Goal: Task Accomplishment & Management: Manage account settings

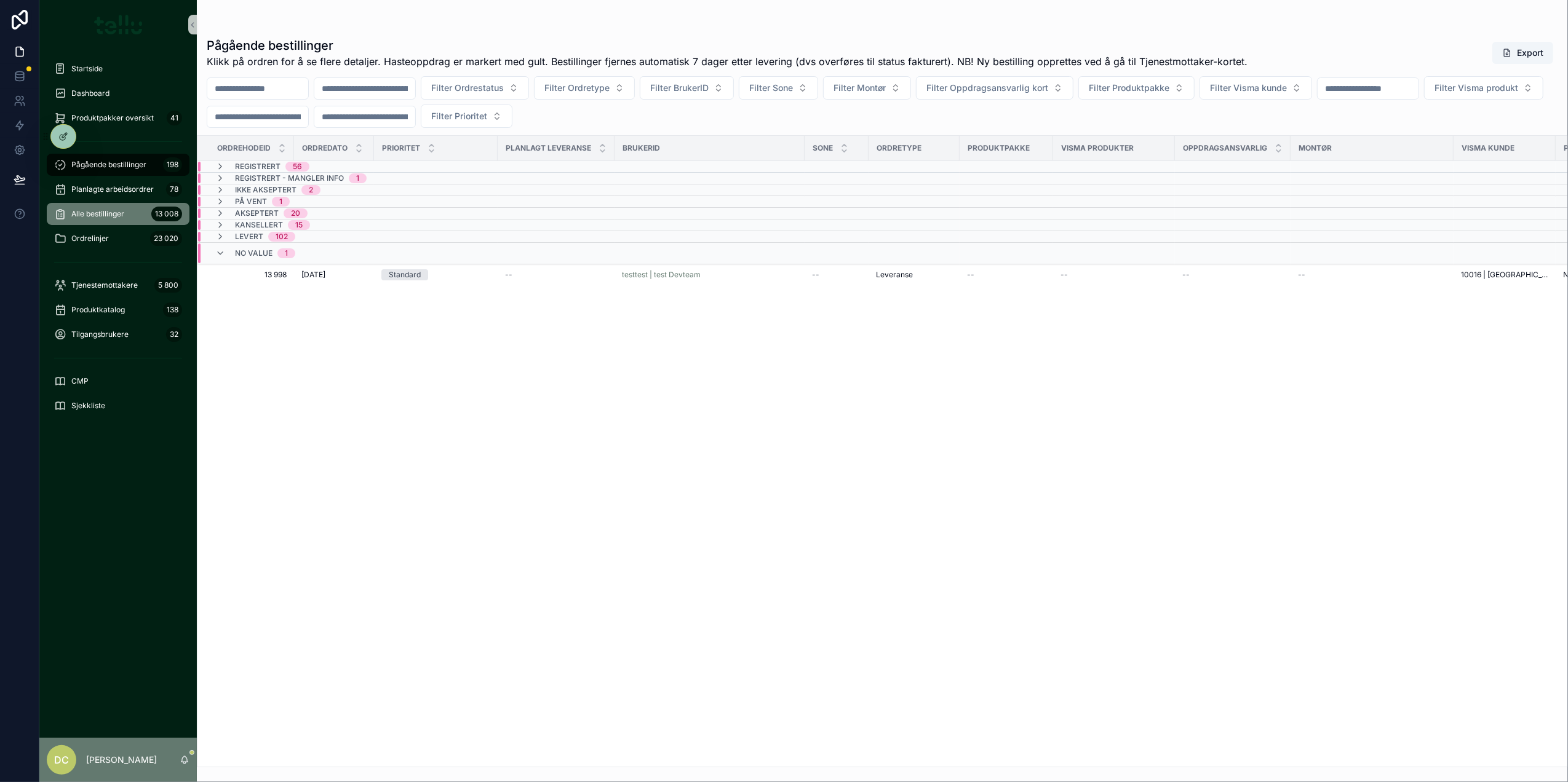
click at [94, 213] on span "Alle bestillinger" at bounding box center [97, 214] width 53 height 10
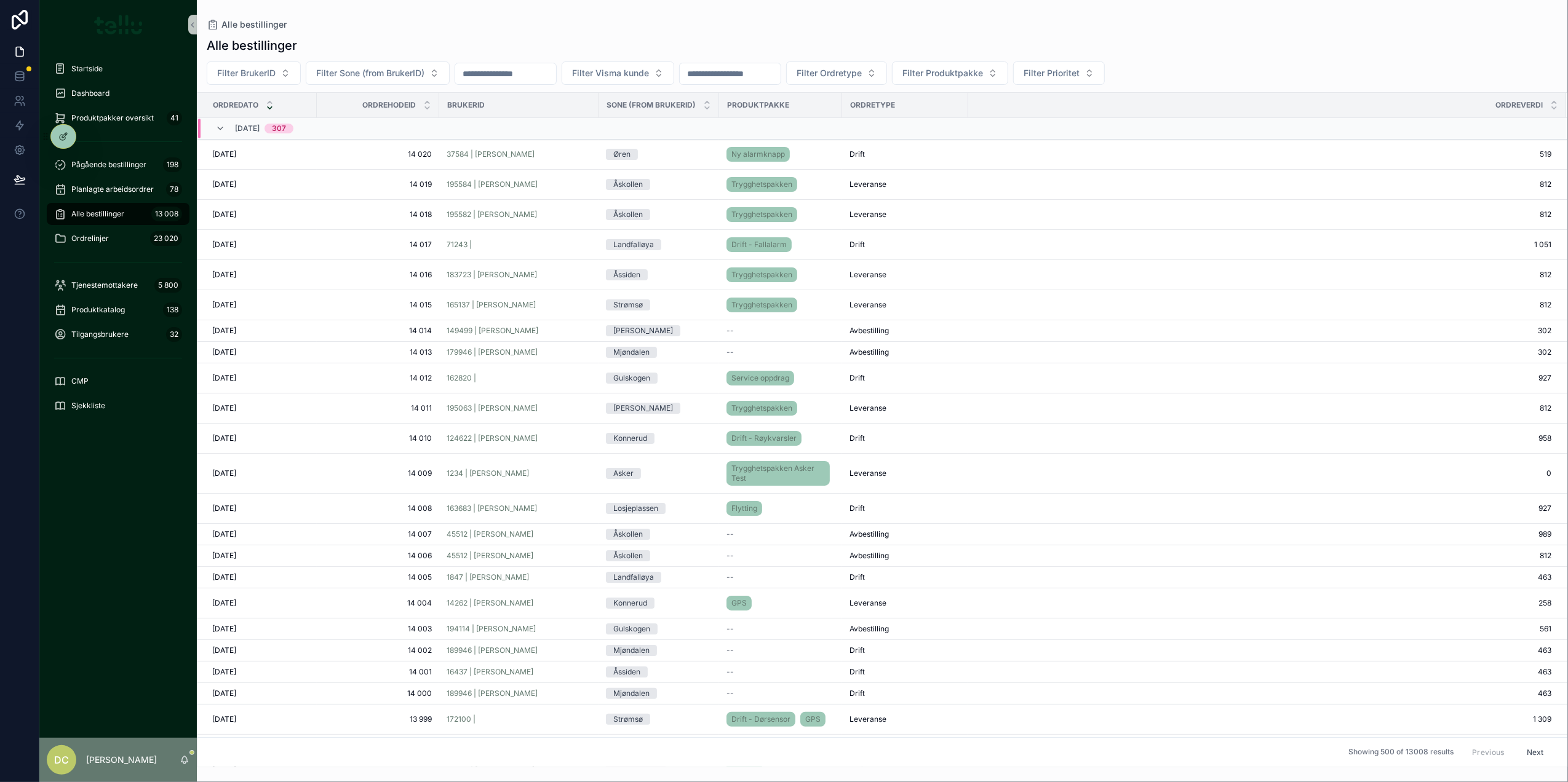
click at [547, 77] on input "scrollable content" at bounding box center [505, 73] width 101 height 17
click at [457, 231] on button "15" at bounding box center [457, 230] width 22 height 22
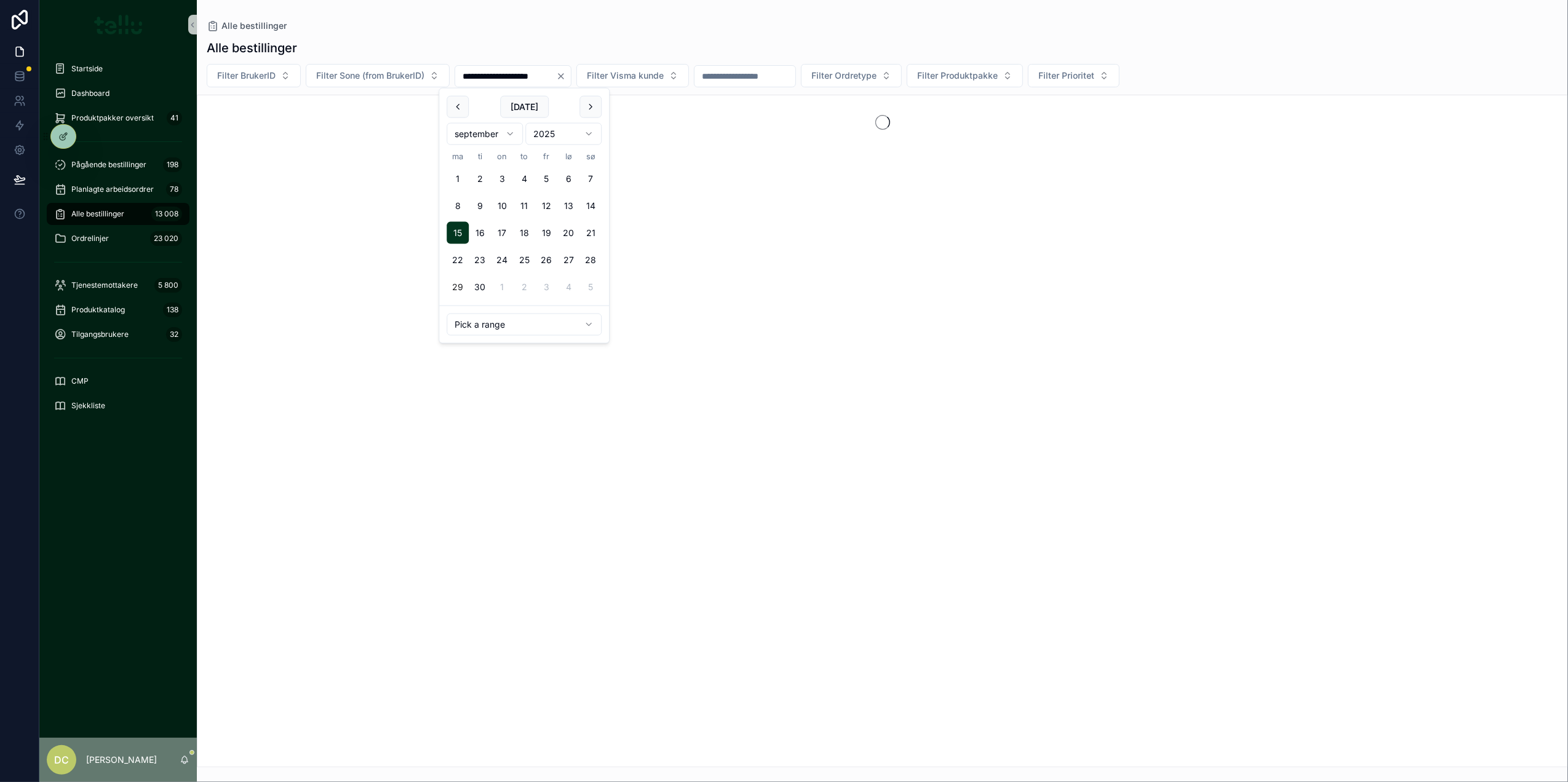
click at [587, 231] on button "21" at bounding box center [590, 232] width 22 height 22
type input "**********"
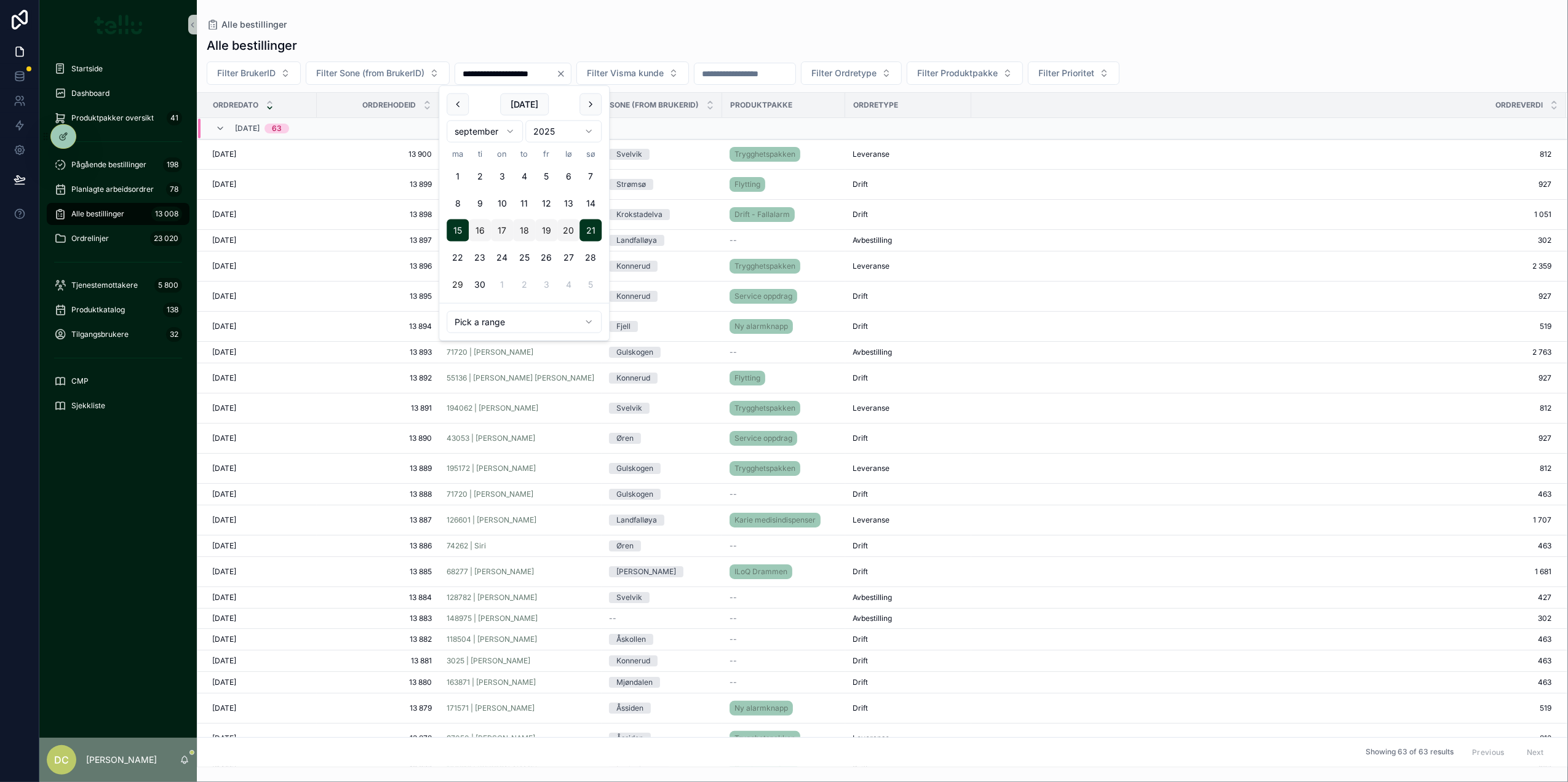
click at [827, 35] on div "**********" at bounding box center [882, 398] width 1371 height 738
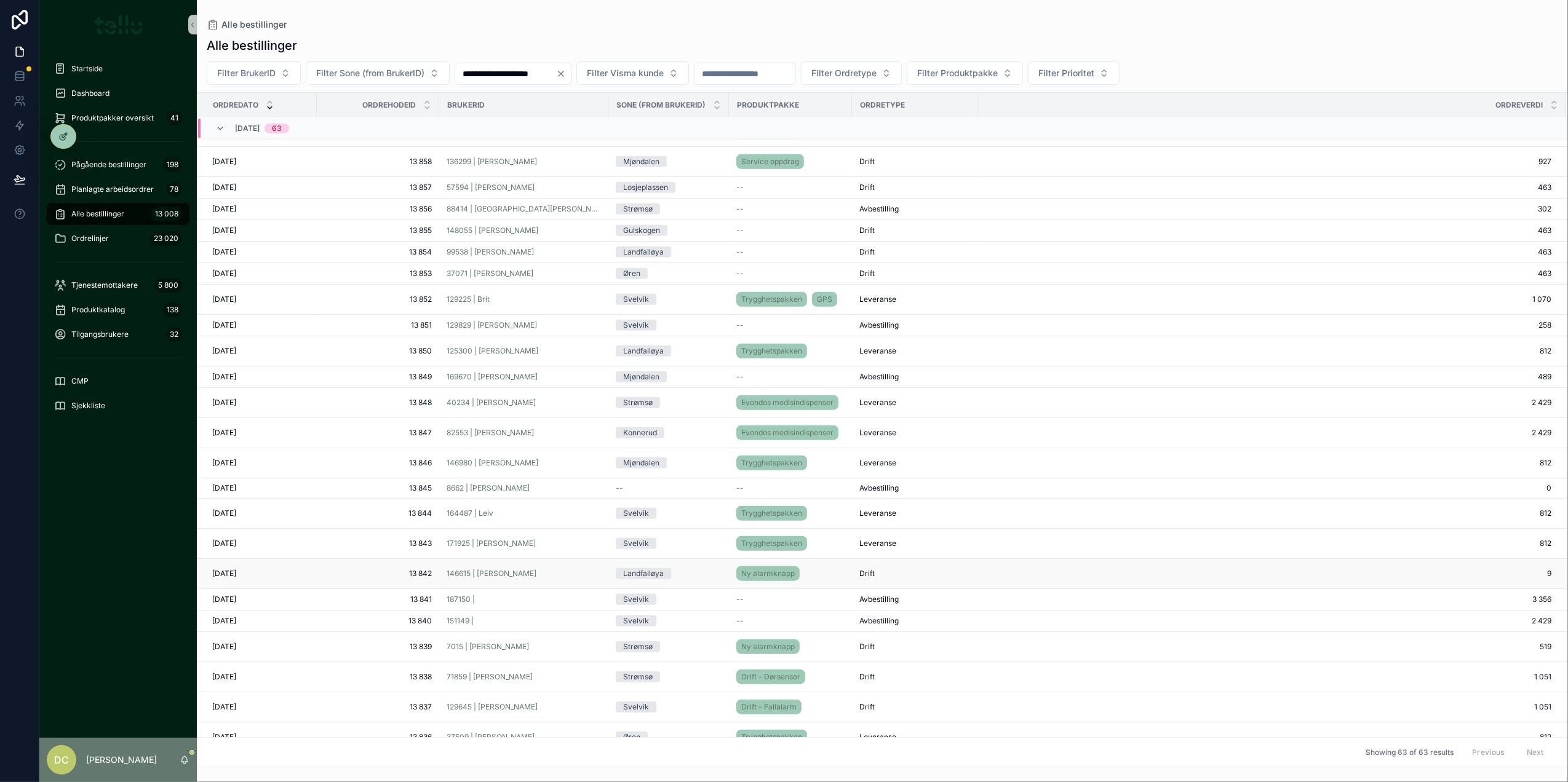
scroll to position [1102, 0]
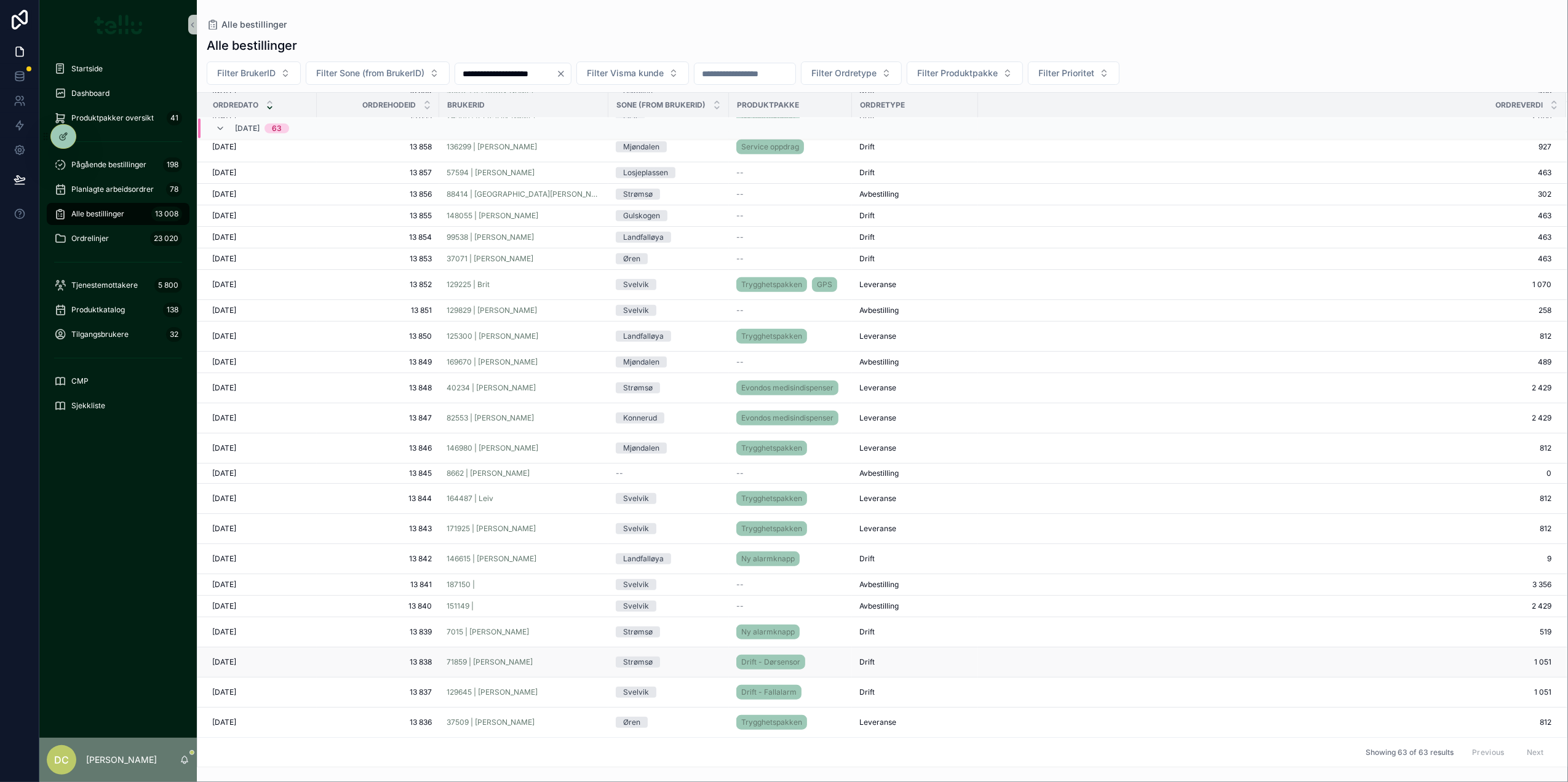
click at [571, 660] on div "71859 | Anne Marie Spanne" at bounding box center [524, 662] width 154 height 10
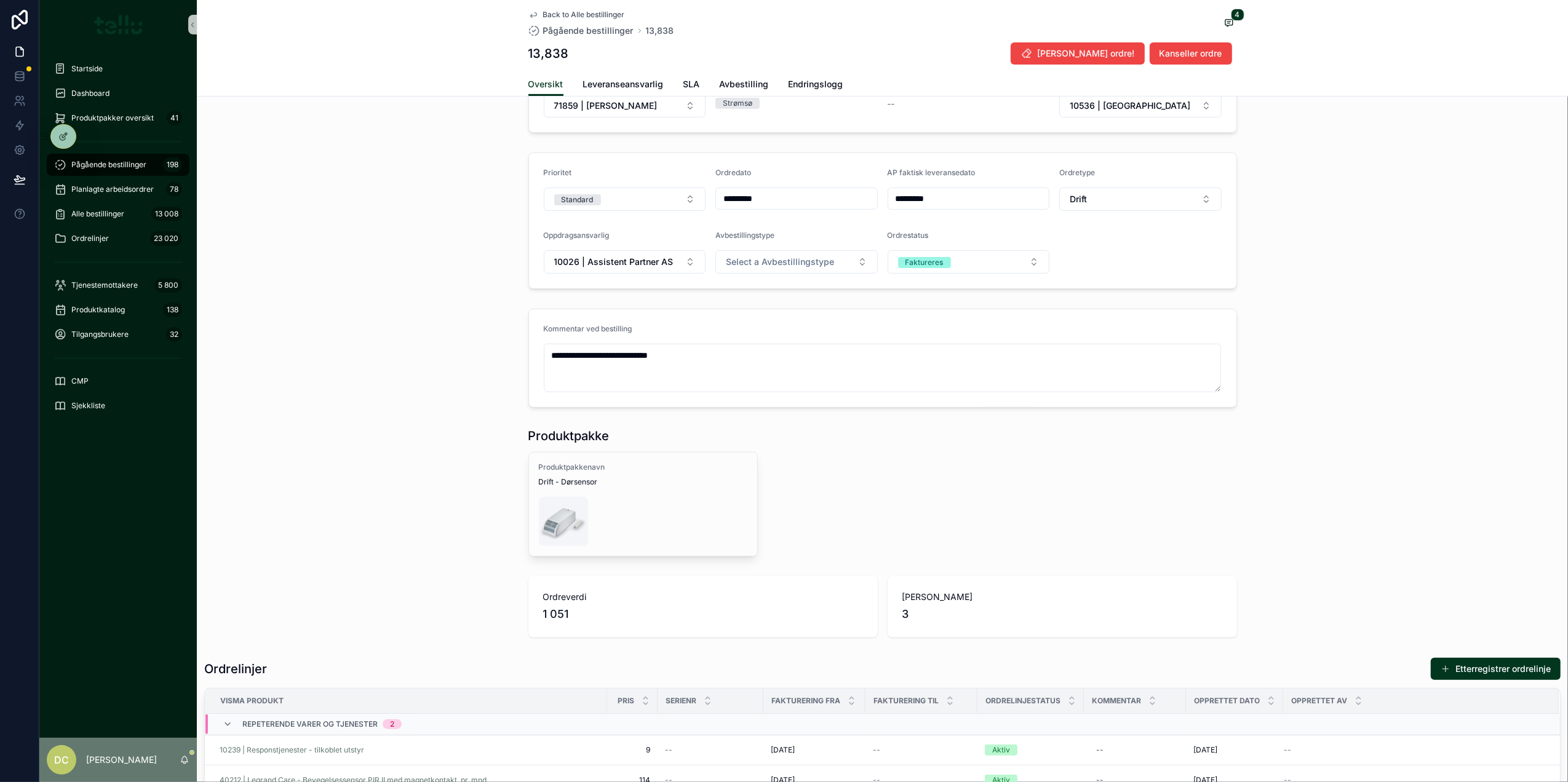
scroll to position [492, 0]
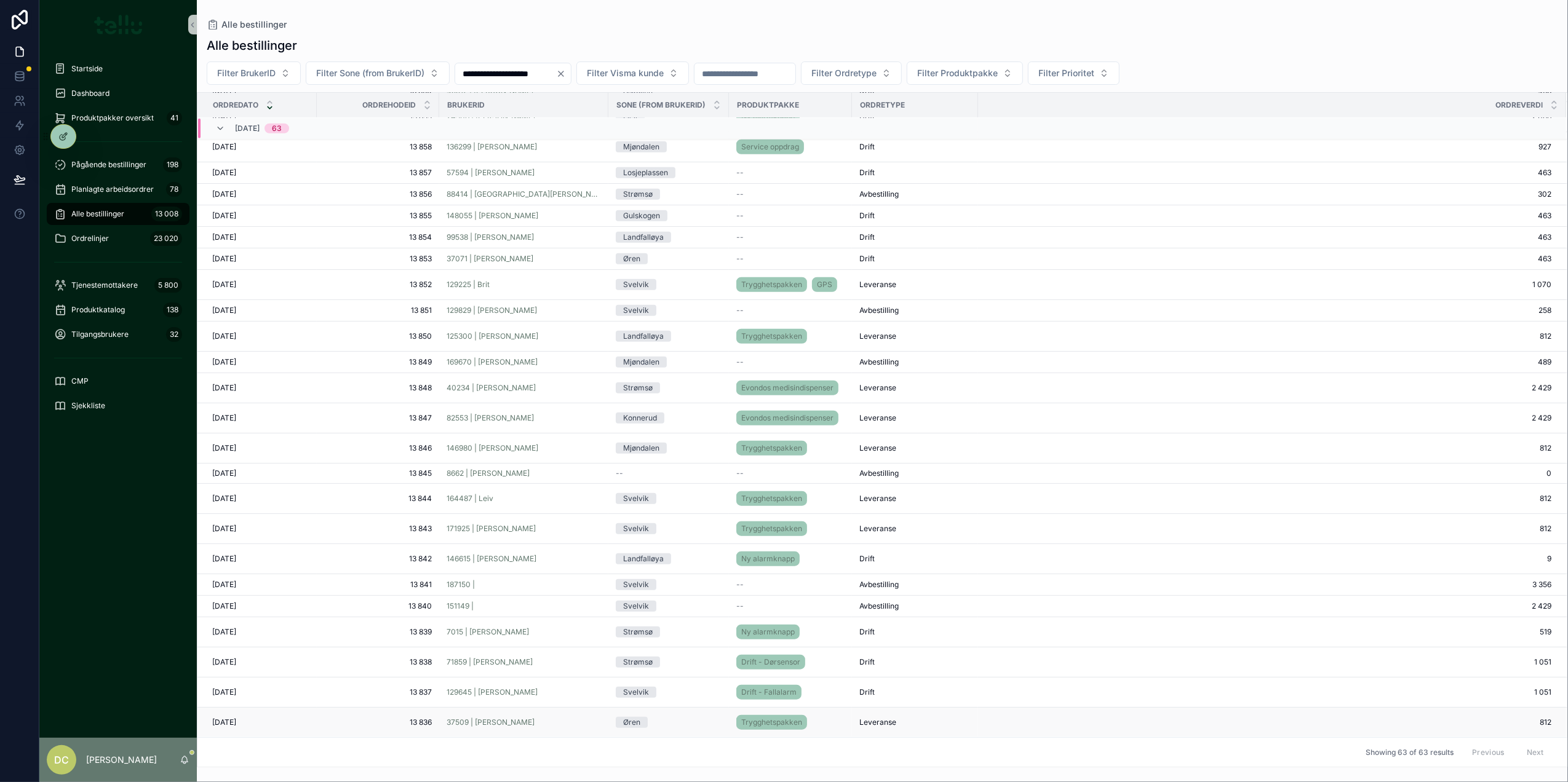
scroll to position [1102, 0]
click at [572, 443] on div "146980 | Jan Erik Bechensten" at bounding box center [524, 448] width 154 height 10
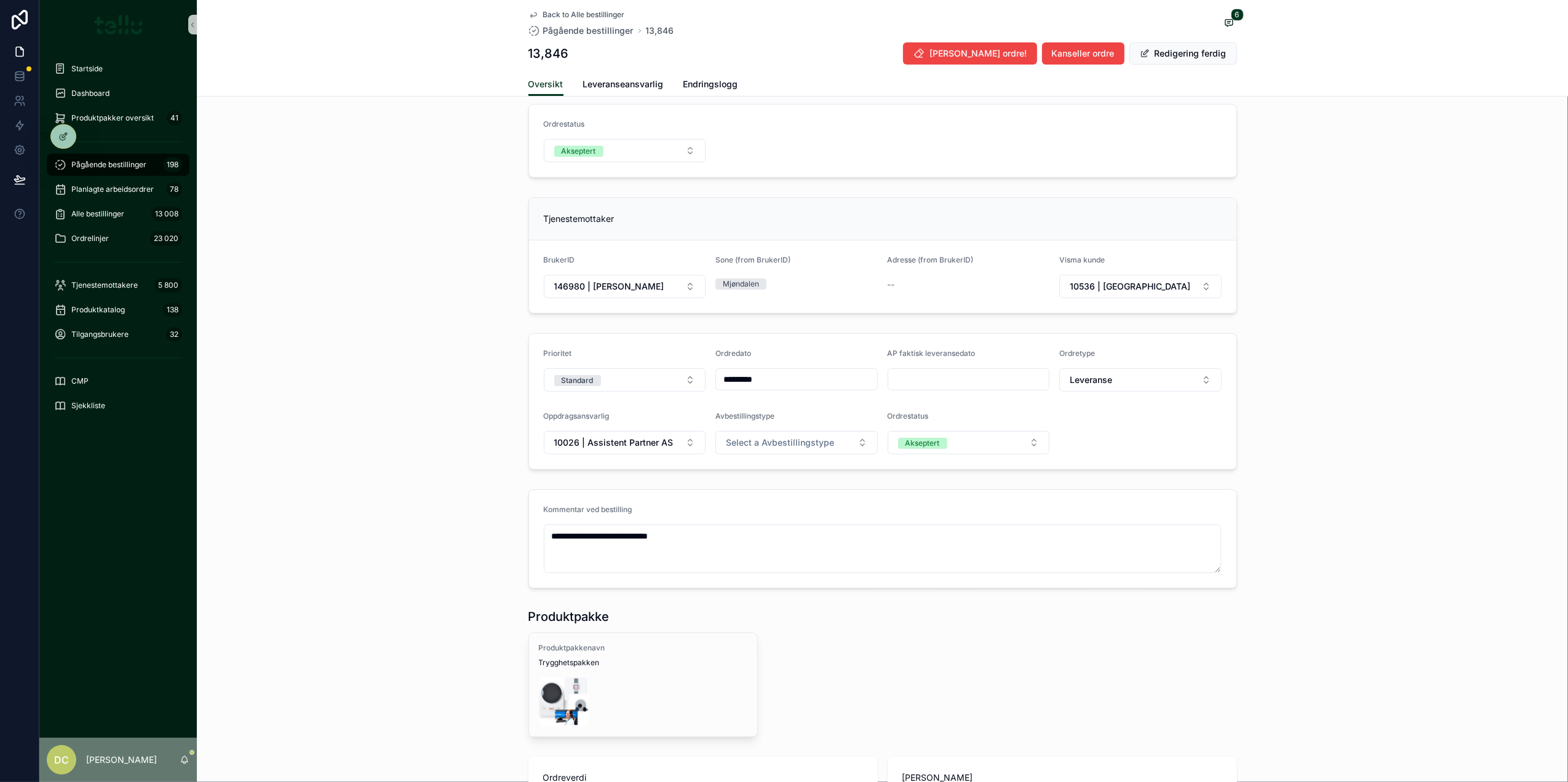
scroll to position [409, 0]
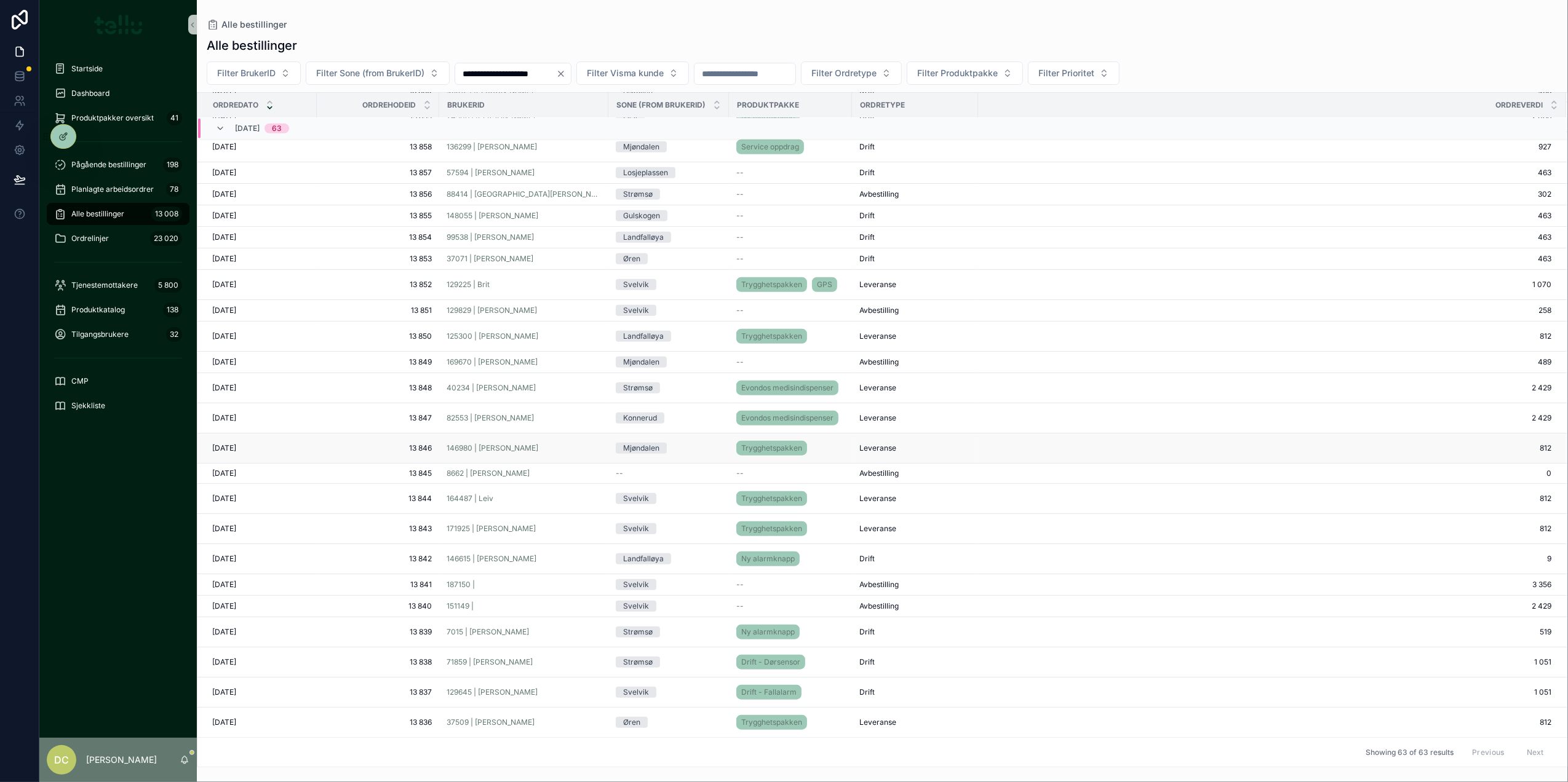
scroll to position [1021, 0]
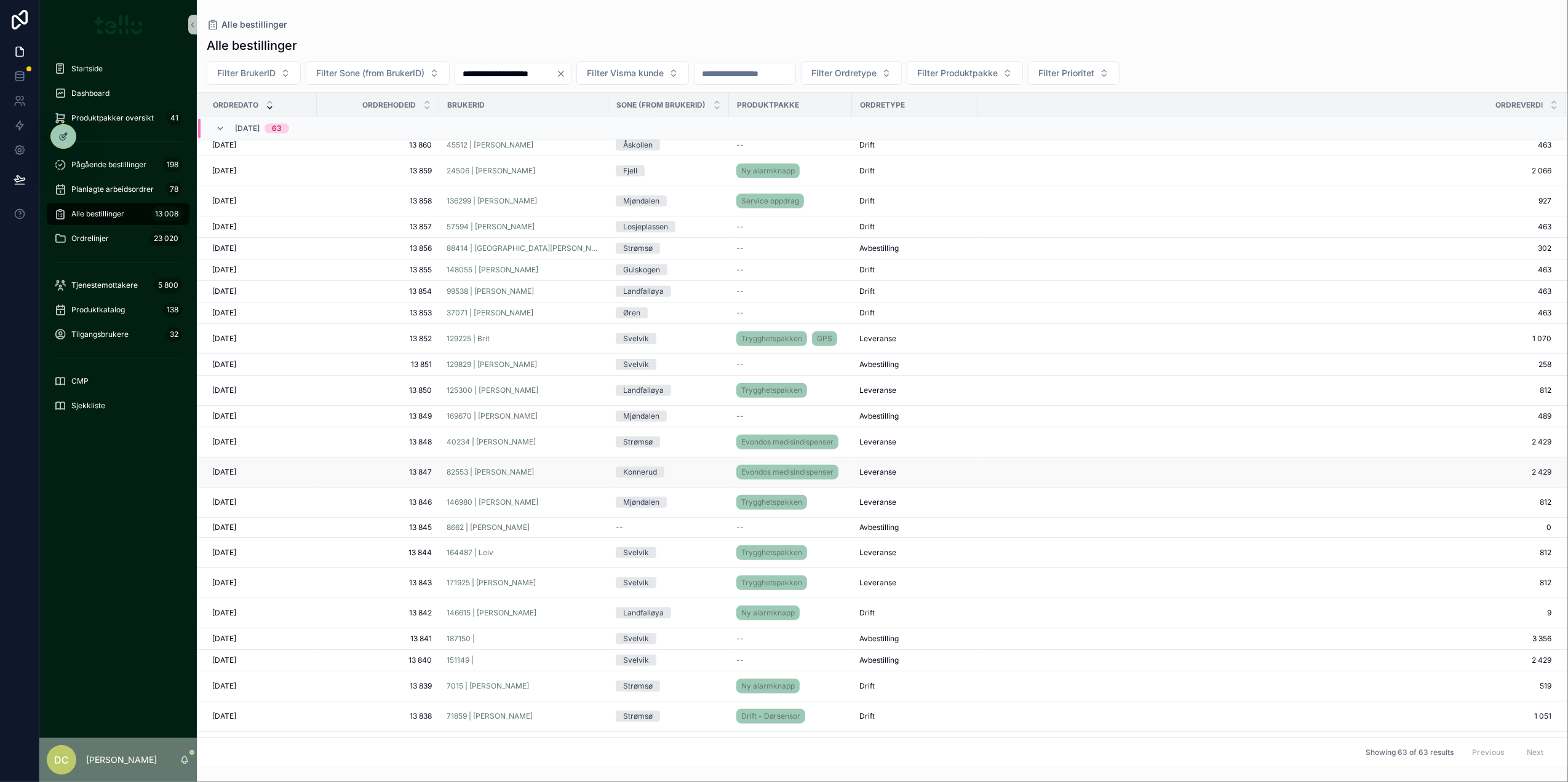
click at [569, 477] on div "82553 | Marit Wold" at bounding box center [524, 472] width 154 height 10
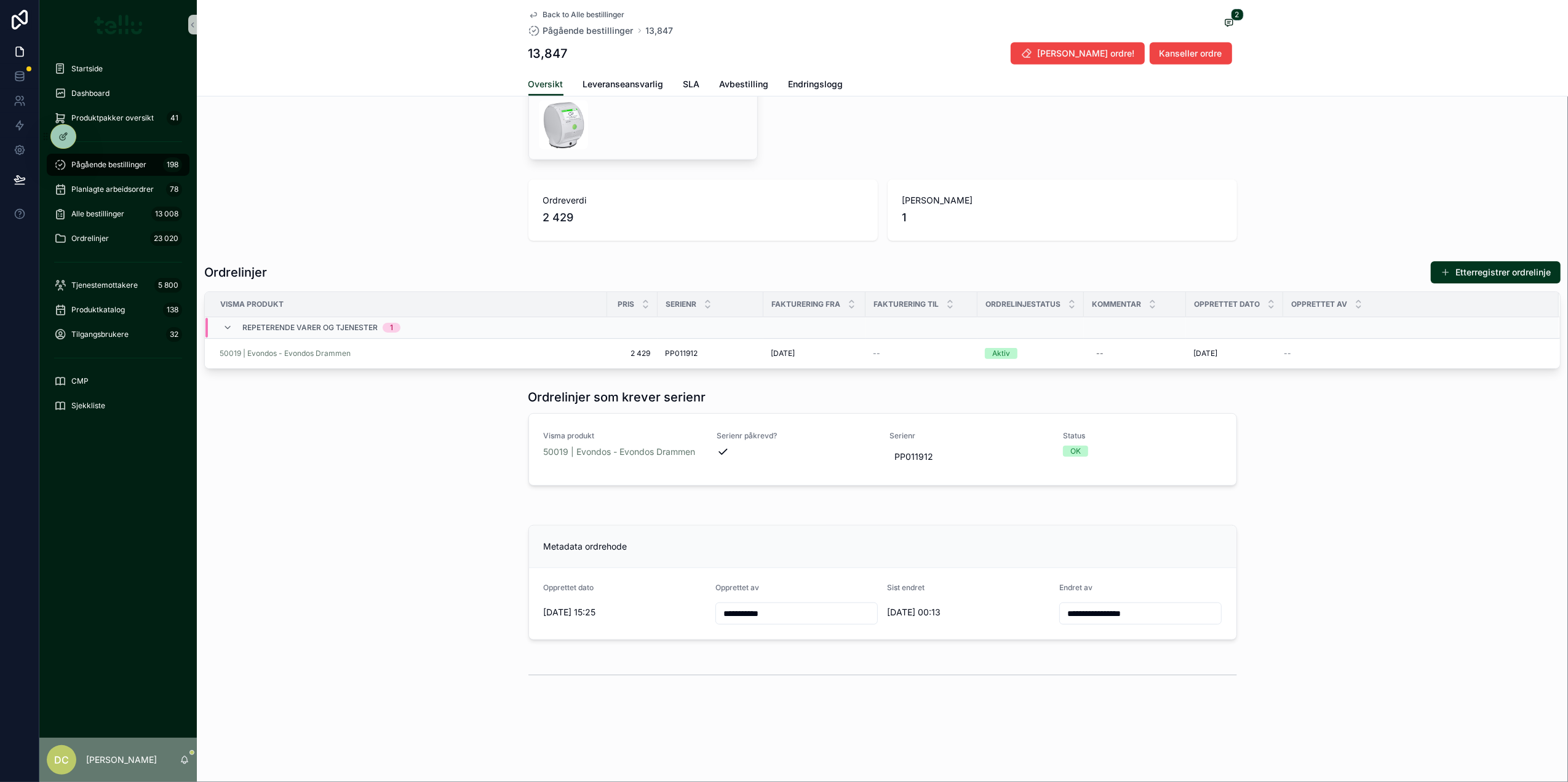
scroll to position [655, 0]
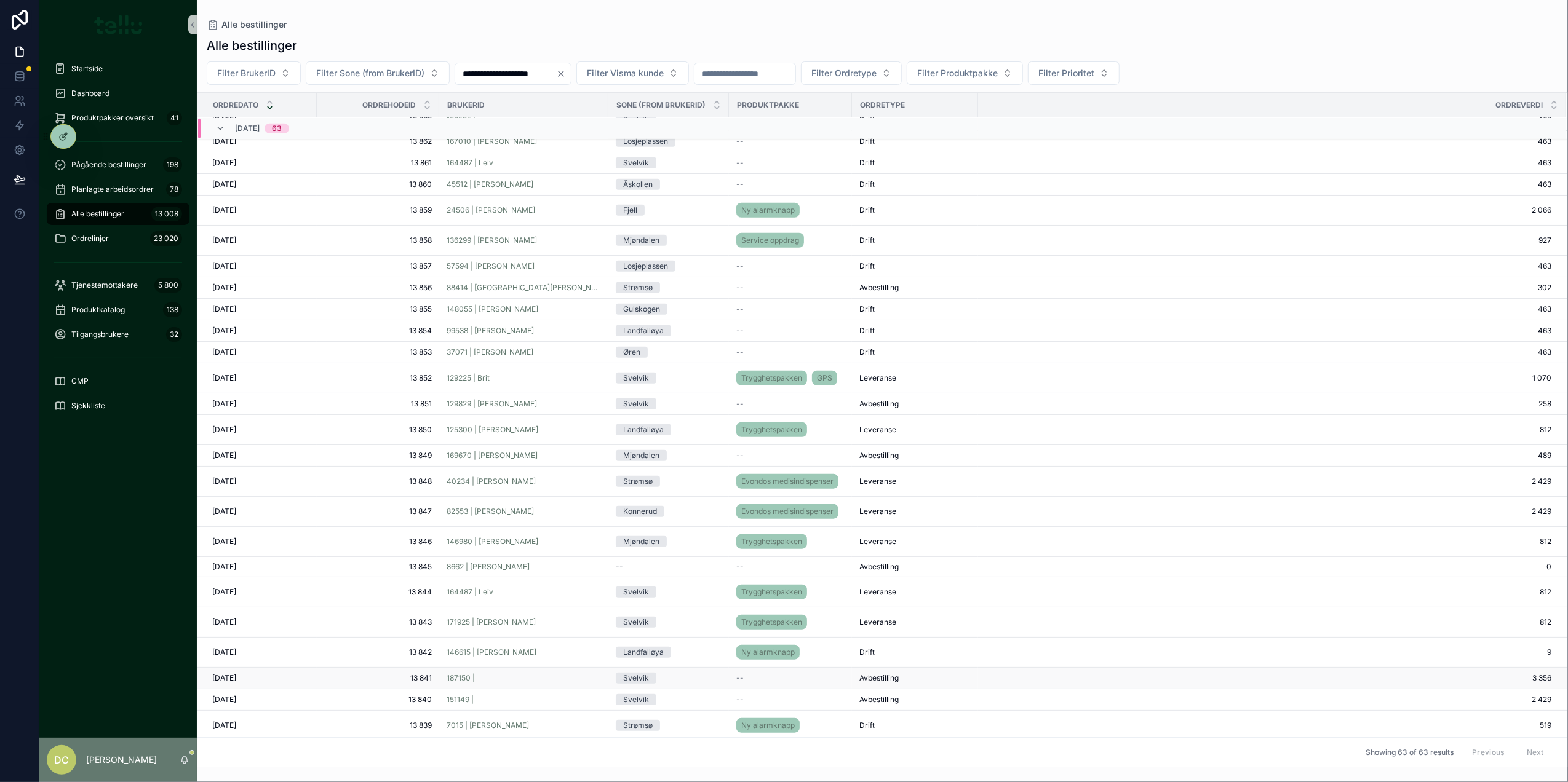
scroll to position [1102, 0]
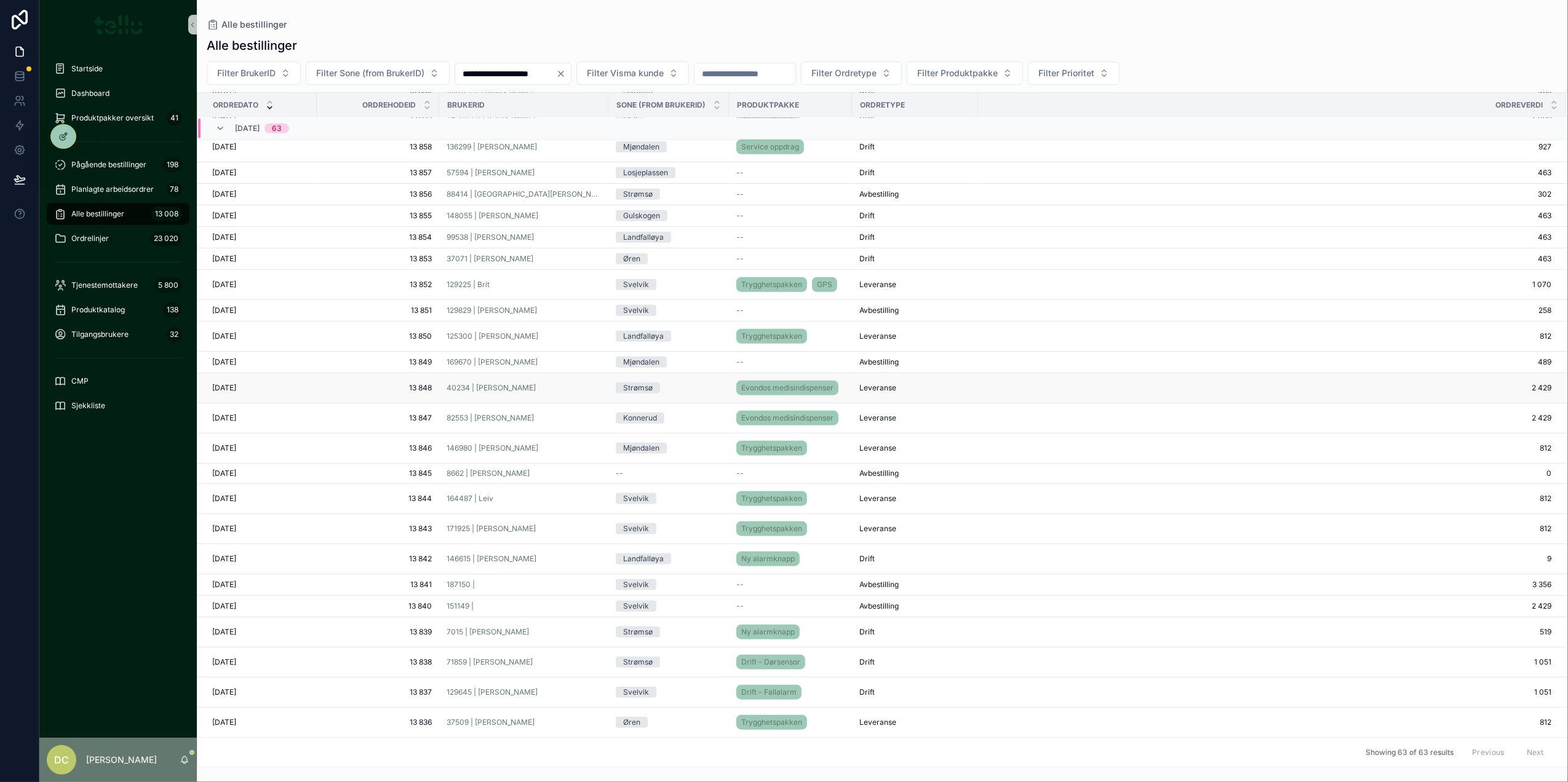
click at [559, 383] on div "40234 | Laila Bø Johanne" at bounding box center [524, 388] width 154 height 10
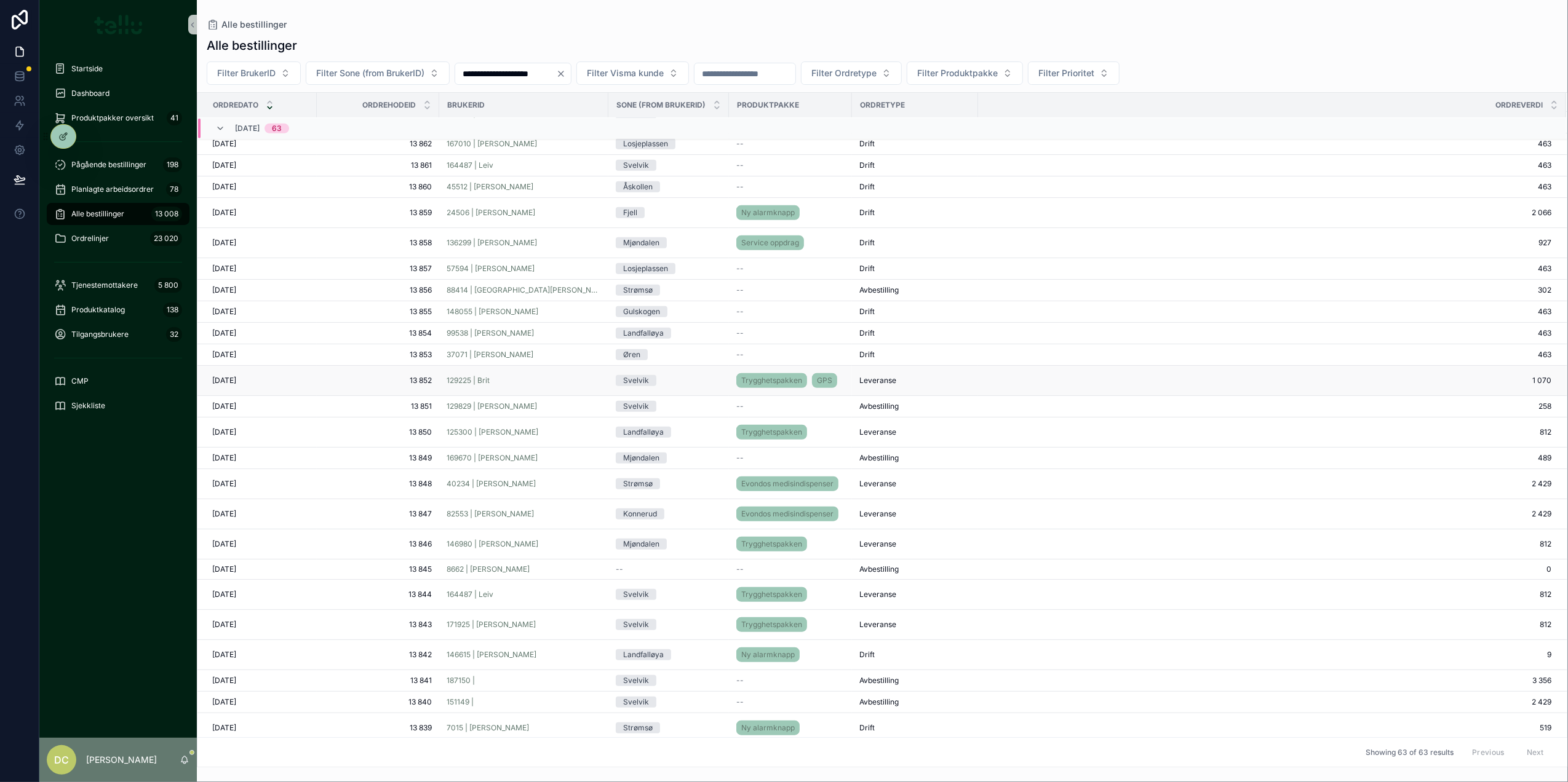
scroll to position [940, 0]
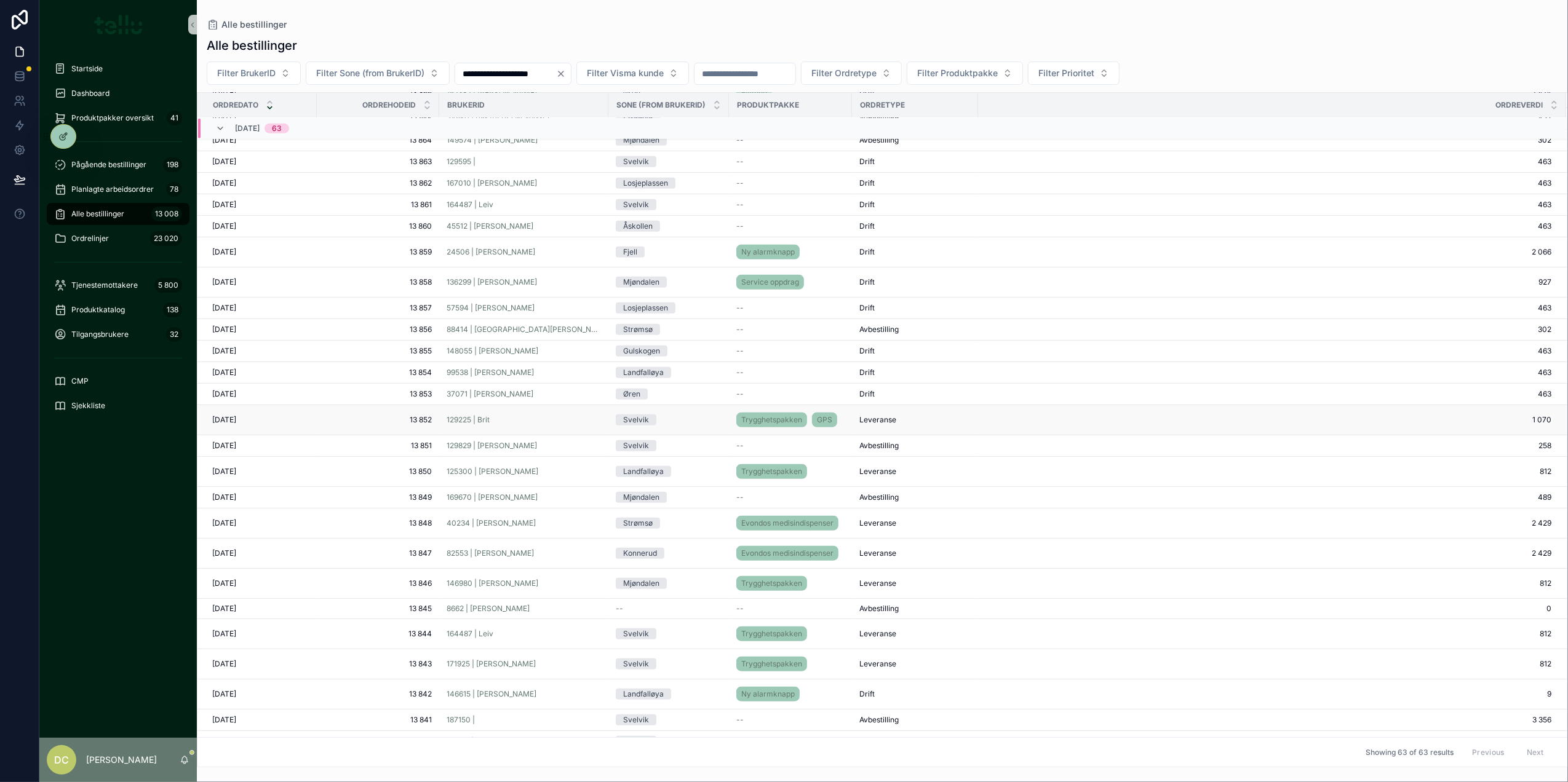
click at [562, 425] on div "129225 | Brit" at bounding box center [524, 420] width 154 height 10
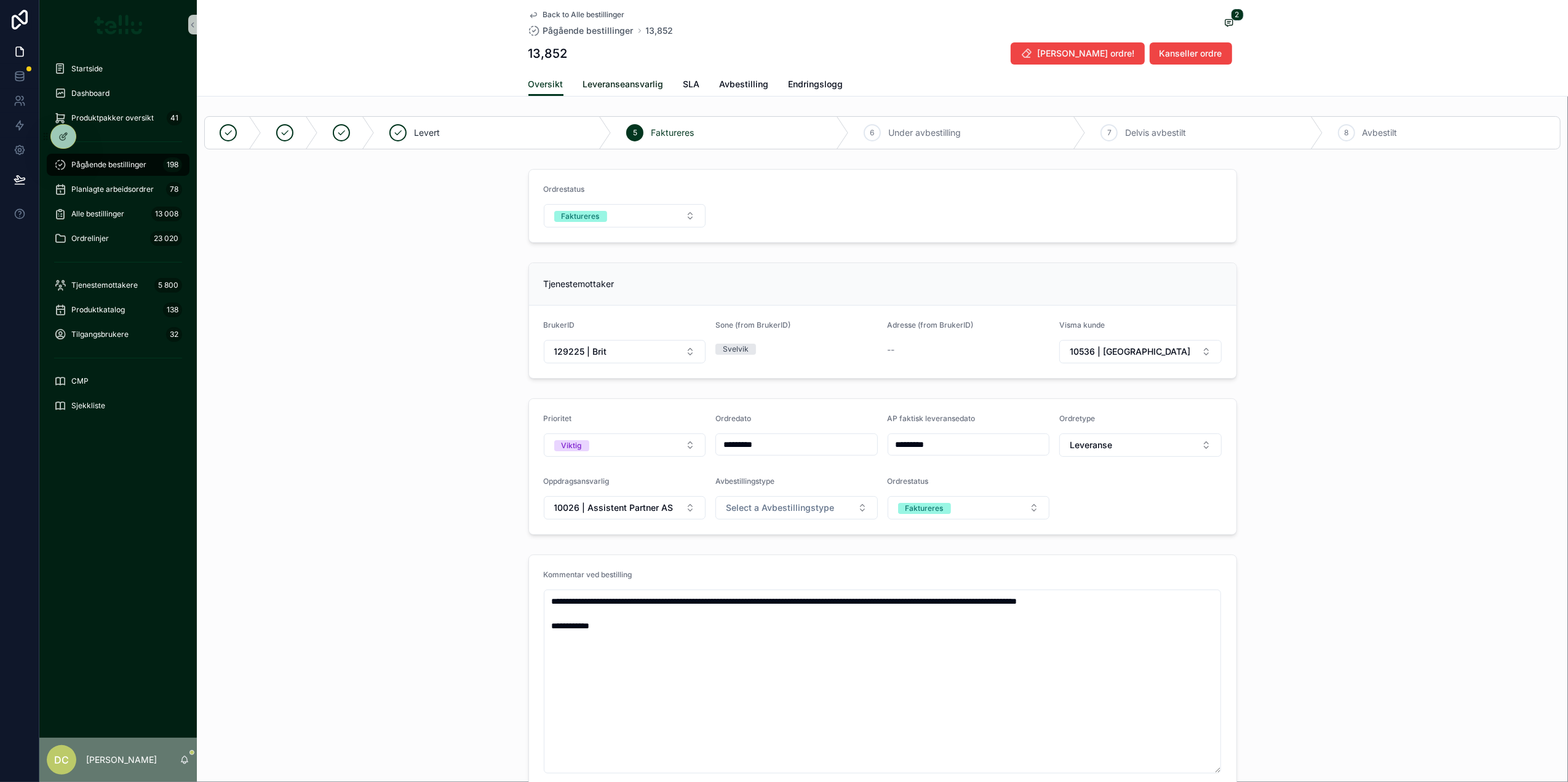
click at [626, 88] on span "Leveranseansvarlig" at bounding box center [623, 84] width 80 height 12
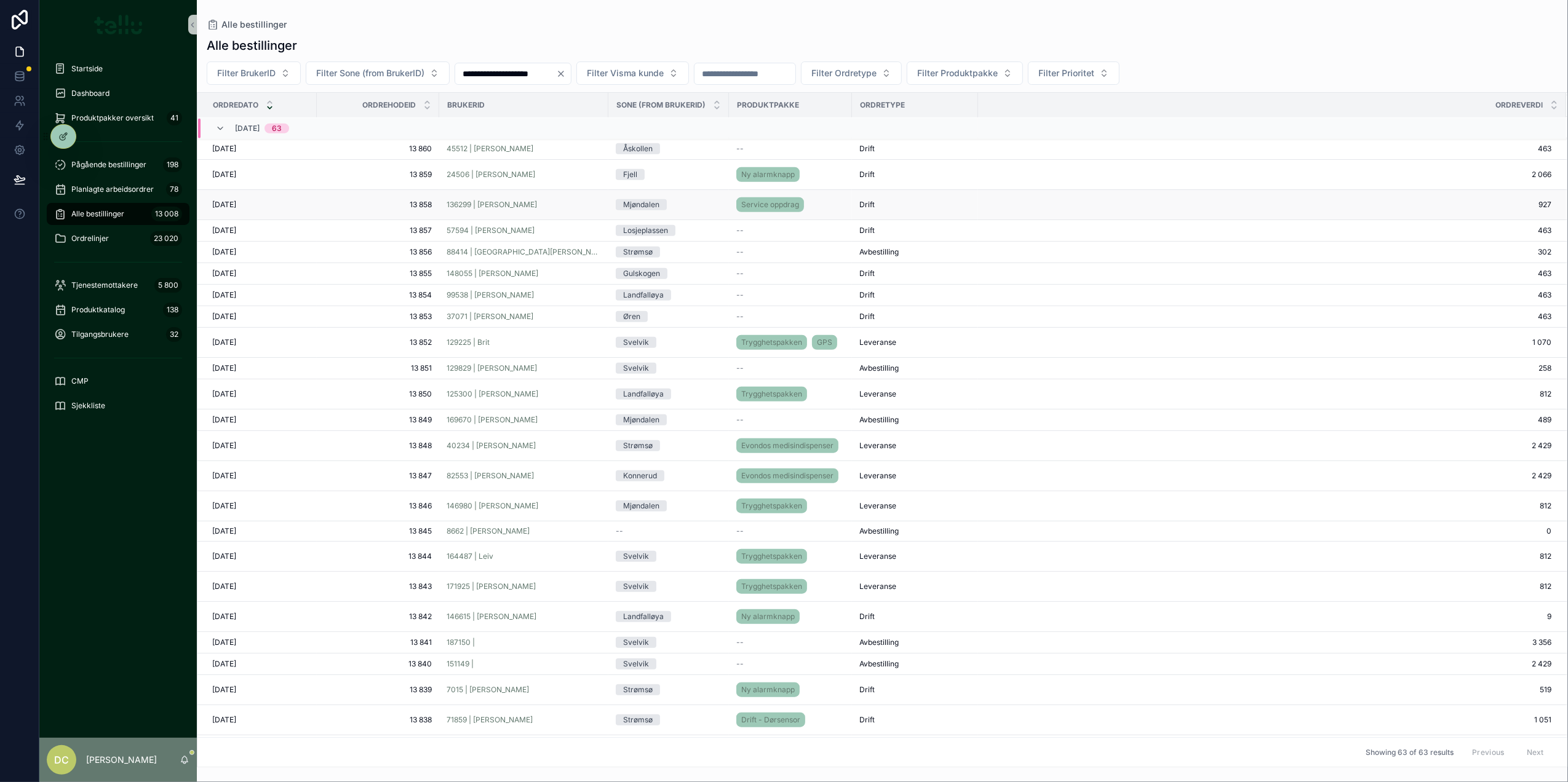
scroll to position [813, 0]
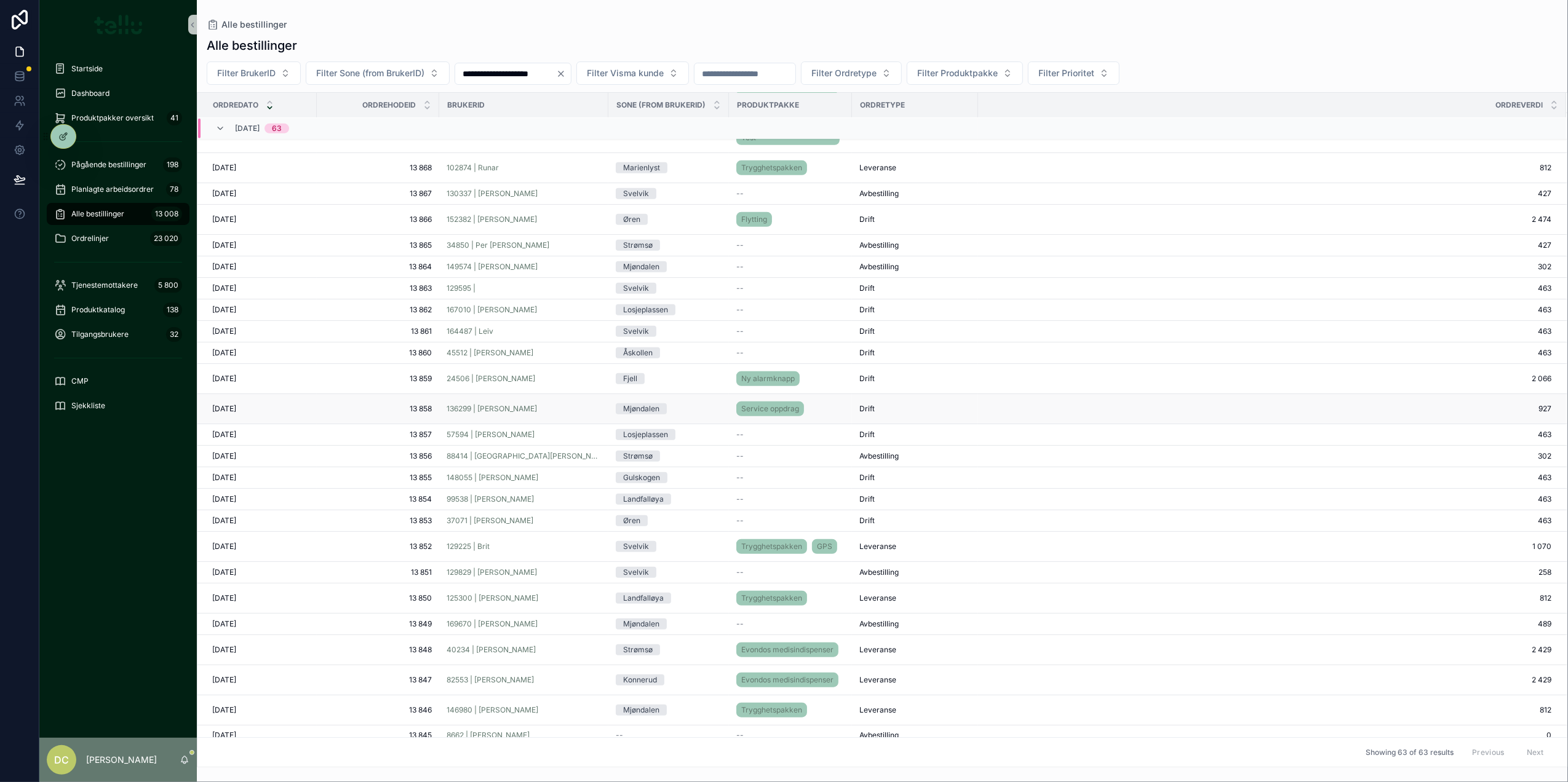
click at [570, 409] on div "136299 | Gunhild Grøsland" at bounding box center [524, 408] width 154 height 10
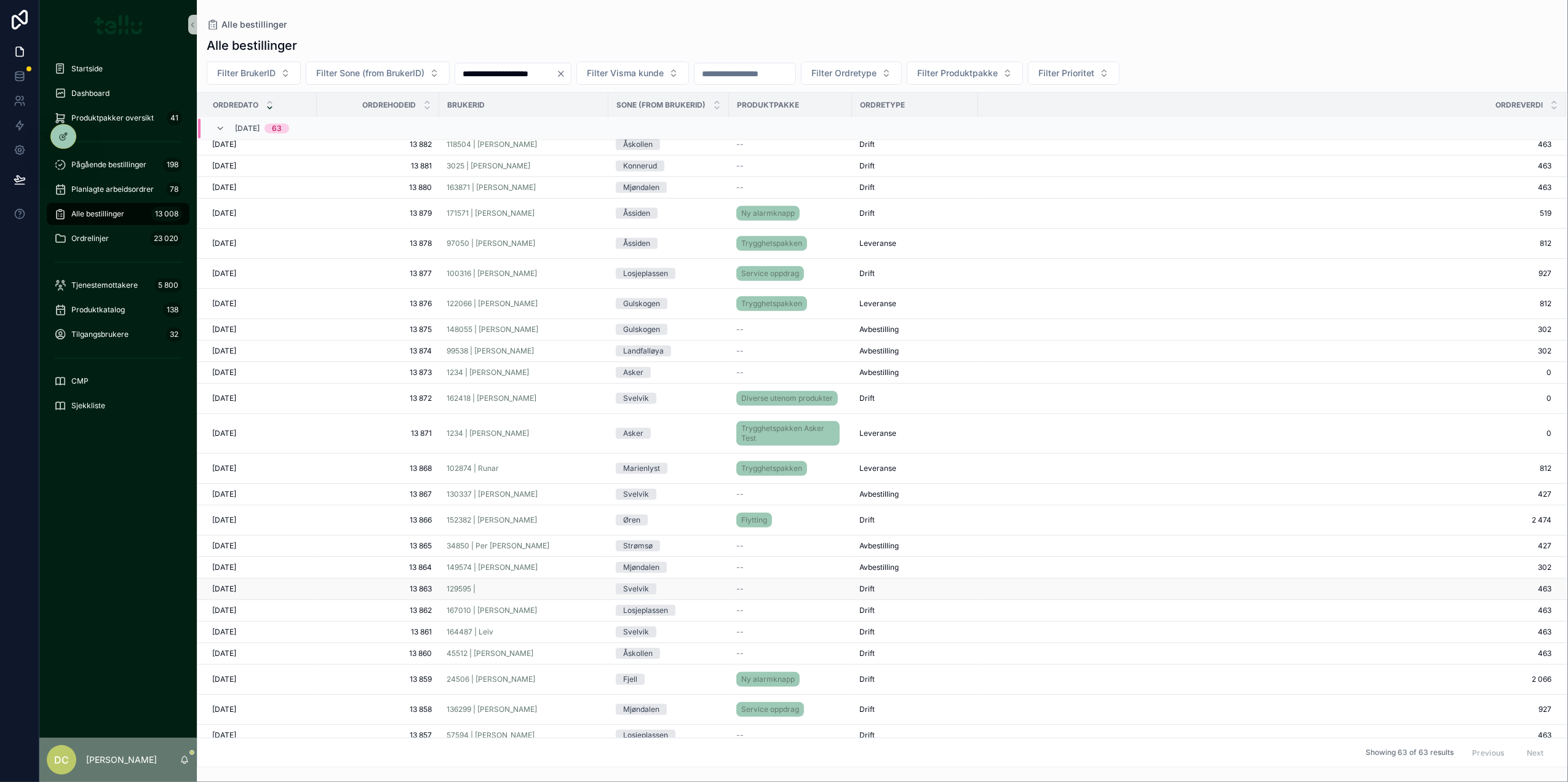
scroll to position [505, 0]
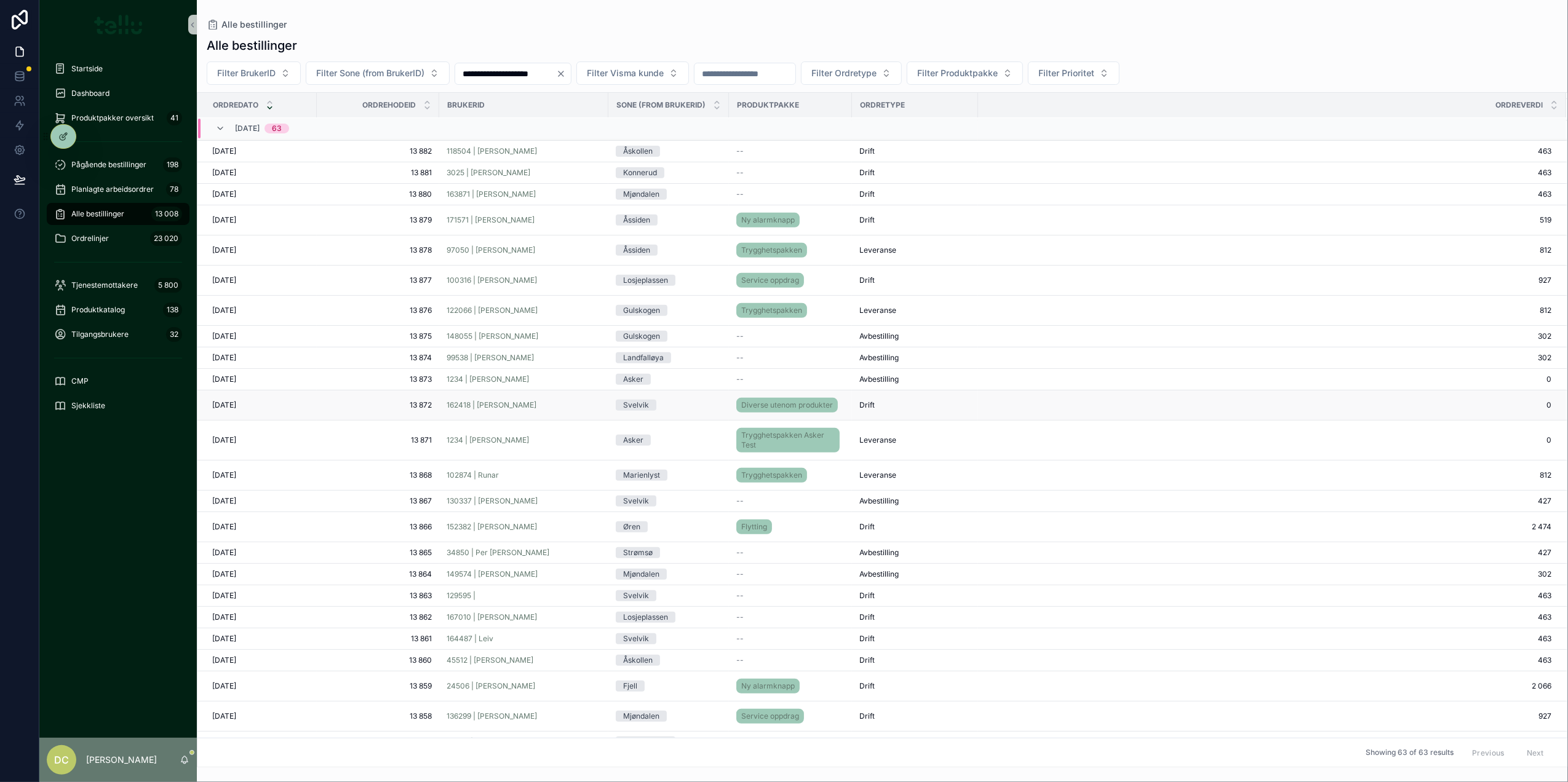
click at [566, 410] on div "162418 | Reidar Mehl" at bounding box center [524, 405] width 154 height 10
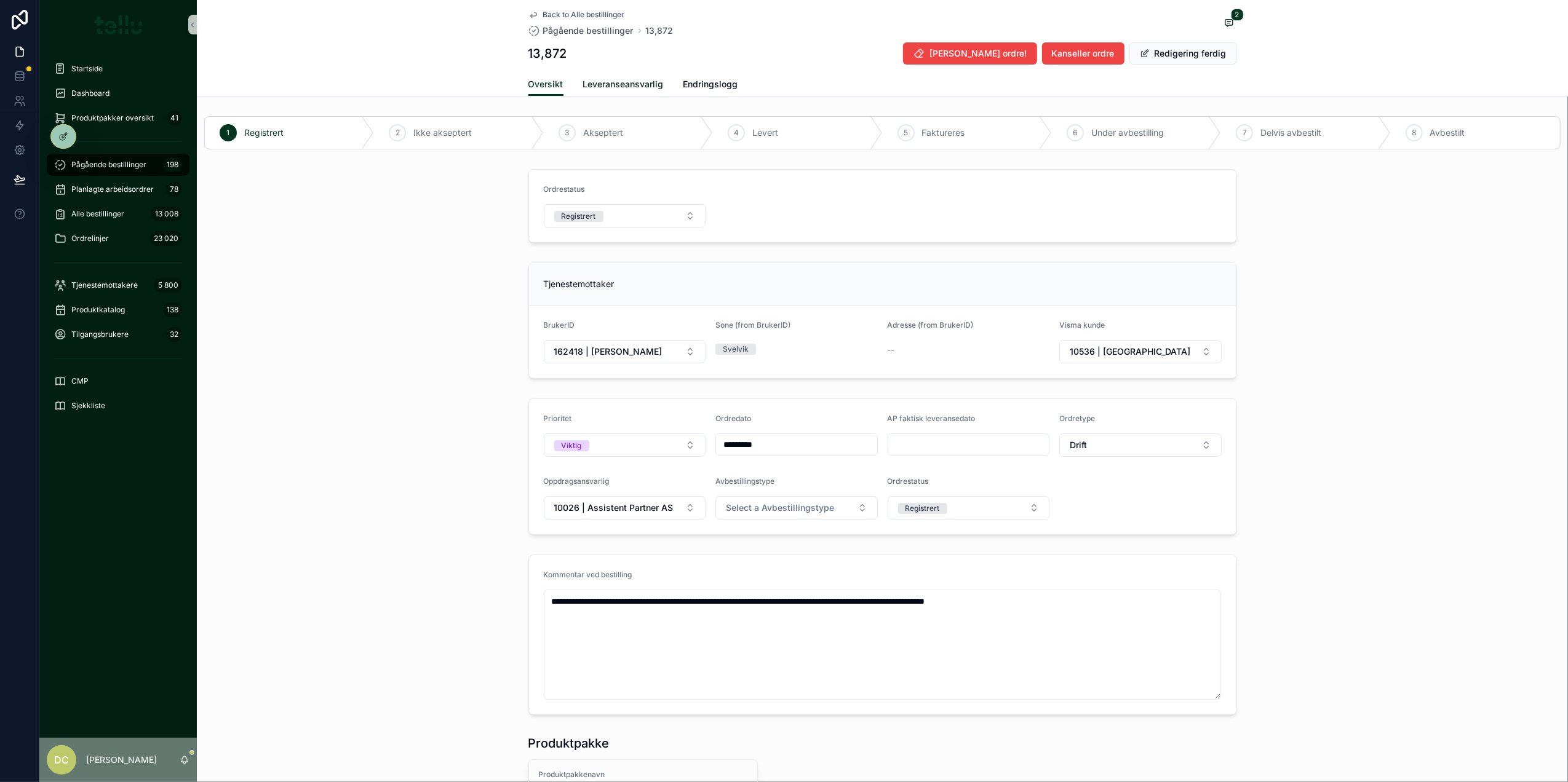
click at [602, 86] on span "Leveranseansvarlig" at bounding box center [623, 84] width 80 height 12
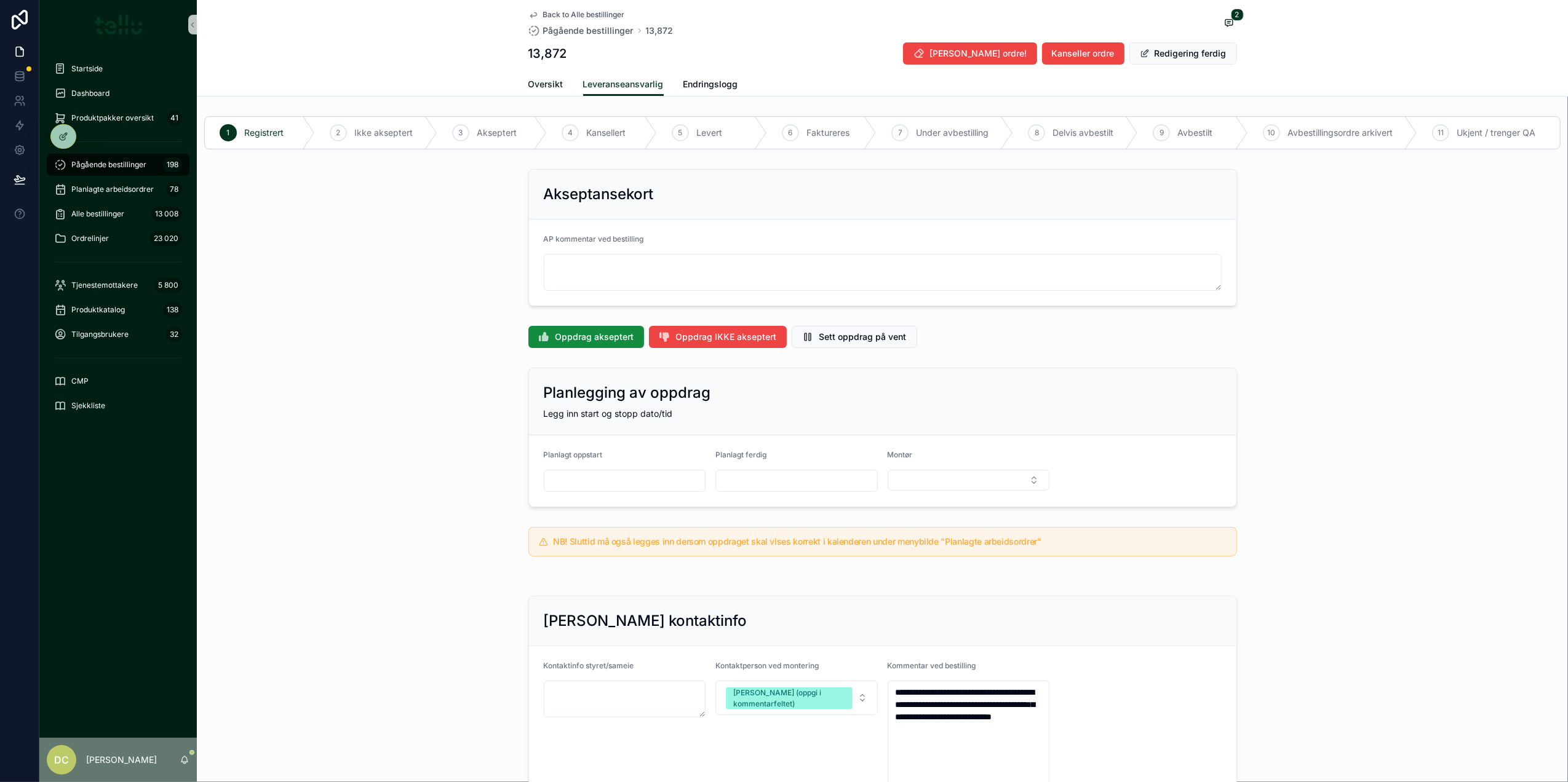
click at [544, 82] on span "Oversikt" at bounding box center [545, 84] width 35 height 12
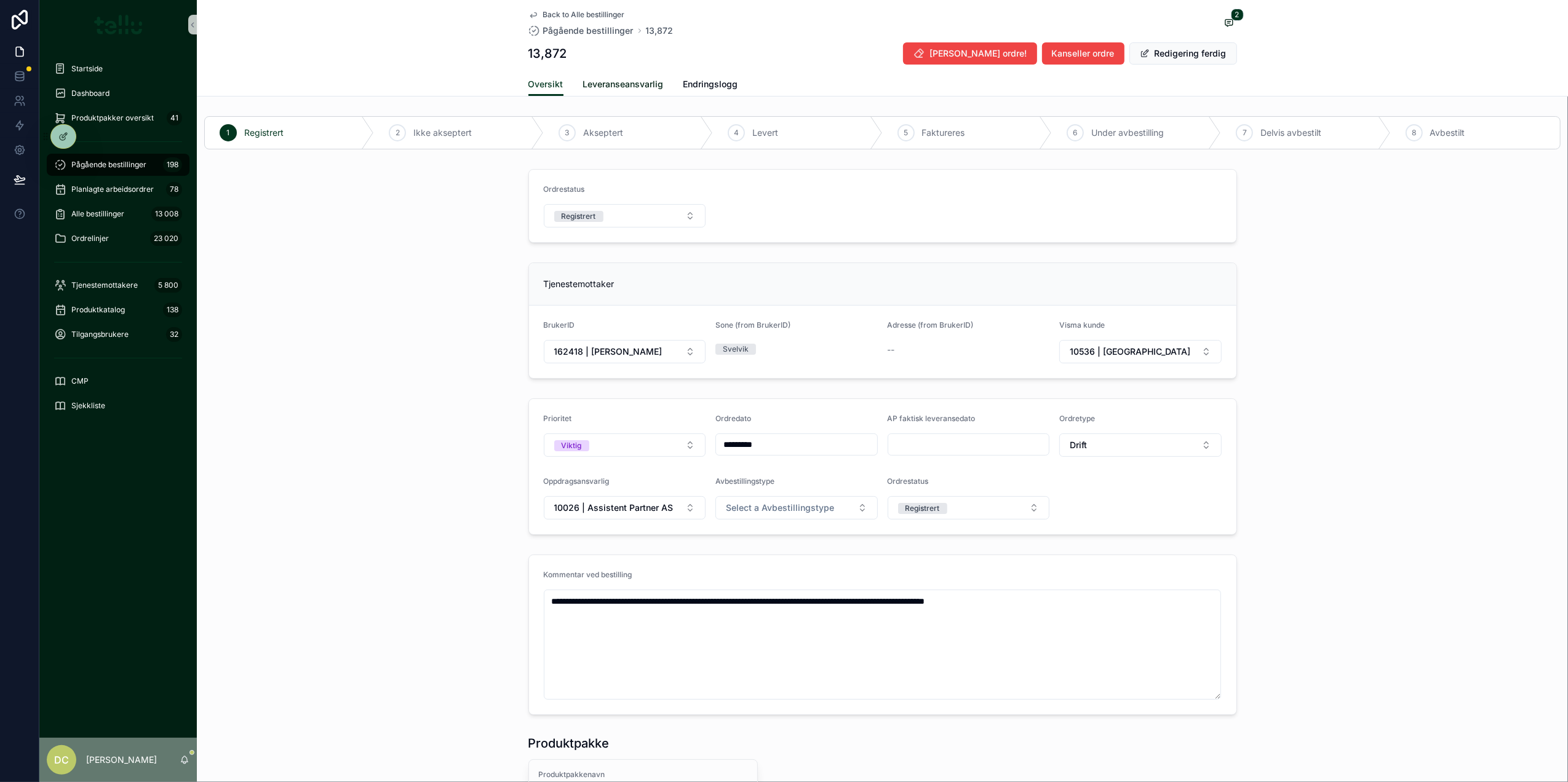
click at [613, 89] on span "Leveranseansvarlig" at bounding box center [623, 84] width 80 height 12
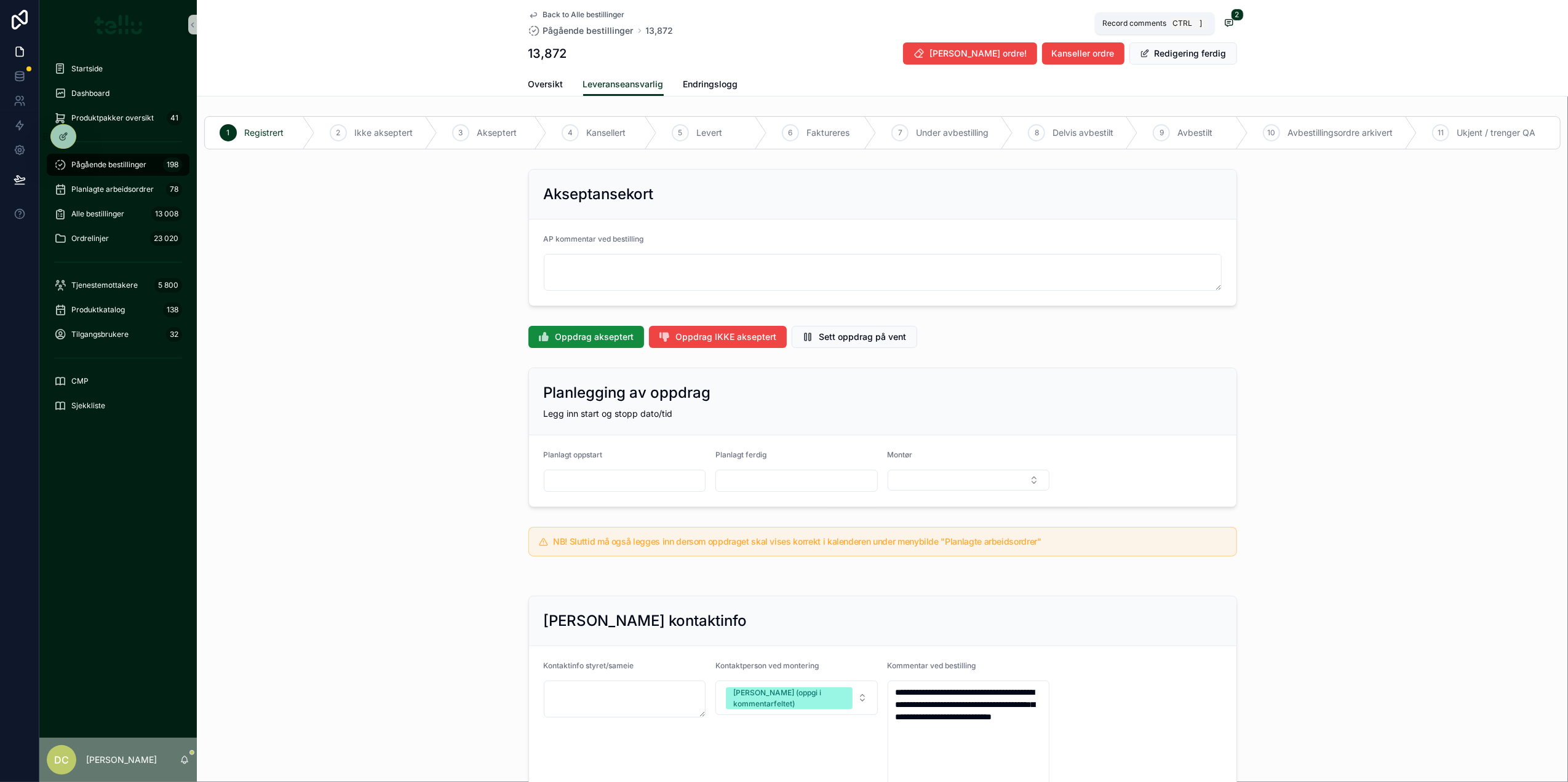
click at [1224, 18] on icon "scrollable content" at bounding box center [1229, 23] width 10 height 10
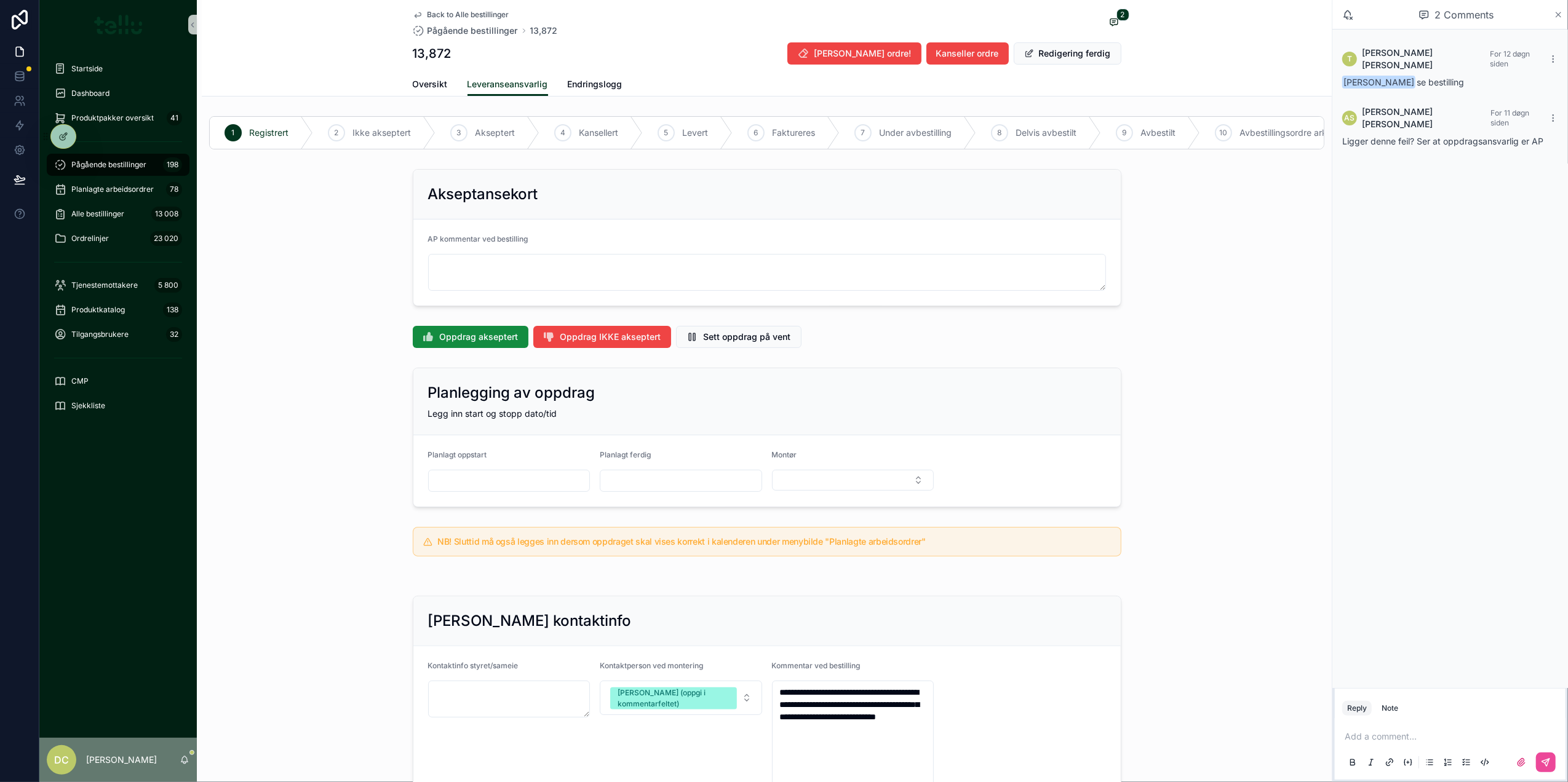
click at [1561, 12] on icon "scrollable content" at bounding box center [1559, 15] width 5 height 5
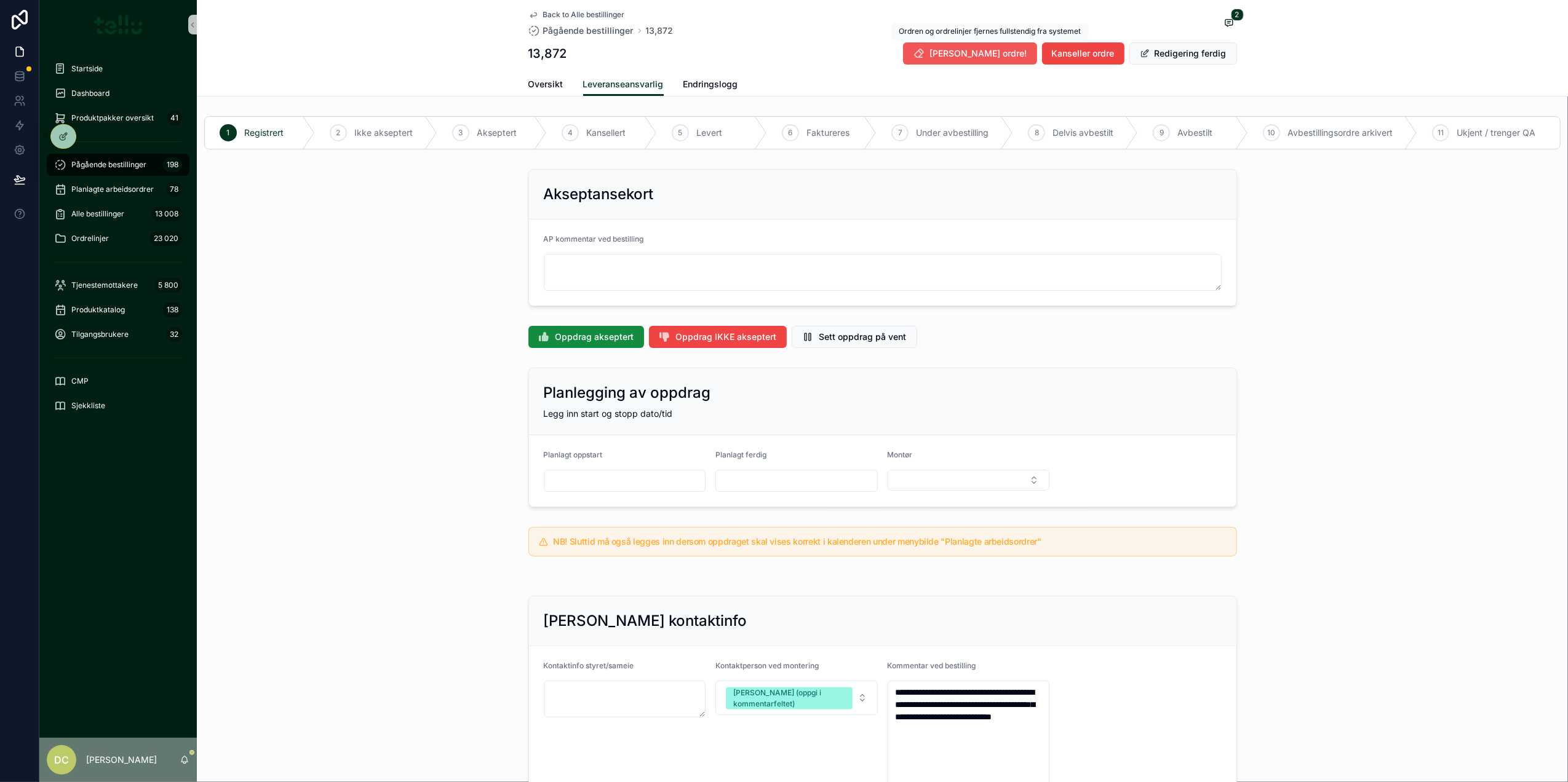
click at [981, 57] on span "Slett ordre!" at bounding box center [979, 53] width 97 height 12
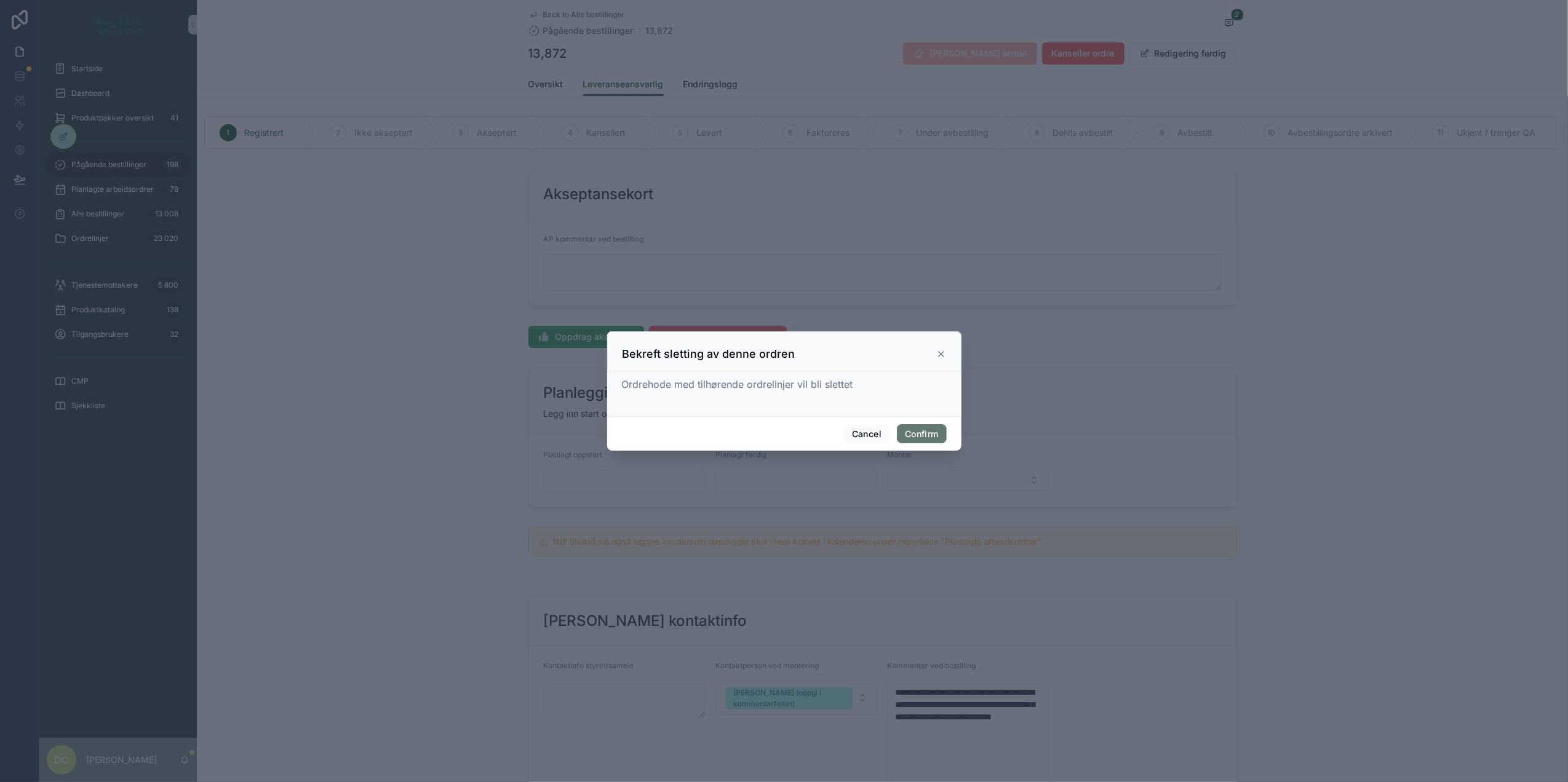
click at [909, 440] on button "Confirm" at bounding box center [921, 434] width 50 height 19
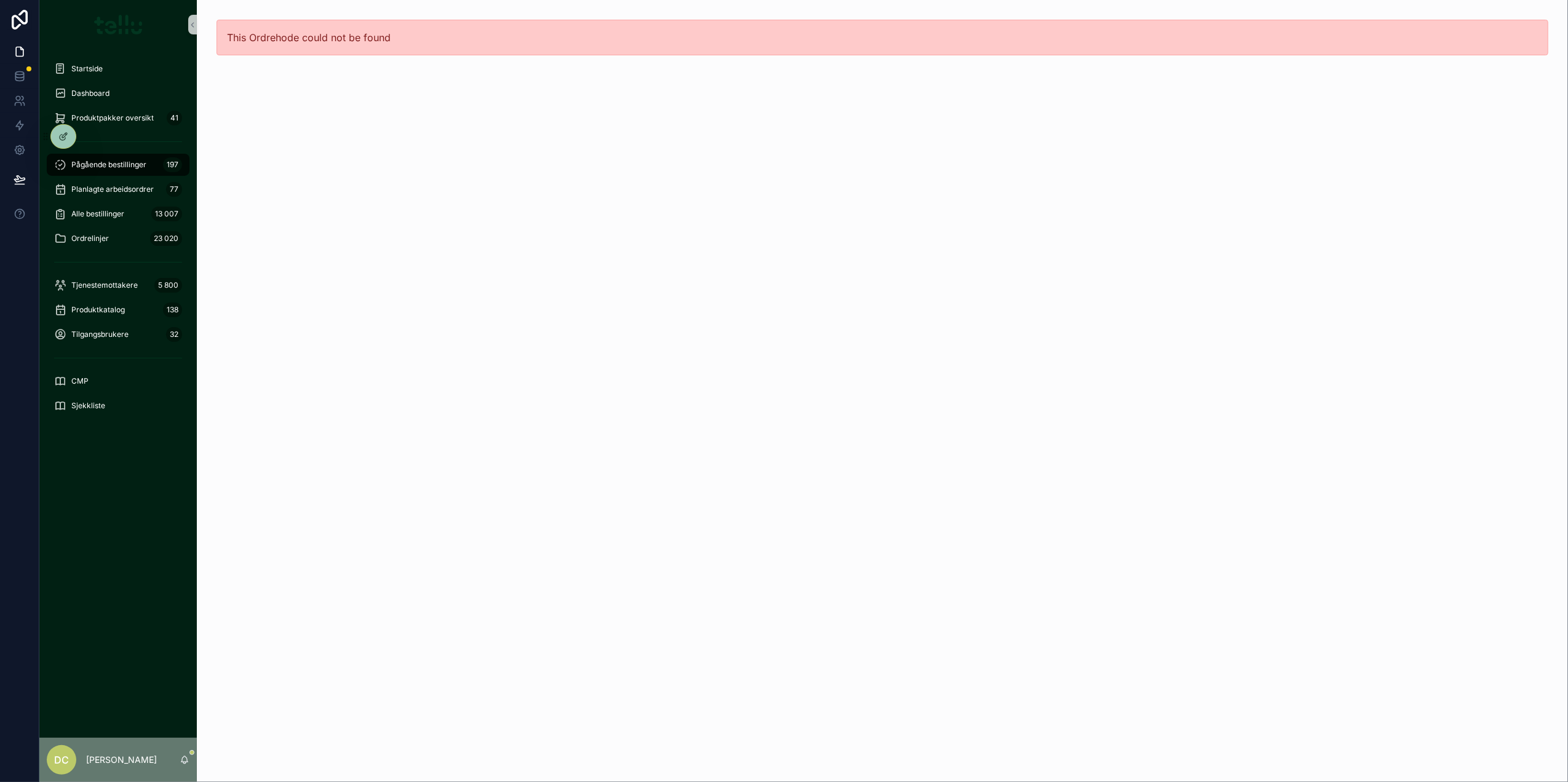
drag, startPoint x: 465, startPoint y: 416, endPoint x: 468, endPoint y: 407, distance: 9.5
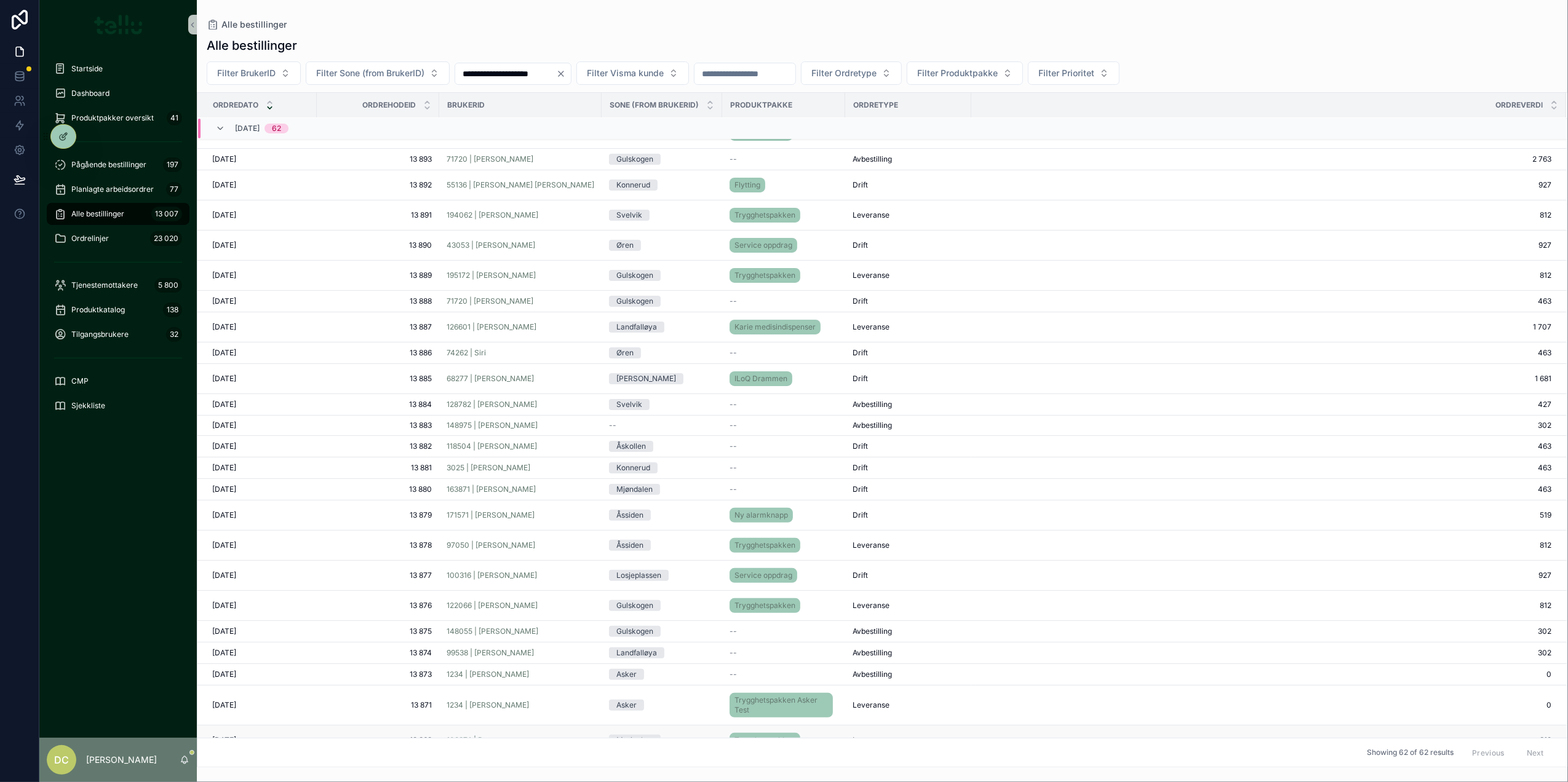
scroll to position [246, 0]
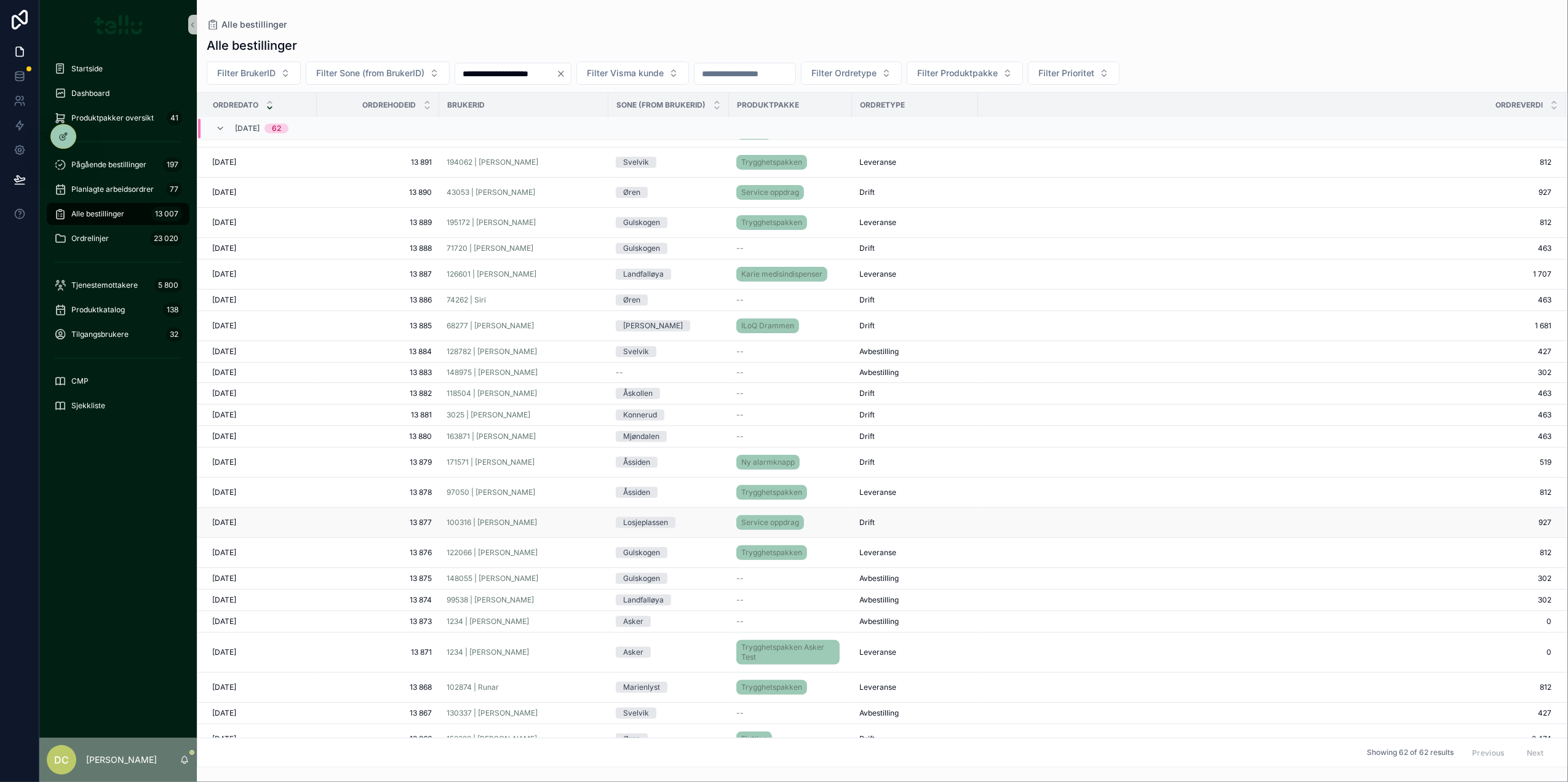
click at [582, 528] on div "100316 | Ole Moen Ivar" at bounding box center [524, 523] width 154 height 10
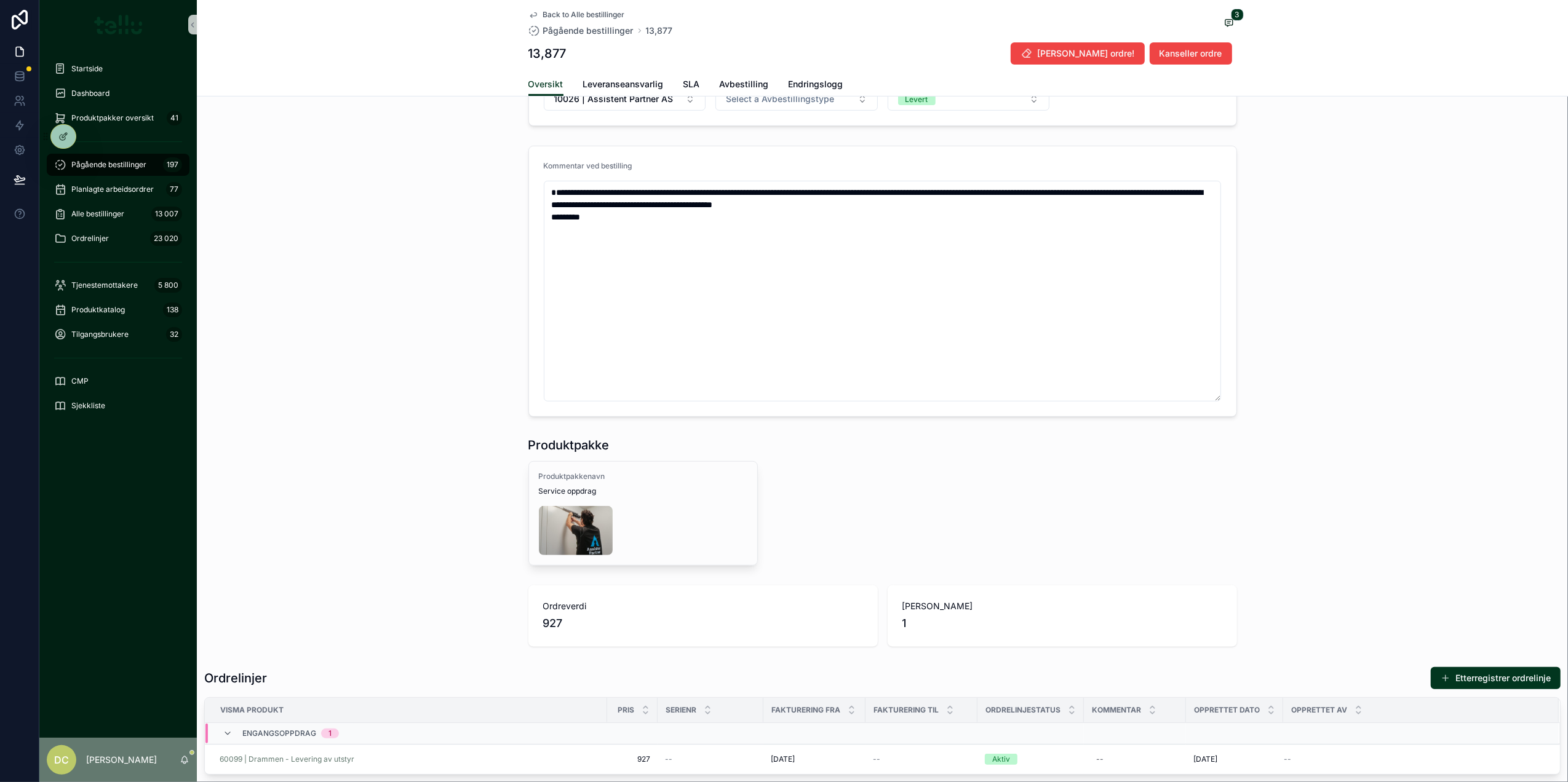
scroll to position [409, 0]
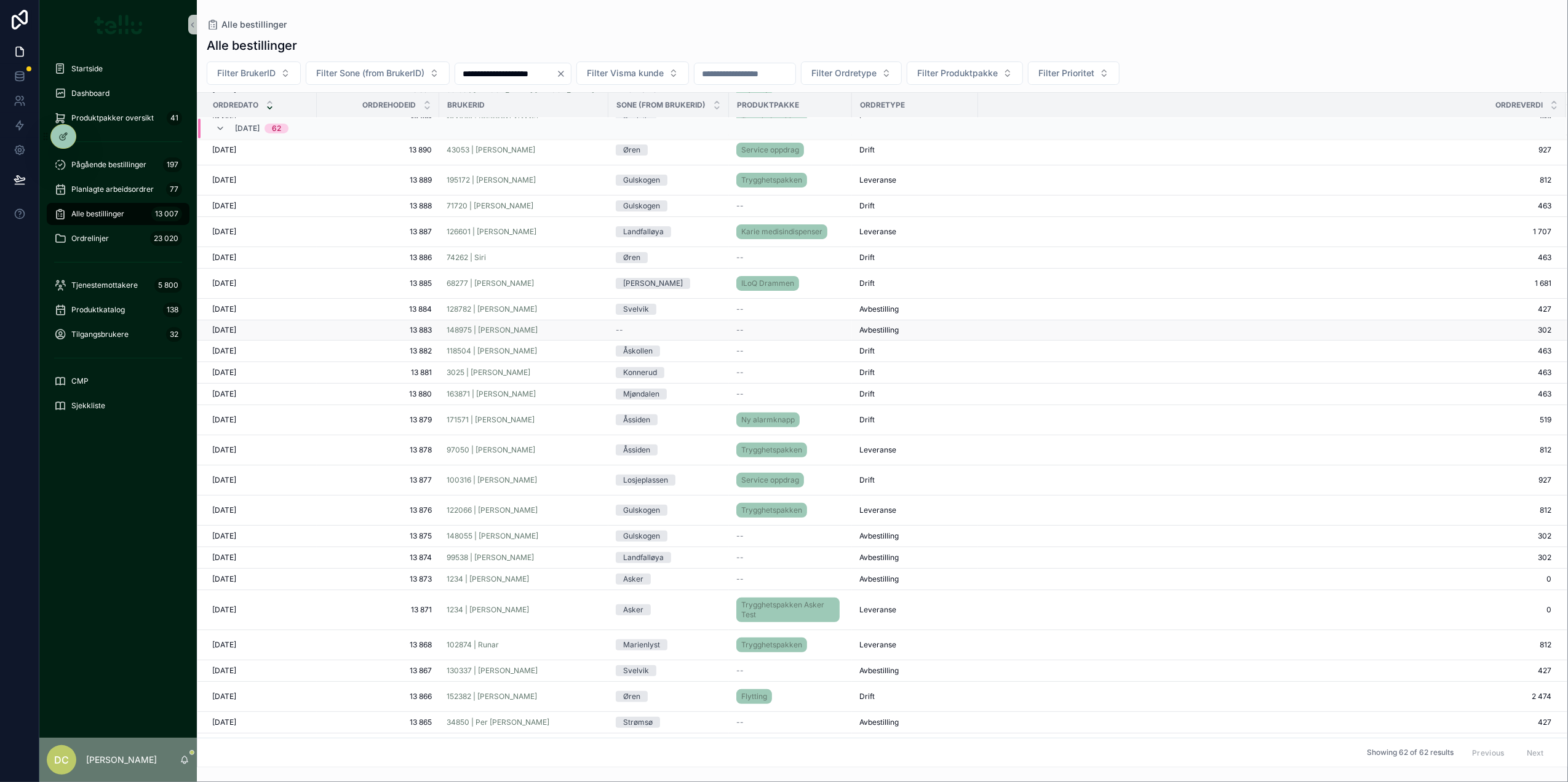
scroll to position [161, 0]
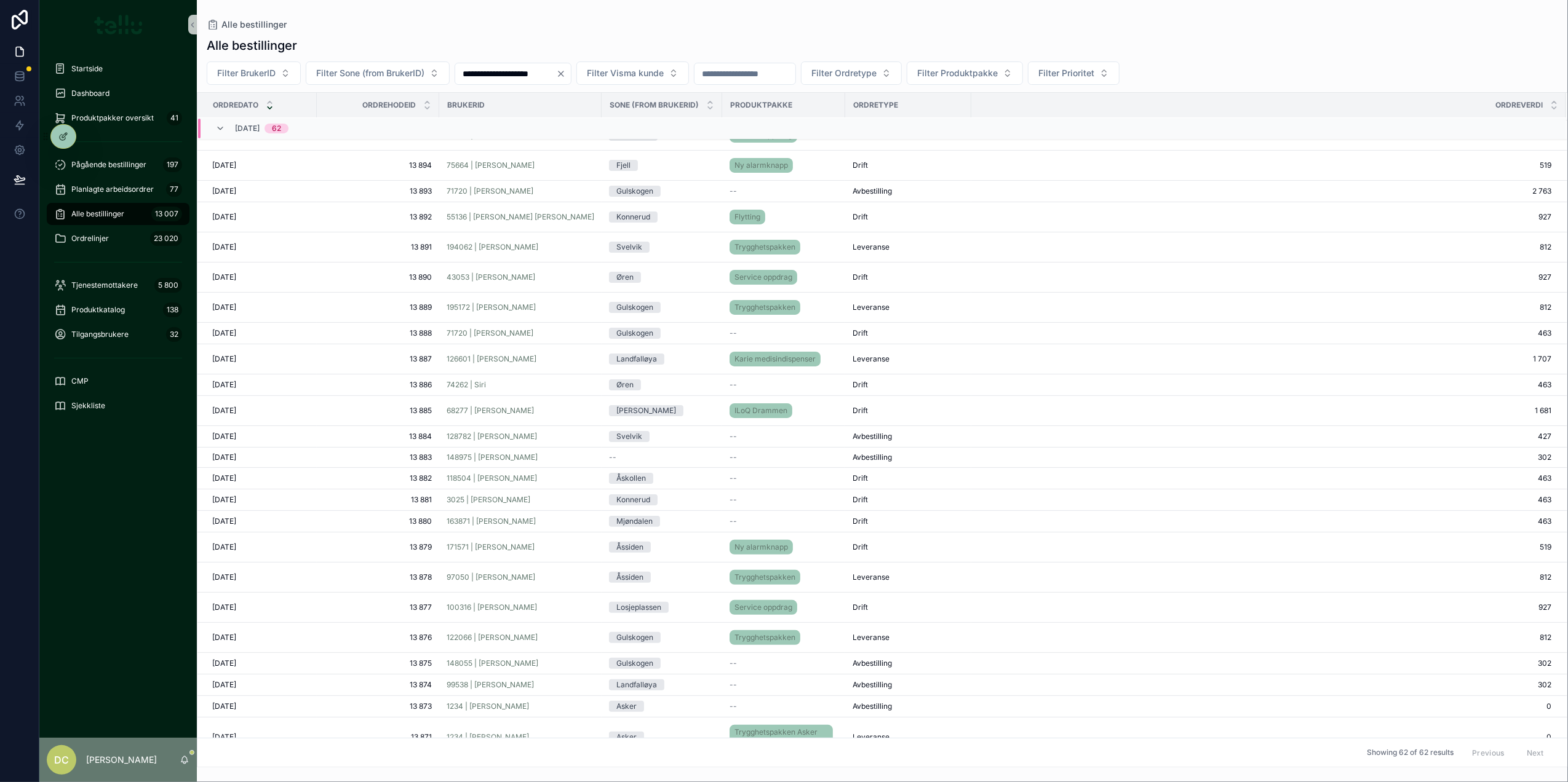
click at [690, 414] on div "[PERSON_NAME]" at bounding box center [662, 411] width 106 height 11
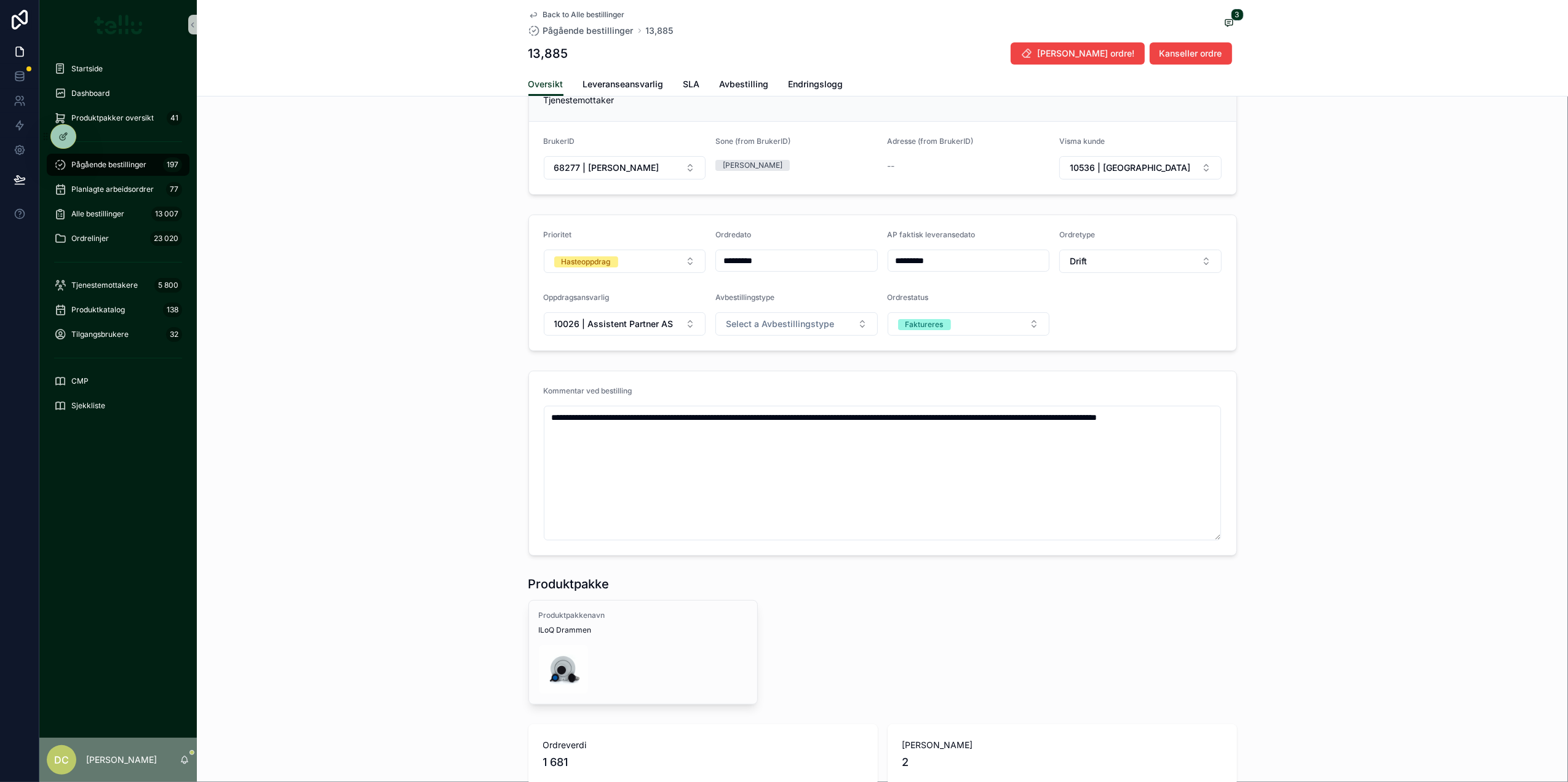
scroll to position [328, 0]
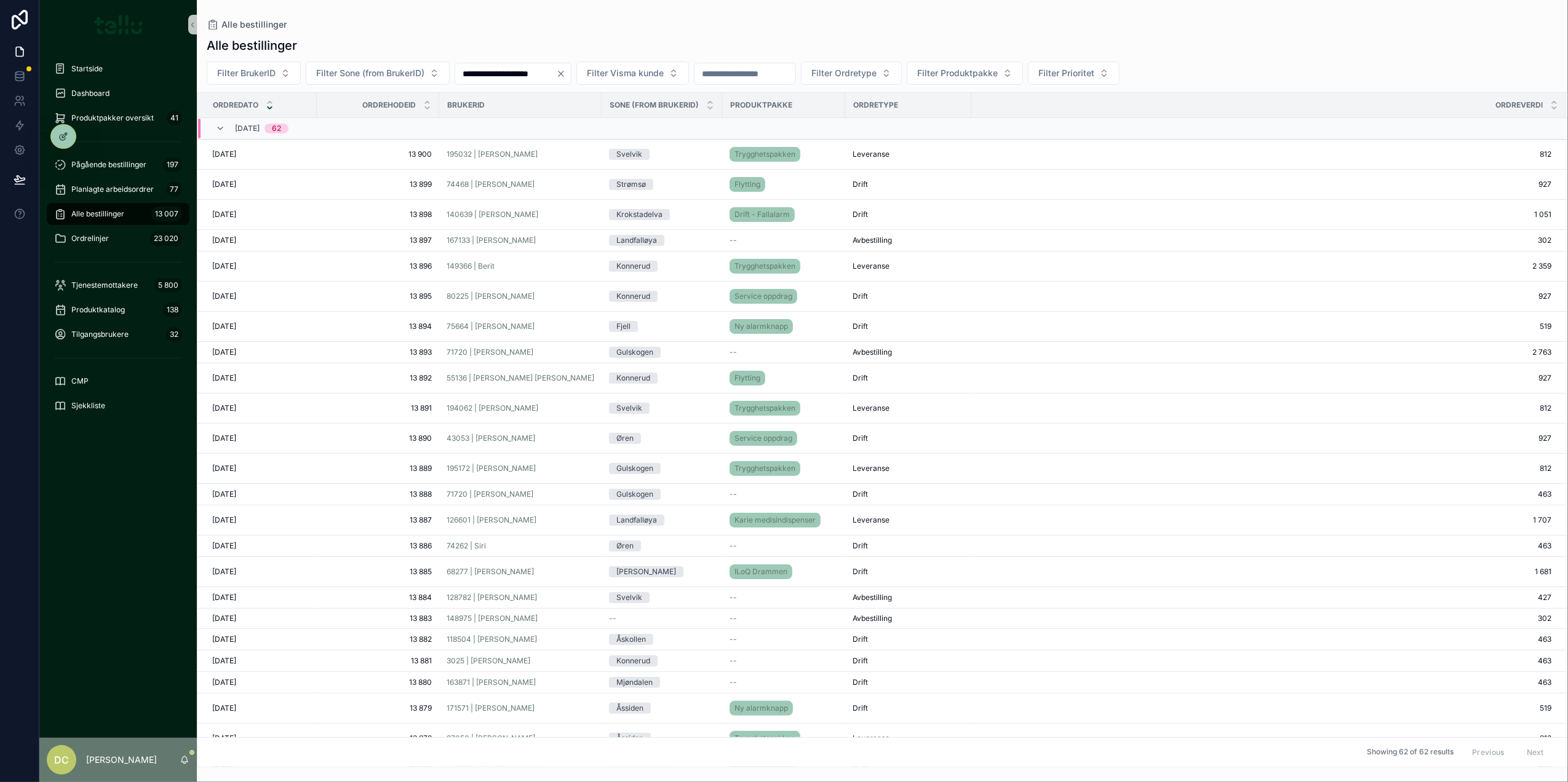
click at [488, 71] on input "**********" at bounding box center [505, 73] width 101 height 17
click at [454, 256] on button "22" at bounding box center [457, 257] width 22 height 22
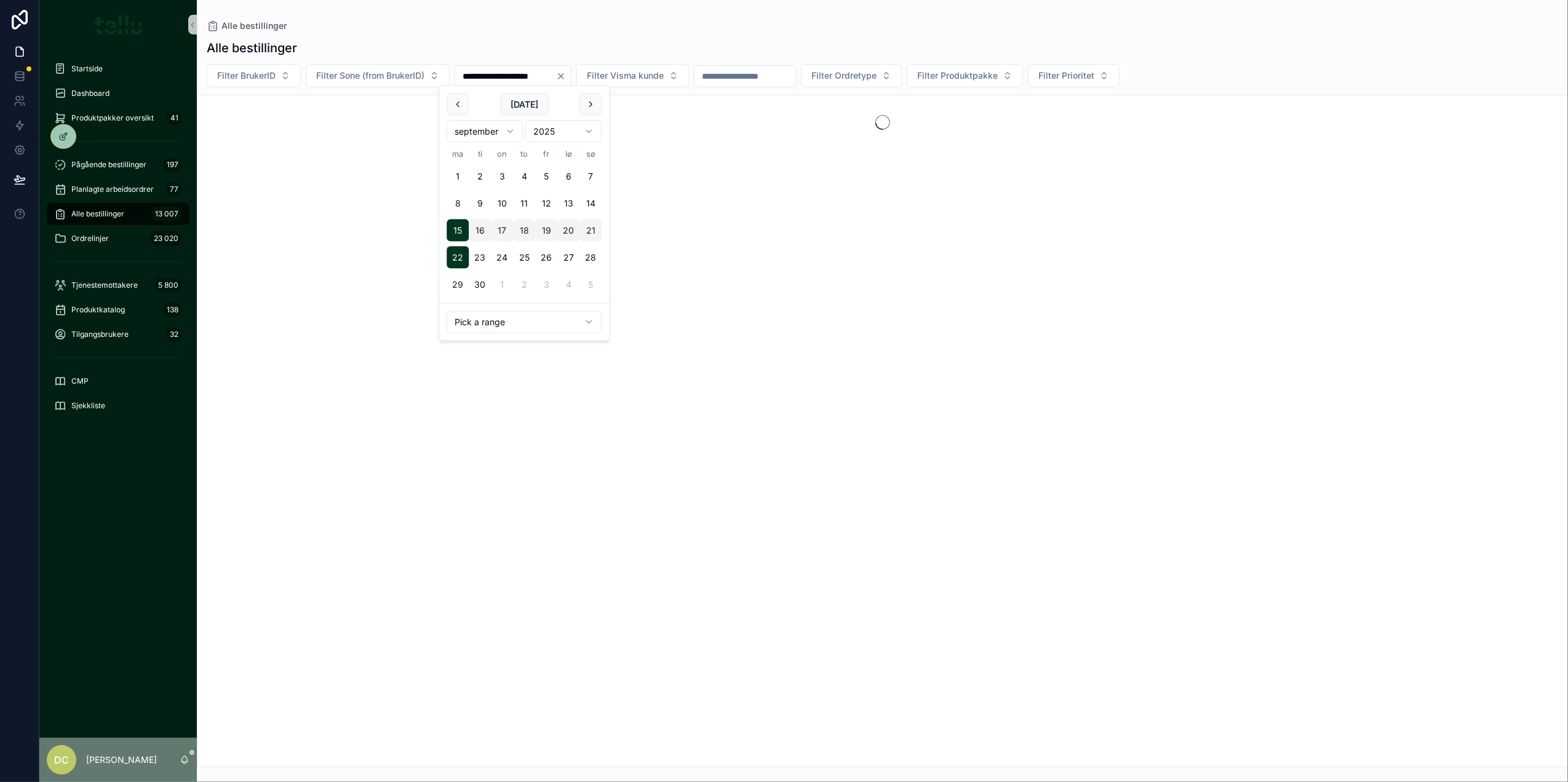
click at [587, 254] on button "28" at bounding box center [590, 257] width 22 height 22
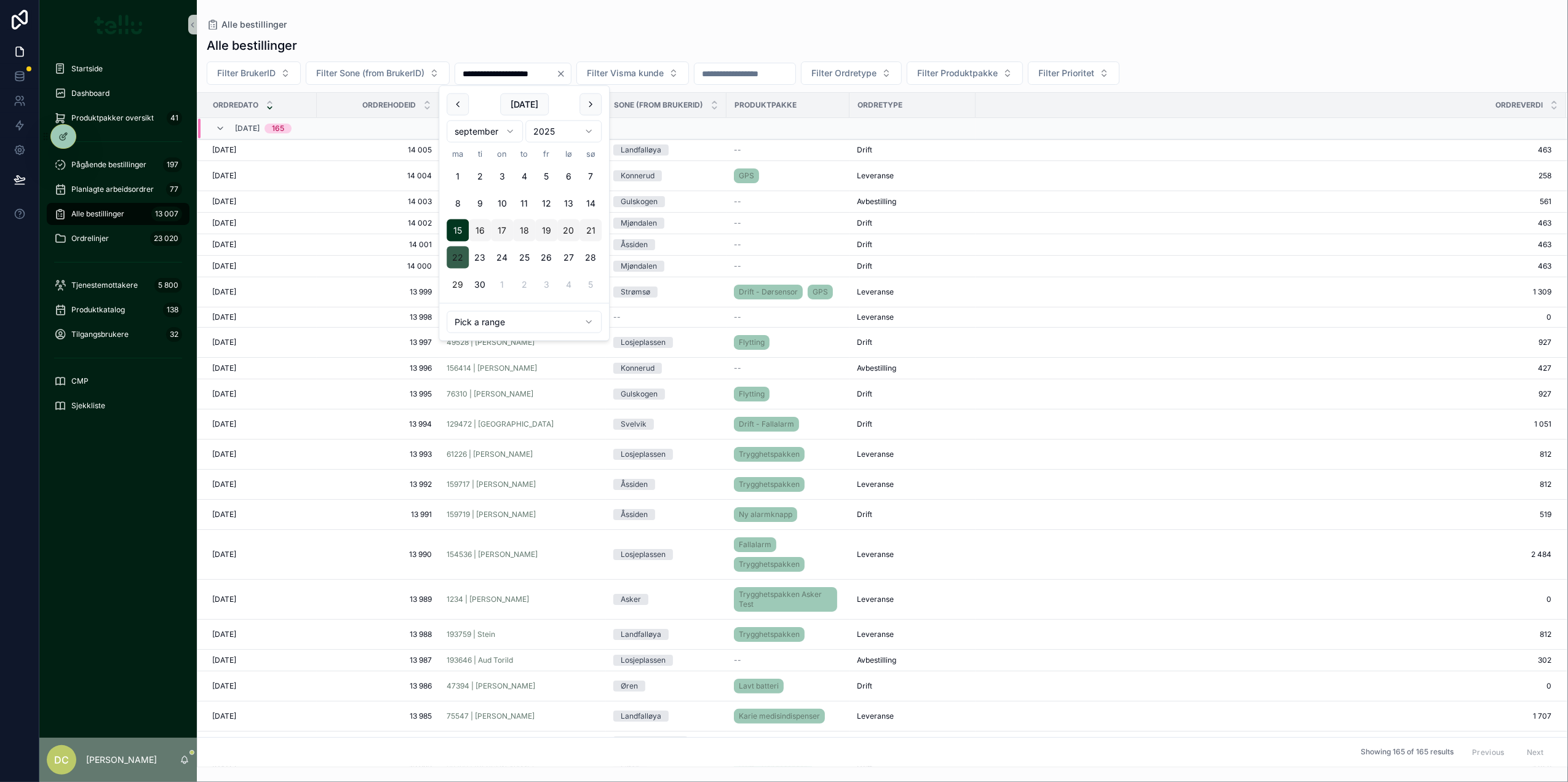
click at [459, 258] on button "22" at bounding box center [457, 257] width 22 height 22
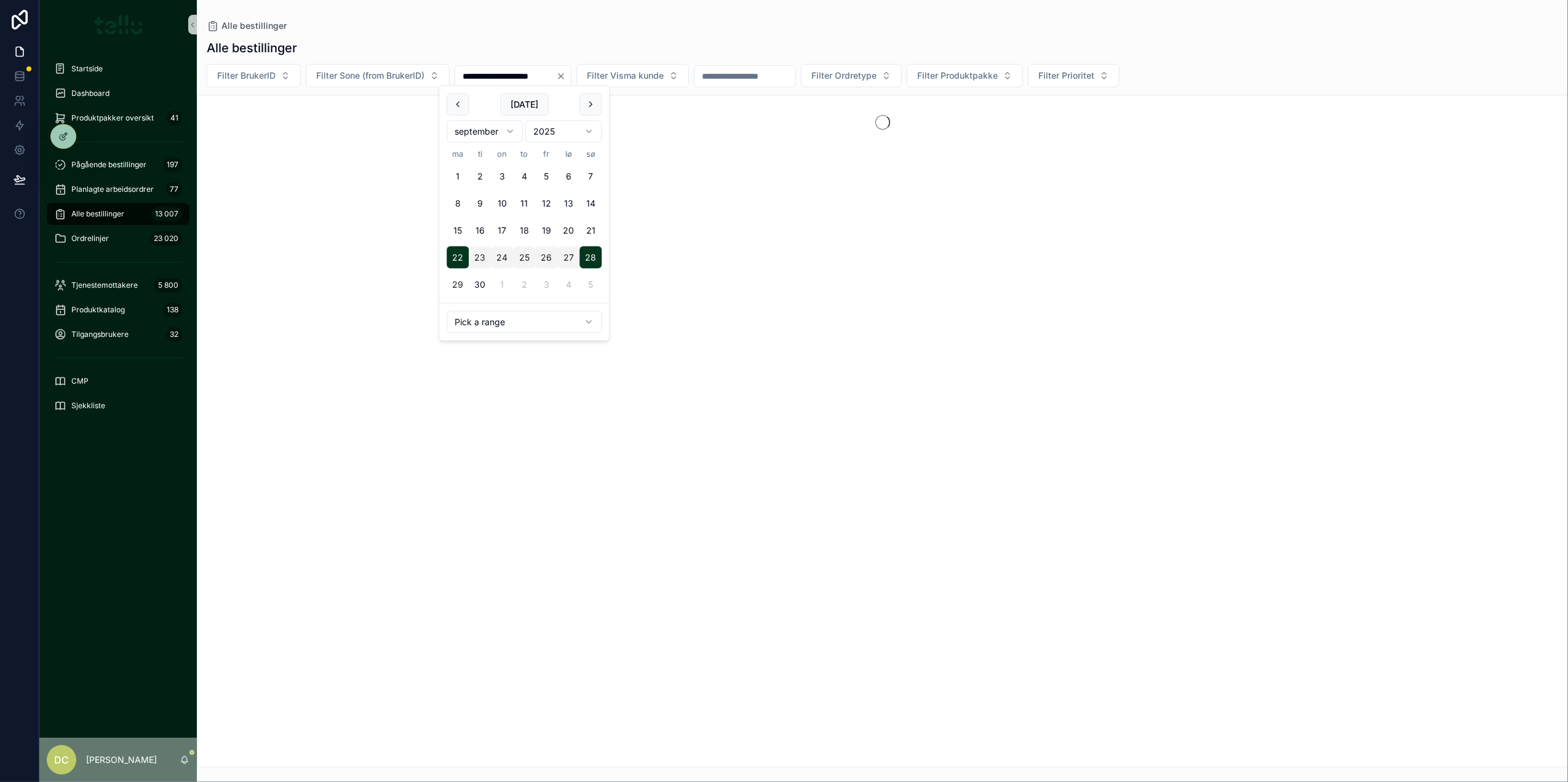
type input "**********"
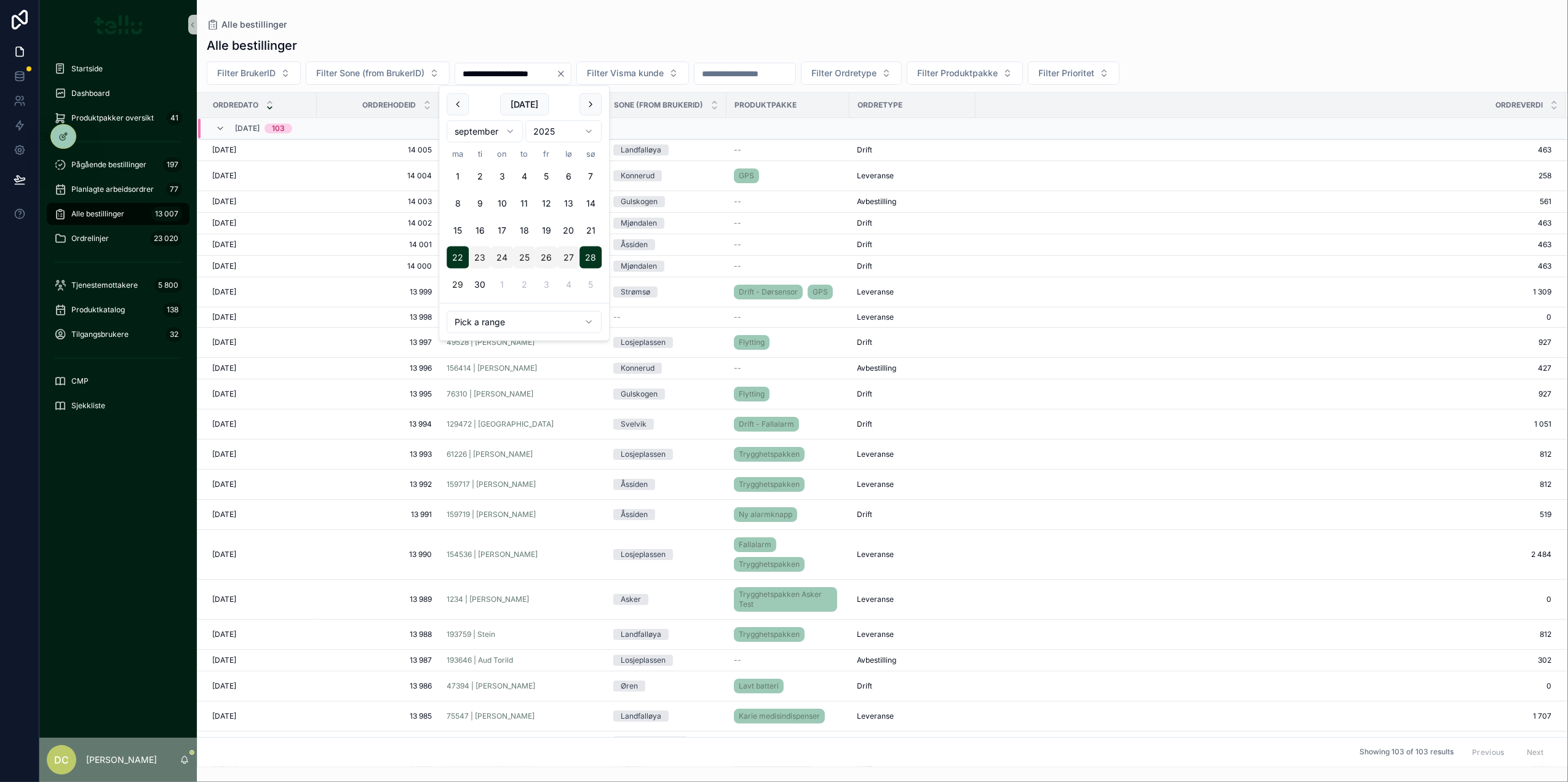
click at [899, 28] on div "Alle bestillinger" at bounding box center [882, 24] width 1352 height 10
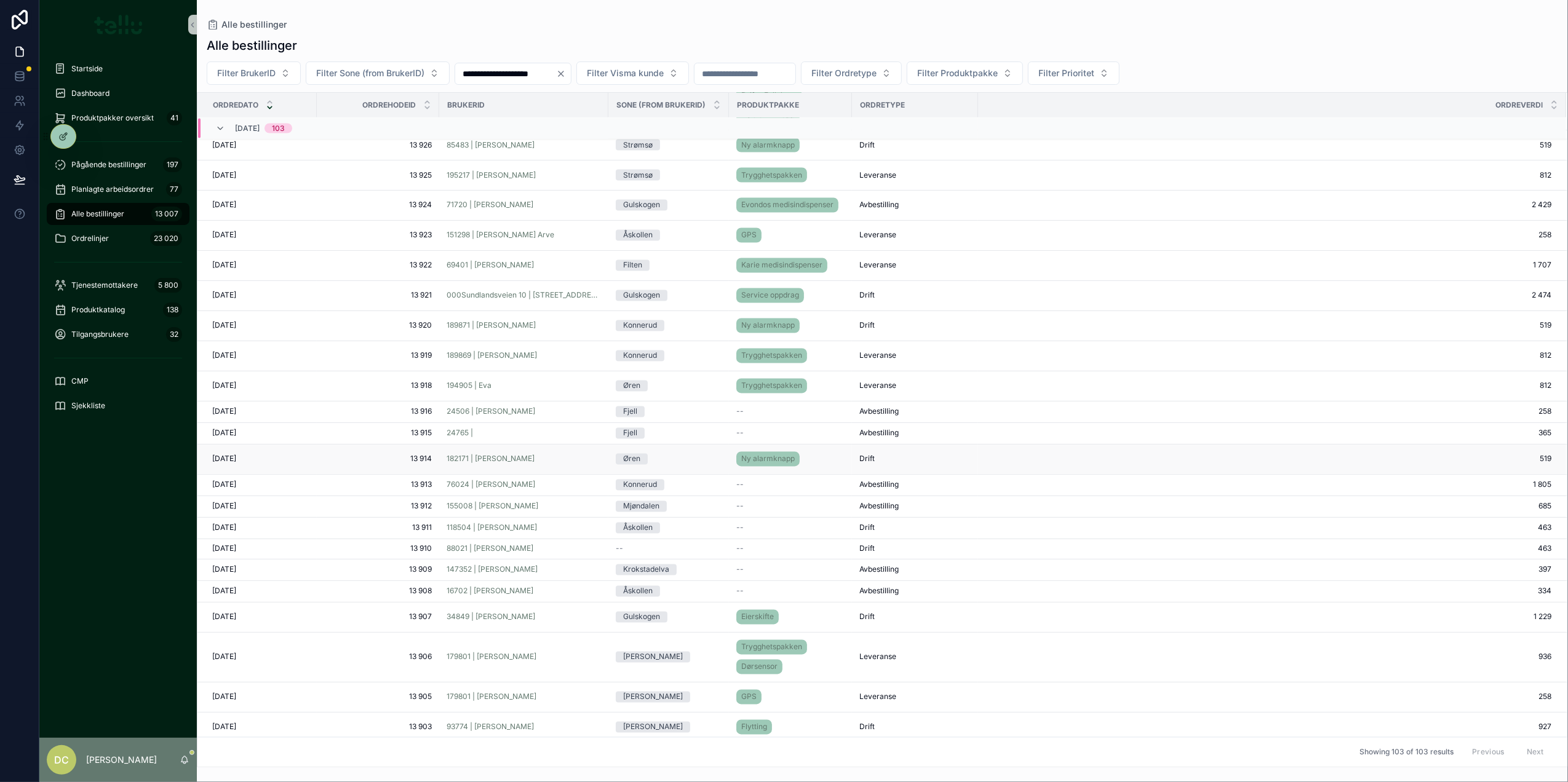
scroll to position [2318, 0]
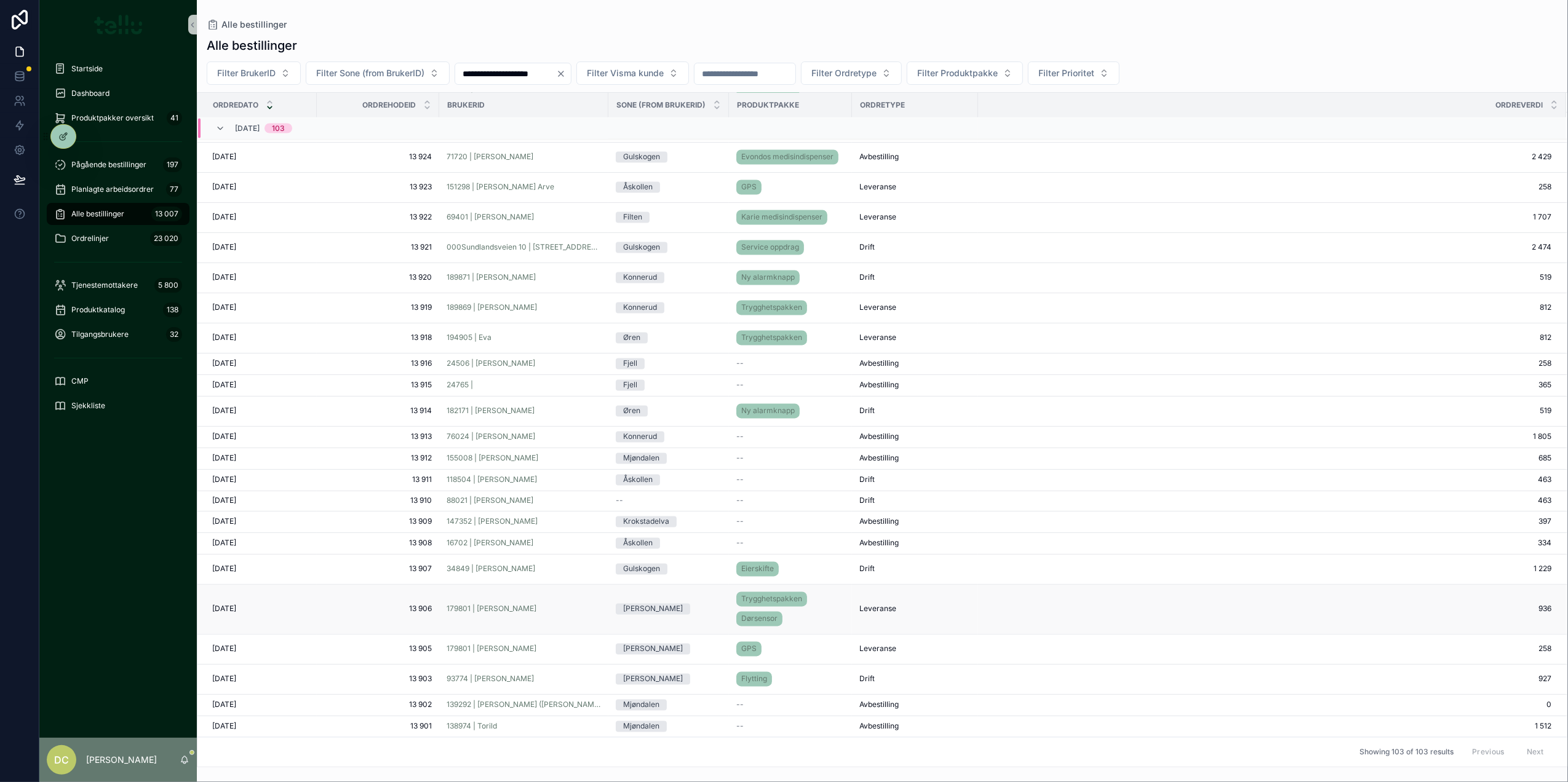
click at [686, 607] on div "Bråta" at bounding box center [669, 610] width 106 height 11
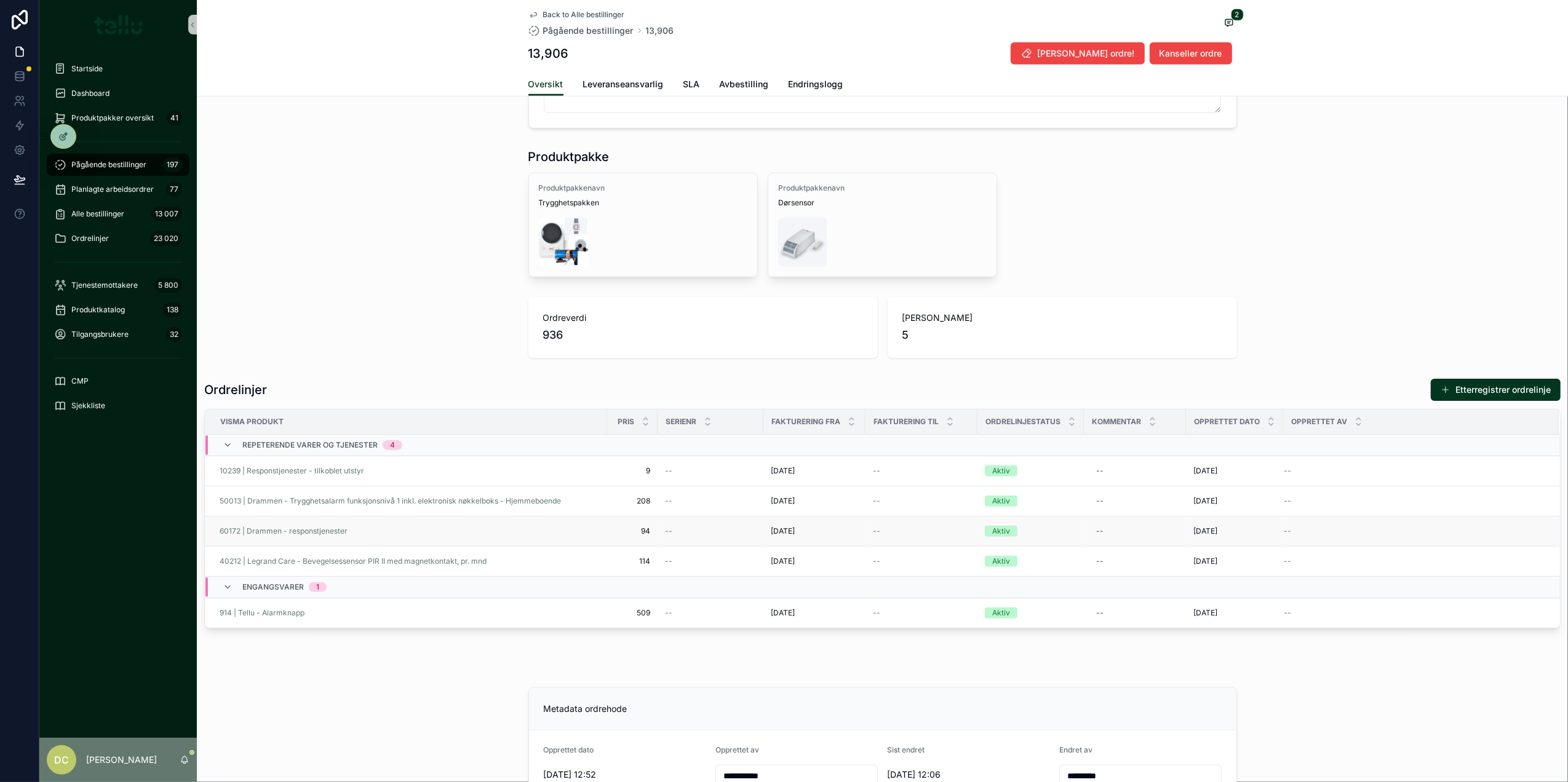
scroll to position [847, 0]
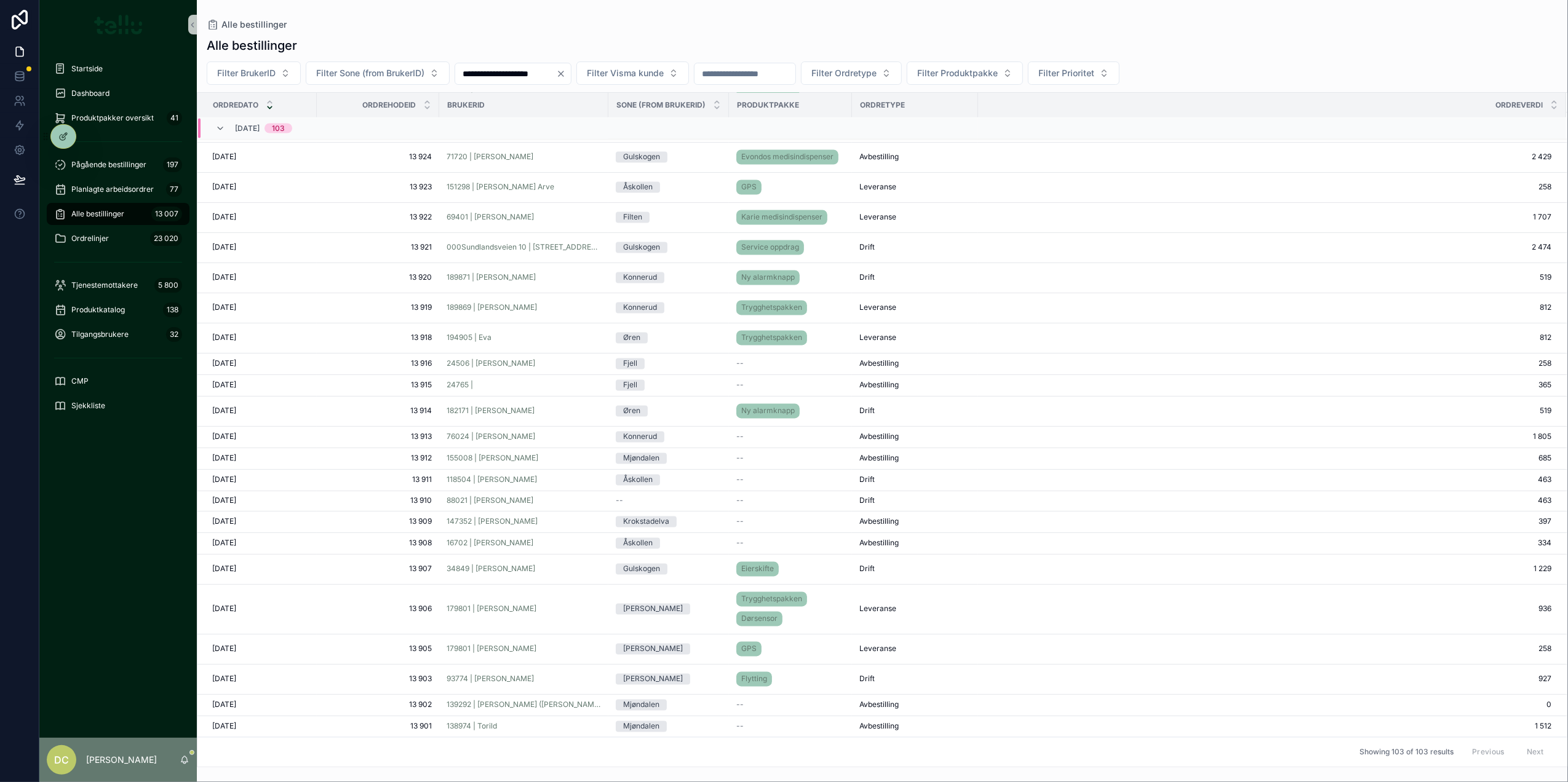
scroll to position [2318, 0]
click at [553, 454] on div "155008 | Per Helge Fredheim" at bounding box center [524, 459] width 154 height 10
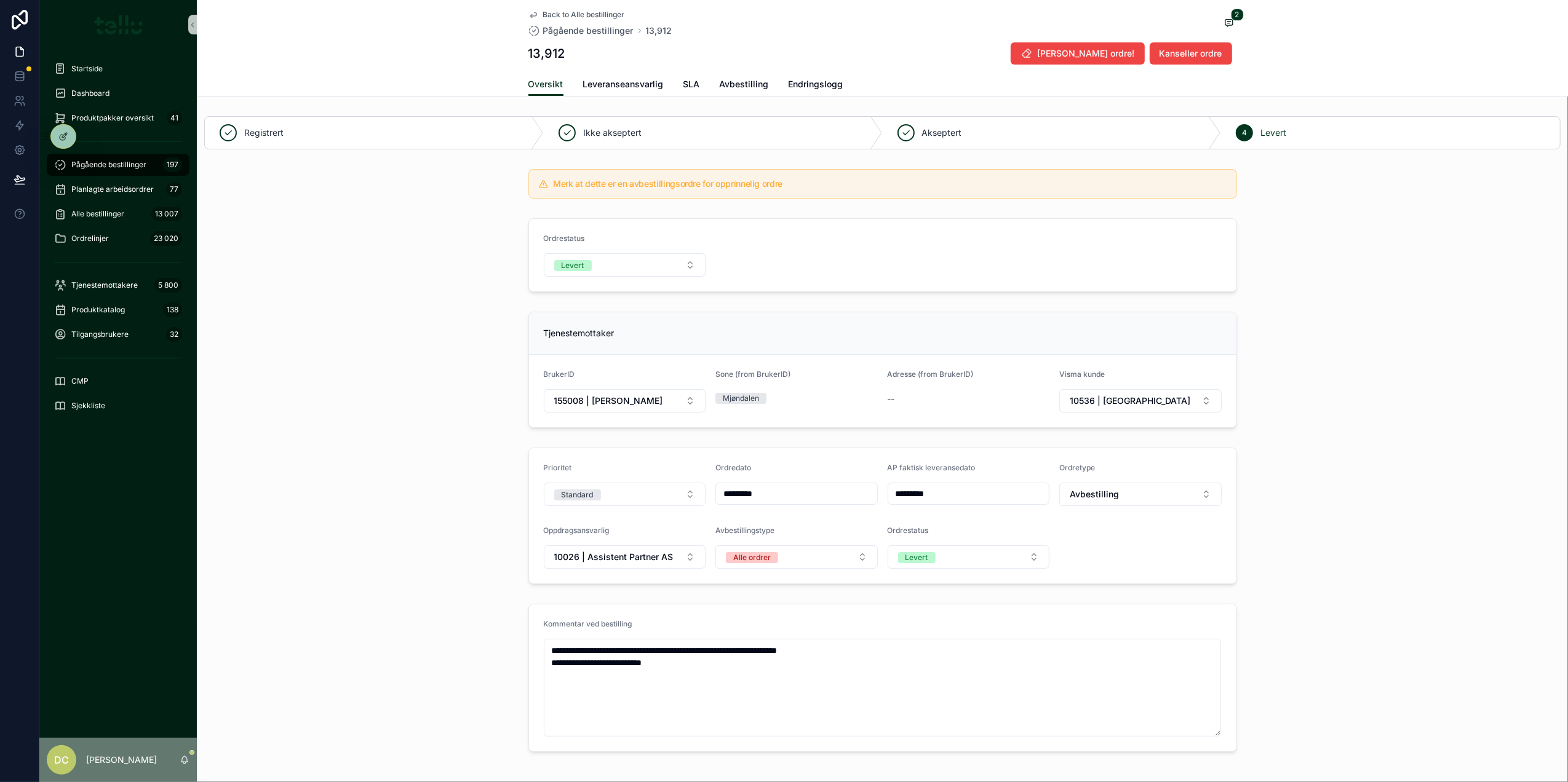
scroll to position [409, 0]
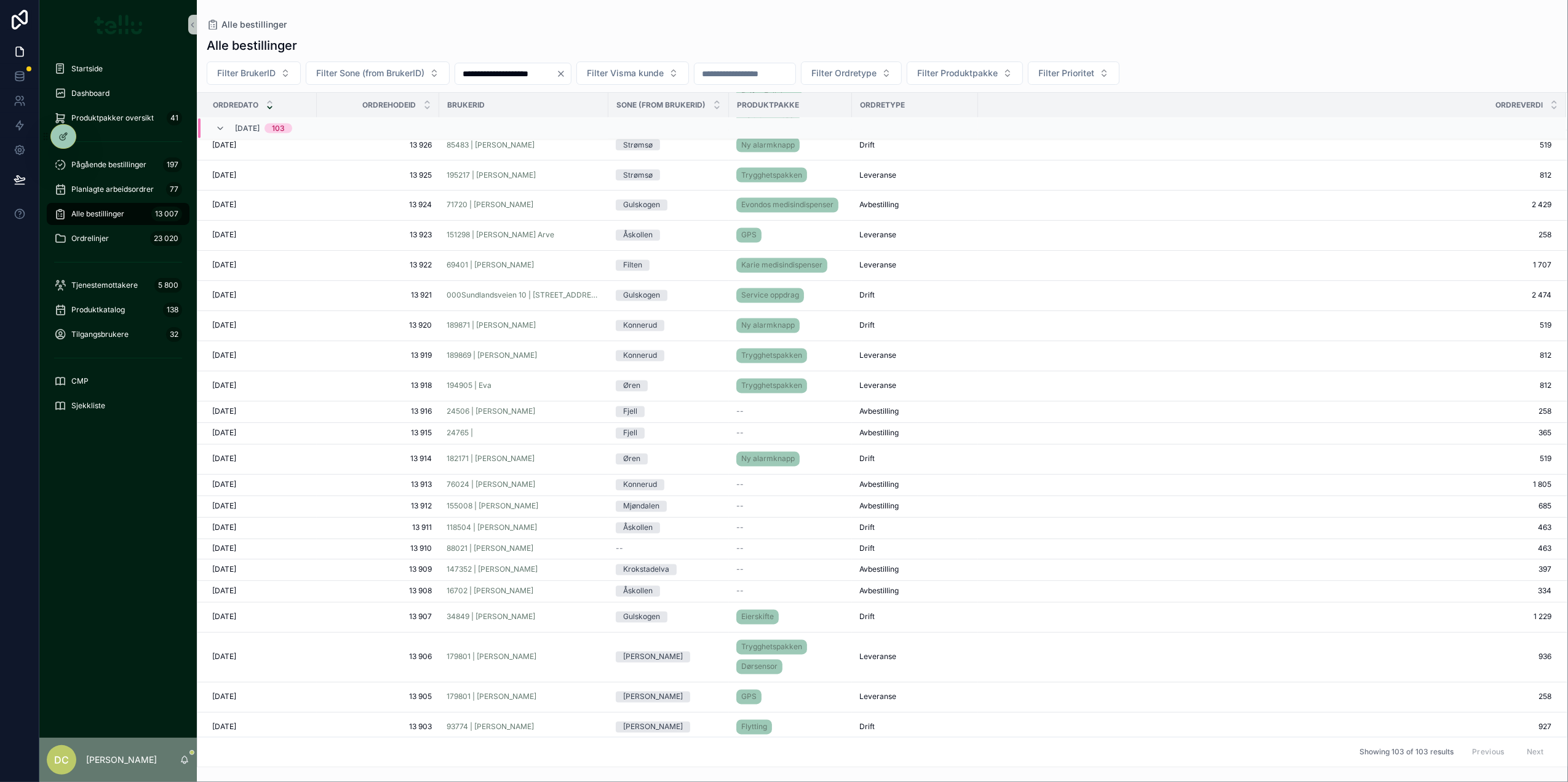
scroll to position [2318, 0]
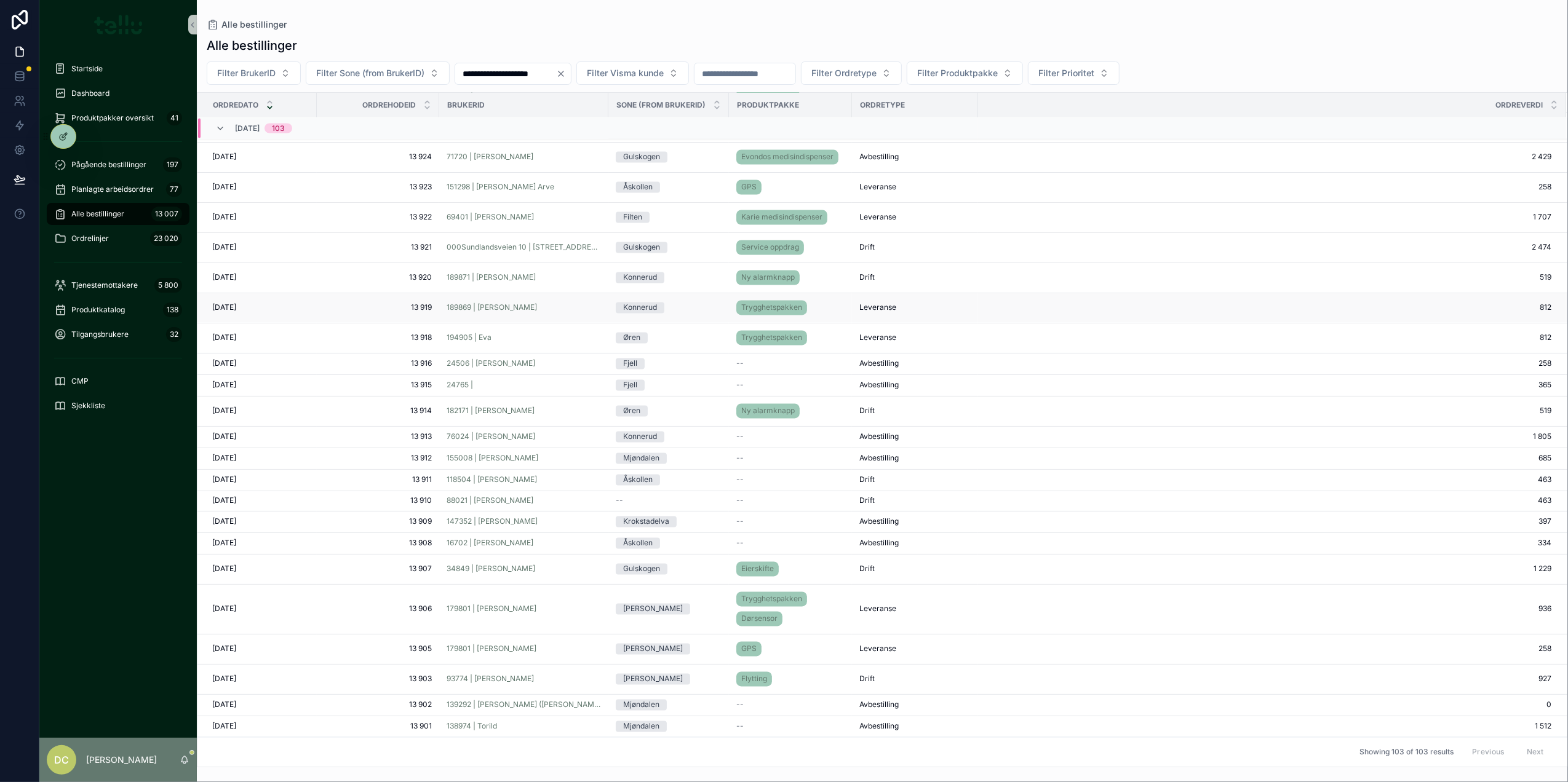
click at [691, 305] on div "Konnerud" at bounding box center [669, 309] width 106 height 11
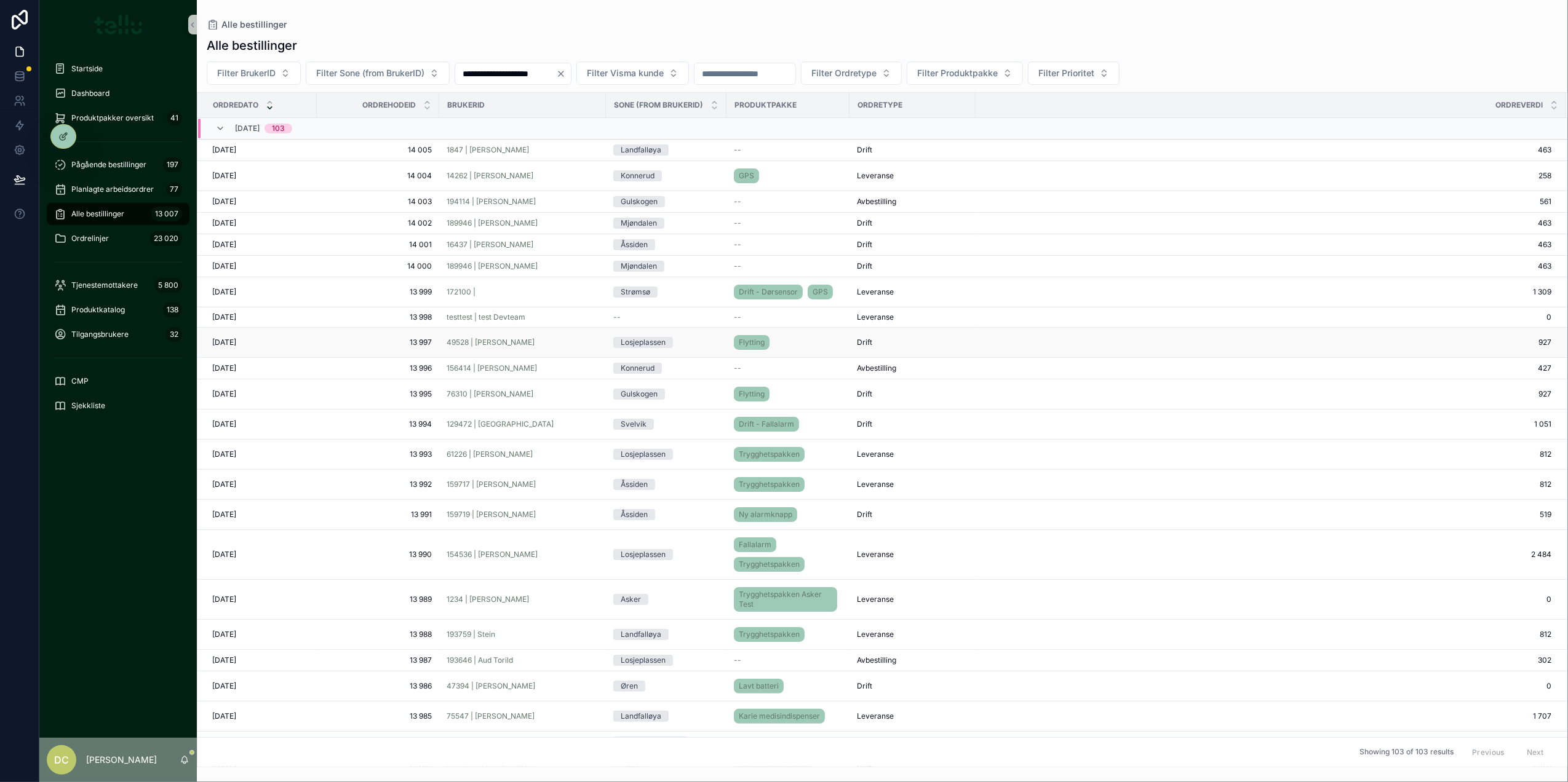
click at [668, 343] on div "Losjeplassen" at bounding box center [666, 343] width 106 height 11
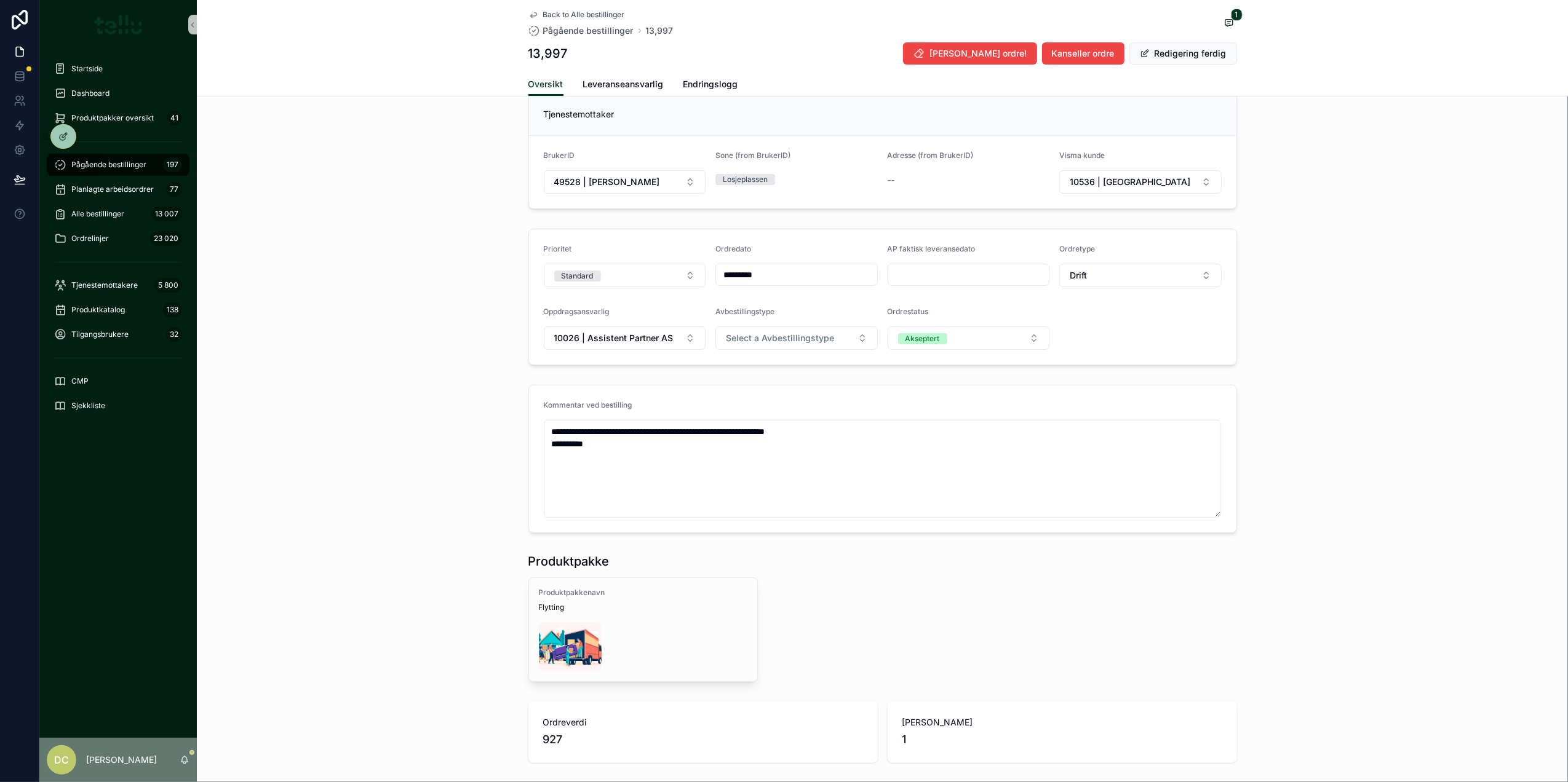
scroll to position [653, 0]
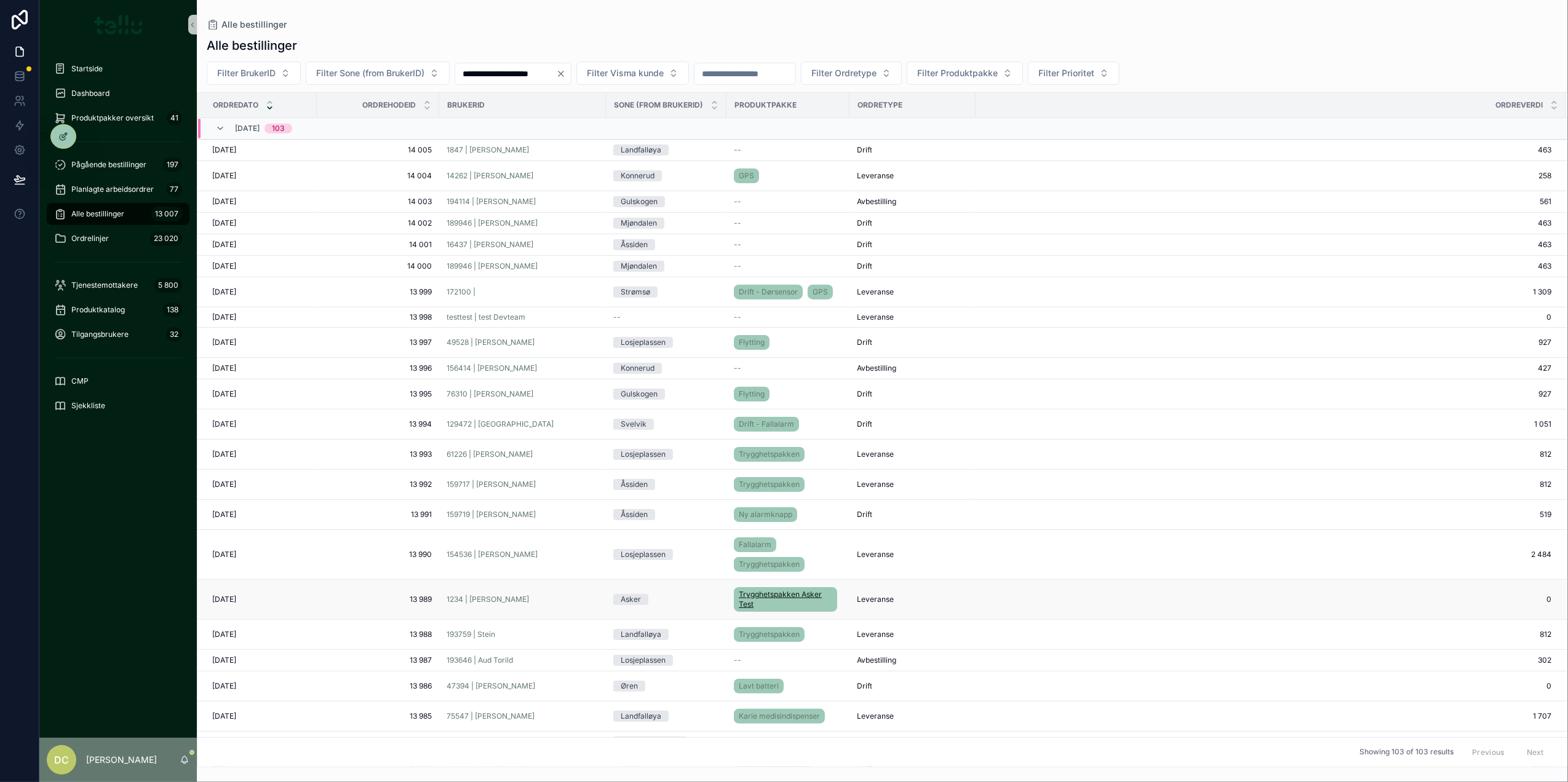
scroll to position [82, 0]
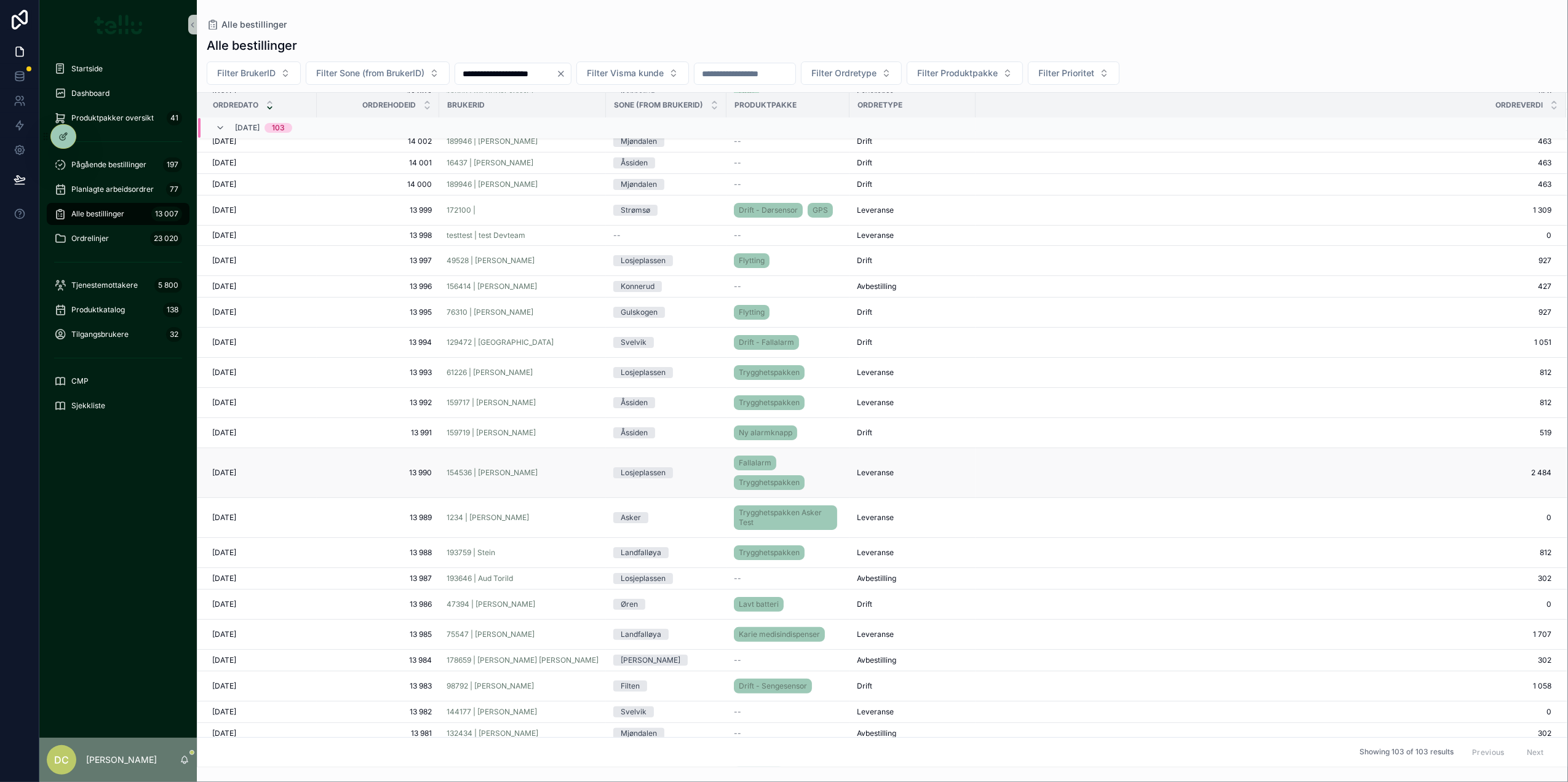
click at [705, 476] on div "Losjeplassen" at bounding box center [666, 473] width 106 height 11
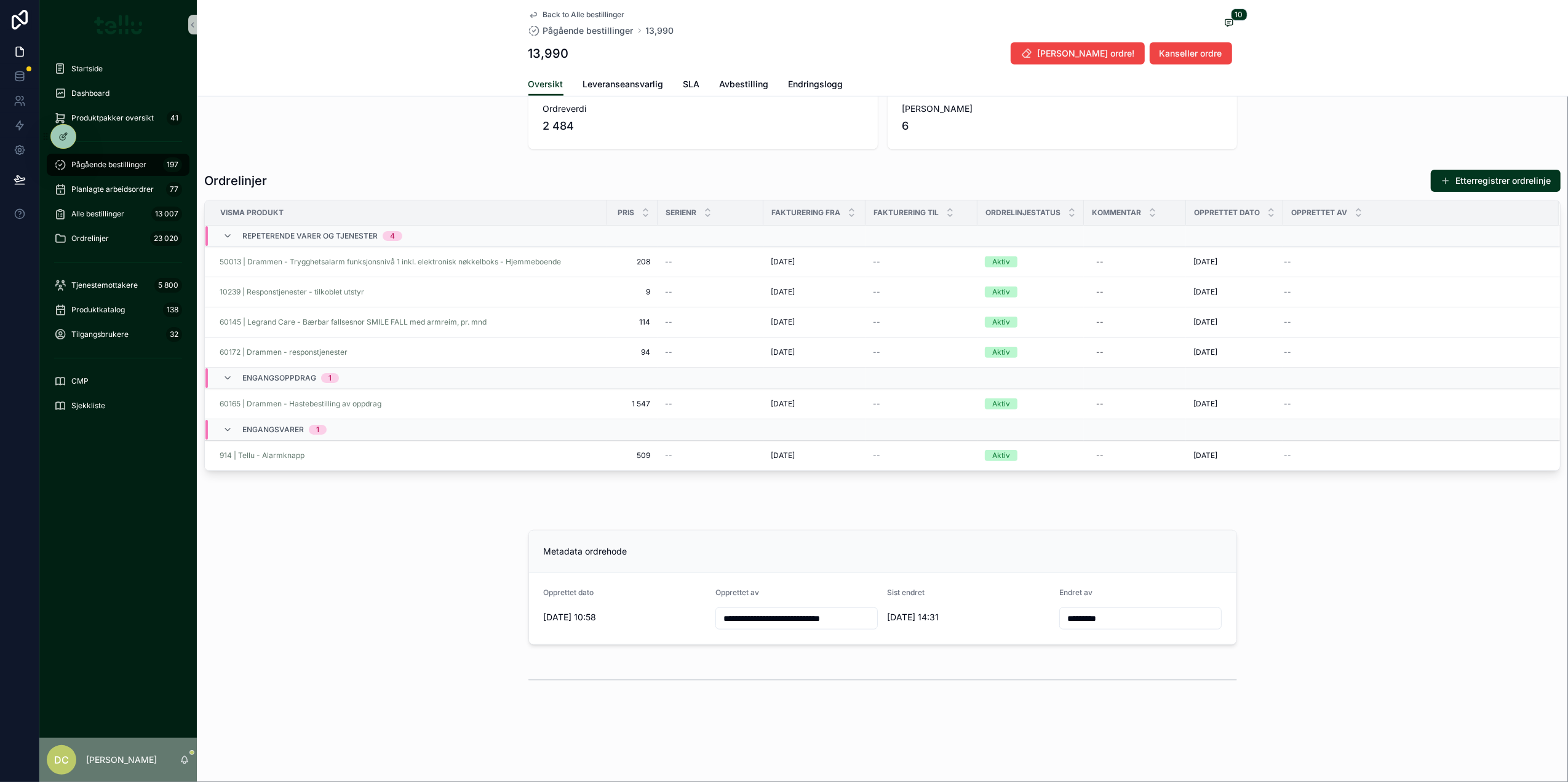
scroll to position [797, 0]
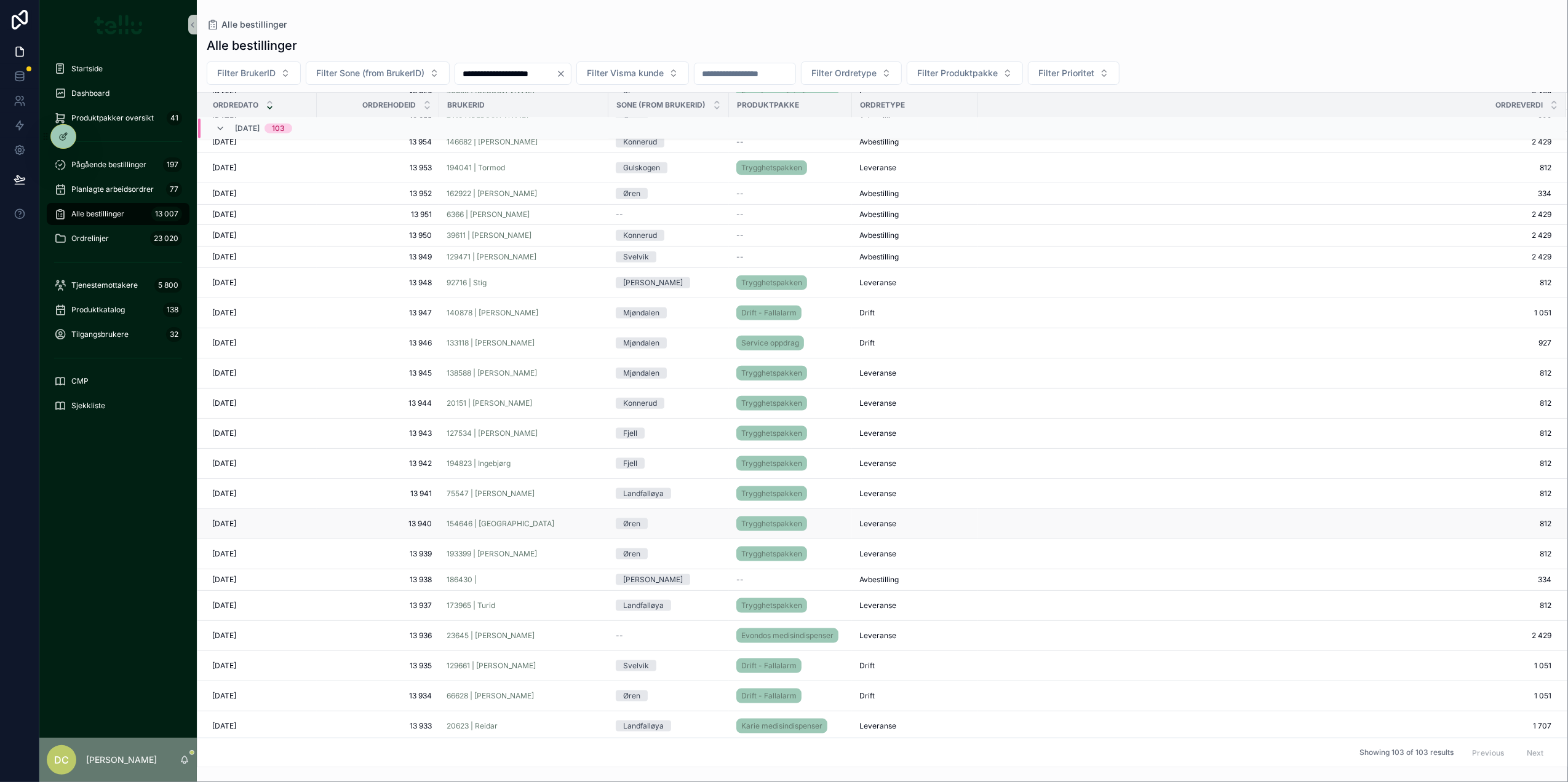
scroll to position [1341, 0]
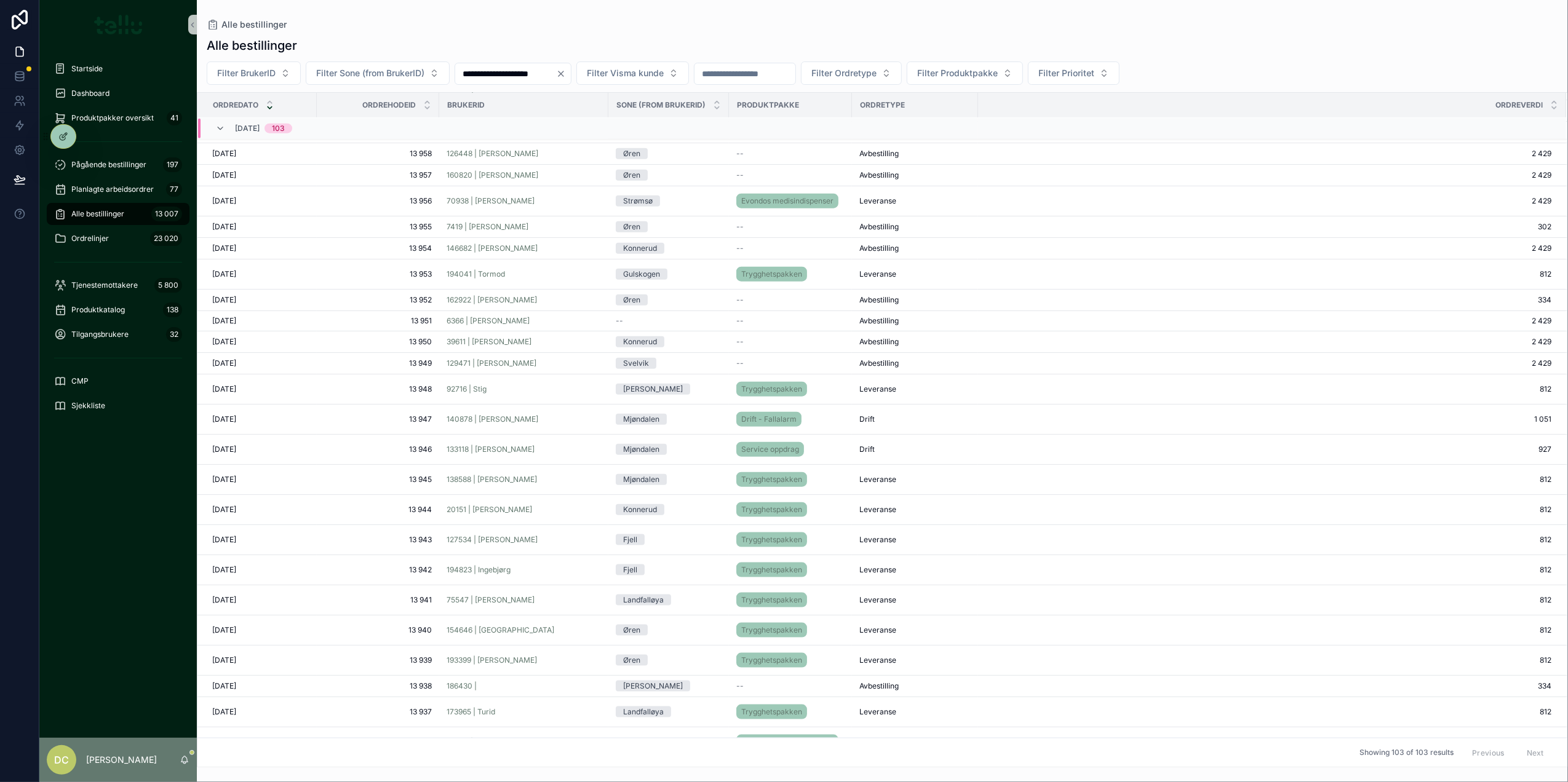
click at [706, 425] on div "Mjøndalen" at bounding box center [669, 420] width 106 height 11
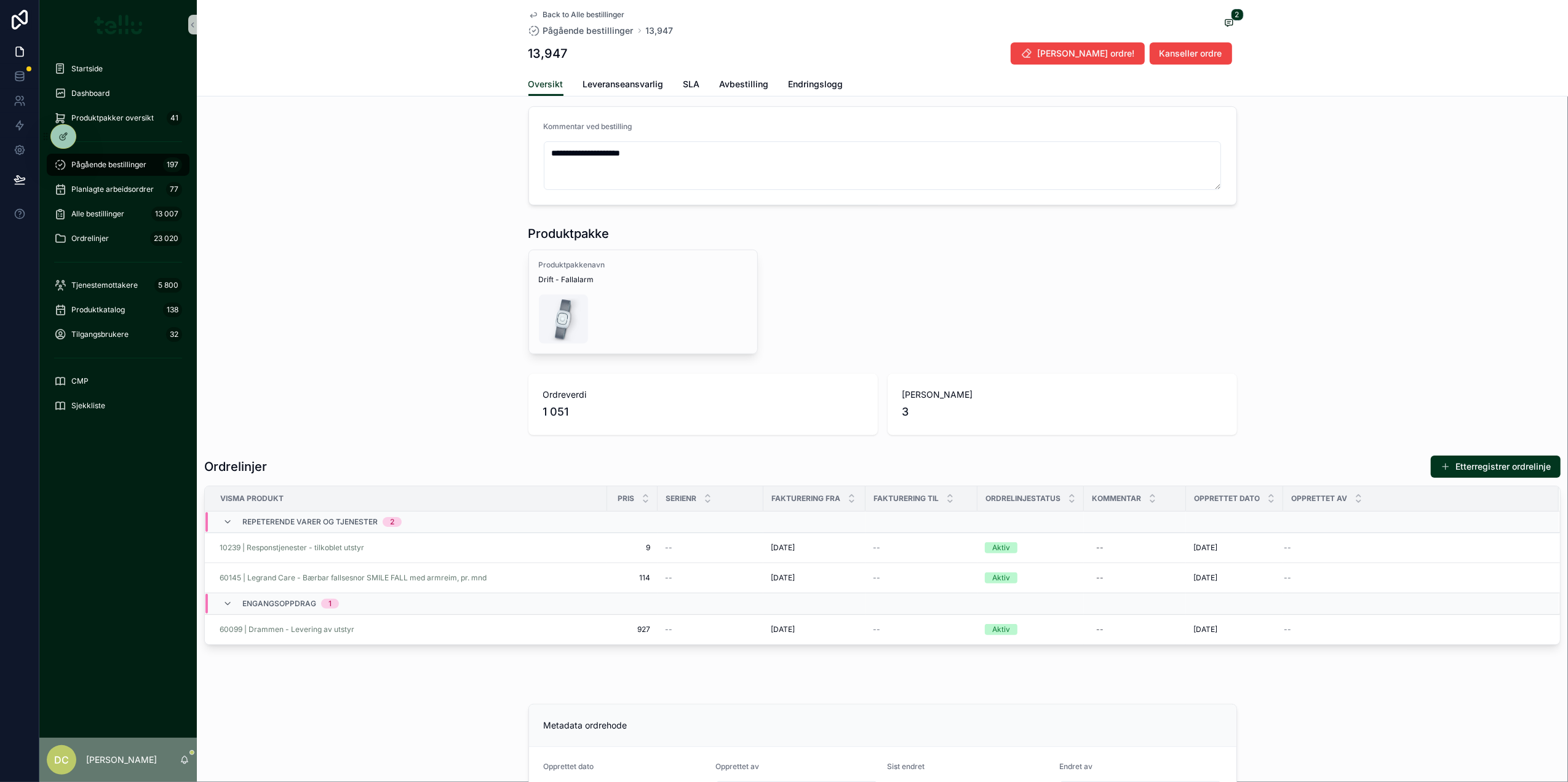
scroll to position [492, 0]
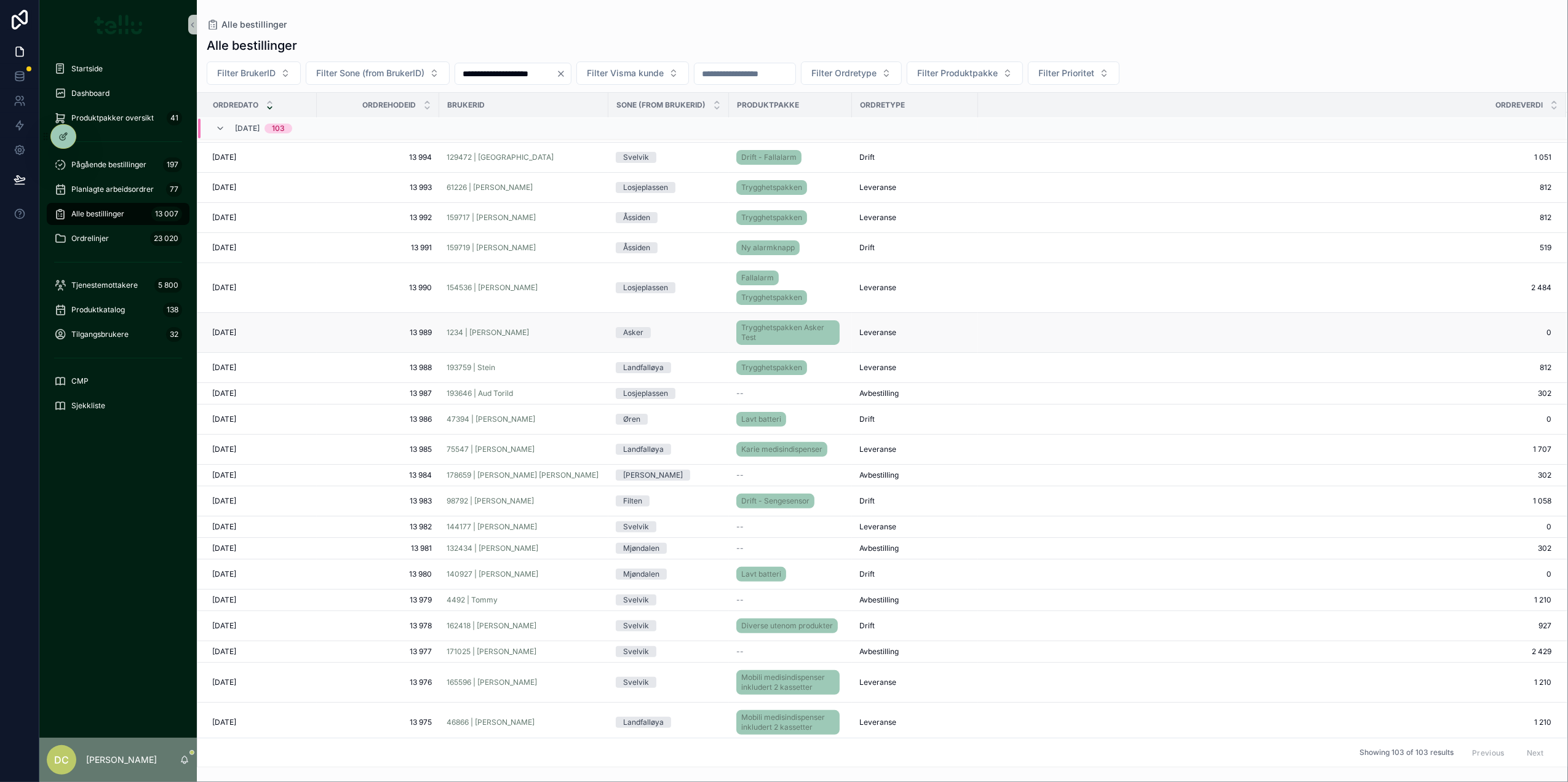
scroll to position [168, 0]
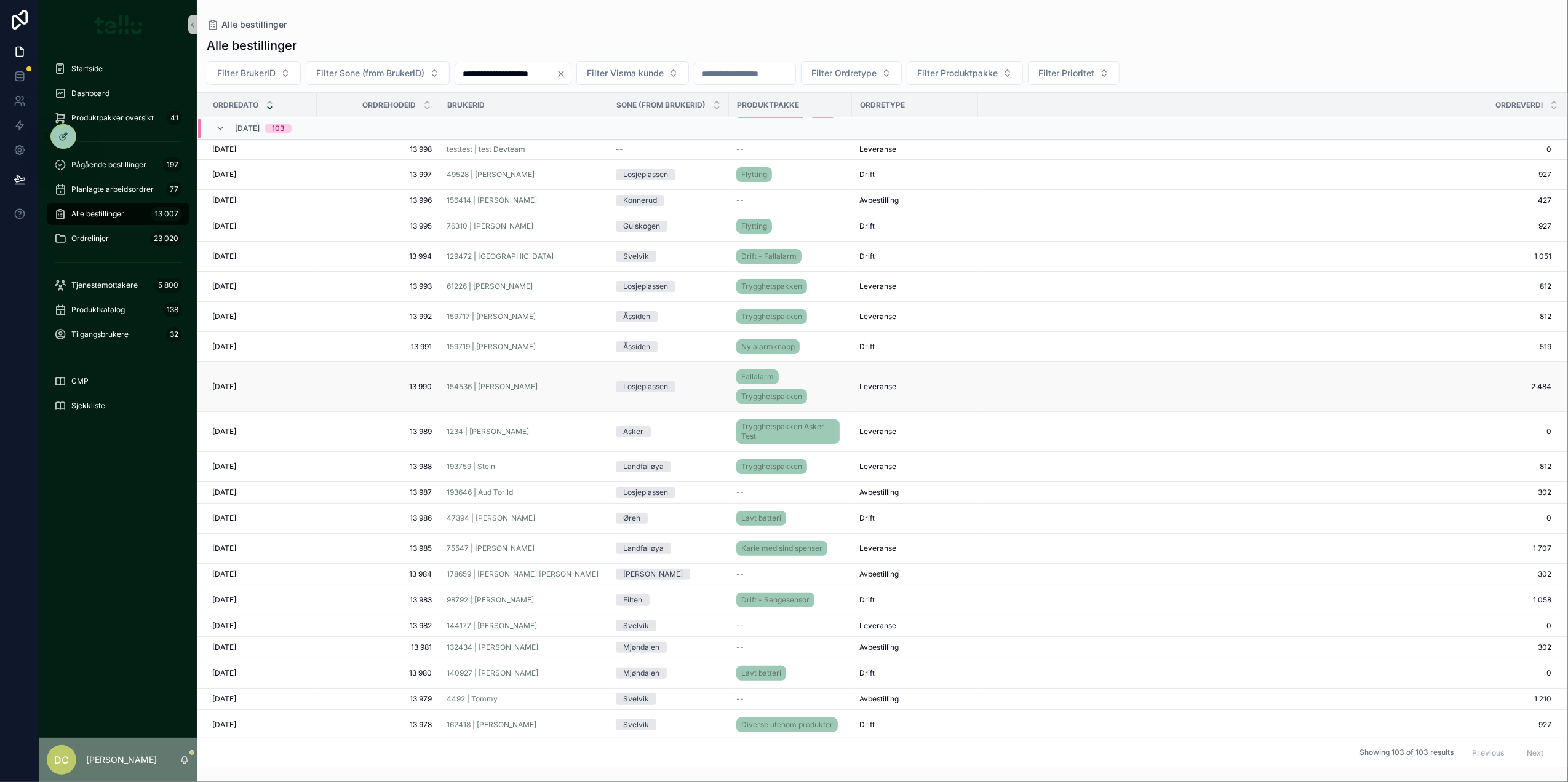
click at [698, 392] on div "Losjeplassen" at bounding box center [669, 387] width 106 height 11
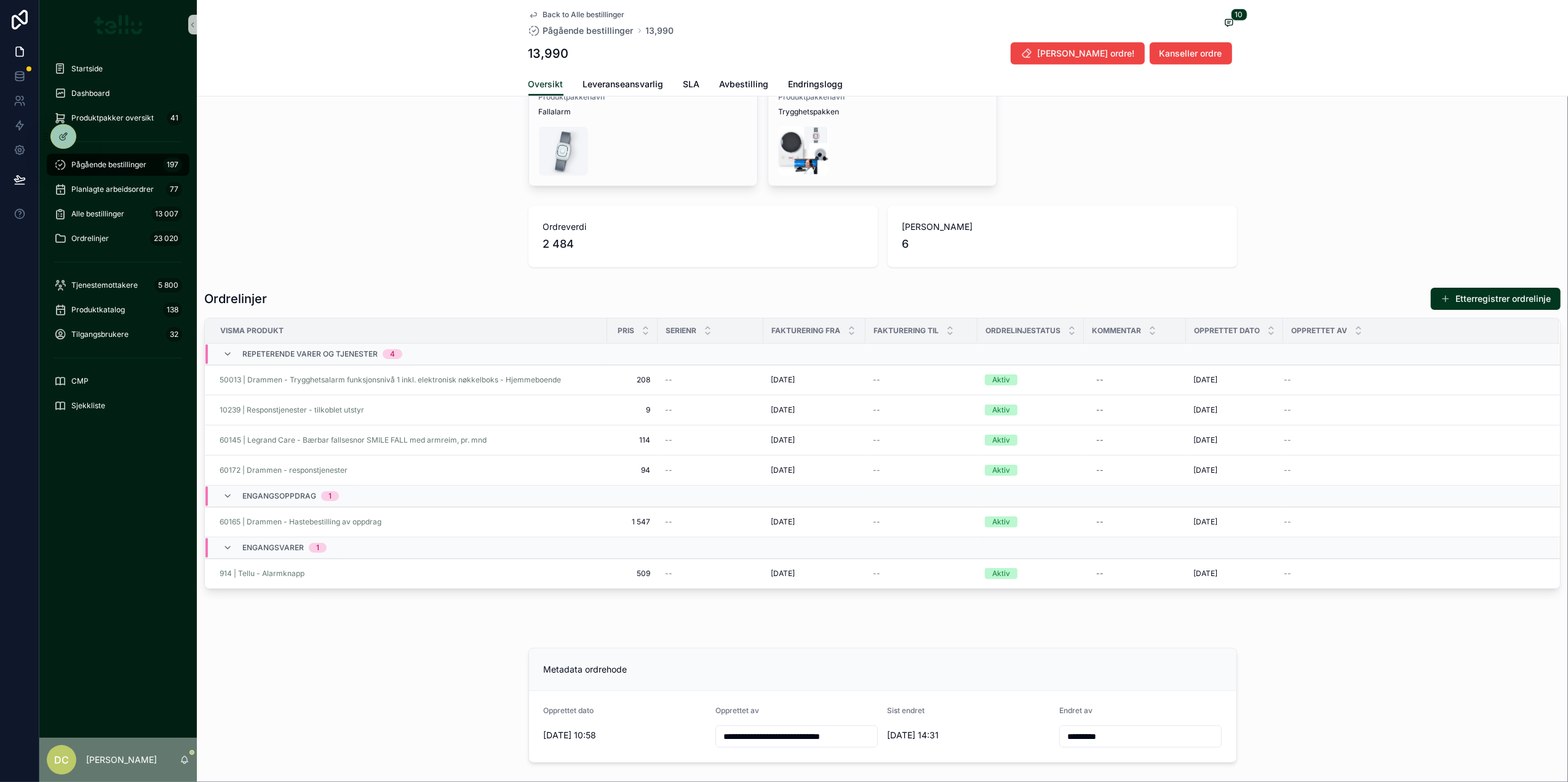
scroll to position [655, 0]
drag, startPoint x: 387, startPoint y: 589, endPoint x: 394, endPoint y: 588, distance: 7.1
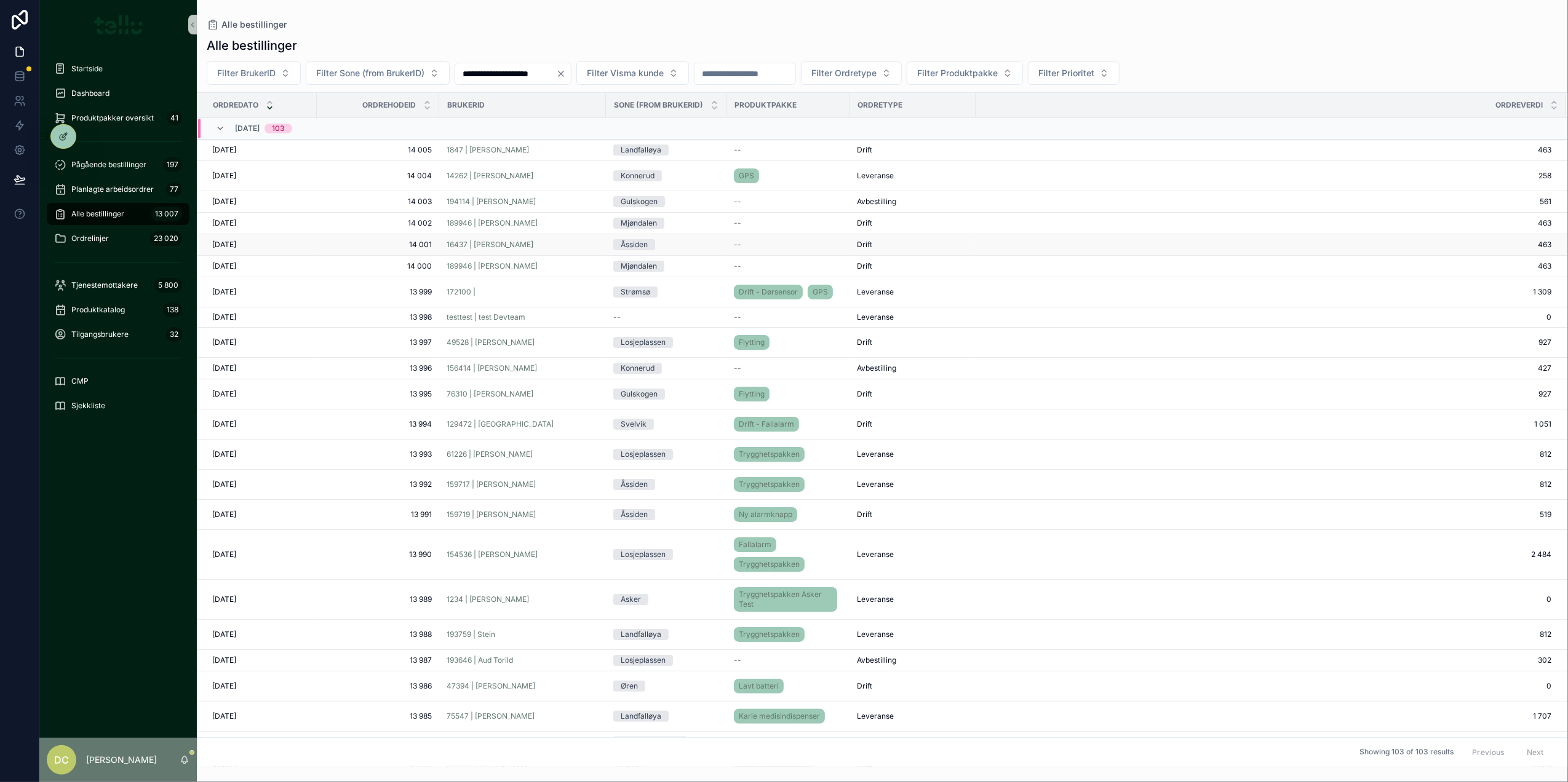
click at [566, 242] on div "16437 | Ulf Harald Brurberg" at bounding box center [522, 244] width 152 height 10
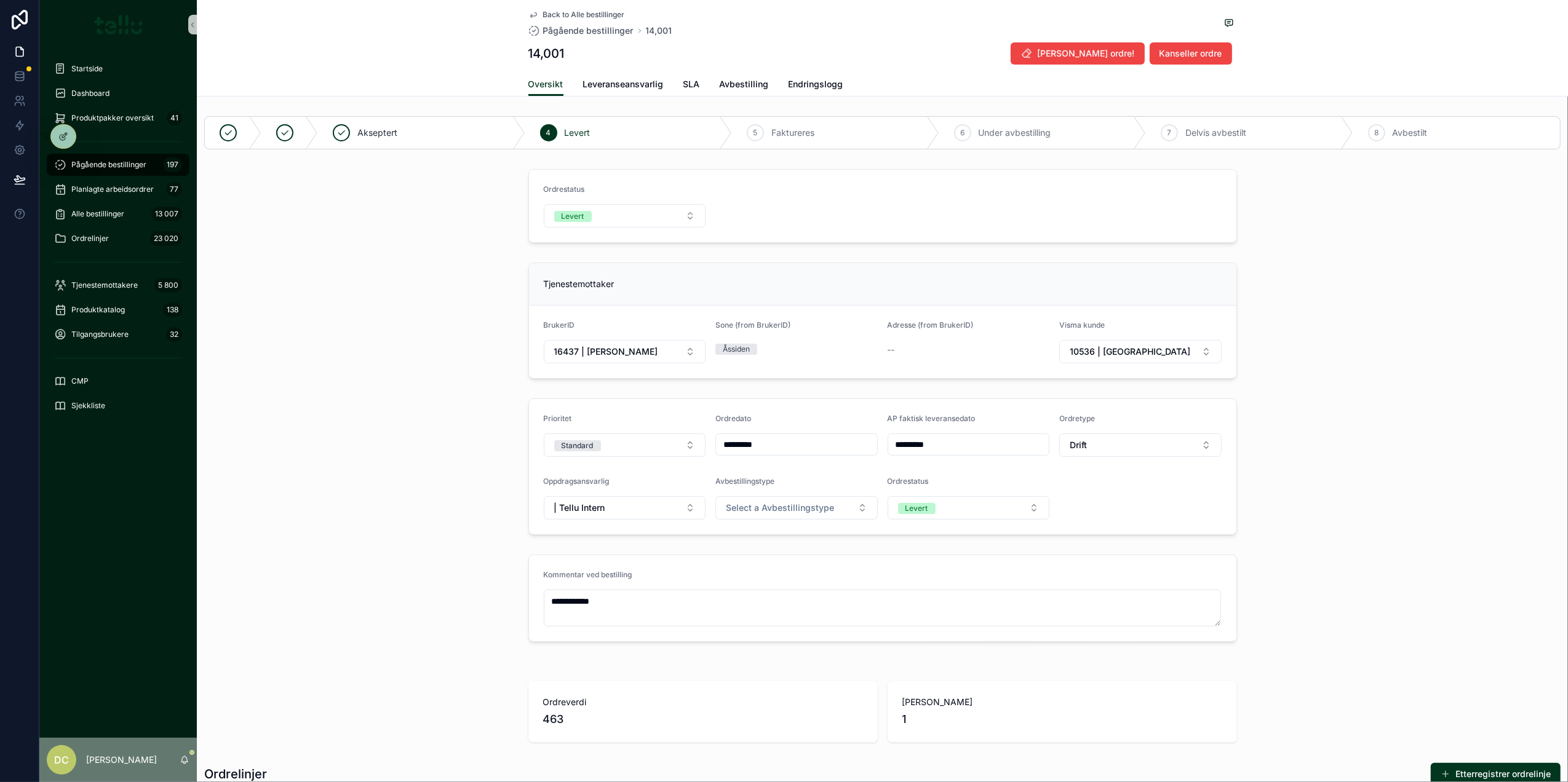
click at [97, 162] on span "Pågående bestillinger" at bounding box center [109, 165] width 75 height 10
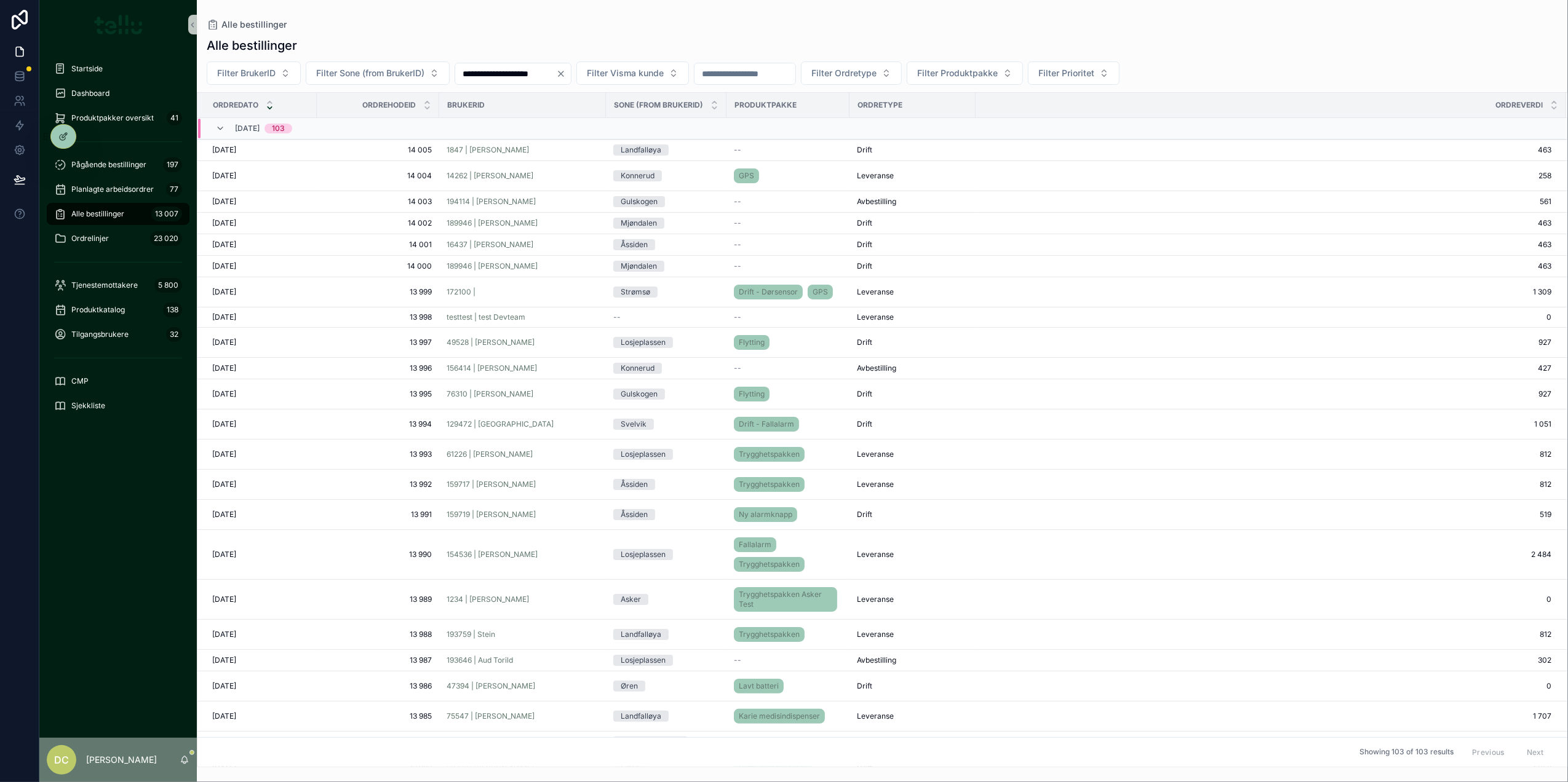
drag, startPoint x: 102, startPoint y: 214, endPoint x: 1063, endPoint y: 52, distance: 974.6
click at [102, 213] on span "Alle bestillinger" at bounding box center [97, 214] width 53 height 10
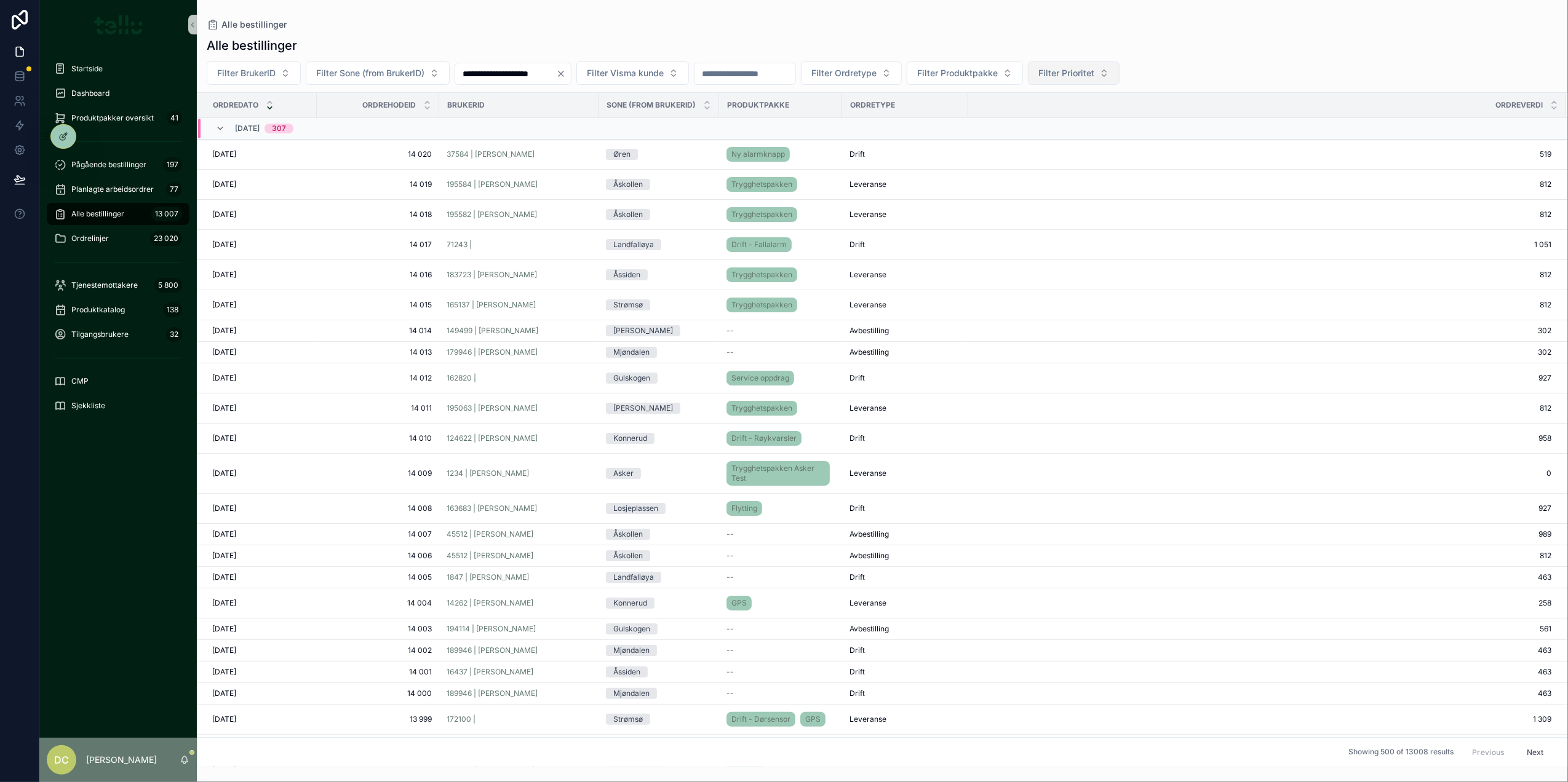
click at [1094, 72] on span "Filter Prioritet" at bounding box center [1066, 73] width 56 height 12
click at [1111, 136] on div "Hasteoppdrag" at bounding box center [1140, 143] width 148 height 19
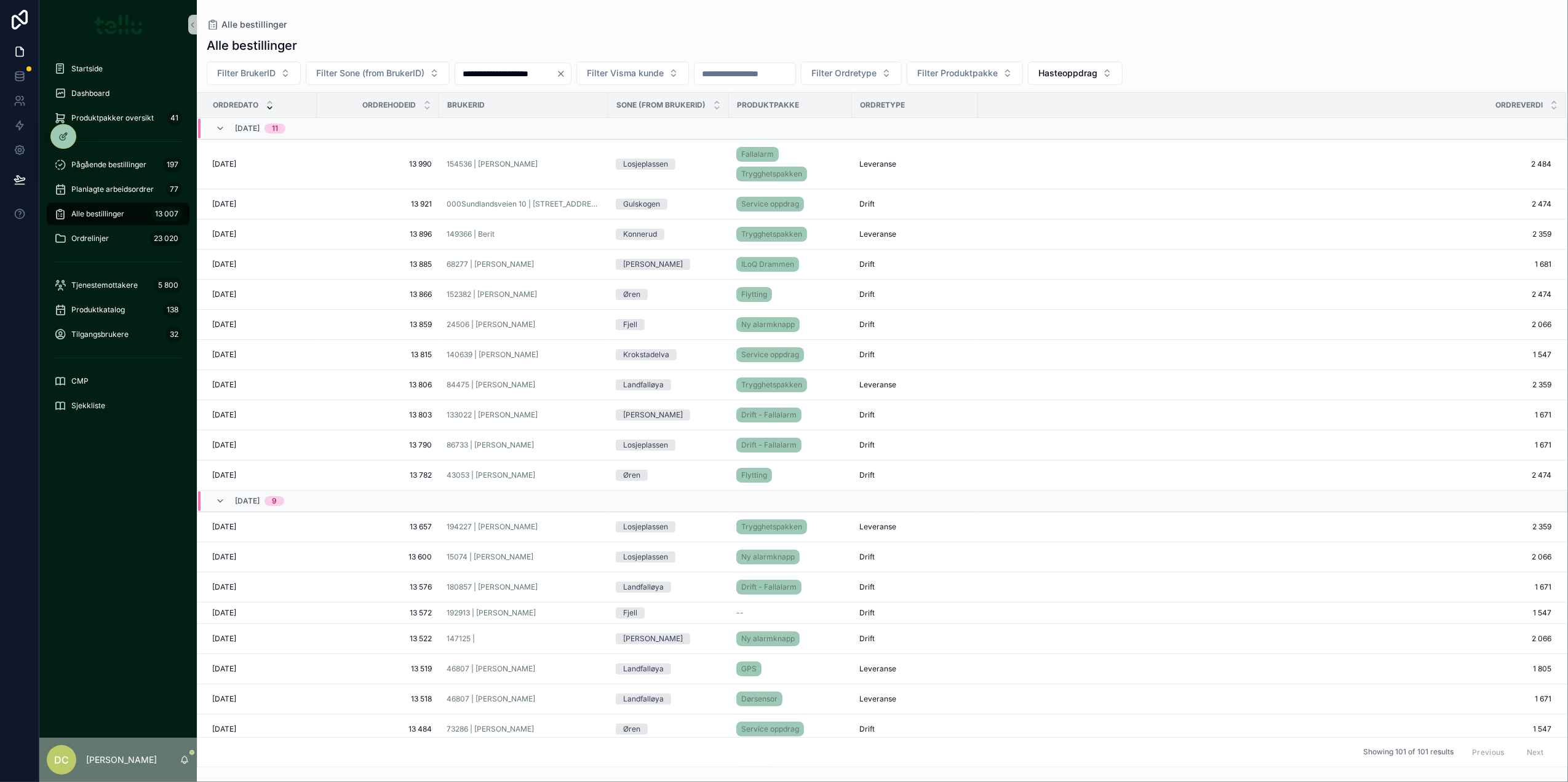
click at [496, 77] on input "**********" at bounding box center [505, 73] width 101 height 17
click at [456, 173] on button "1" at bounding box center [457, 176] width 22 height 22
type input "**********"
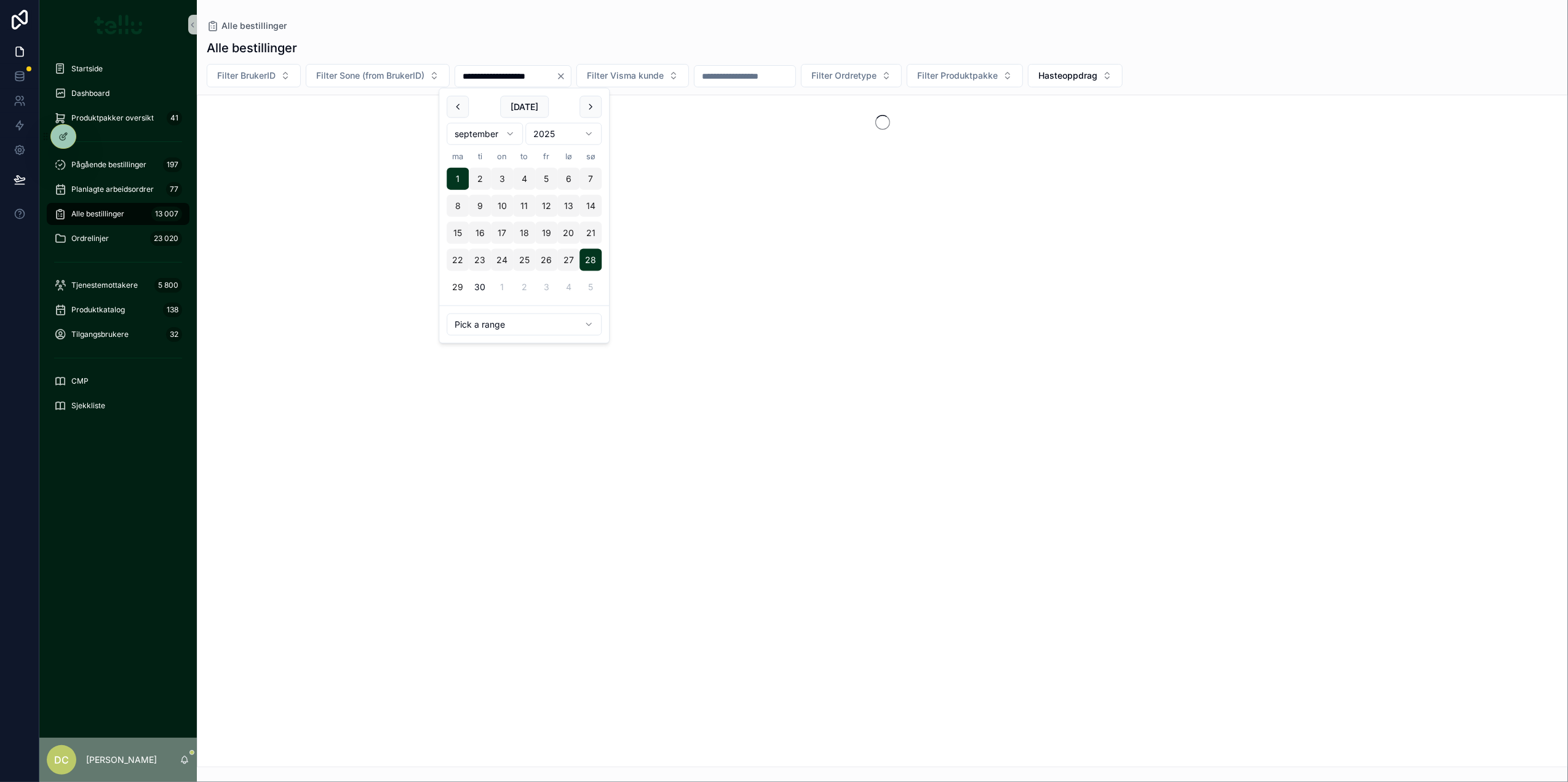
click at [705, 41] on div "Alle bestillinger" at bounding box center [882, 47] width 1352 height 17
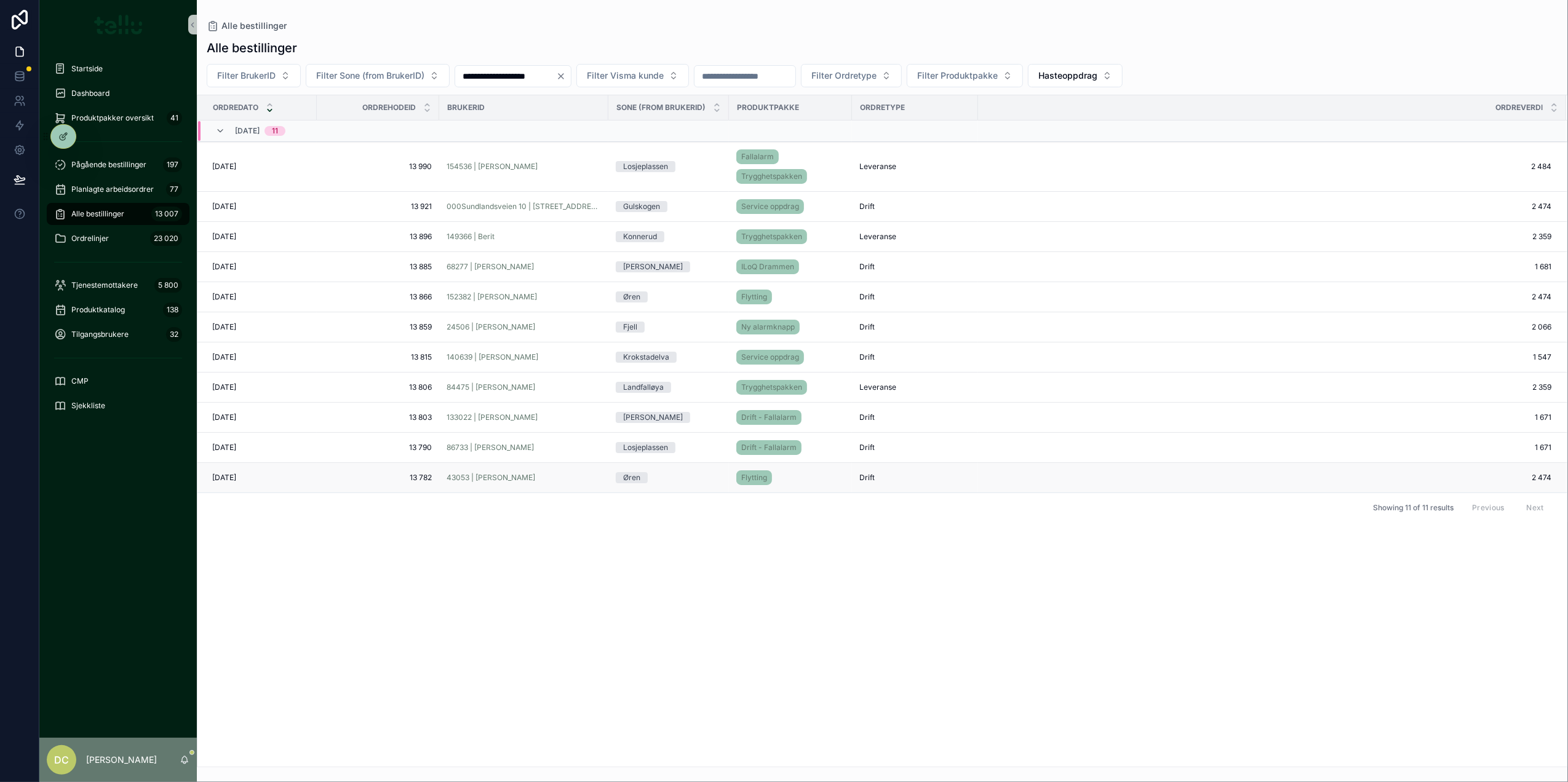
click at [379, 480] on span "13 782" at bounding box center [378, 477] width 108 height 10
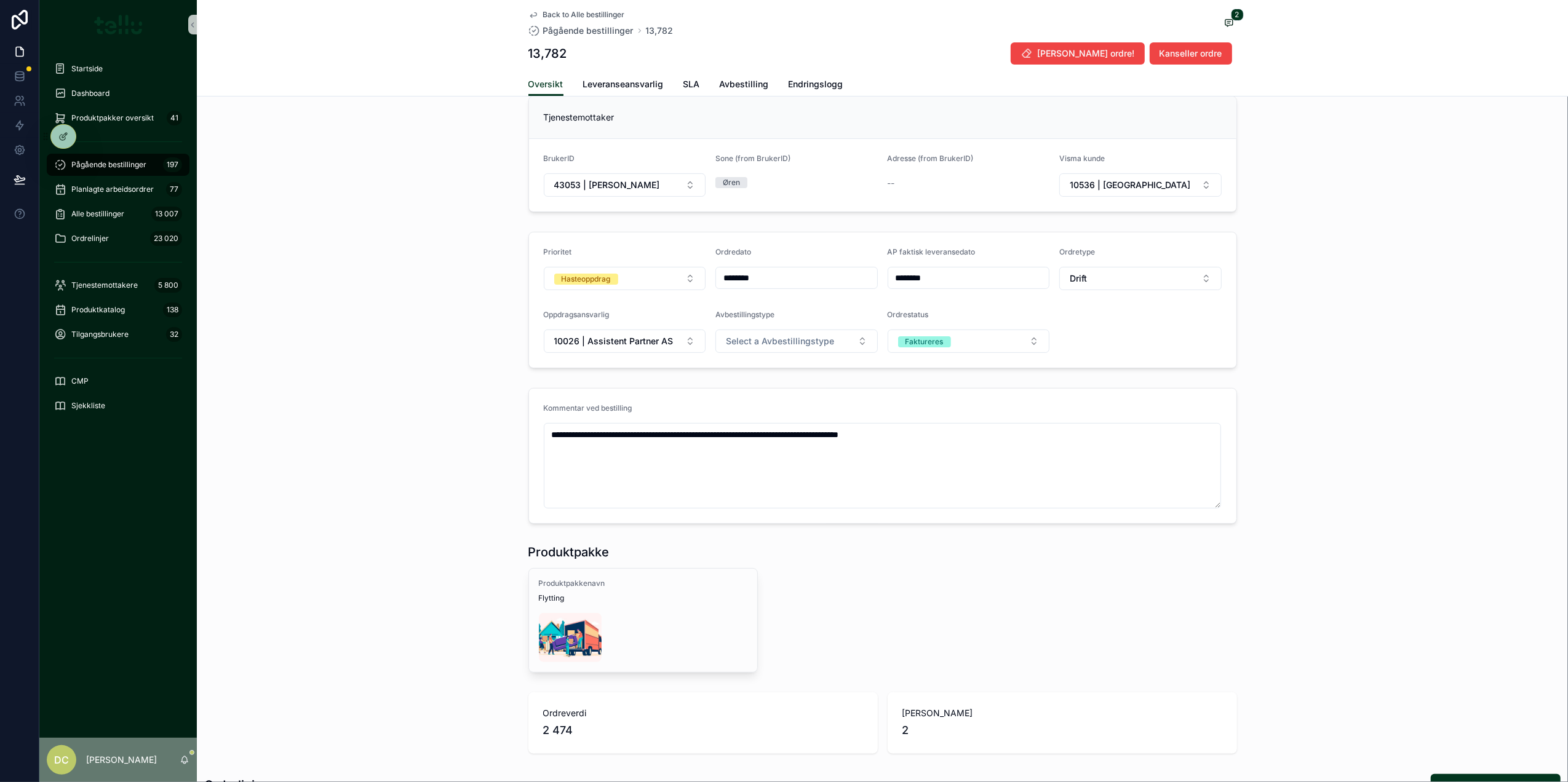
scroll to position [188, 0]
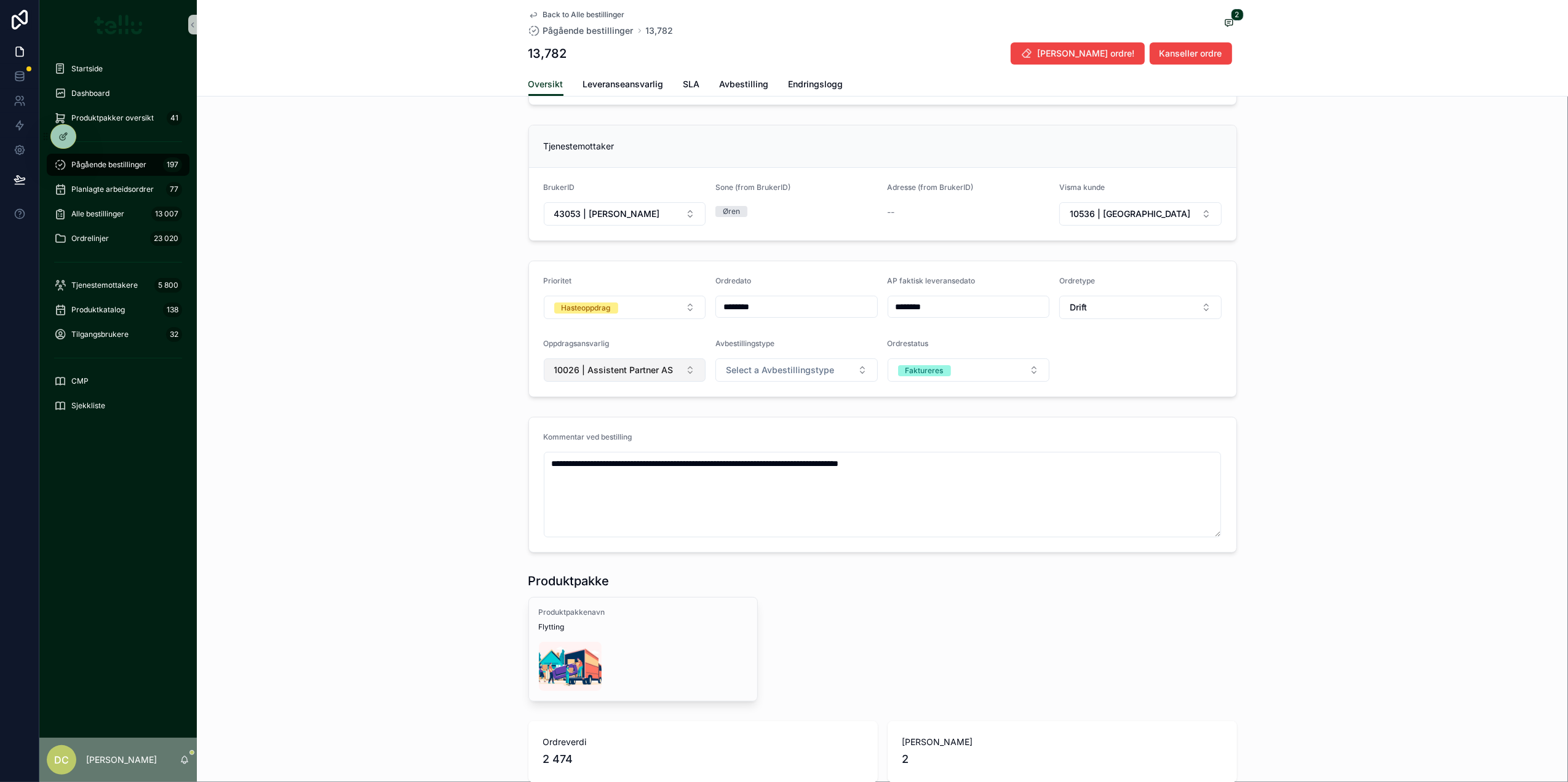
drag, startPoint x: 685, startPoint y: 387, endPoint x: 694, endPoint y: 374, distance: 15.8
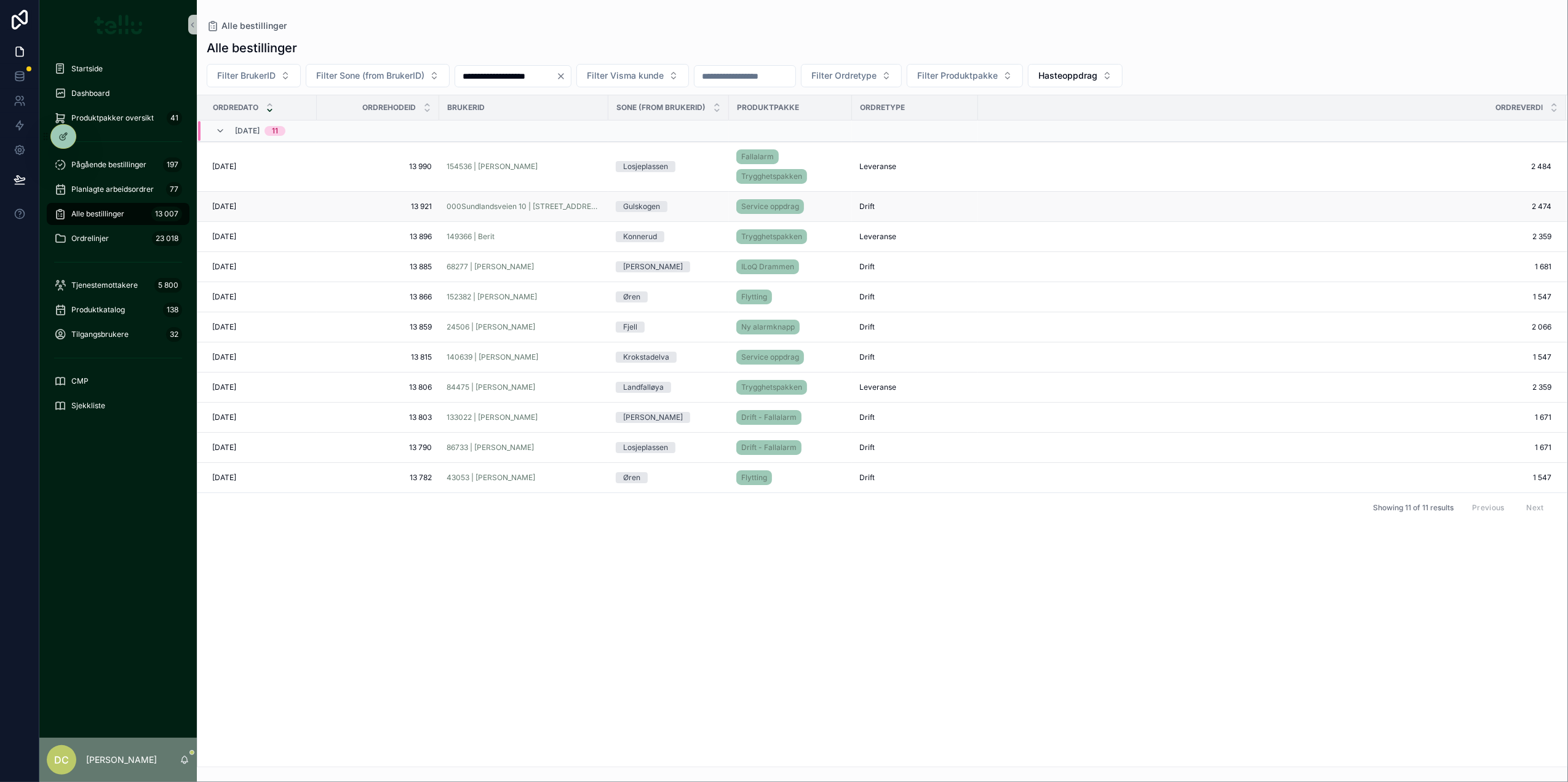
click at [353, 205] on span "13 921" at bounding box center [378, 206] width 108 height 10
click at [1302, 72] on div "**********" at bounding box center [882, 76] width 1371 height 24
click at [1123, 77] on button "Hasteoppdrag" at bounding box center [1075, 76] width 95 height 24
click at [1100, 127] on div "None" at bounding box center [1142, 126] width 148 height 19
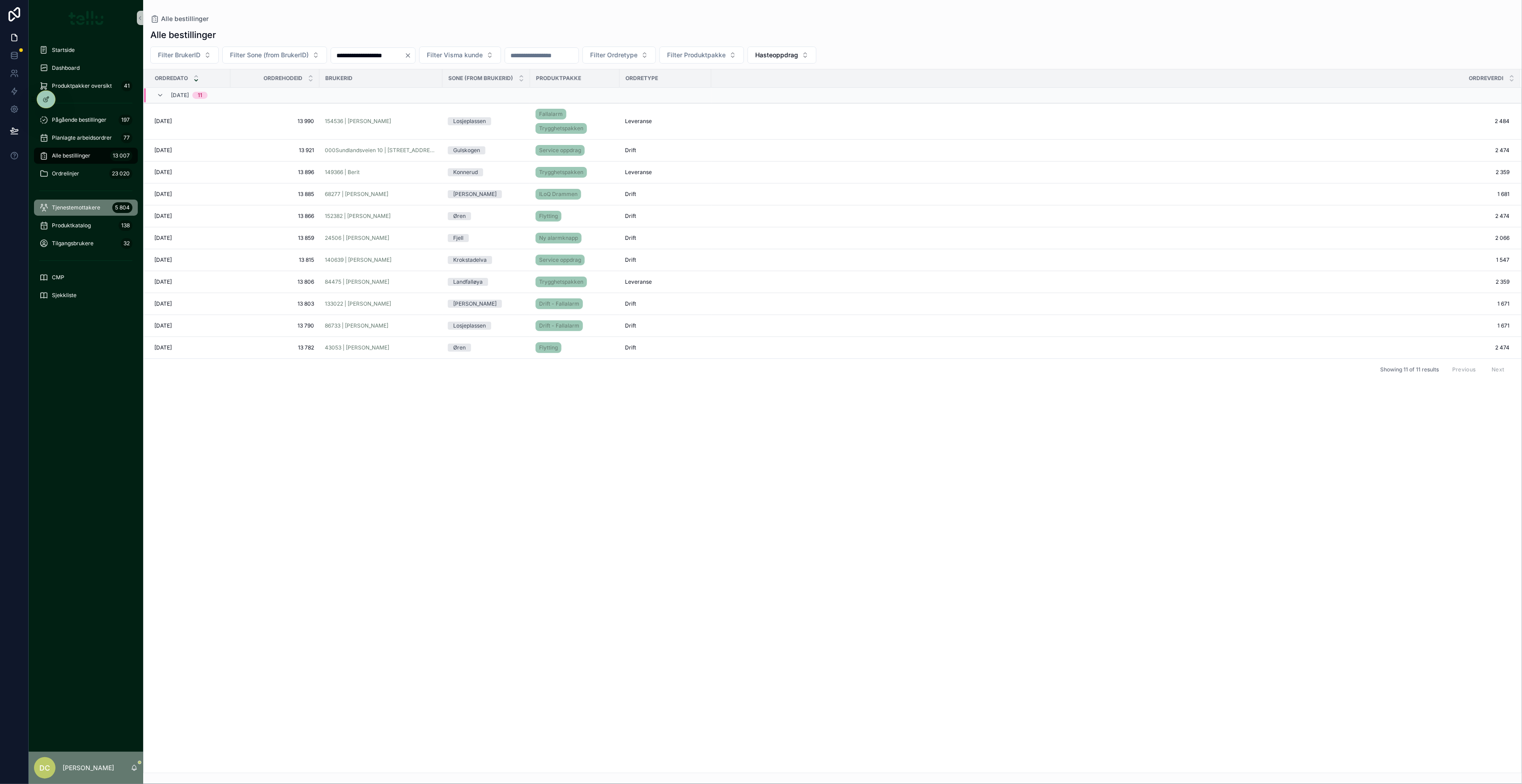
click at [80, 204] on span "Tjenestemottakere" at bounding box center [76, 207] width 48 height 7
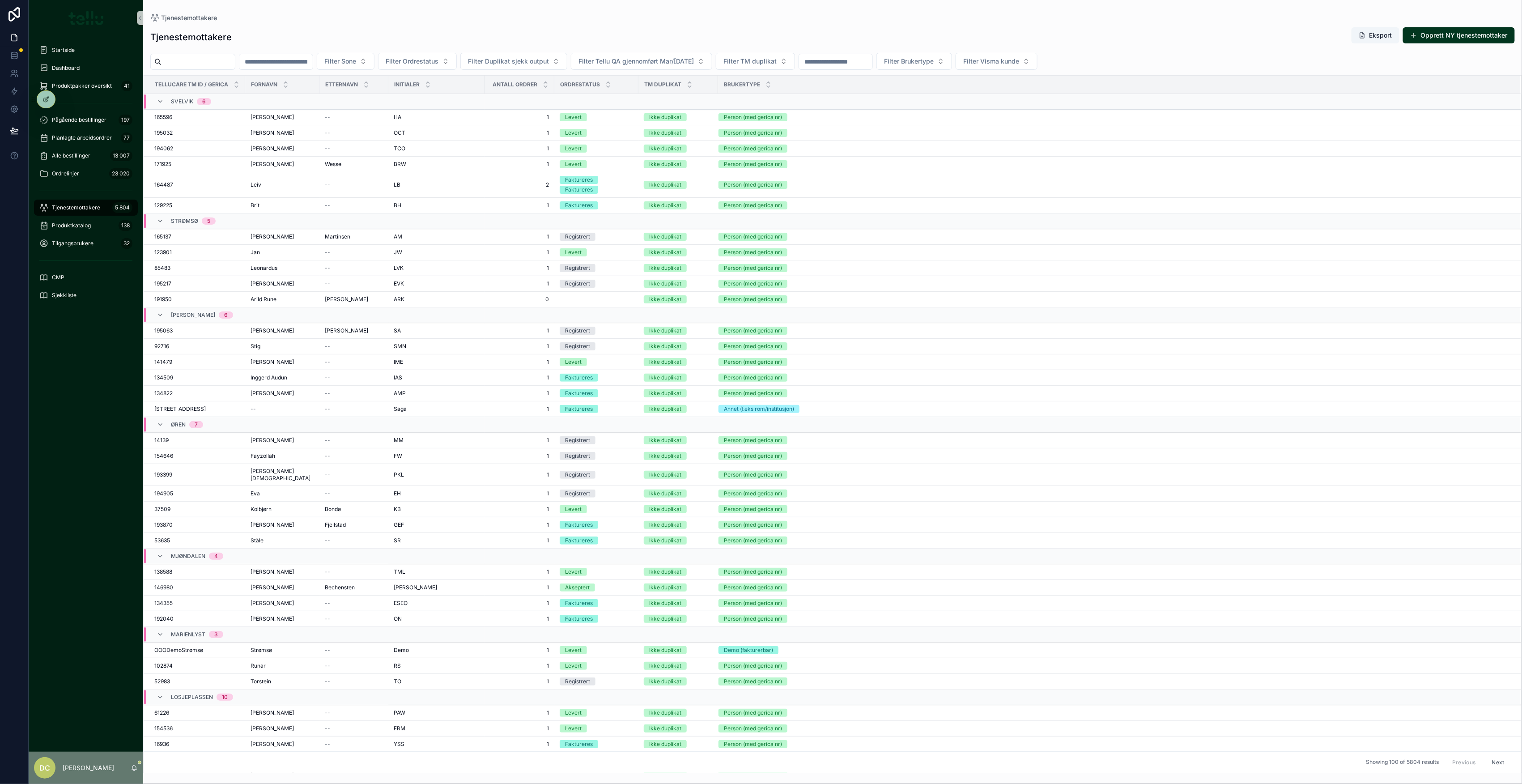
click at [313, 63] on input "scrollable content" at bounding box center [276, 61] width 73 height 12
type input "*****"
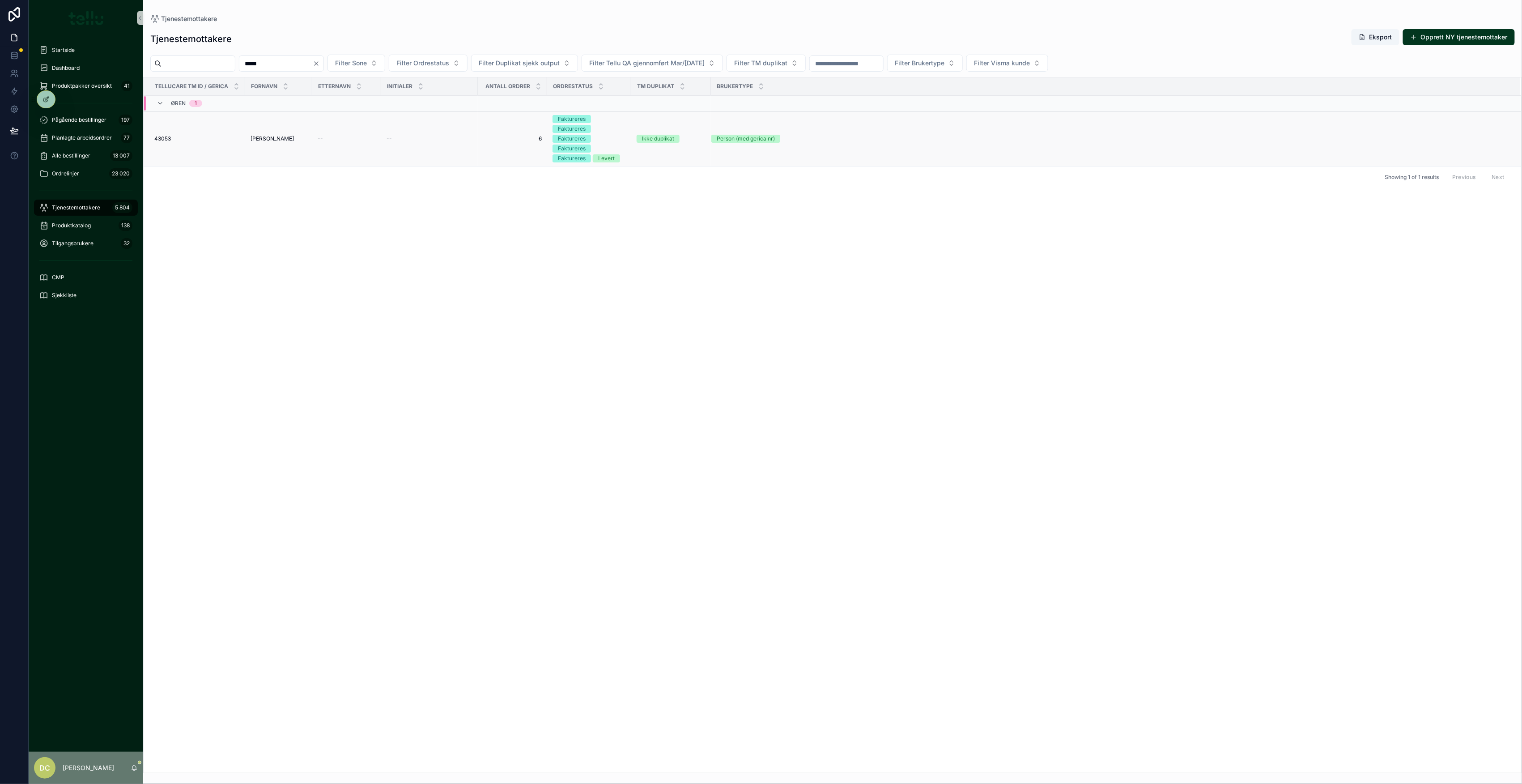
click at [292, 130] on td "[PERSON_NAME] [PERSON_NAME]" at bounding box center [279, 139] width 67 height 55
click at [294, 136] on div "[PERSON_NAME] [PERSON_NAME]" at bounding box center [278, 139] width 56 height 7
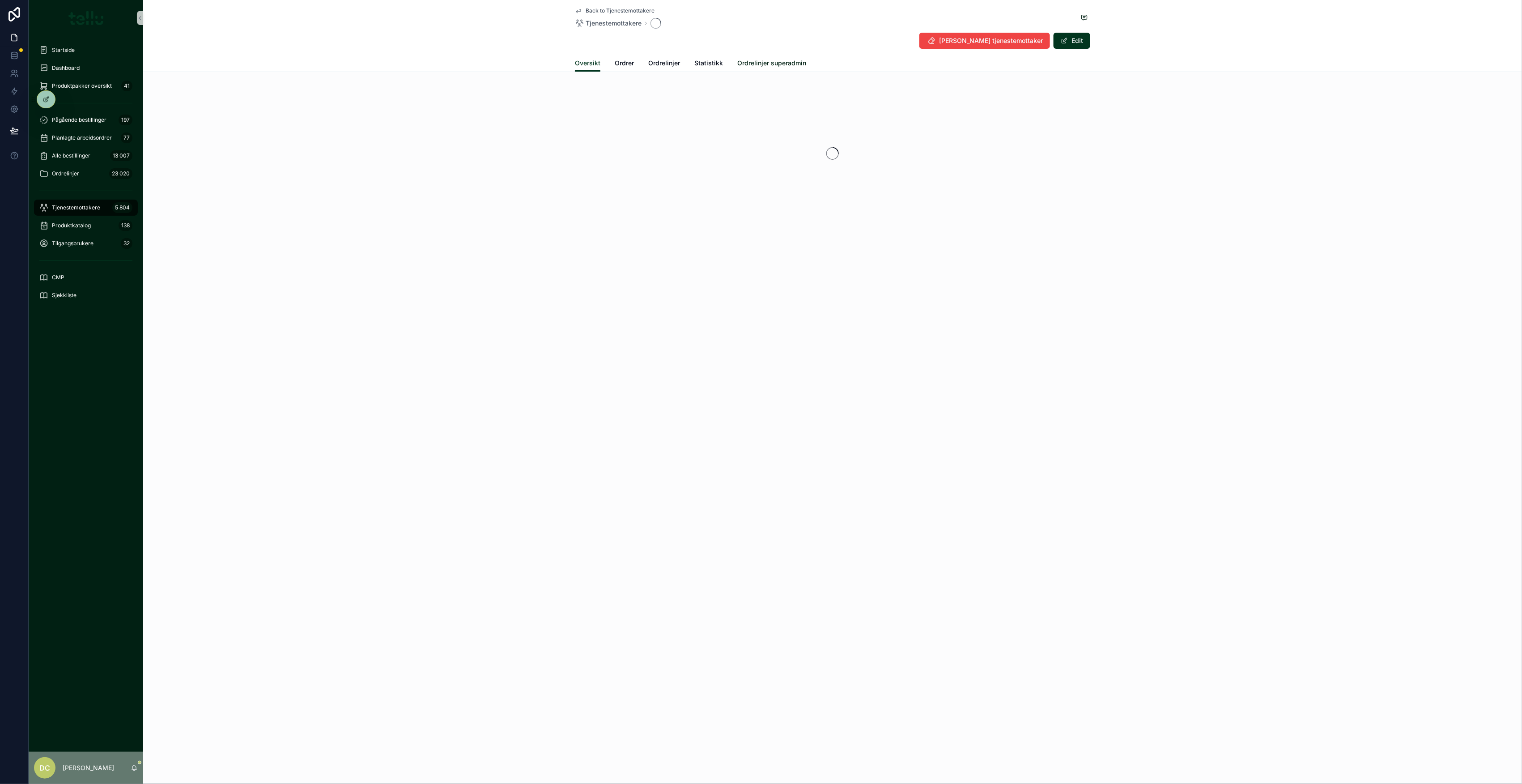
click at [773, 60] on span "Ordrelinjer superadmin" at bounding box center [772, 63] width 69 height 9
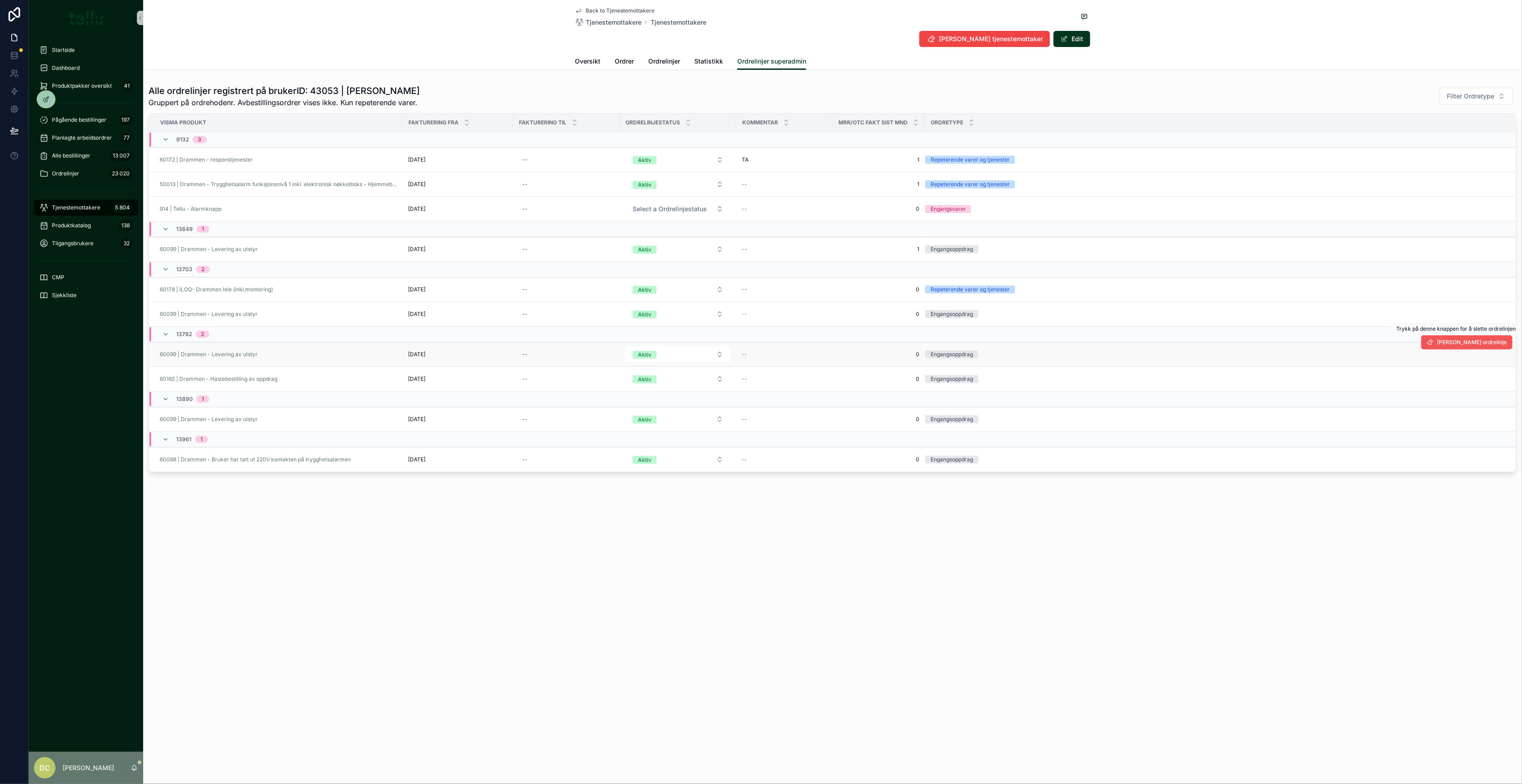
click at [1481, 344] on span "[PERSON_NAME] ordrelinje" at bounding box center [1472, 342] width 70 height 7
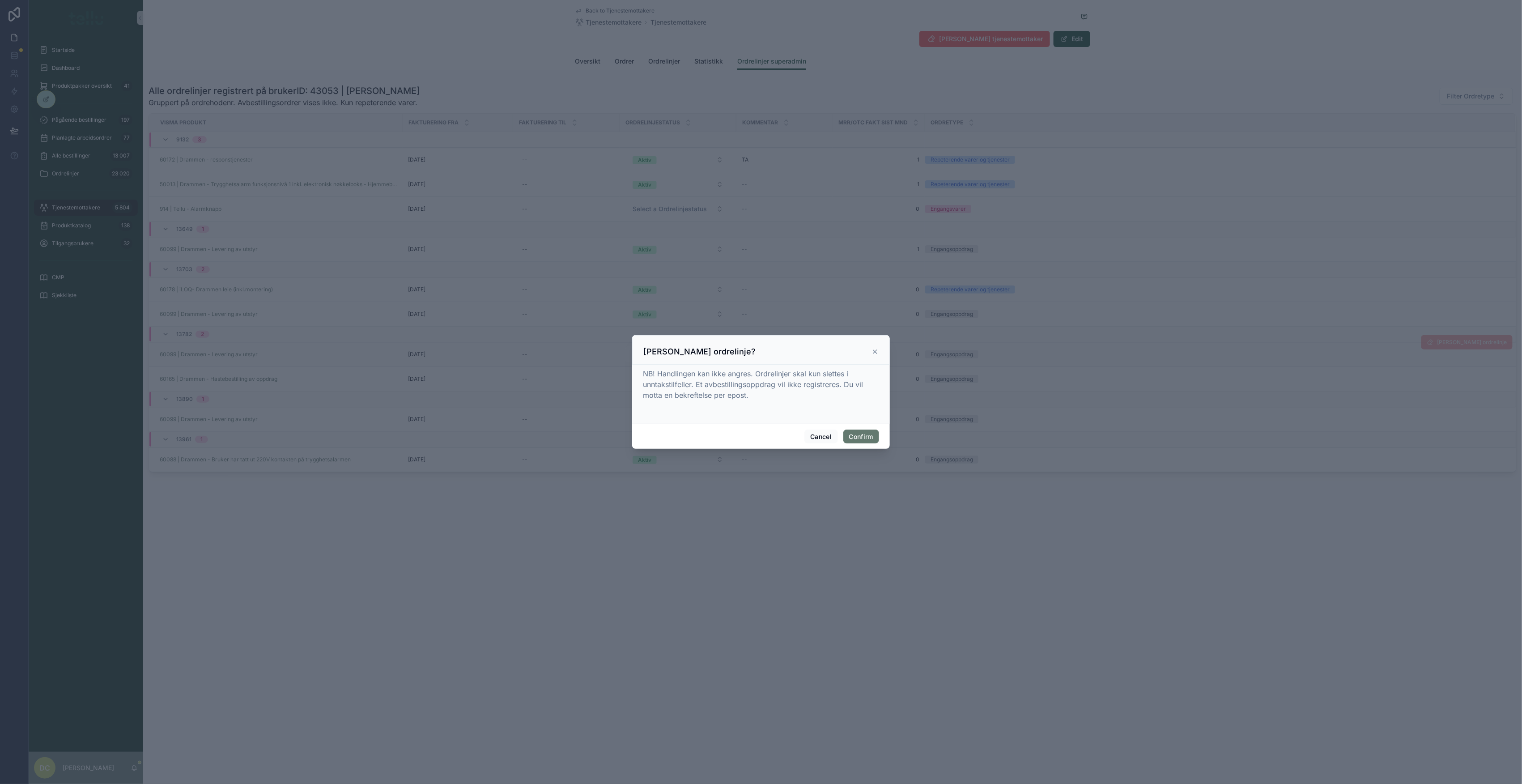
click at [856, 437] on button "Confirm" at bounding box center [861, 437] width 36 height 14
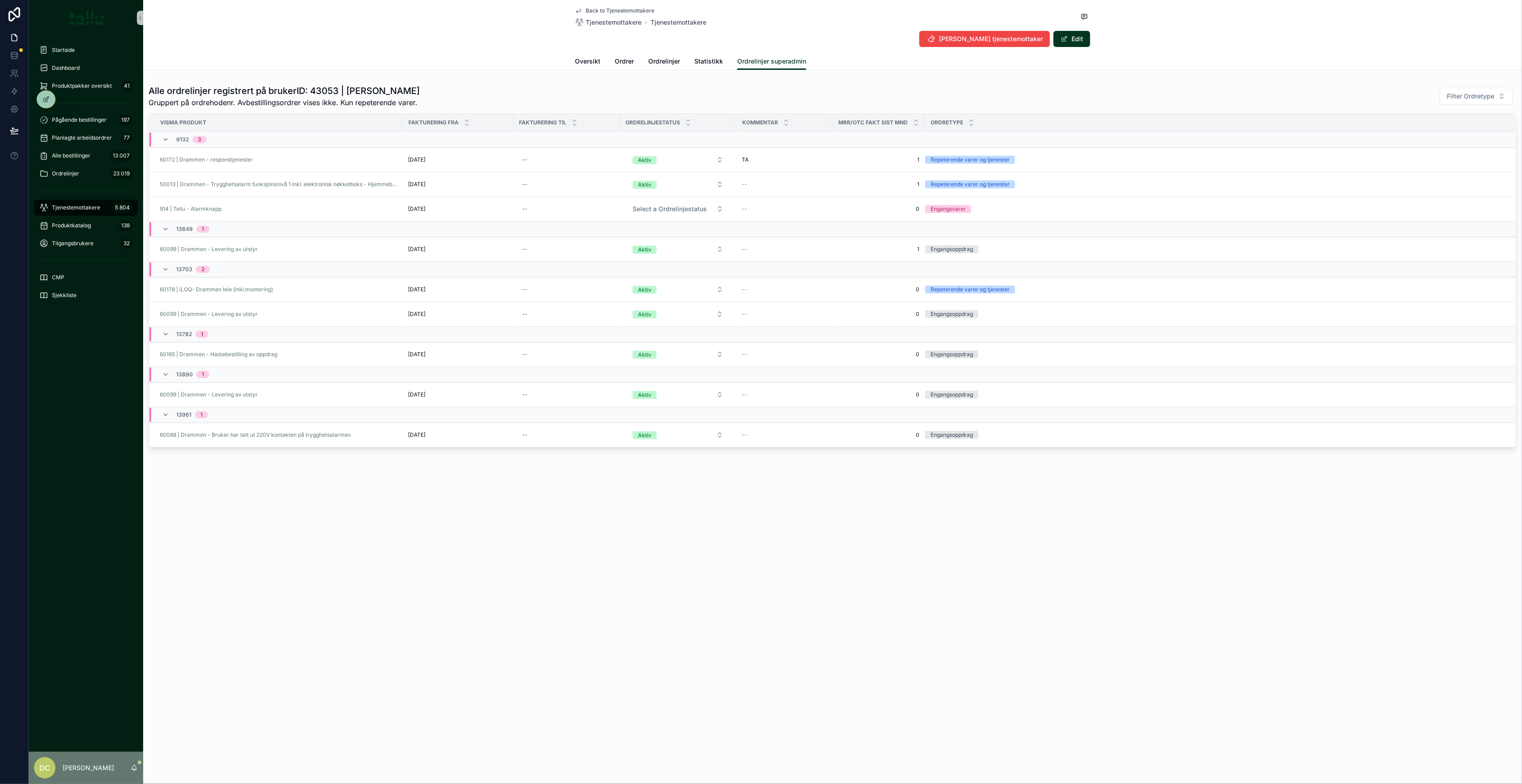
click at [76, 210] on span "Tjenestemottakere" at bounding box center [76, 207] width 48 height 7
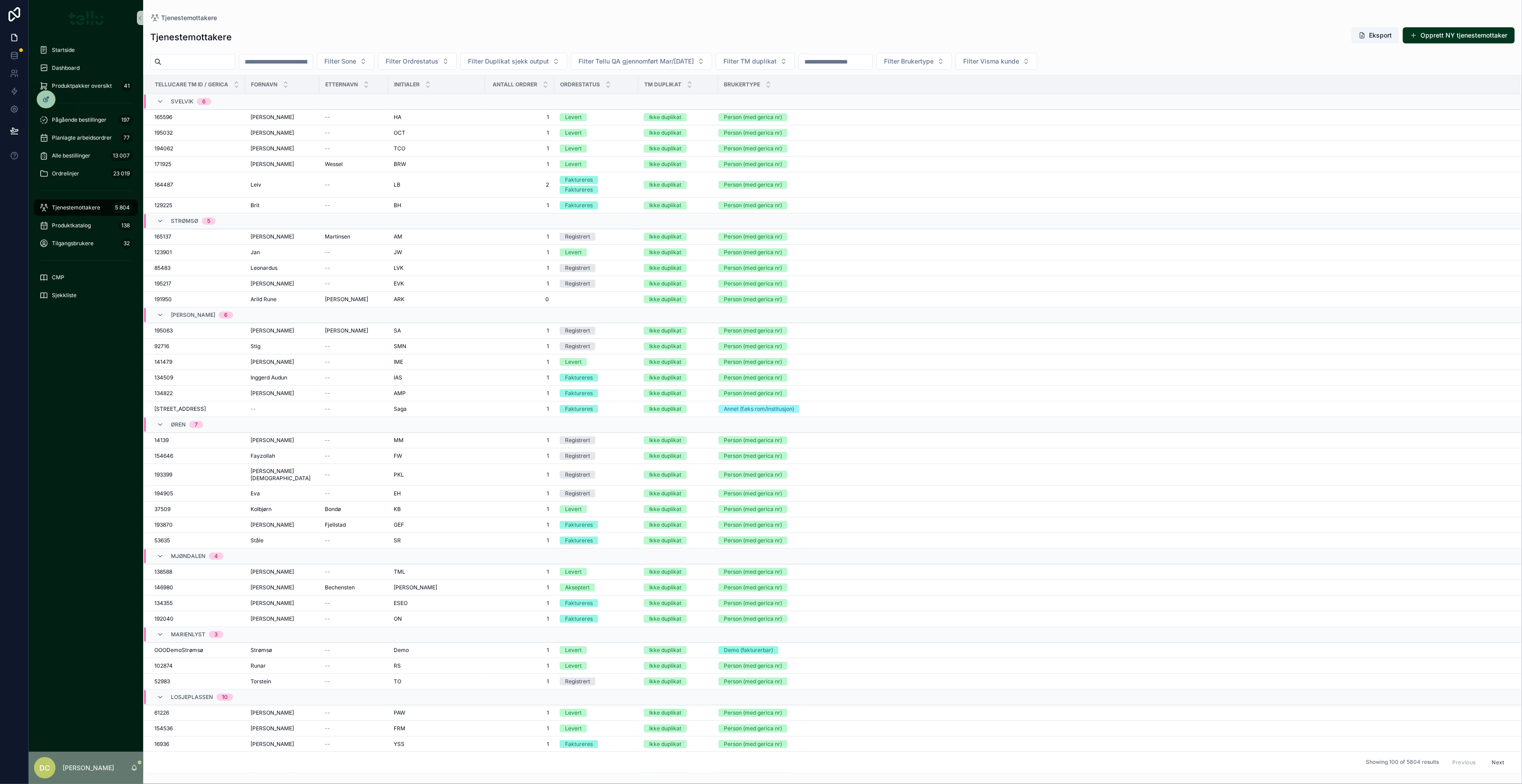
click at [313, 59] on input "scrollable content" at bounding box center [276, 61] width 73 height 12
type input "*****"
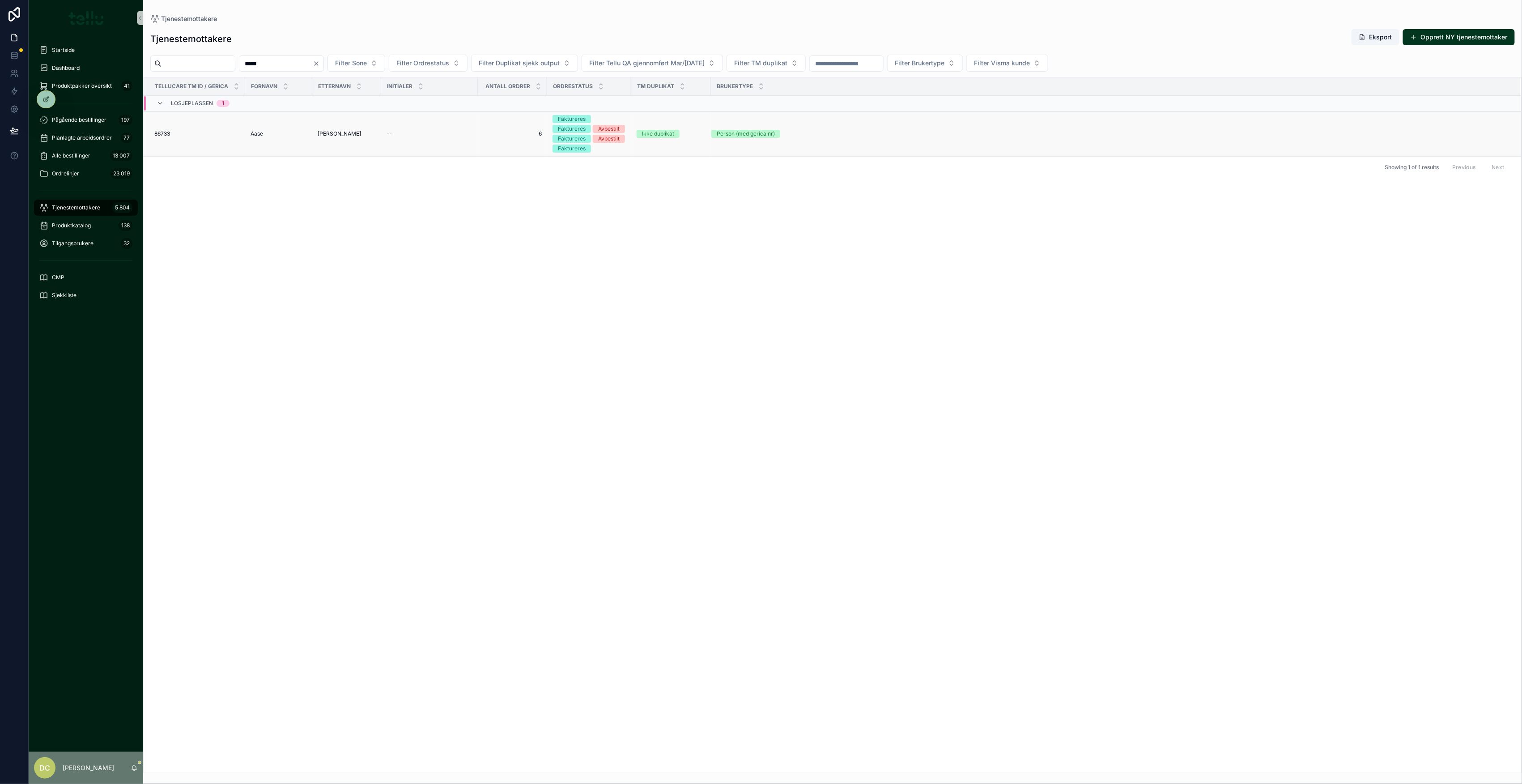
click at [238, 132] on div "86733 86733" at bounding box center [197, 134] width 86 height 7
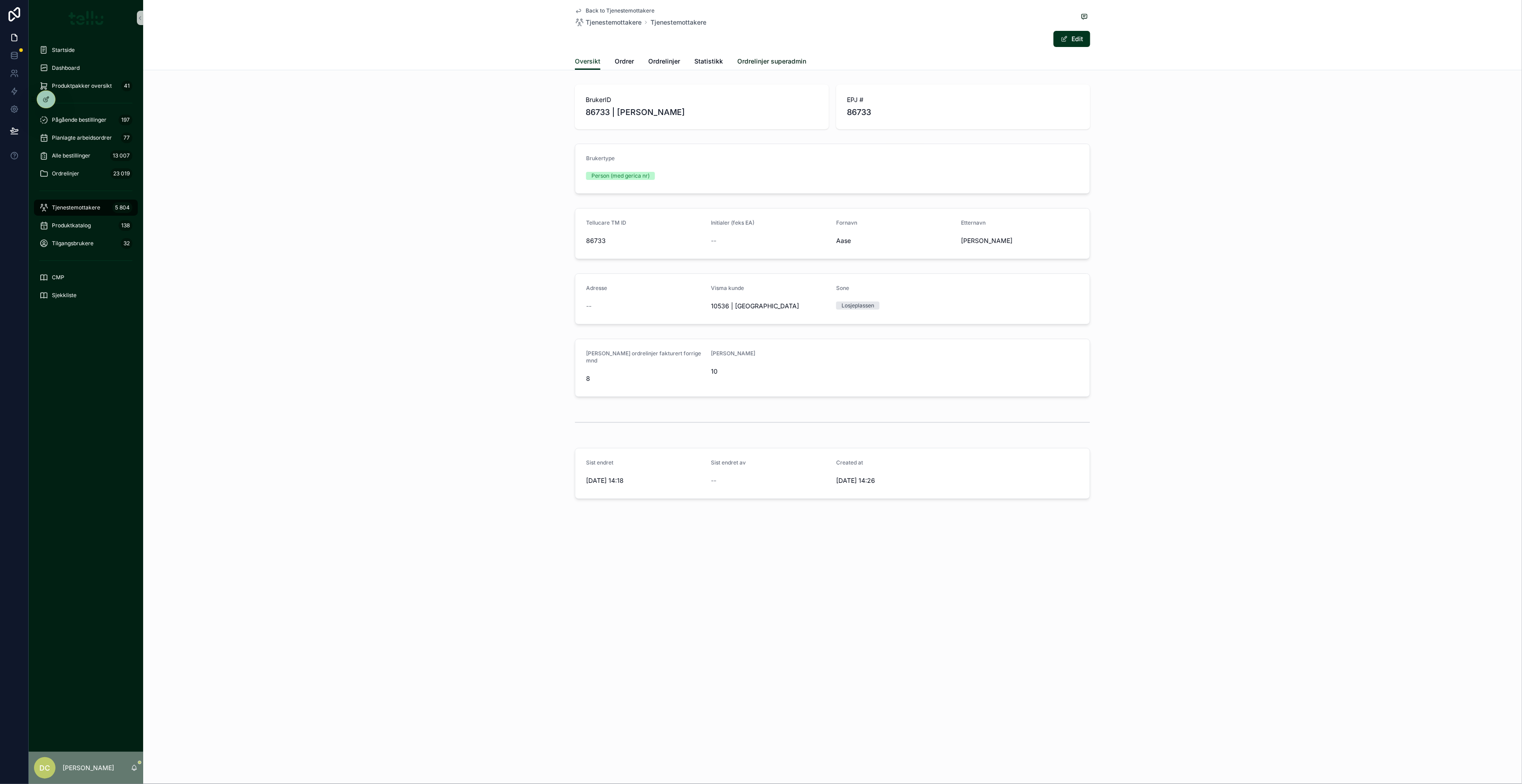
click at [746, 60] on span "Ordrelinjer superadmin" at bounding box center [772, 61] width 69 height 9
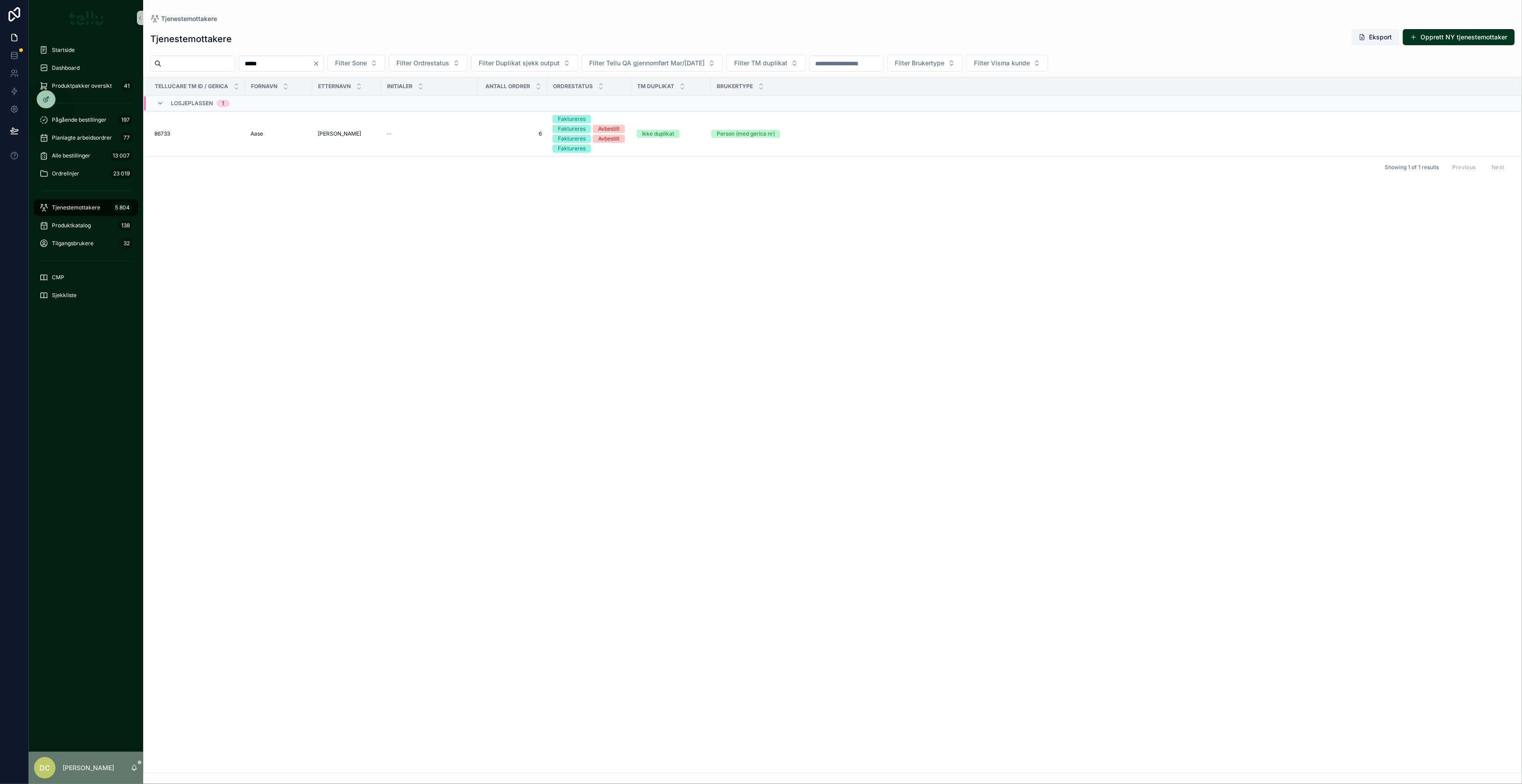
drag, startPoint x: 272, startPoint y: 63, endPoint x: 242, endPoint y: 63, distance: 30.0
click at [242, 63] on div "***** Filter Sone Filter Ordrestatus Filter Duplikat sjekk output Filter Tellu …" at bounding box center [832, 63] width 1379 height 17
type input "******"
click at [282, 126] on span "[PERSON_NAME]" at bounding box center [272, 129] width 43 height 7
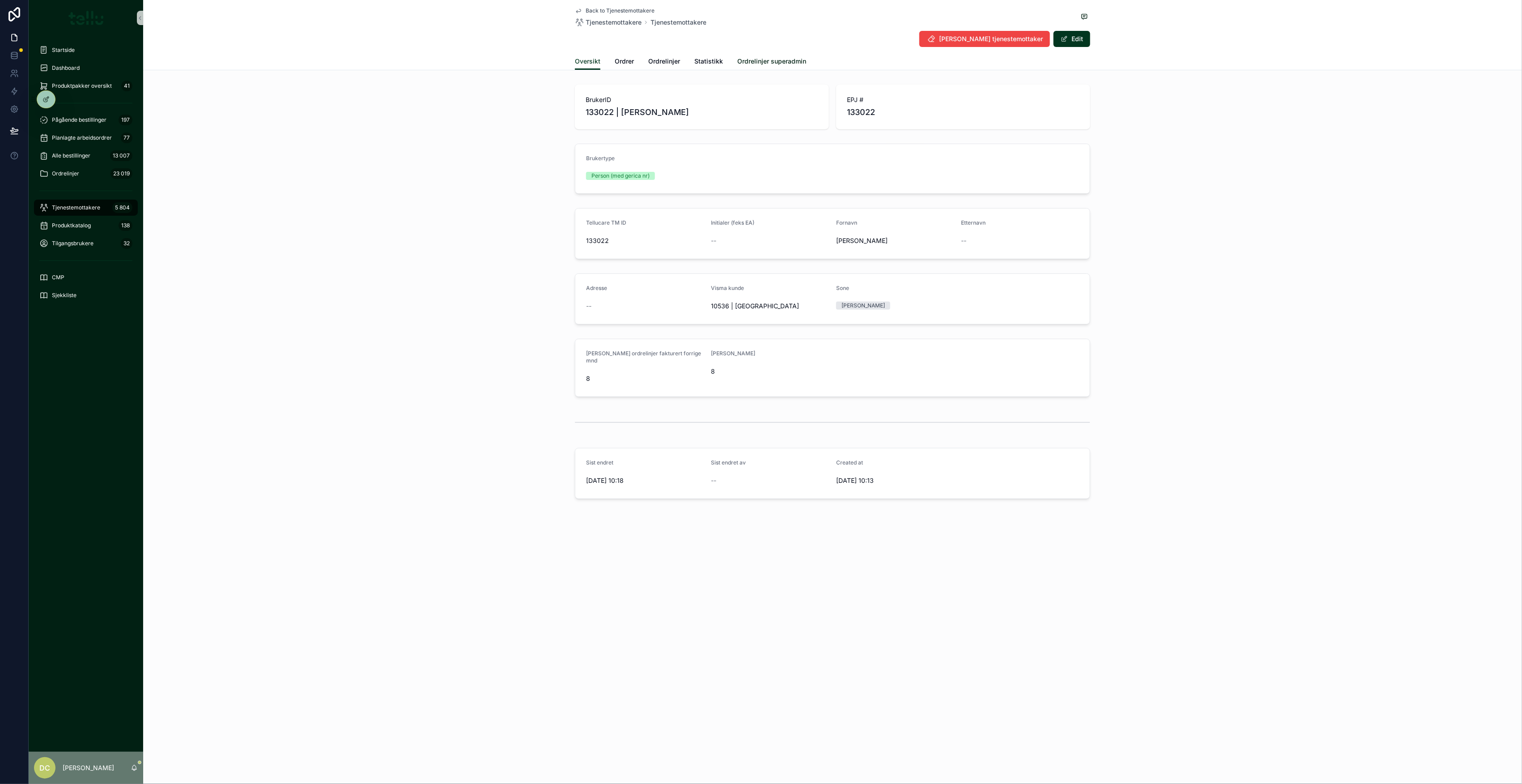
click at [763, 58] on span "Ordrelinjer superadmin" at bounding box center [772, 61] width 69 height 9
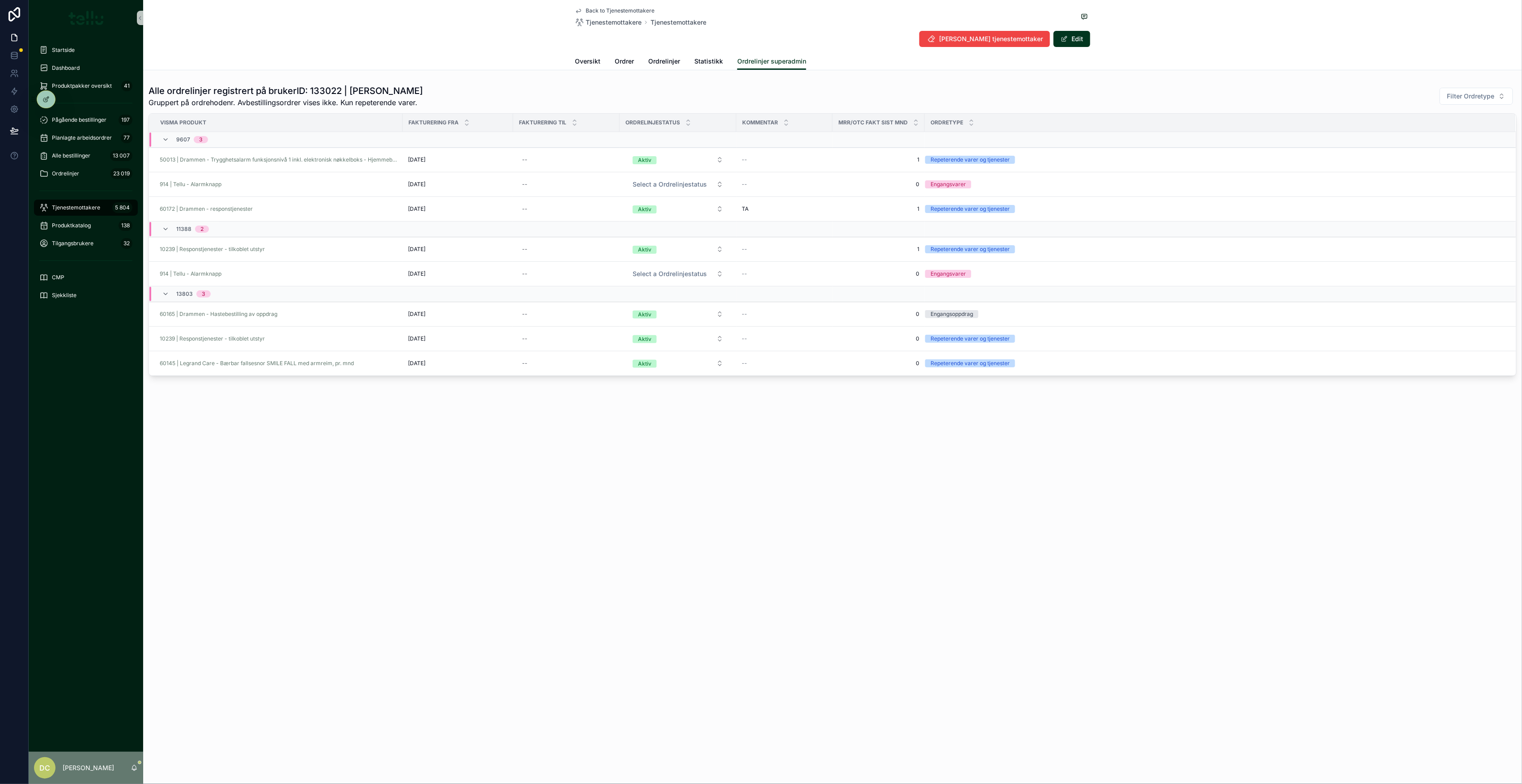
click at [1009, 557] on div "Back to Tjenestemottakere Tjenestemottakere Tjenestemottakere [PERSON_NAME] tje…" at bounding box center [832, 392] width 1379 height 784
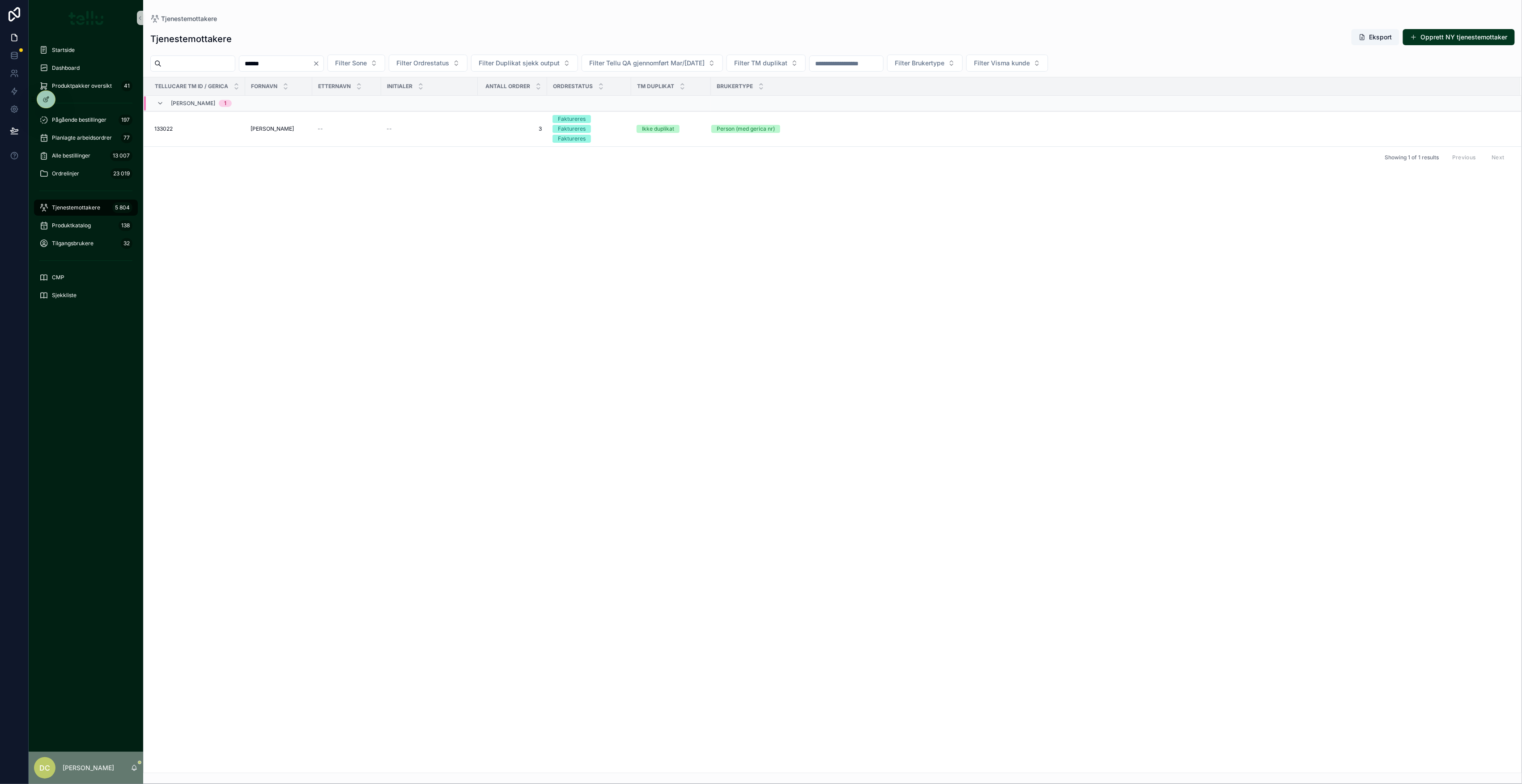
click at [278, 65] on input "******" at bounding box center [276, 63] width 73 height 12
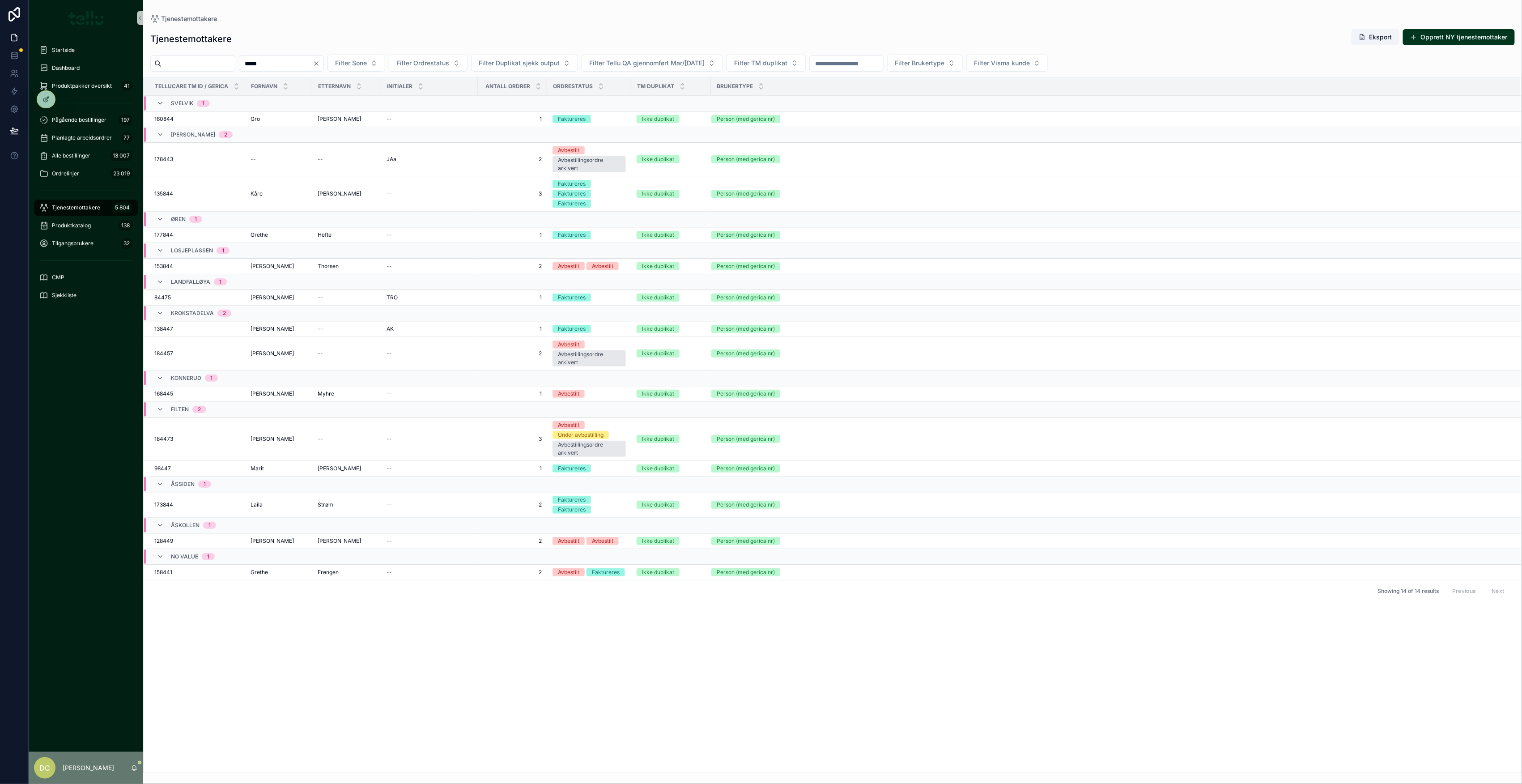
type input "*****"
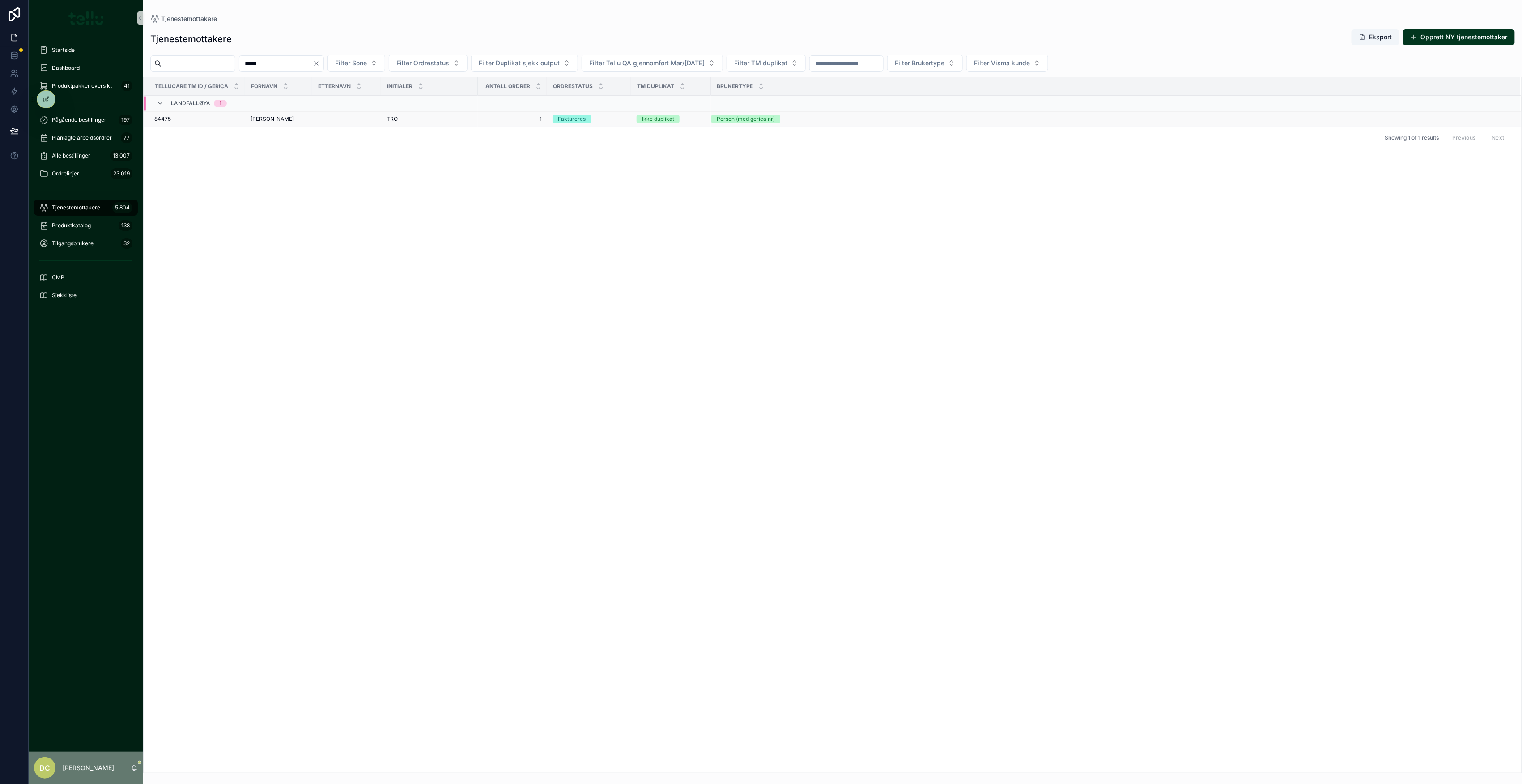
click at [199, 121] on div "84475 84475" at bounding box center [197, 119] width 86 height 7
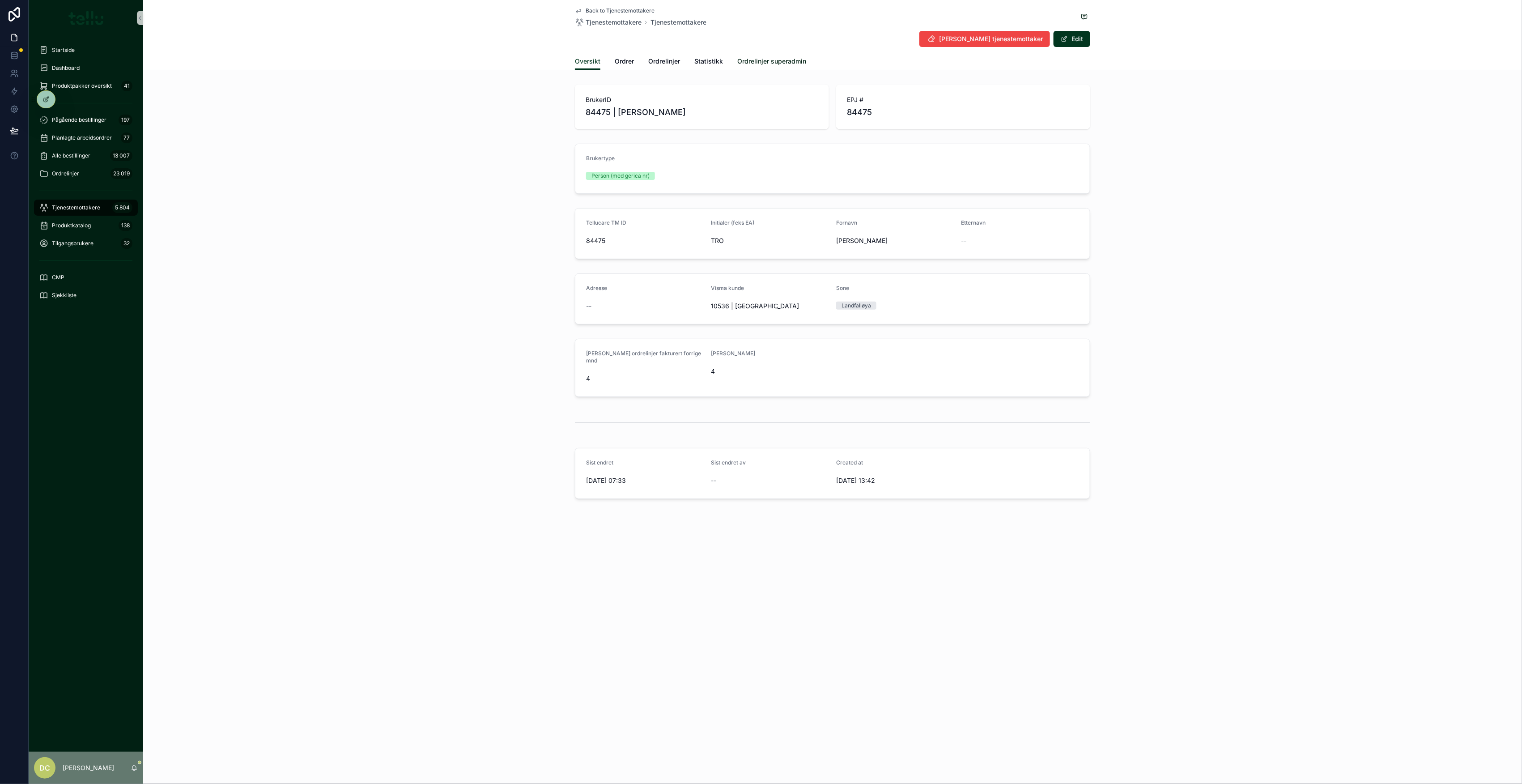
click at [743, 61] on span "Ordrelinjer superadmin" at bounding box center [772, 61] width 69 height 9
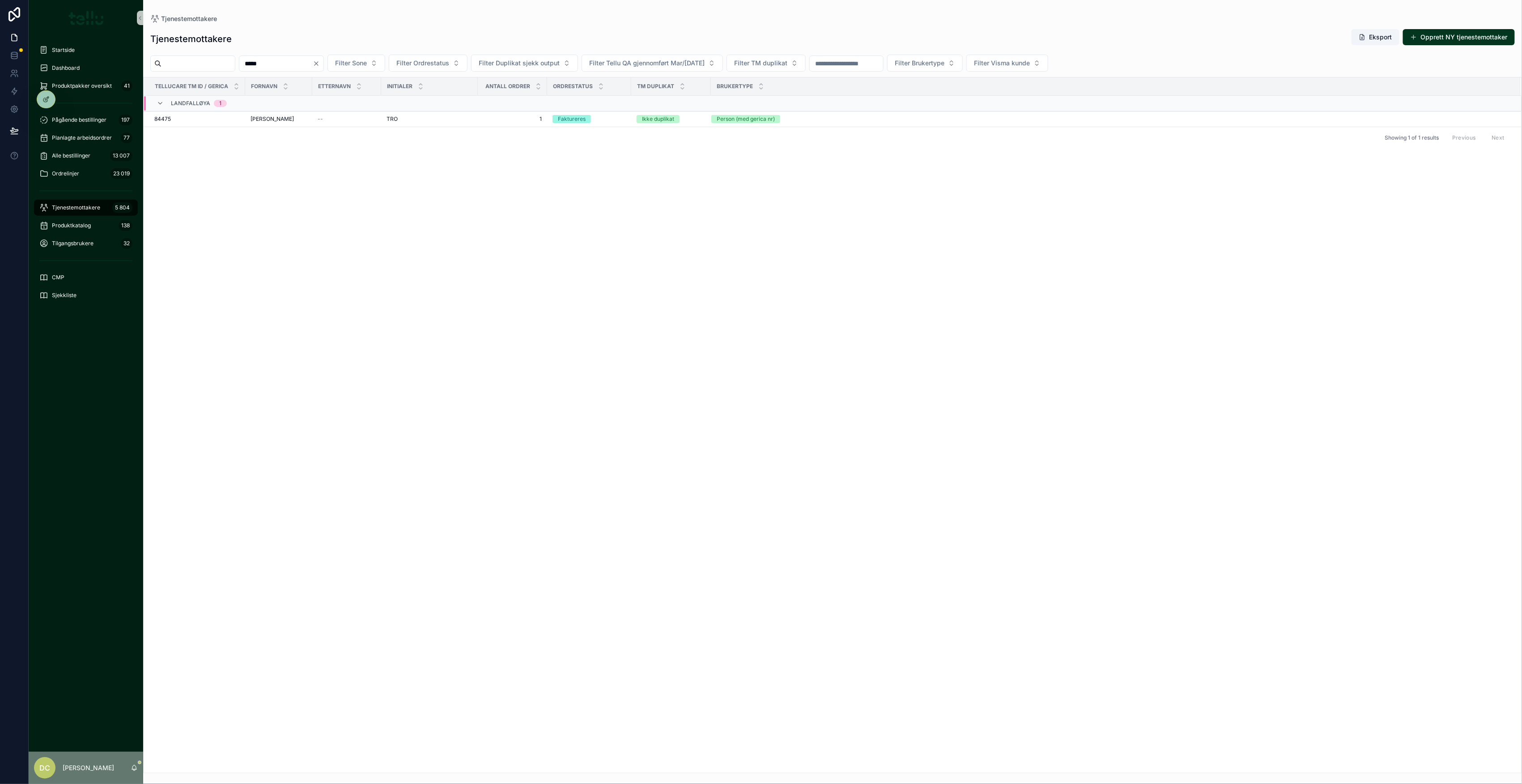
drag, startPoint x: 297, startPoint y: 58, endPoint x: 223, endPoint y: 63, distance: 74.2
click at [223, 63] on div "***** Filter Sone Filter Ordrestatus Filter Duplikat sjekk output Filter Tellu …" at bounding box center [832, 63] width 1379 height 17
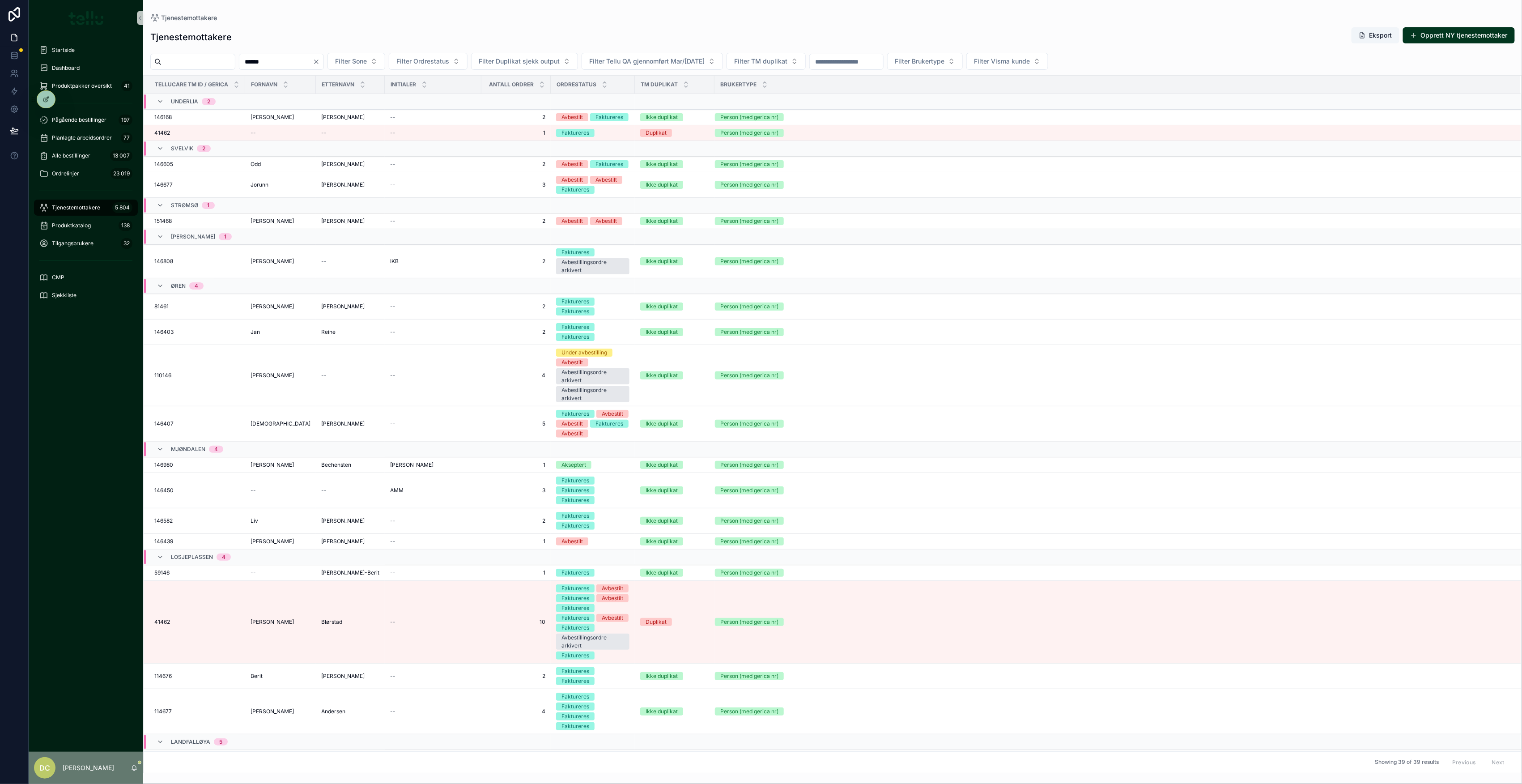
type input "******"
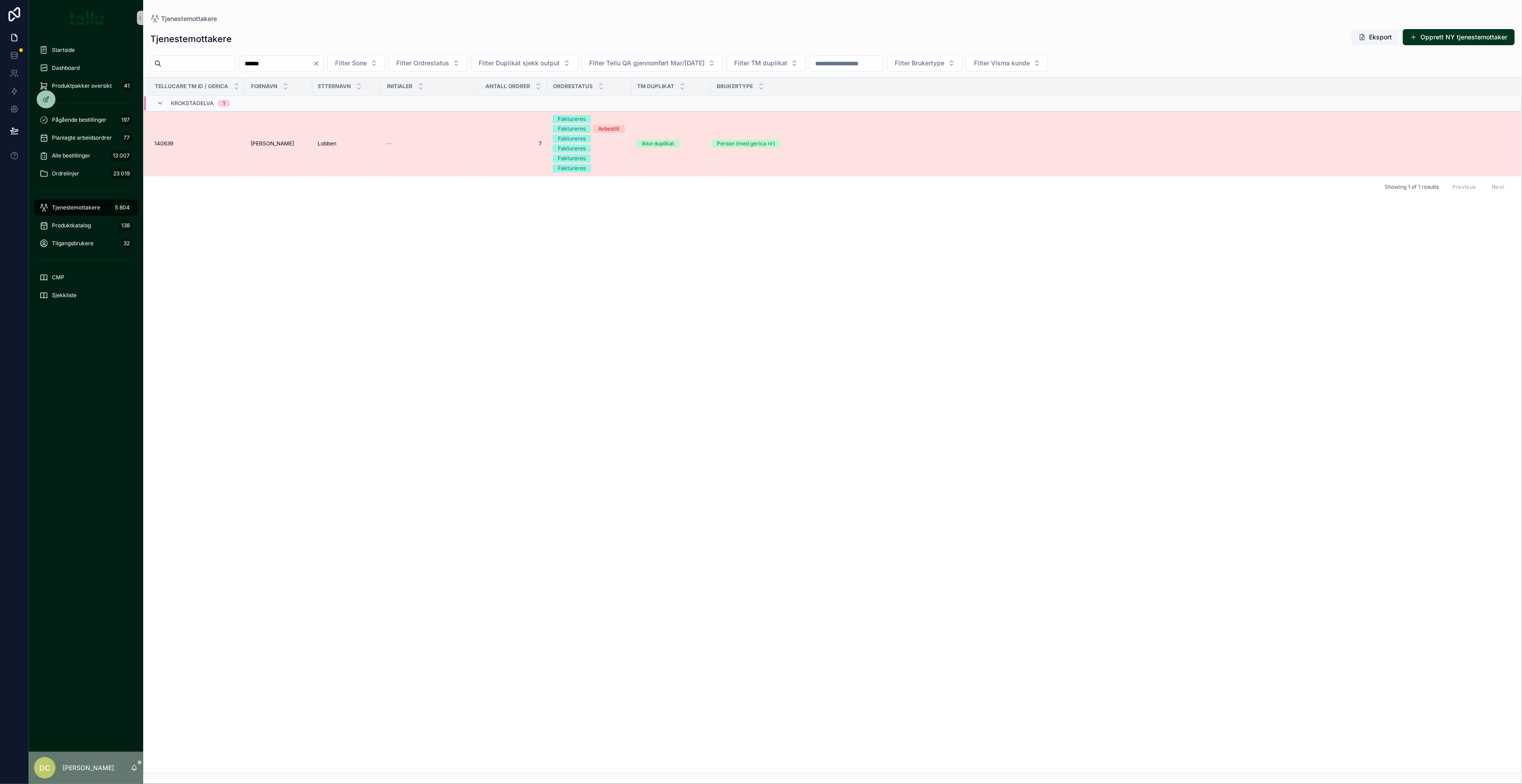
click at [248, 135] on td "[PERSON_NAME]" at bounding box center [279, 144] width 67 height 65
click at [256, 145] on span "[PERSON_NAME]" at bounding box center [272, 144] width 43 height 7
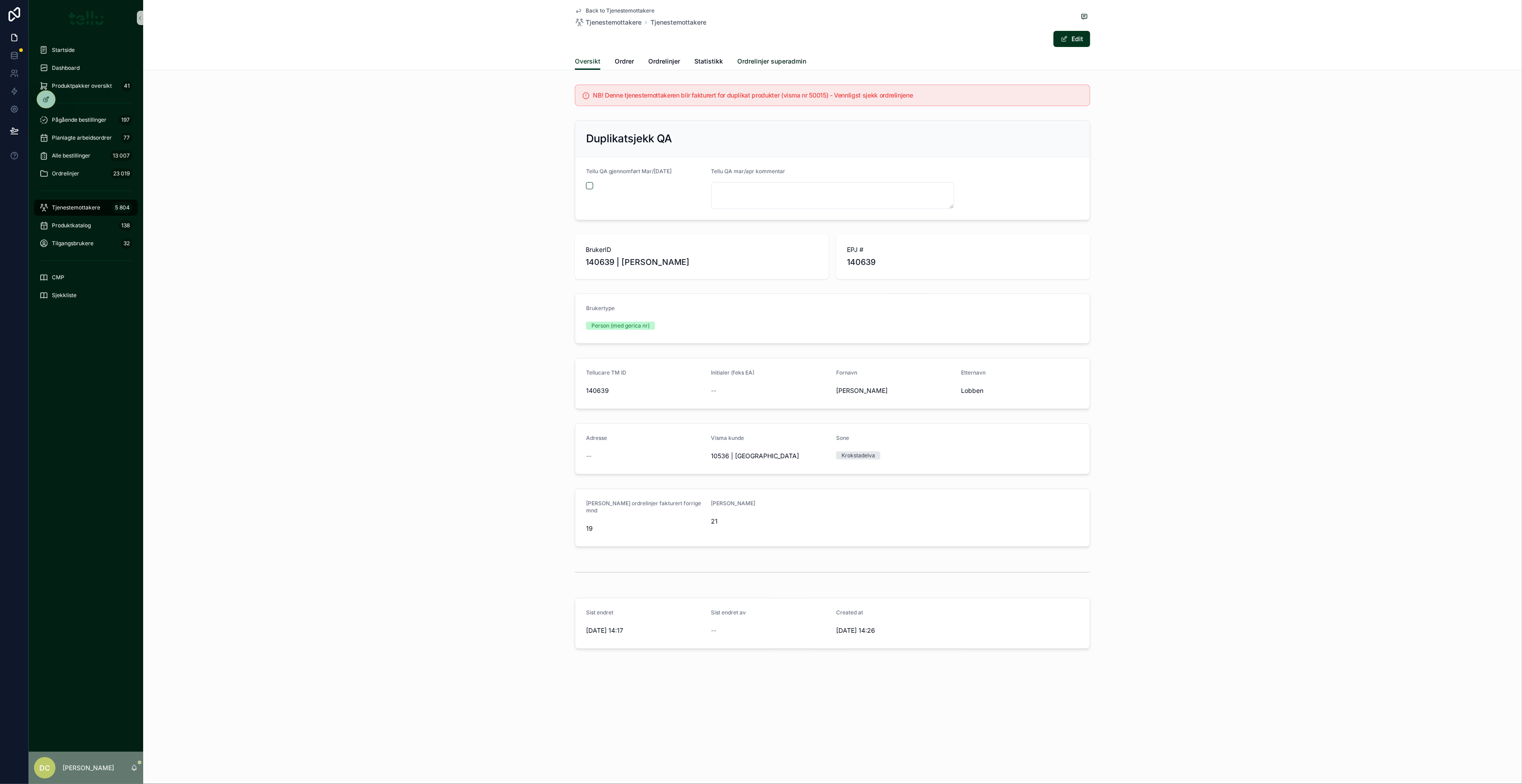
click at [776, 57] on span "Ordrelinjer superadmin" at bounding box center [772, 61] width 69 height 9
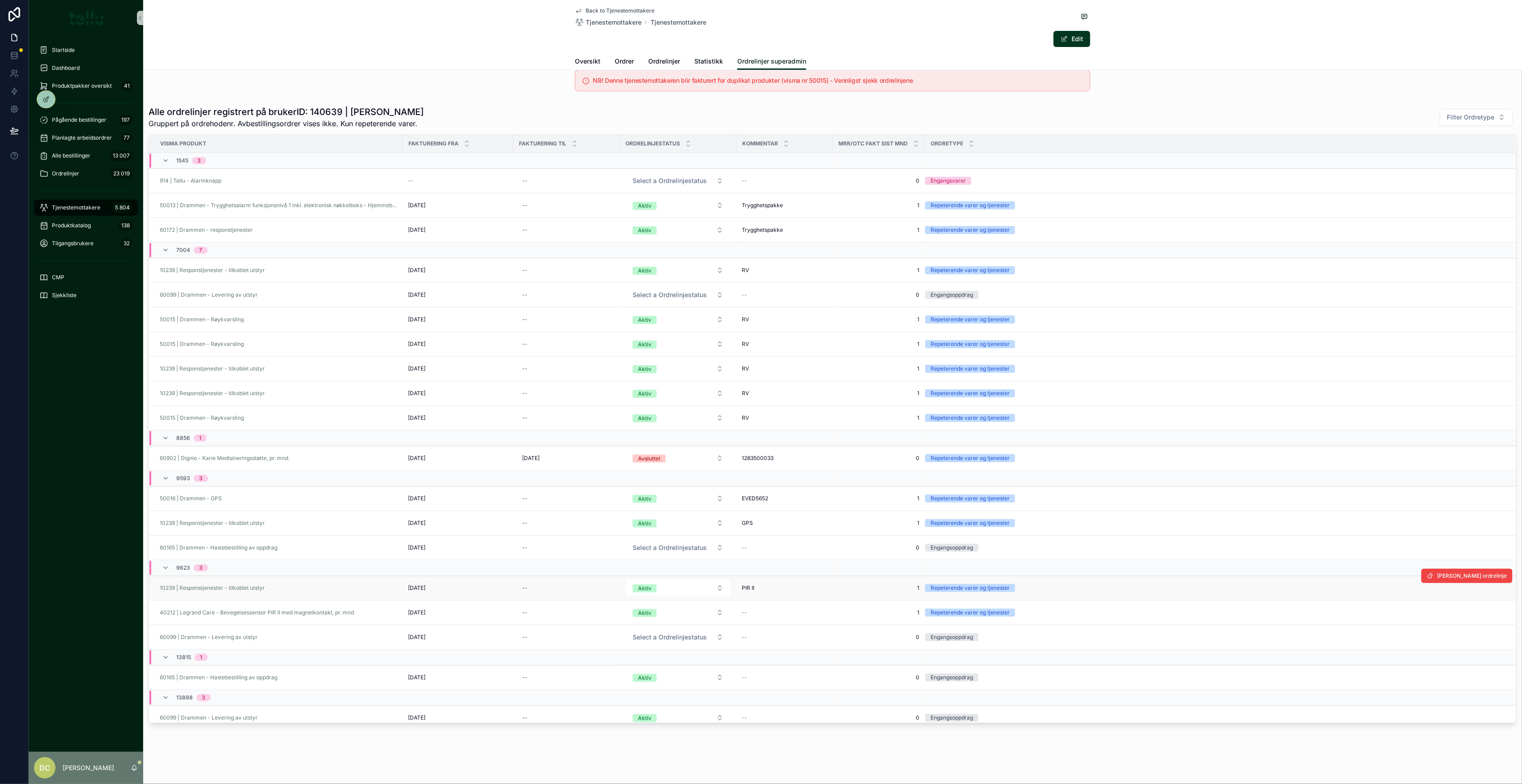
scroll to position [60, 0]
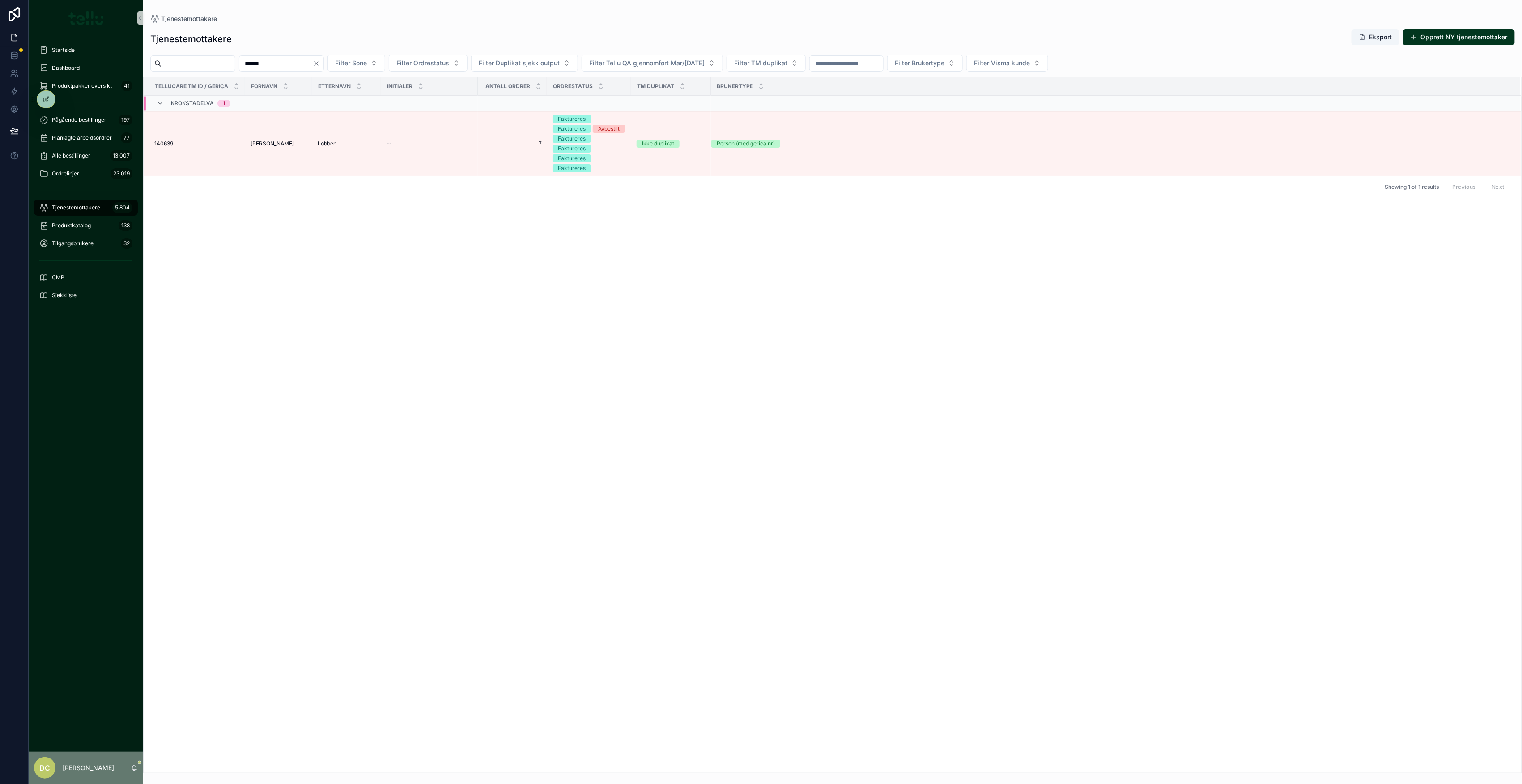
drag, startPoint x: 307, startPoint y: 64, endPoint x: 259, endPoint y: 60, distance: 48.2
click at [259, 60] on div "****** Filter Sone Filter Ordrestatus Filter Duplikat sjekk output Filter Tellu…" at bounding box center [832, 63] width 1379 height 17
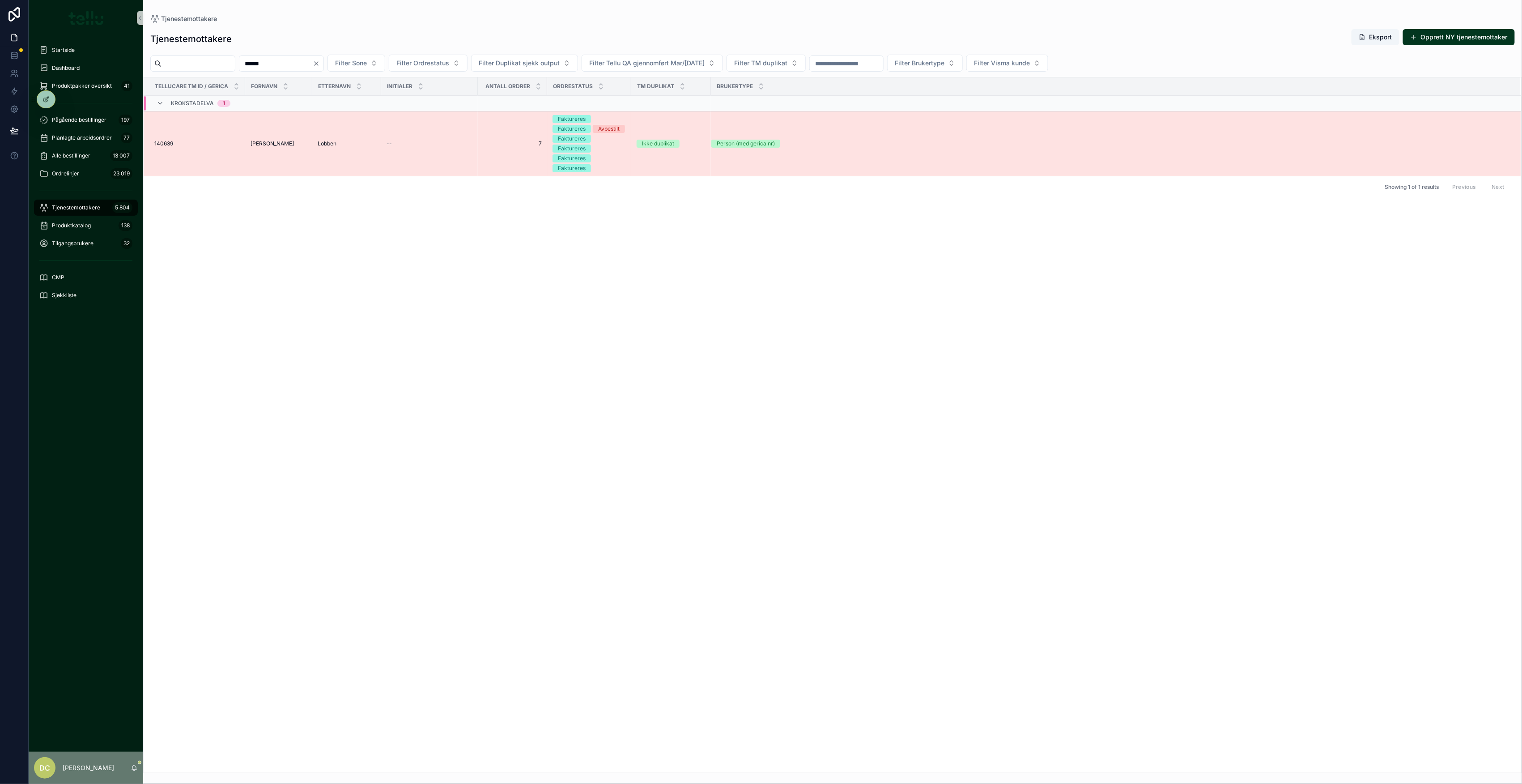
click at [296, 146] on div "[PERSON_NAME]" at bounding box center [278, 144] width 56 height 7
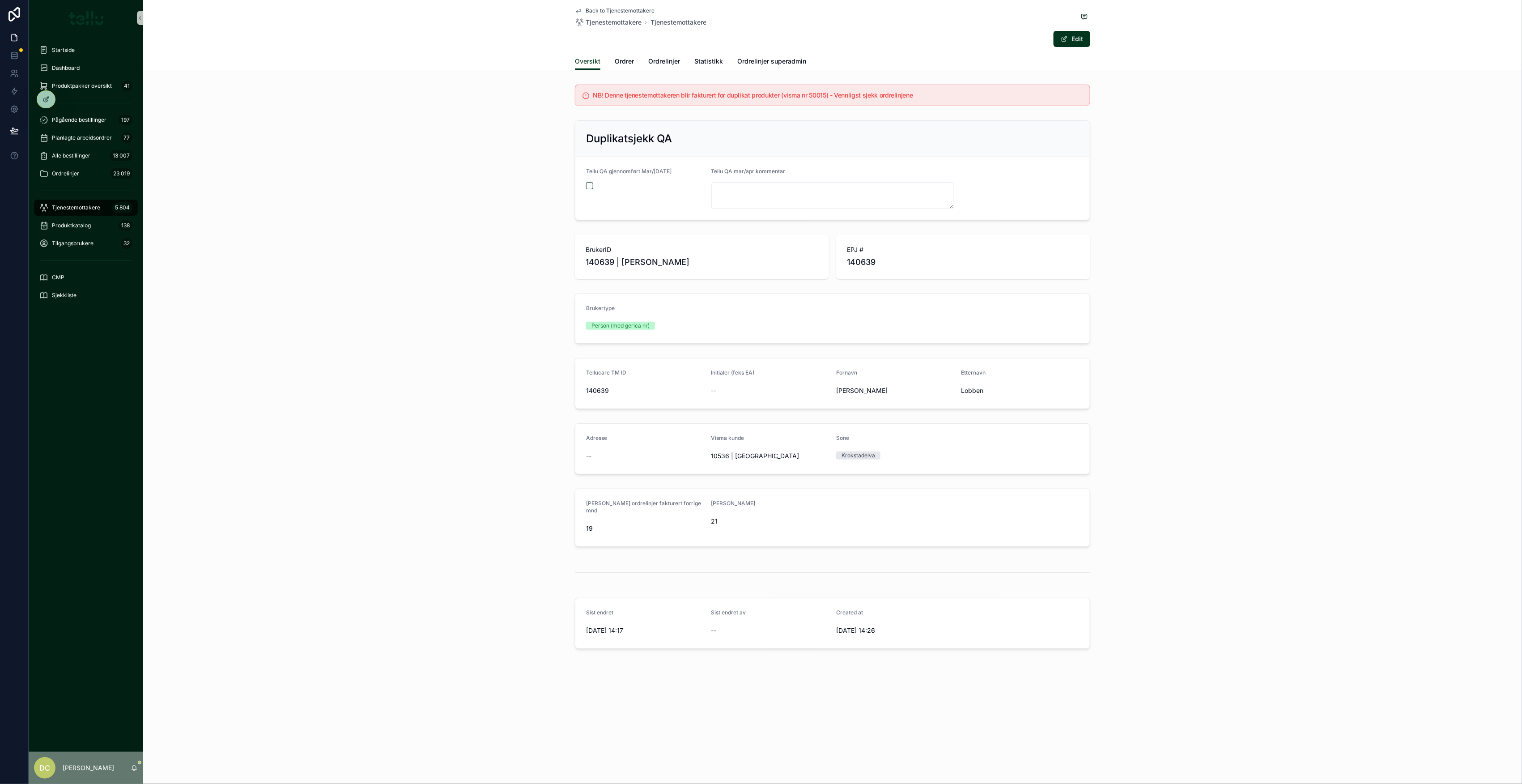
click at [797, 96] on h5 "NB! Denne tjenestemottakeren blir fakturert for duplikat produkter (visma nr 50…" at bounding box center [838, 95] width 489 height 6
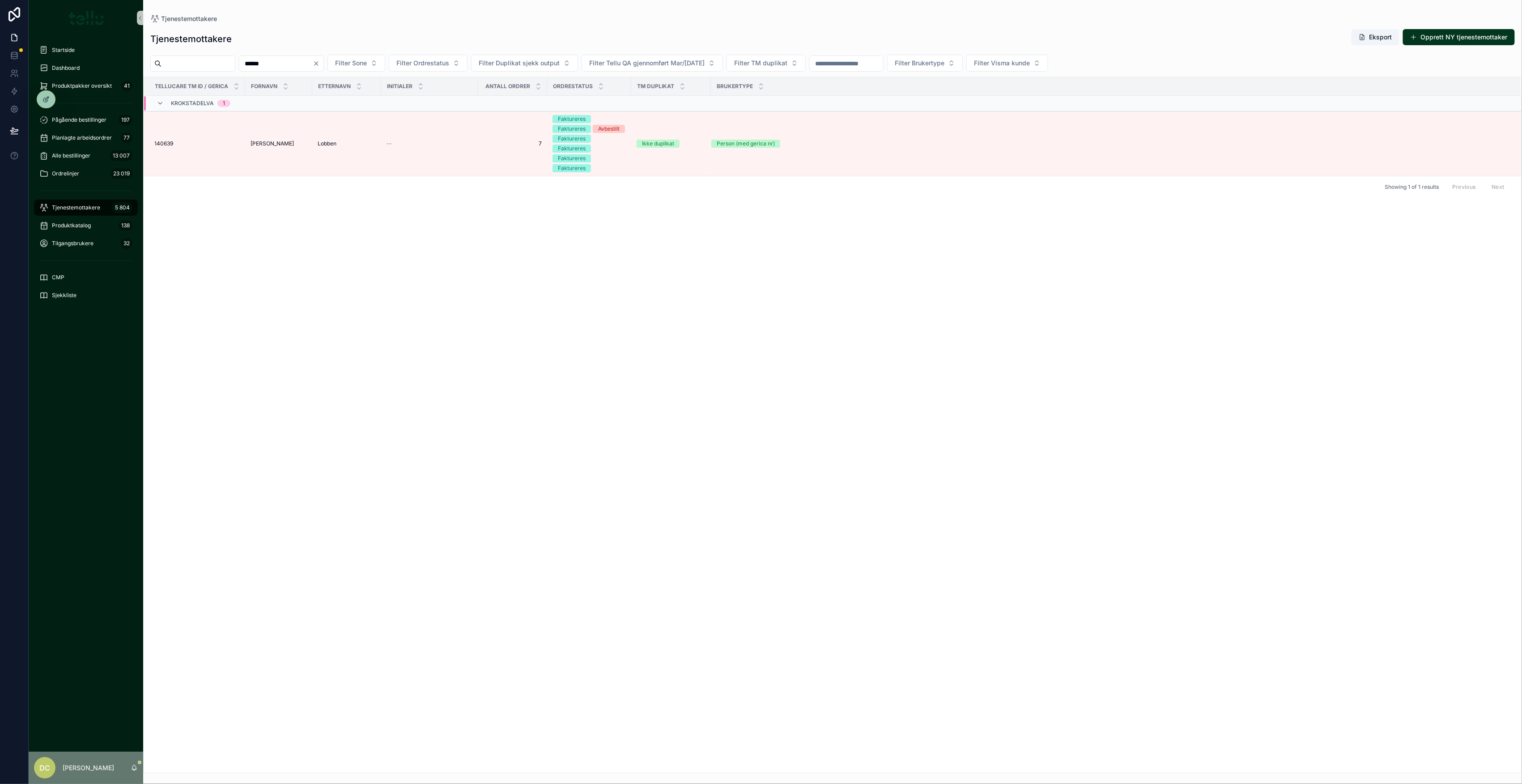
click at [283, 64] on input "******" at bounding box center [276, 63] width 73 height 12
type input "*****"
click at [289, 147] on div "[PERSON_NAME]" at bounding box center [278, 144] width 56 height 7
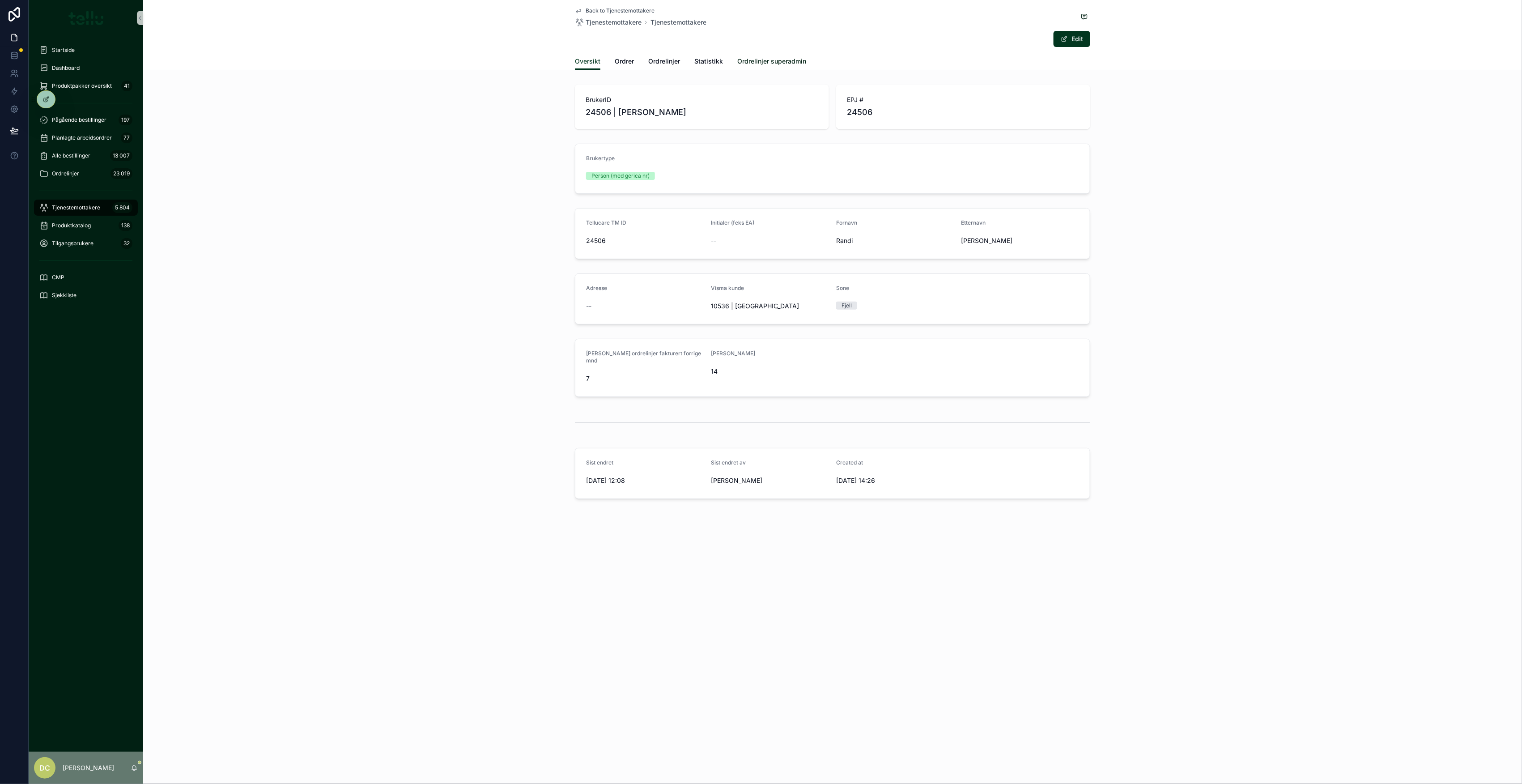
click at [753, 66] on span "Ordrelinjer superadmin" at bounding box center [772, 61] width 69 height 9
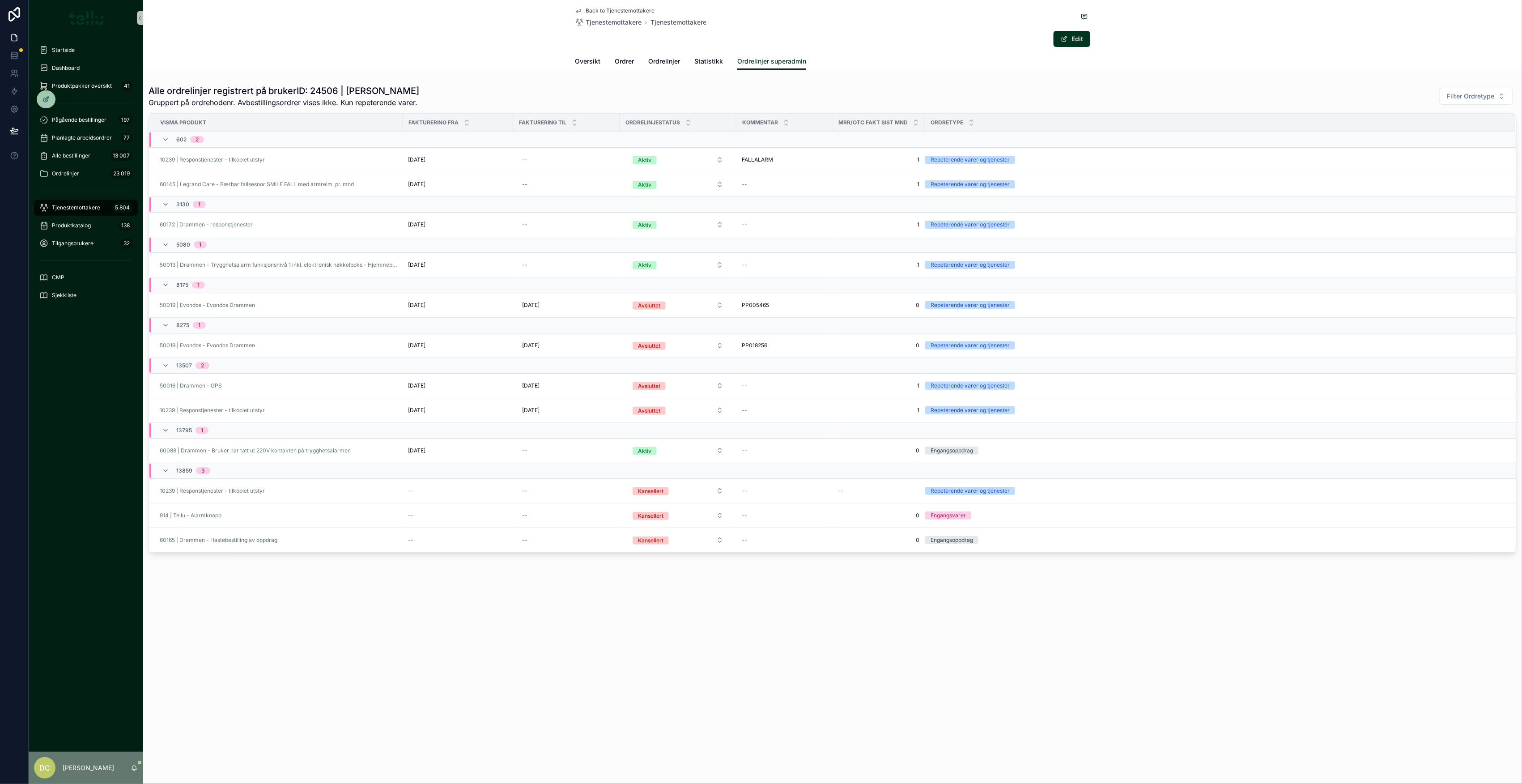
click at [180, 473] on span "13859" at bounding box center [184, 471] width 16 height 7
click at [184, 467] on span "13859" at bounding box center [184, 467] width 16 height 7
drag, startPoint x: 826, startPoint y: 284, endPoint x: 821, endPoint y: 283, distance: 5.1
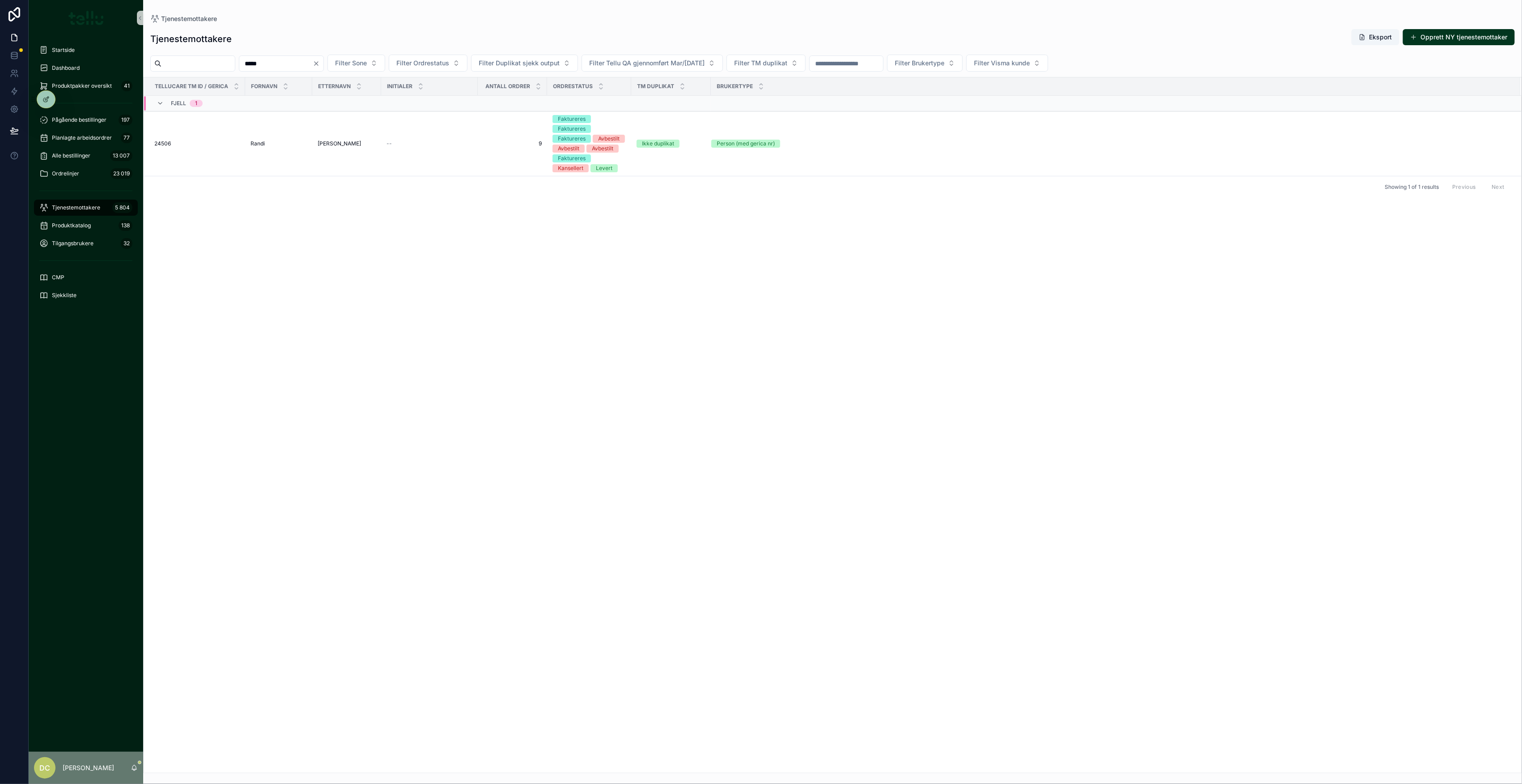
click at [278, 61] on input "*****" at bounding box center [276, 63] width 73 height 12
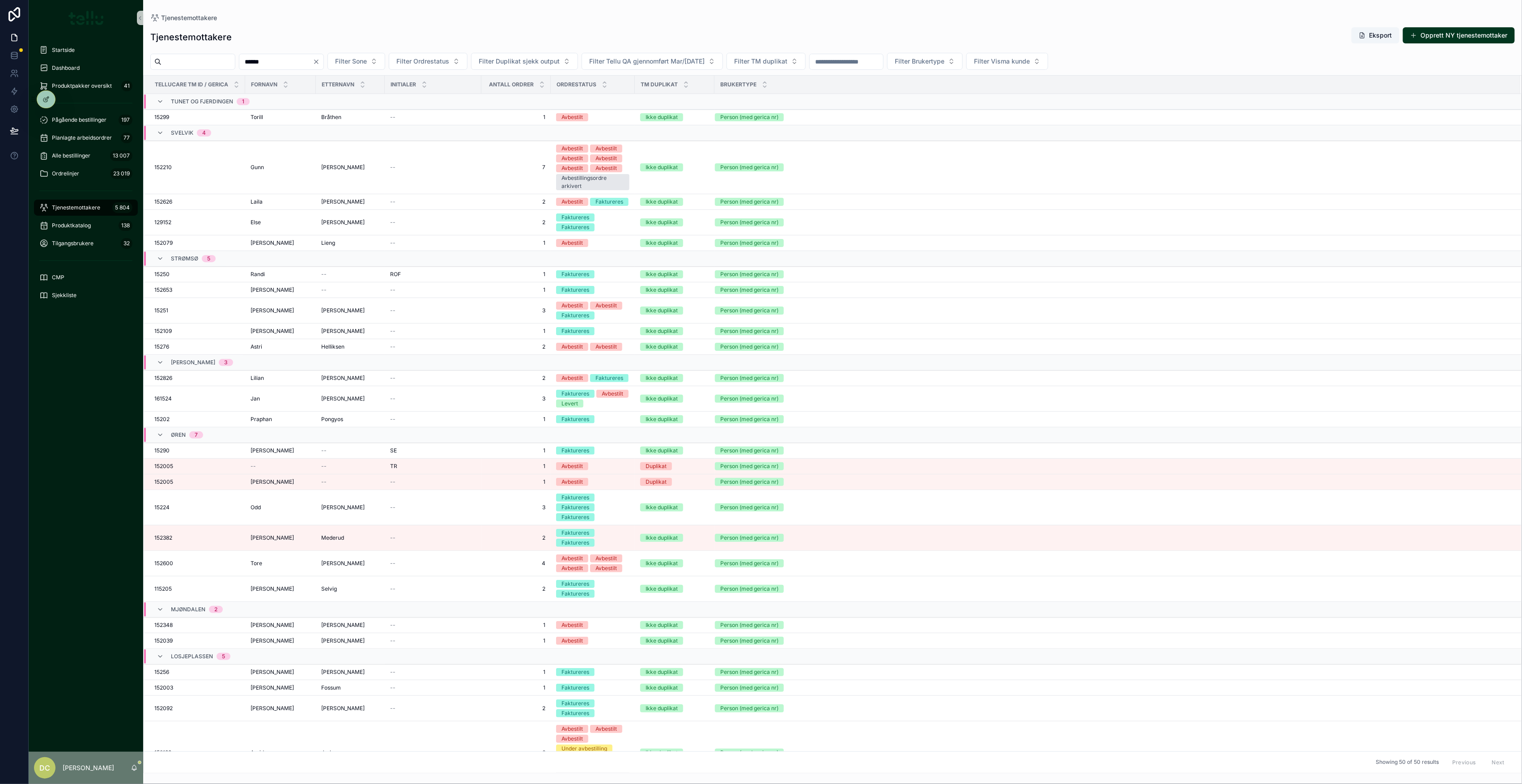
type input "******"
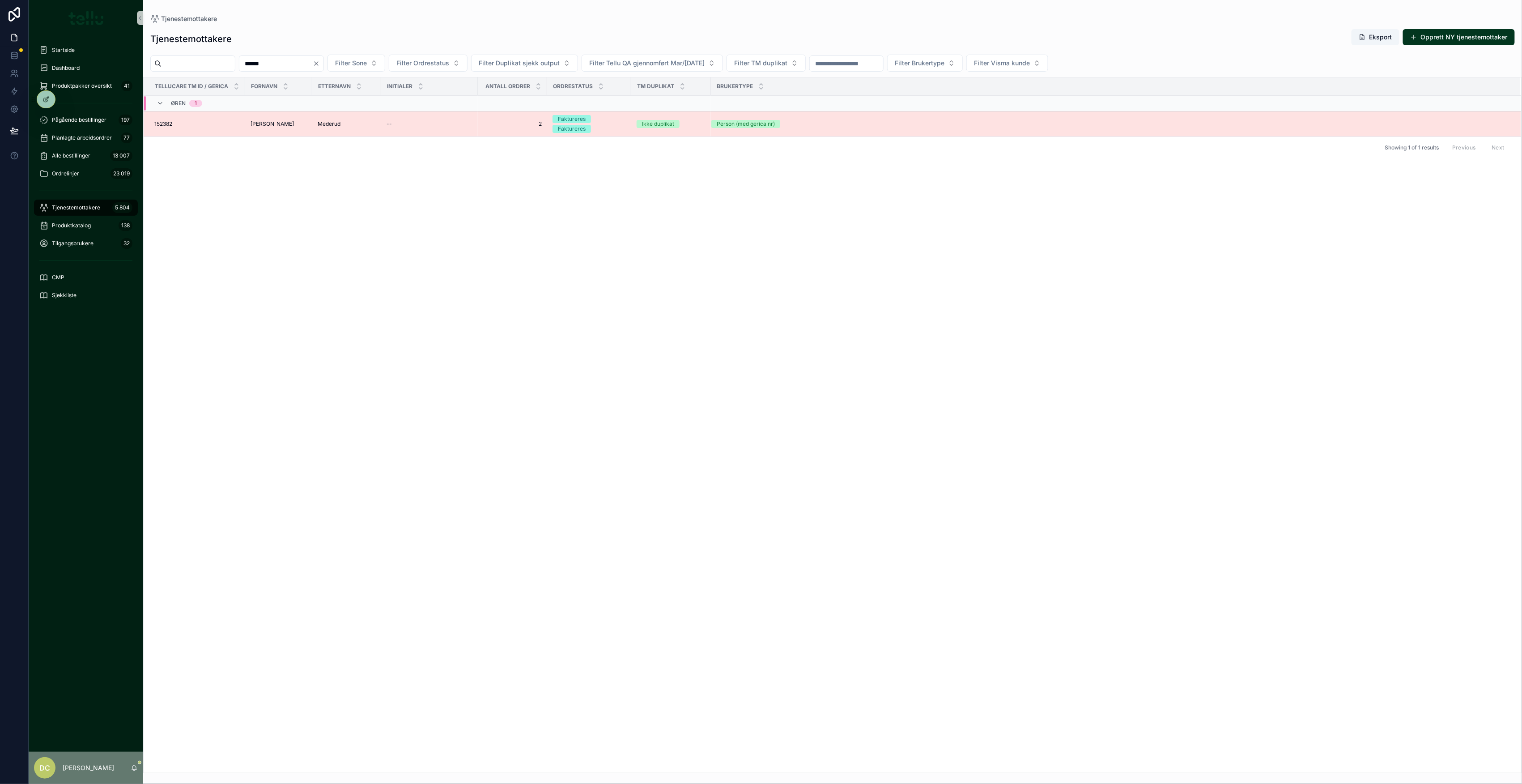
click at [303, 129] on td "[PERSON_NAME] Liv Tone" at bounding box center [279, 124] width 67 height 25
click at [308, 125] on td "[PERSON_NAME] Liv Tone" at bounding box center [279, 124] width 67 height 25
click at [346, 122] on div "[PERSON_NAME]" at bounding box center [347, 124] width 58 height 7
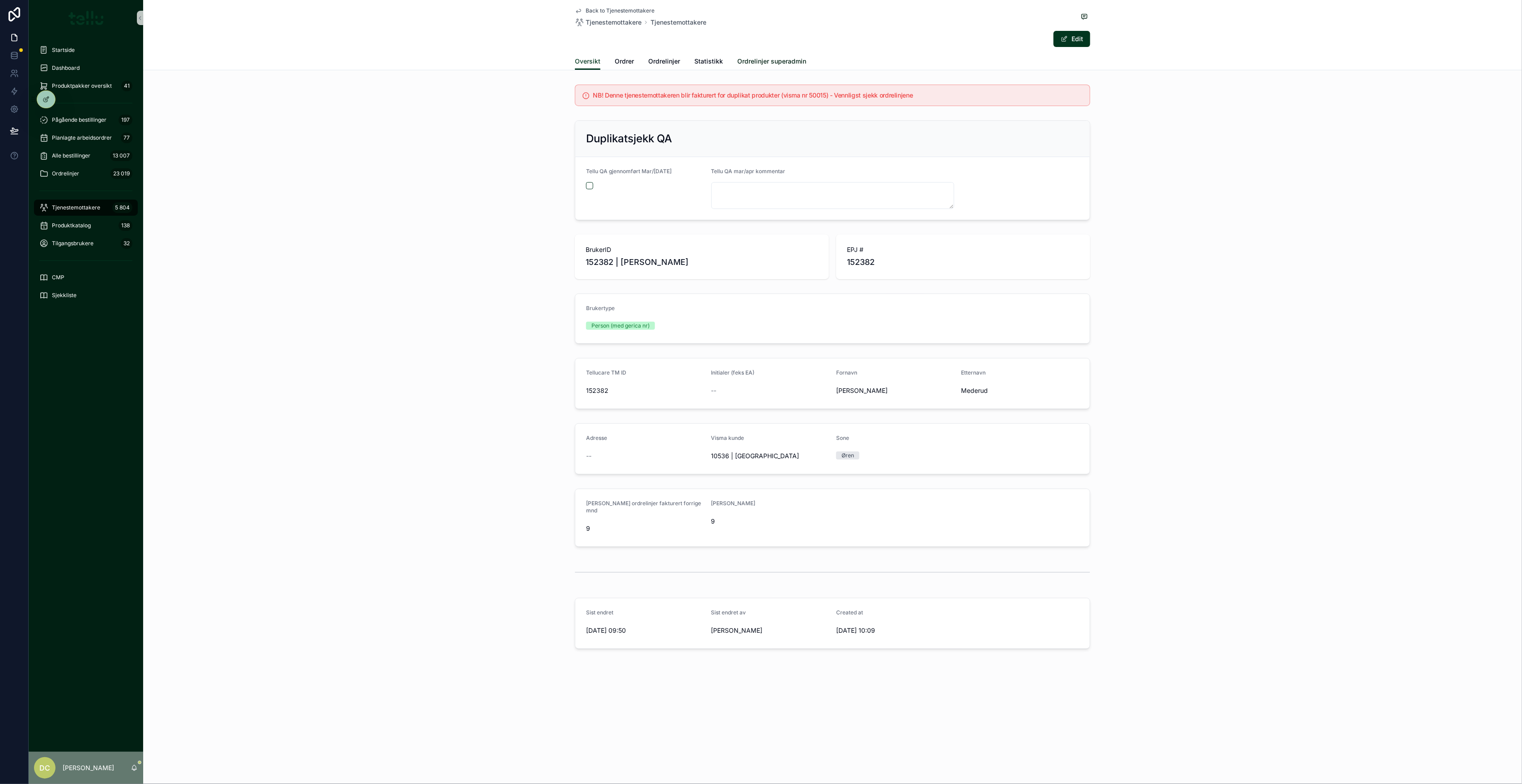
click at [765, 63] on span "Ordrelinjer superadmin" at bounding box center [772, 61] width 69 height 9
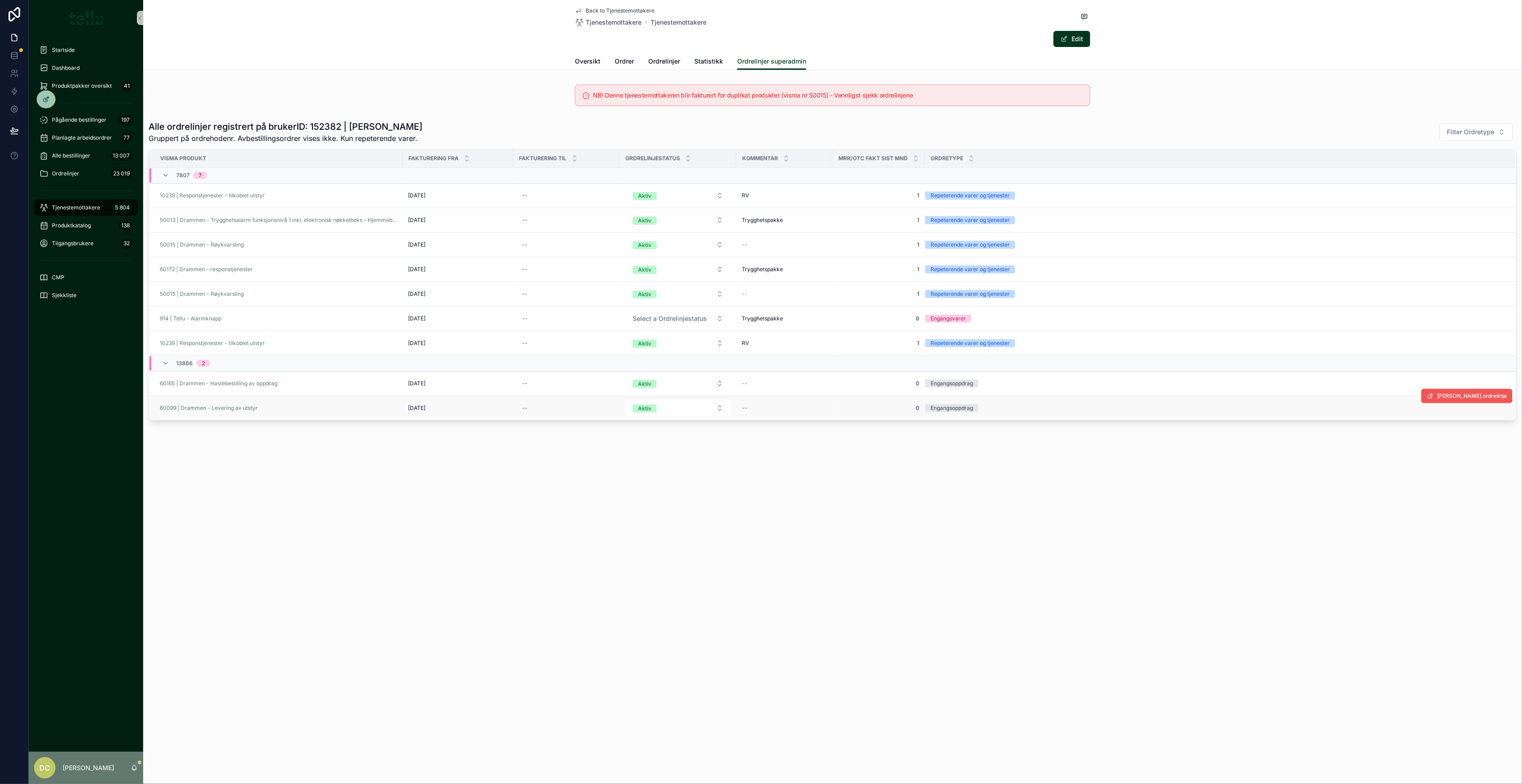
click at [1480, 398] on span "[PERSON_NAME] ordrelinje" at bounding box center [1472, 396] width 70 height 7
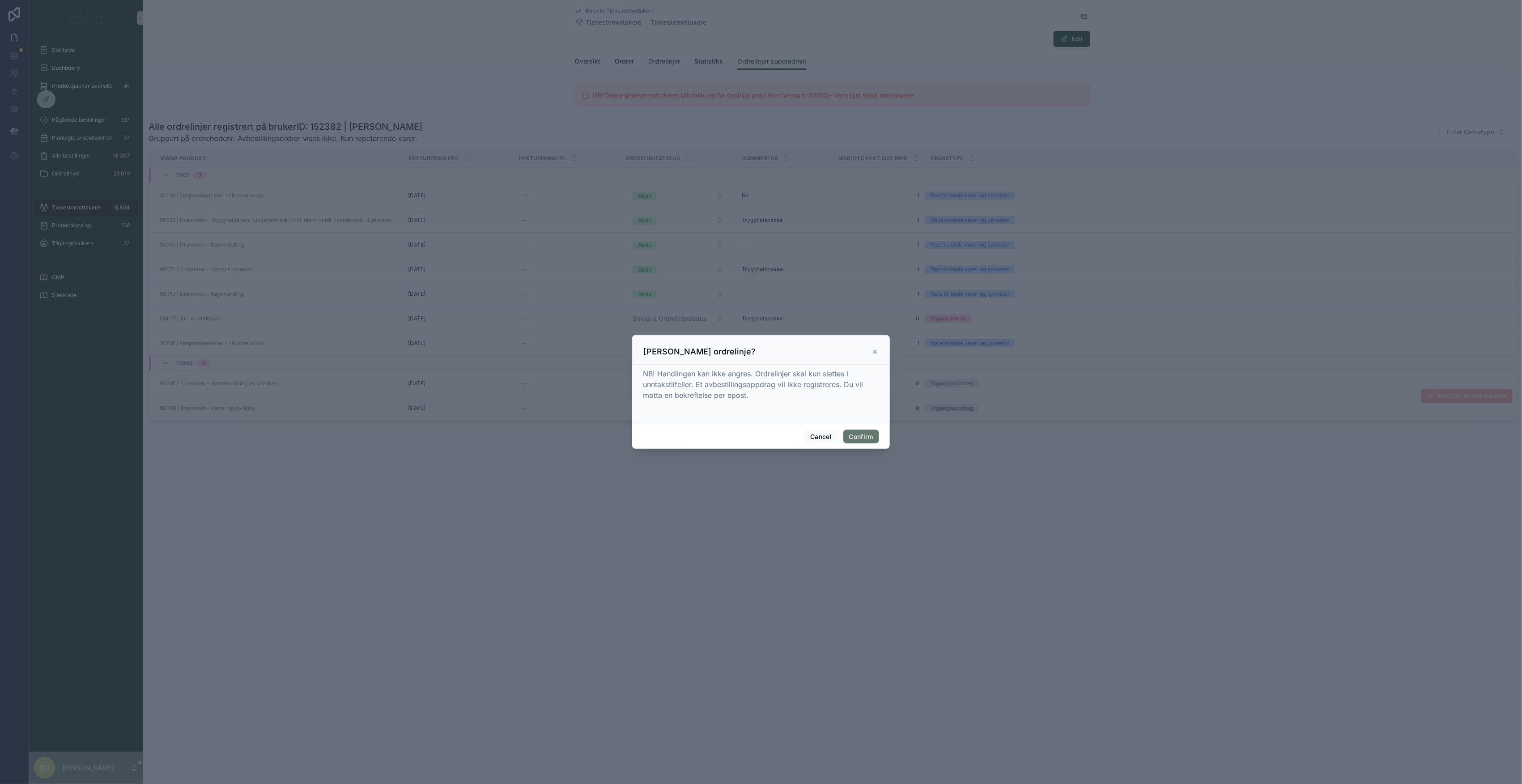
click at [861, 432] on button "Confirm" at bounding box center [861, 437] width 36 height 14
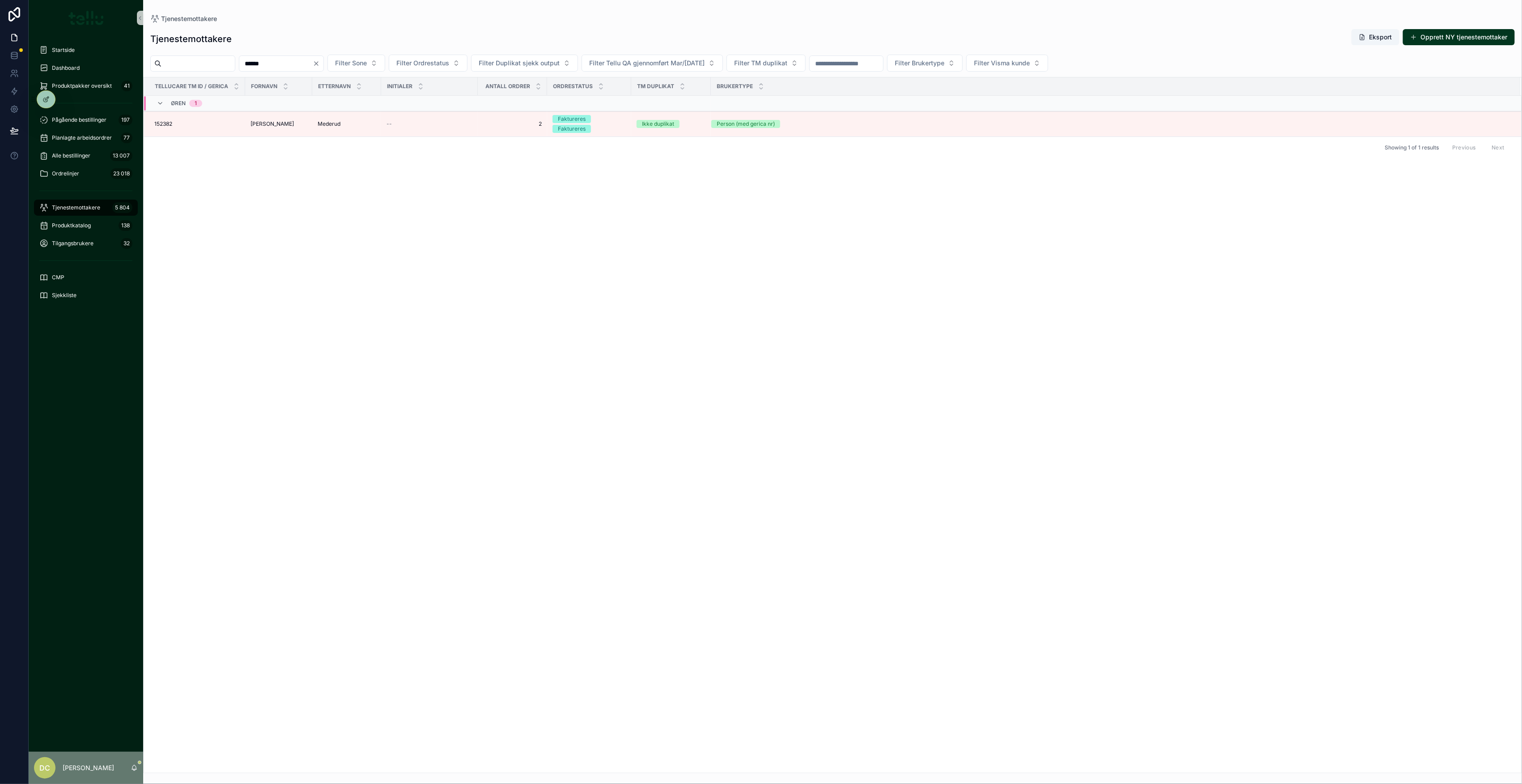
click at [281, 66] on input "******" at bounding box center [276, 63] width 73 height 12
type input "*****"
click at [226, 149] on td "68277 68277" at bounding box center [194, 144] width 102 height 65
click at [226, 140] on td "68277 68277" at bounding box center [194, 144] width 102 height 65
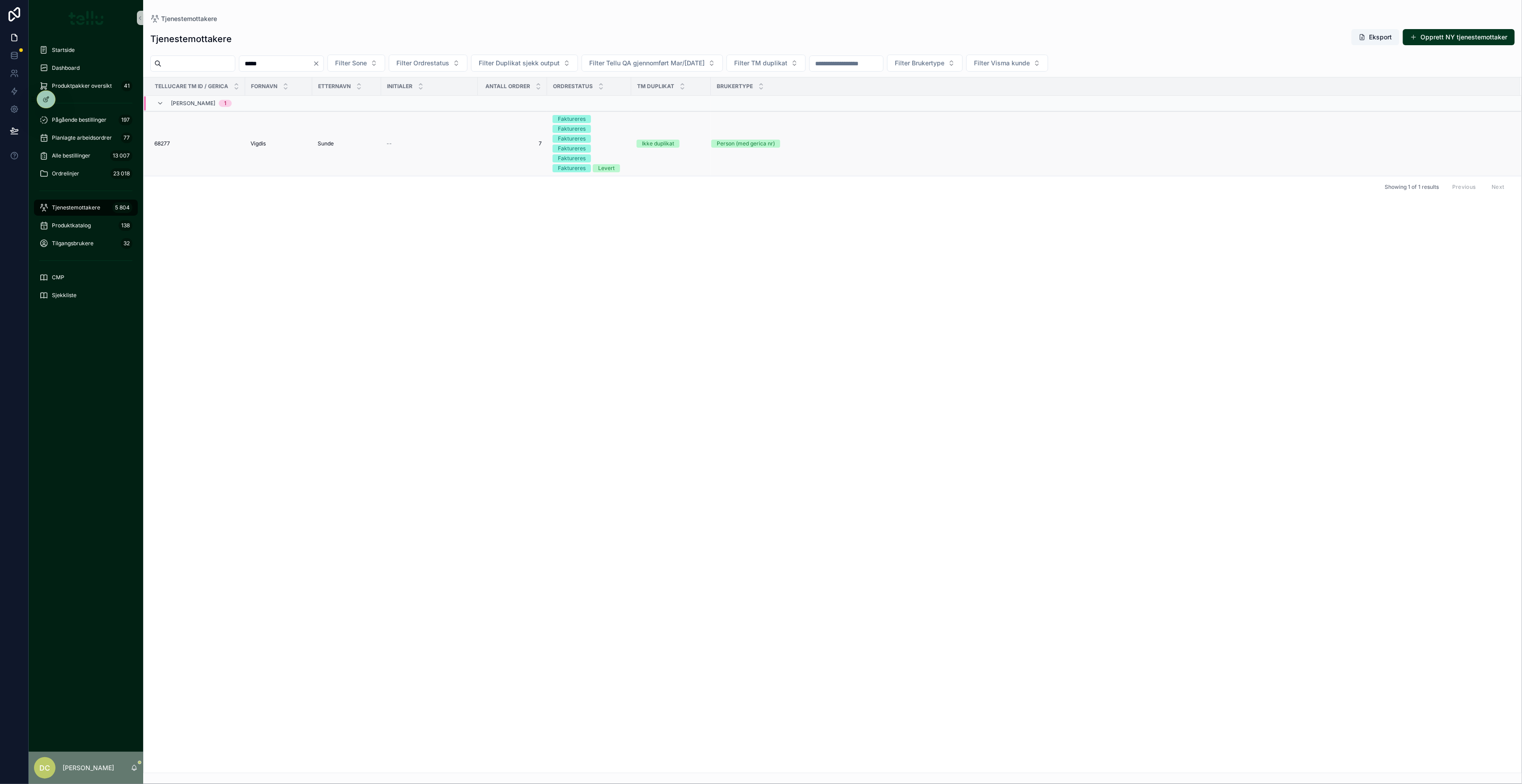
click at [219, 146] on div "68277 68277" at bounding box center [197, 144] width 86 height 7
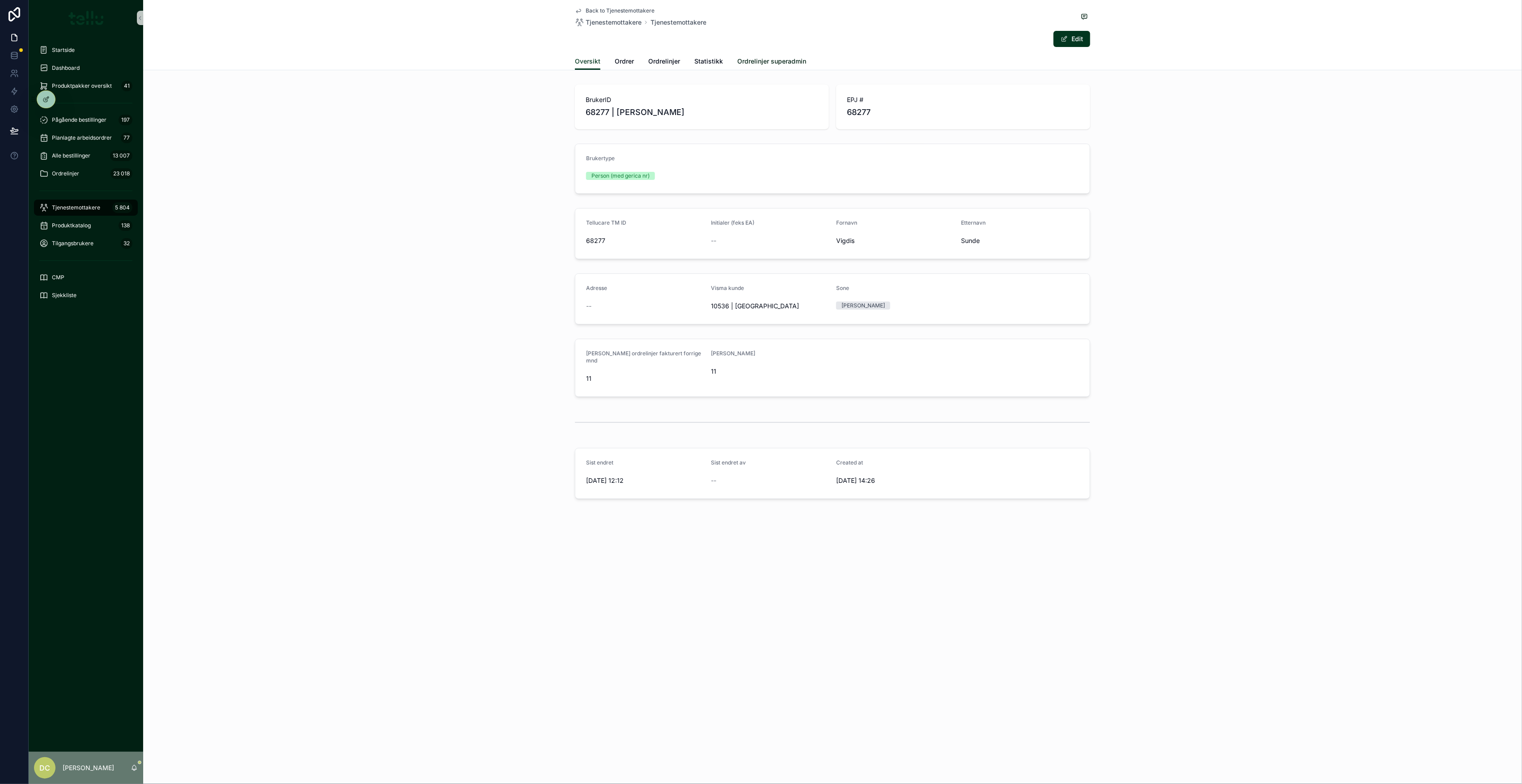
click at [756, 63] on span "Ordrelinjer superadmin" at bounding box center [772, 61] width 69 height 9
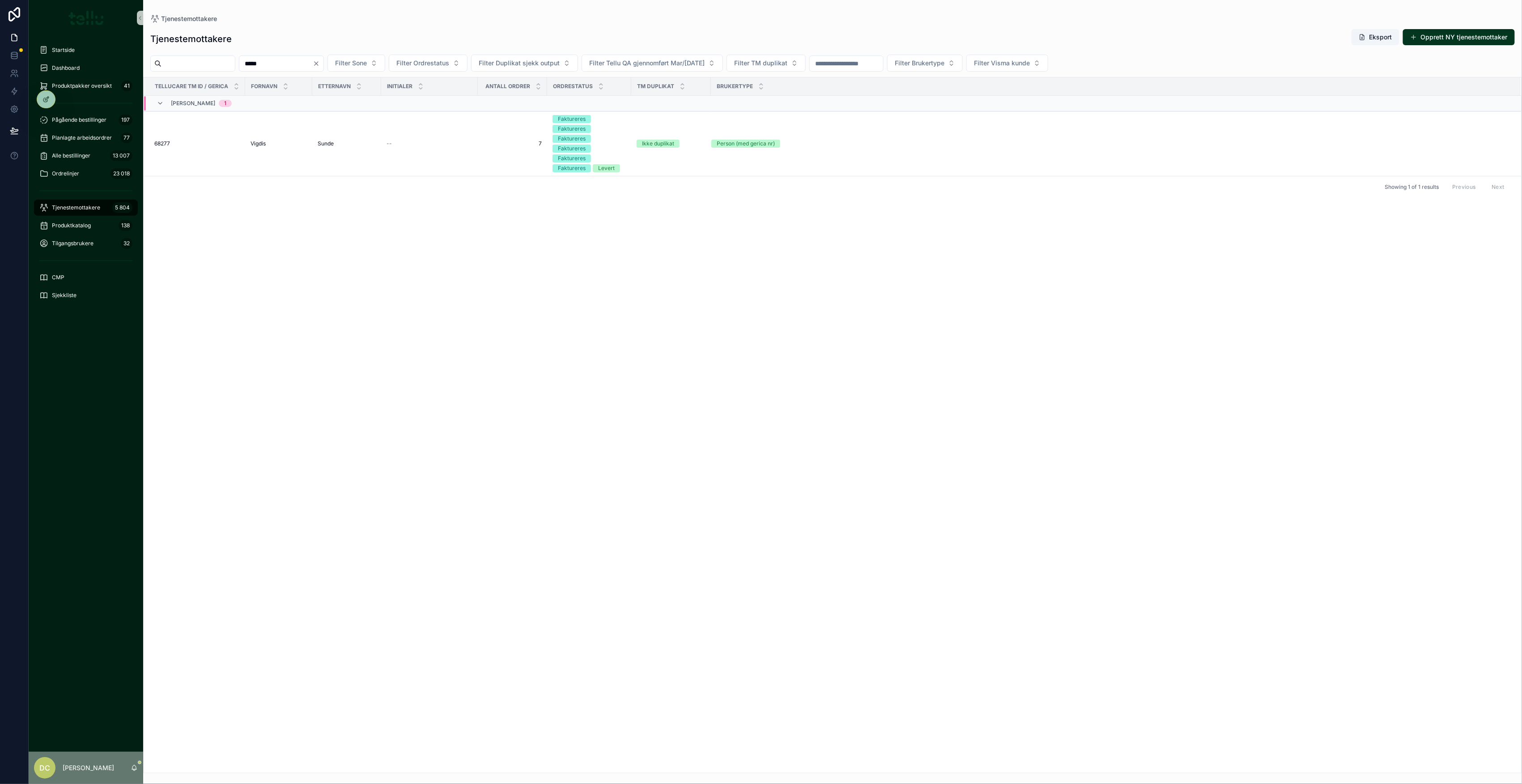
click at [268, 65] on input "*****" at bounding box center [276, 63] width 73 height 12
type input "*"
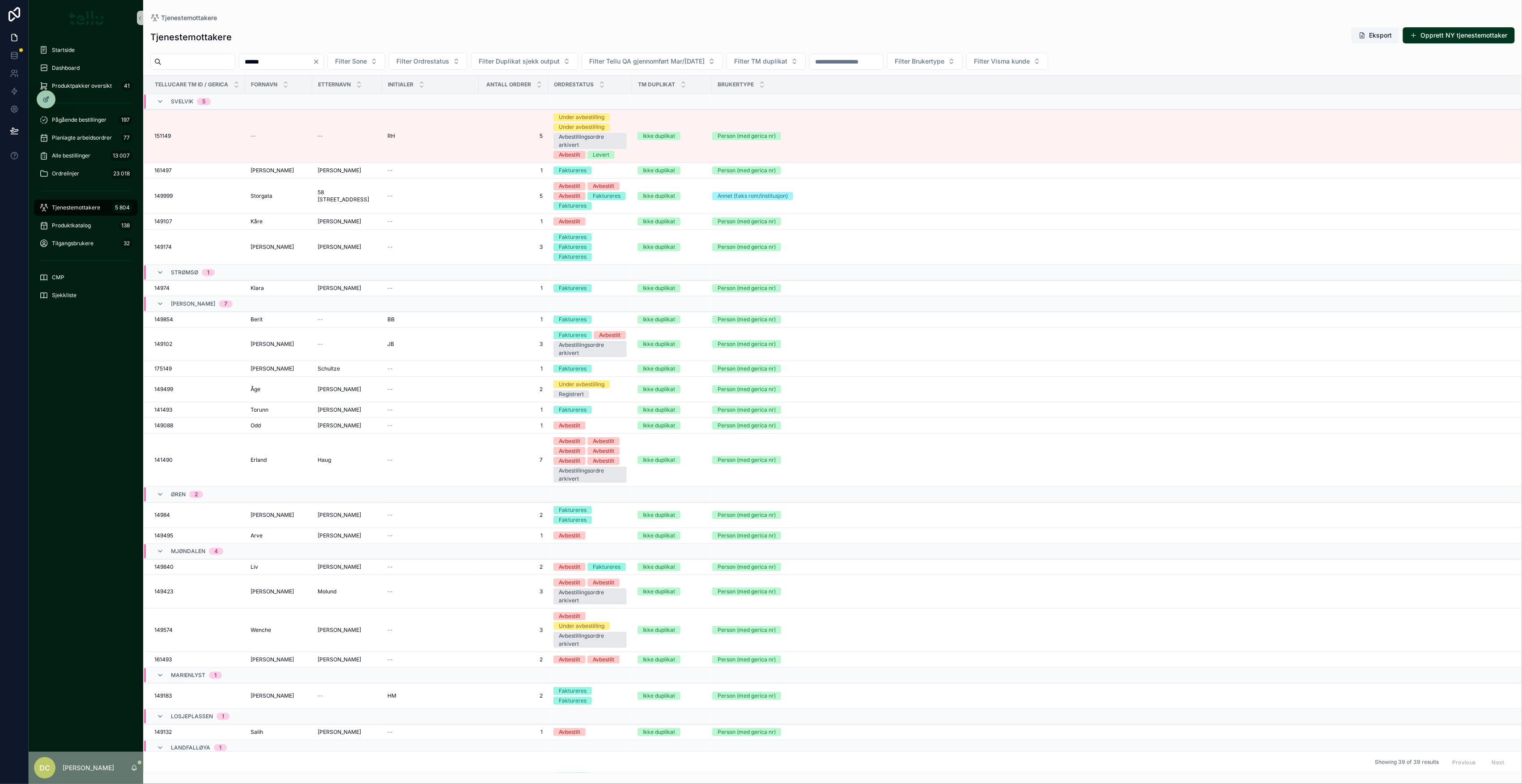
type input "******"
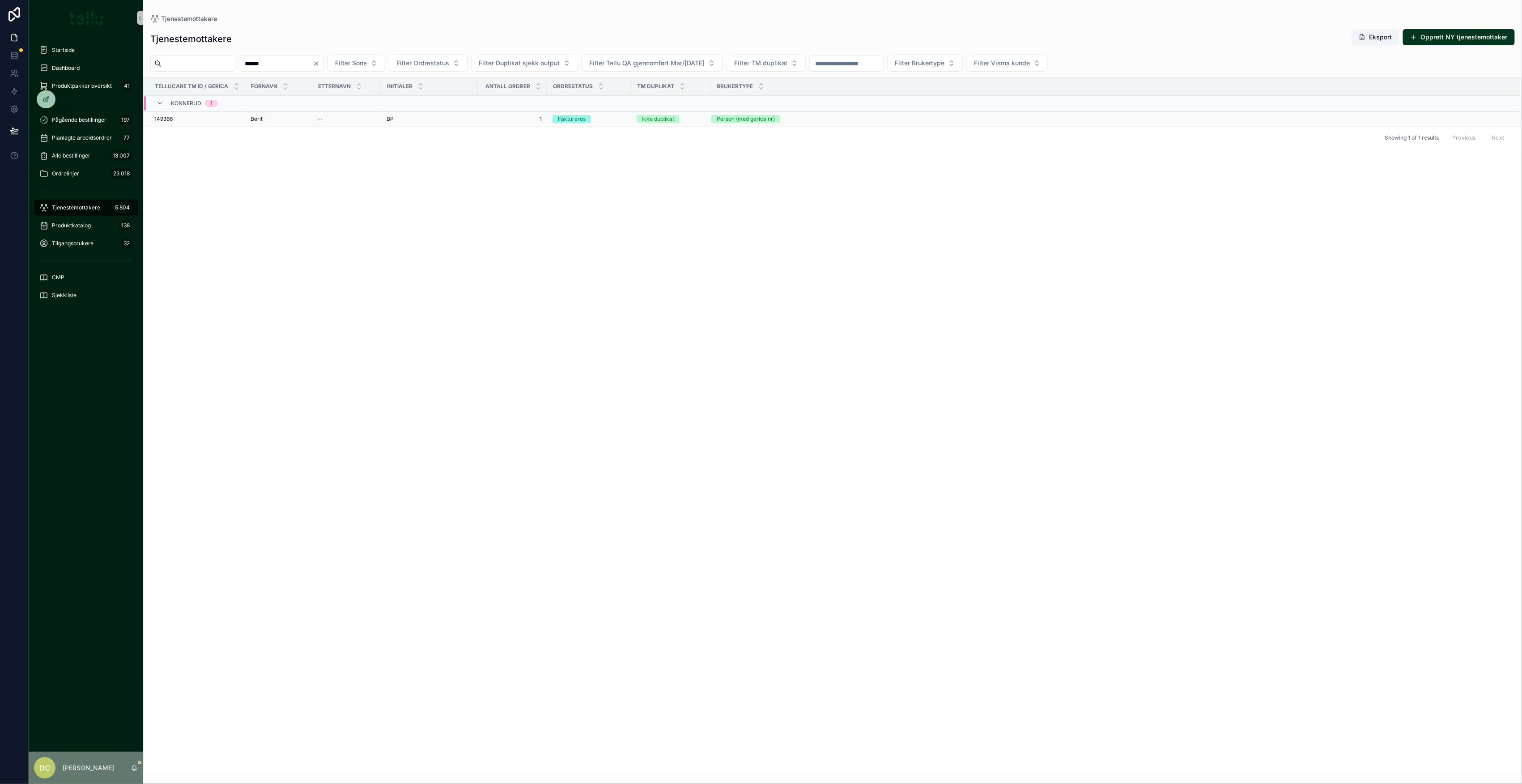
click at [307, 120] on td "[PERSON_NAME]" at bounding box center [279, 119] width 67 height 16
click at [333, 121] on div "--" at bounding box center [347, 119] width 58 height 7
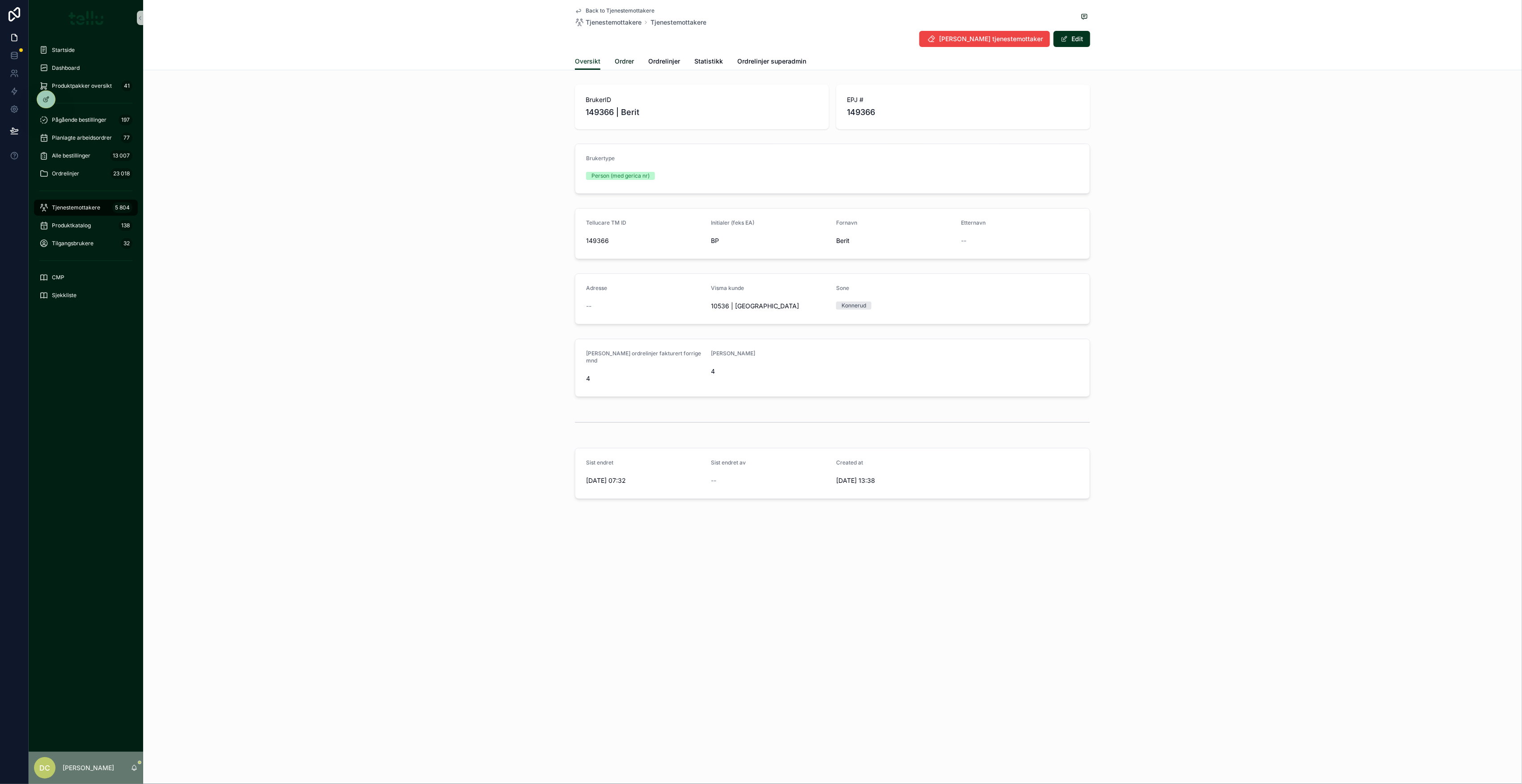
click at [622, 68] on link "Ordrer" at bounding box center [624, 62] width 19 height 18
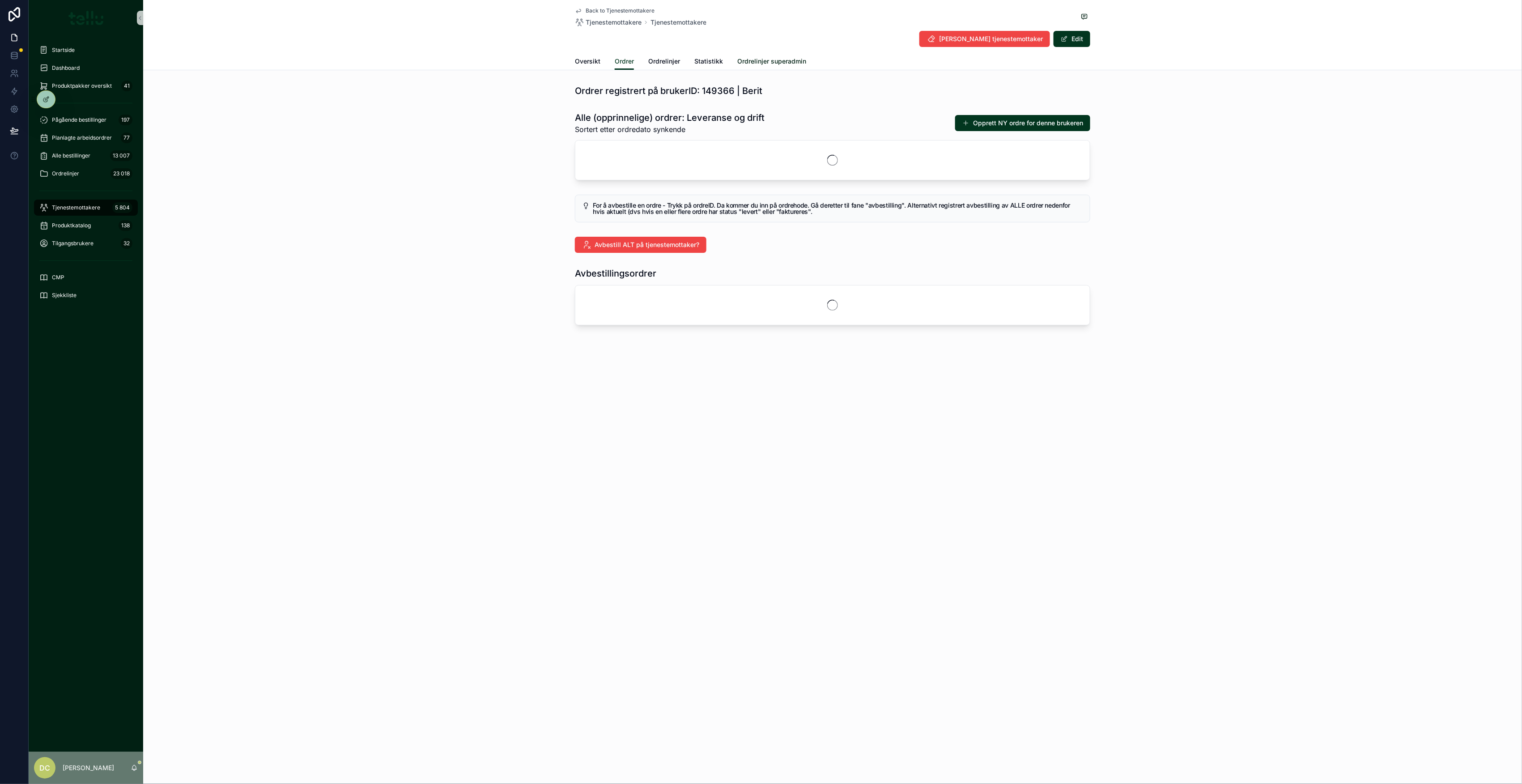
click at [757, 61] on span "Ordrelinjer superadmin" at bounding box center [772, 61] width 69 height 9
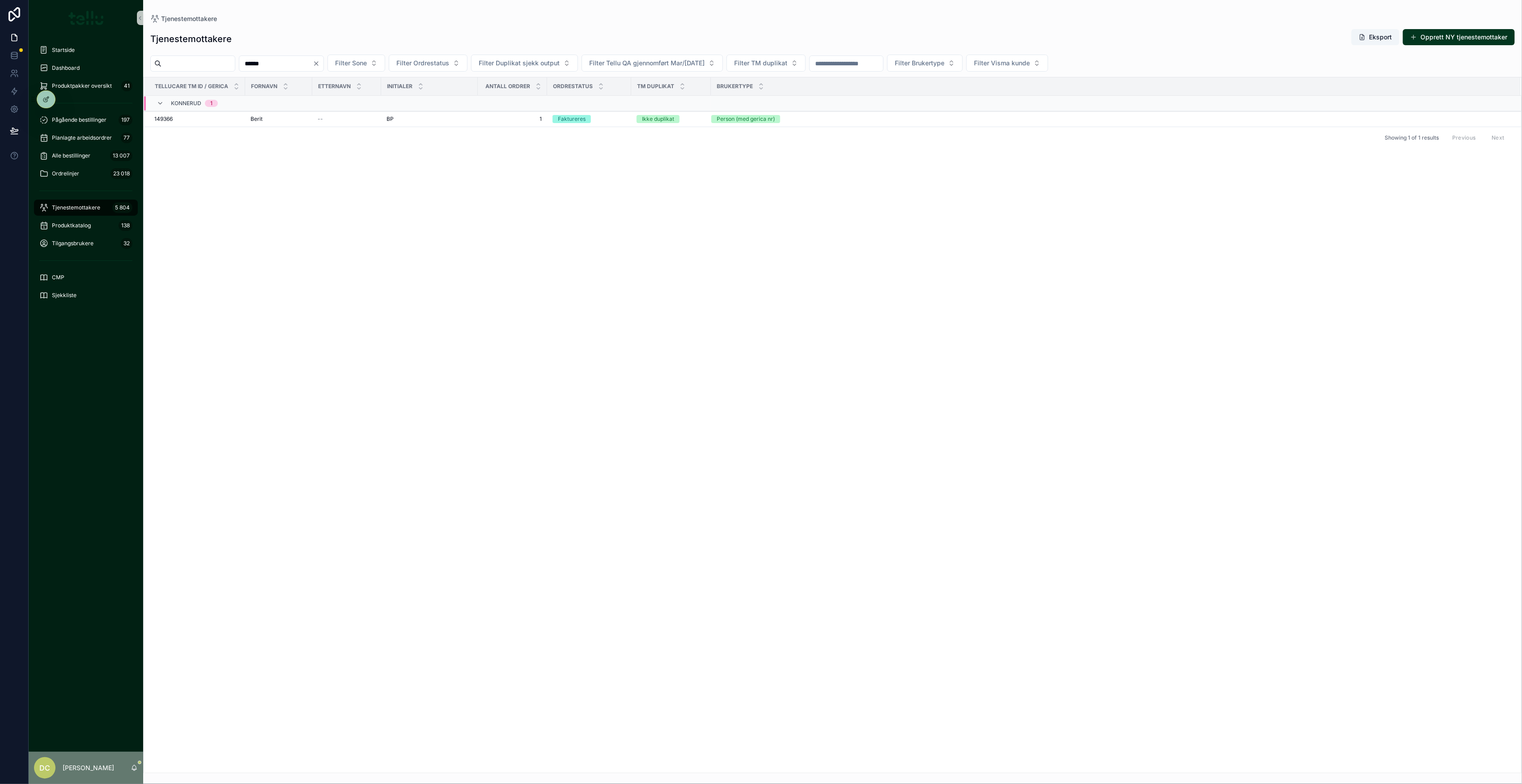
click at [294, 65] on input "******" at bounding box center [276, 63] width 73 height 12
click at [276, 65] on input "******" at bounding box center [276, 63] width 73 height 12
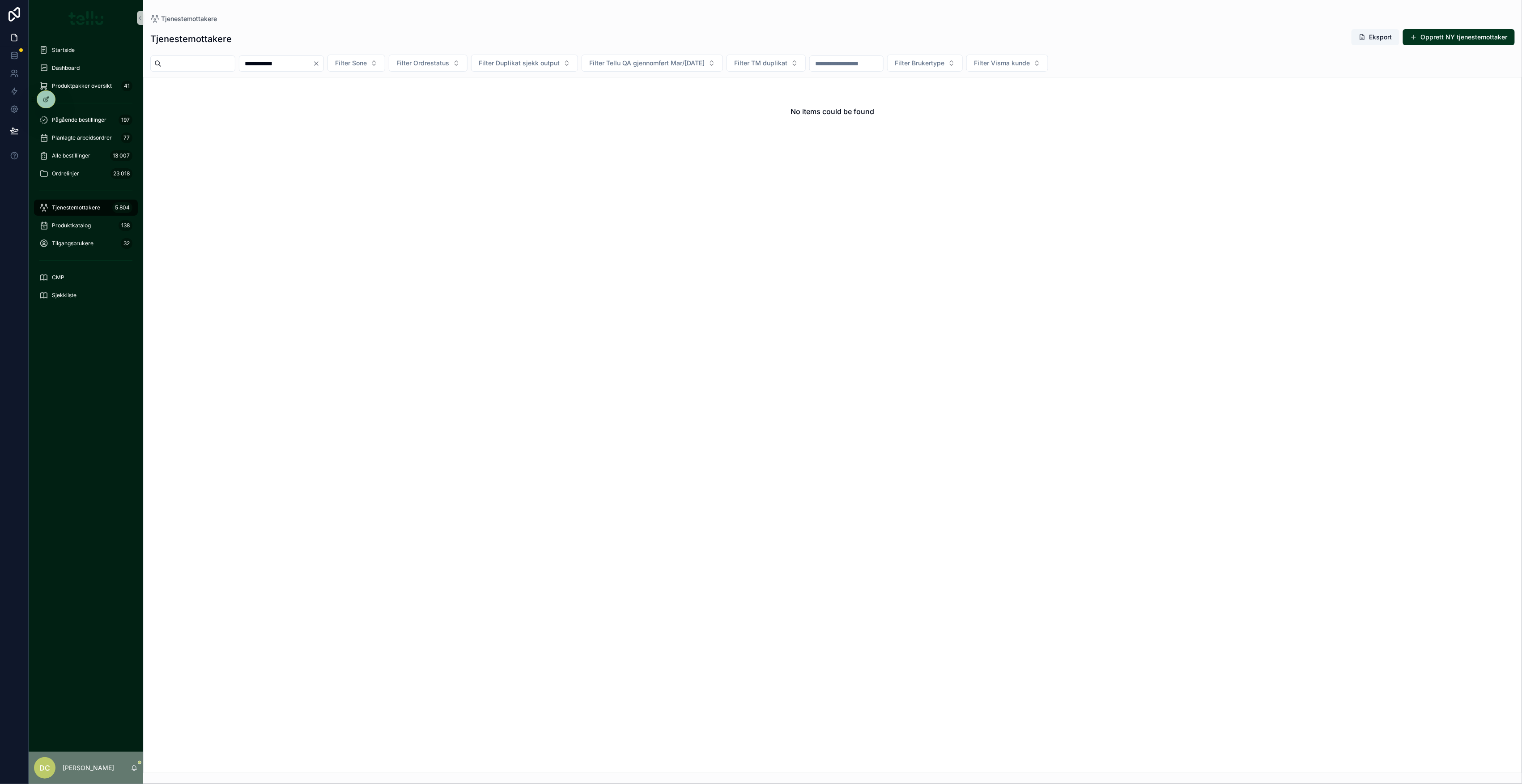
drag, startPoint x: 316, startPoint y: 60, endPoint x: 208, endPoint y: 71, distance: 108.6
click at [208, 71] on div "**********" at bounding box center [832, 63] width 1379 height 17
type input "*******"
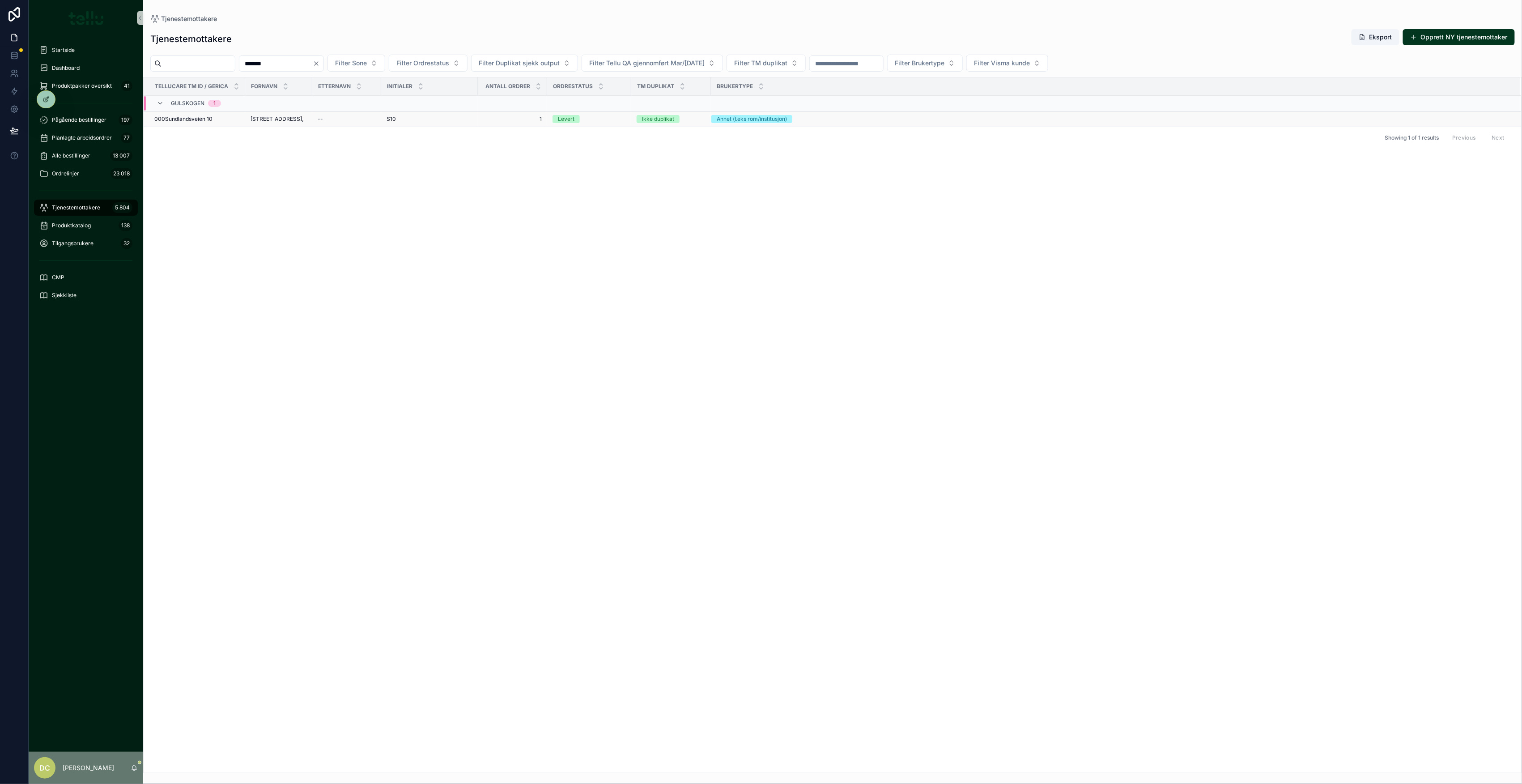
click at [253, 119] on span "[STREET_ADDRESS]," at bounding box center [277, 119] width 53 height 7
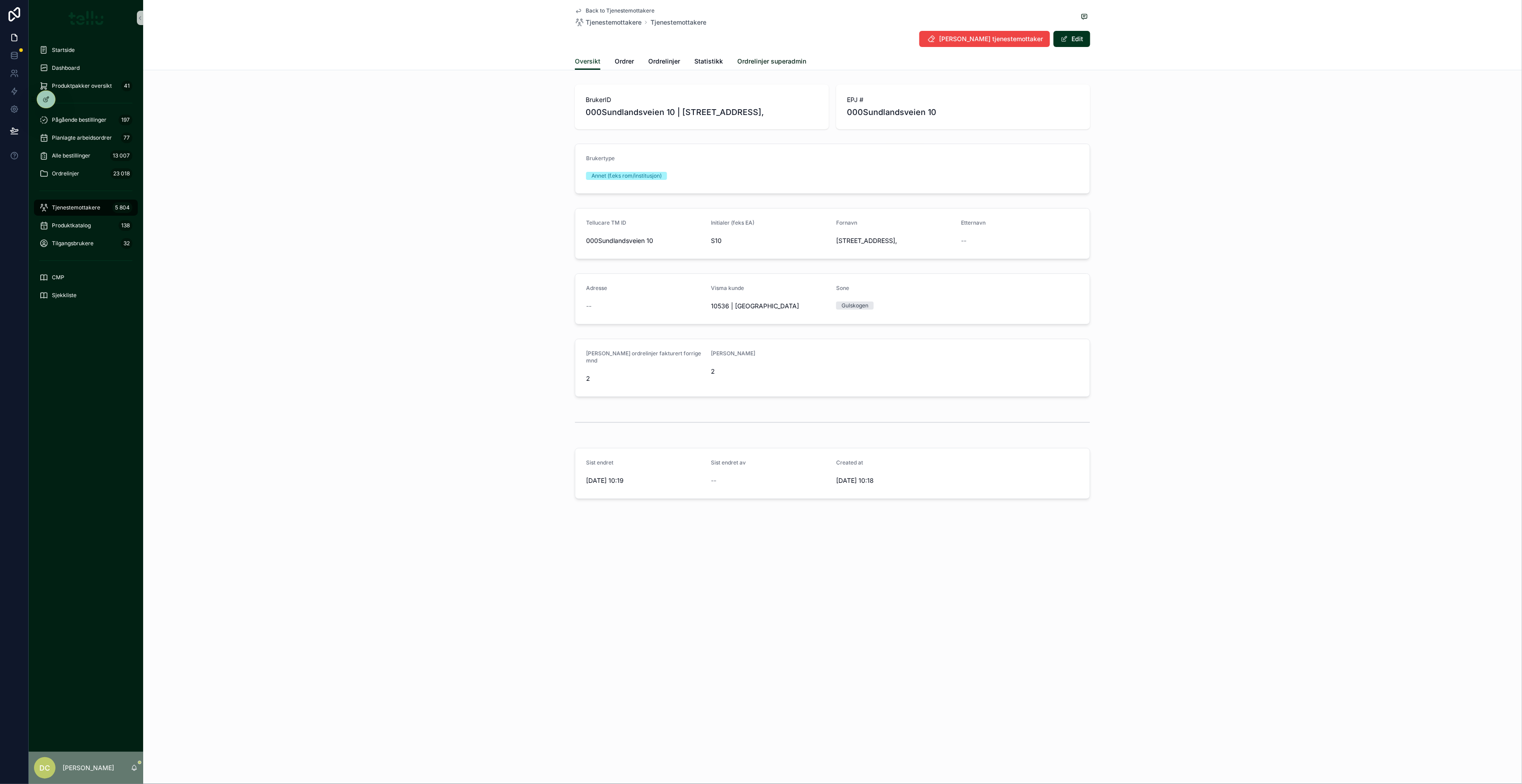
click at [784, 58] on span "Ordrelinjer superadmin" at bounding box center [772, 61] width 69 height 9
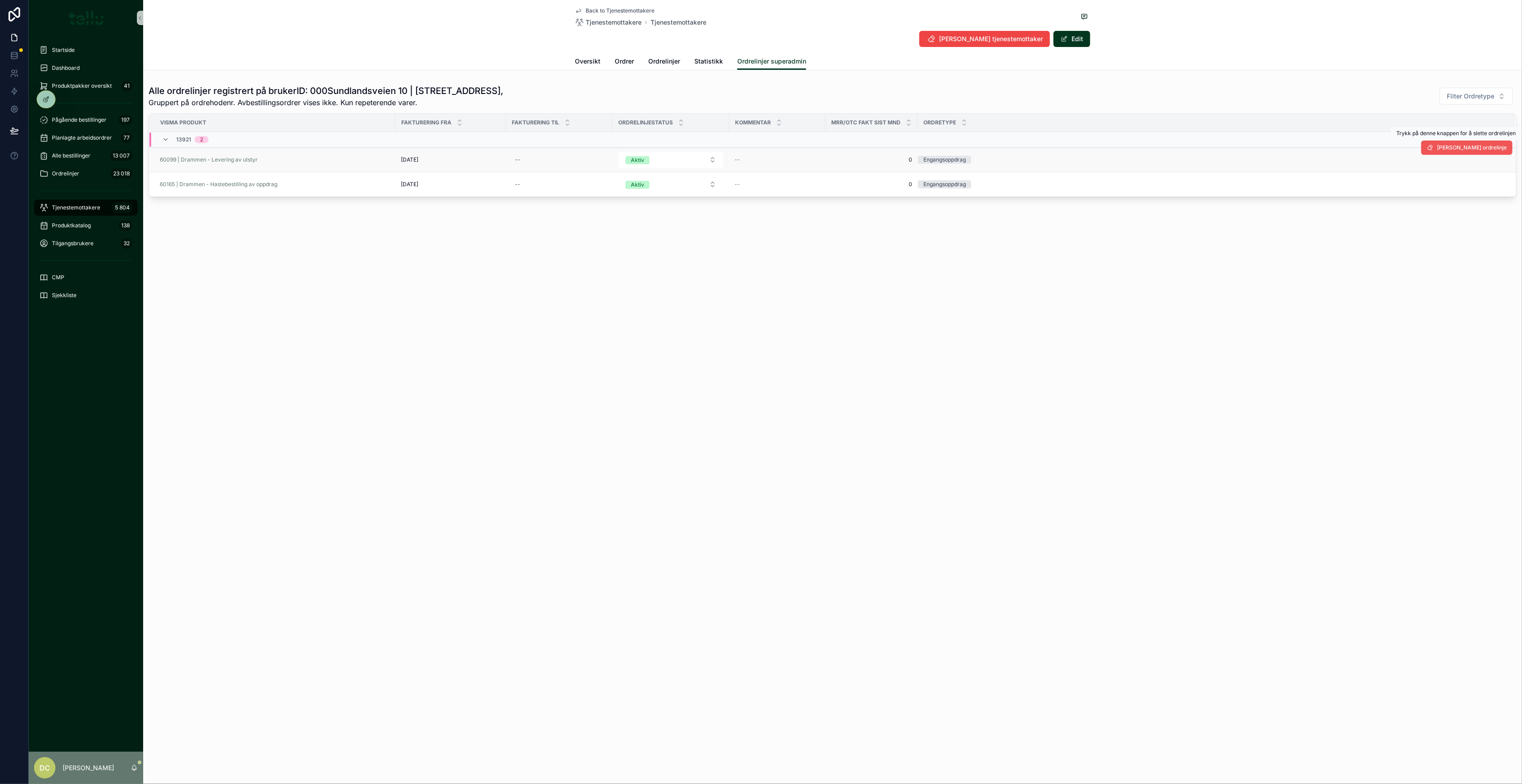
click at [1477, 149] on span "[PERSON_NAME] ordrelinje" at bounding box center [1472, 148] width 70 height 7
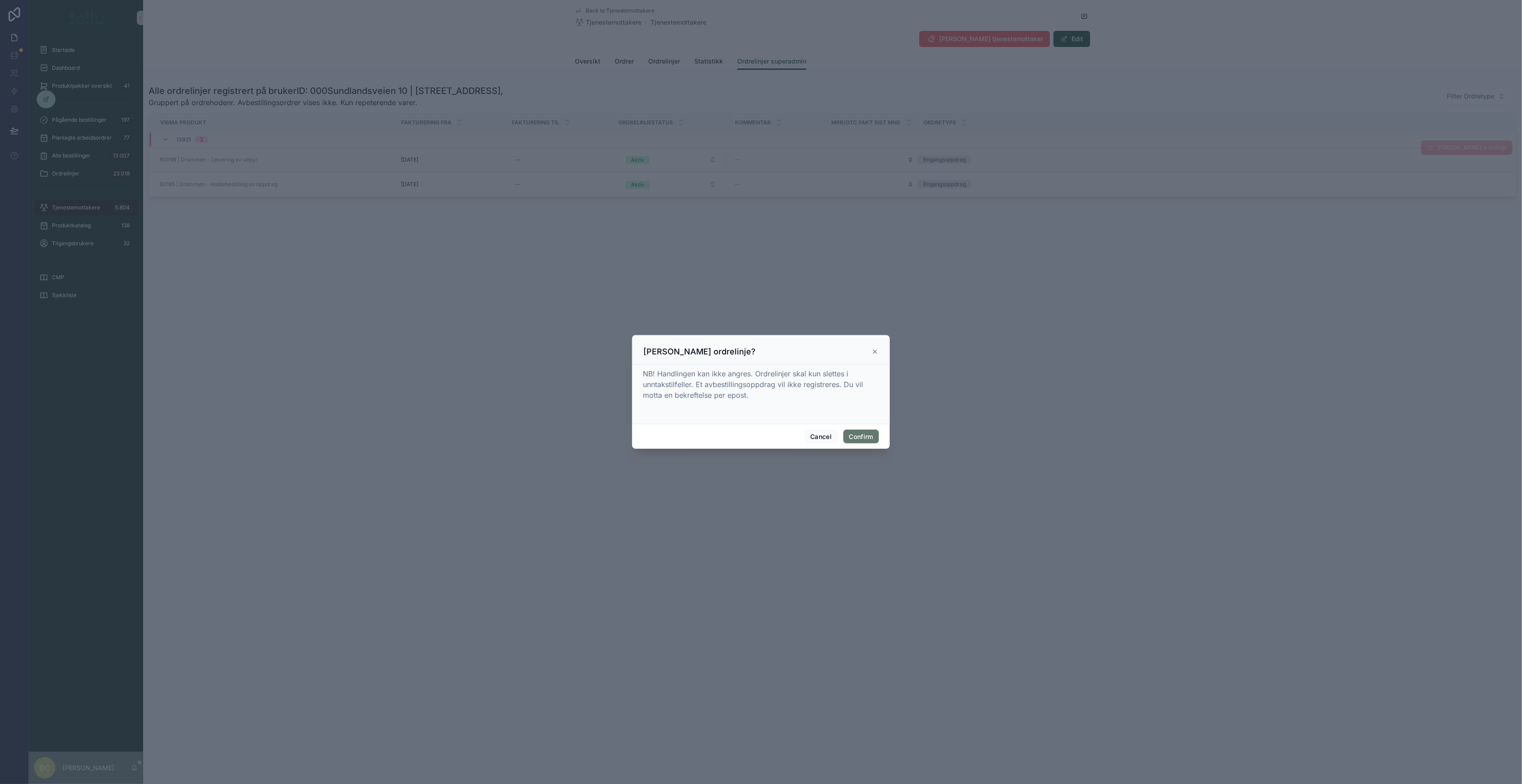
drag, startPoint x: 852, startPoint y: 440, endPoint x: 860, endPoint y: 440, distance: 8.0
click at [852, 440] on button "Confirm" at bounding box center [861, 437] width 36 height 14
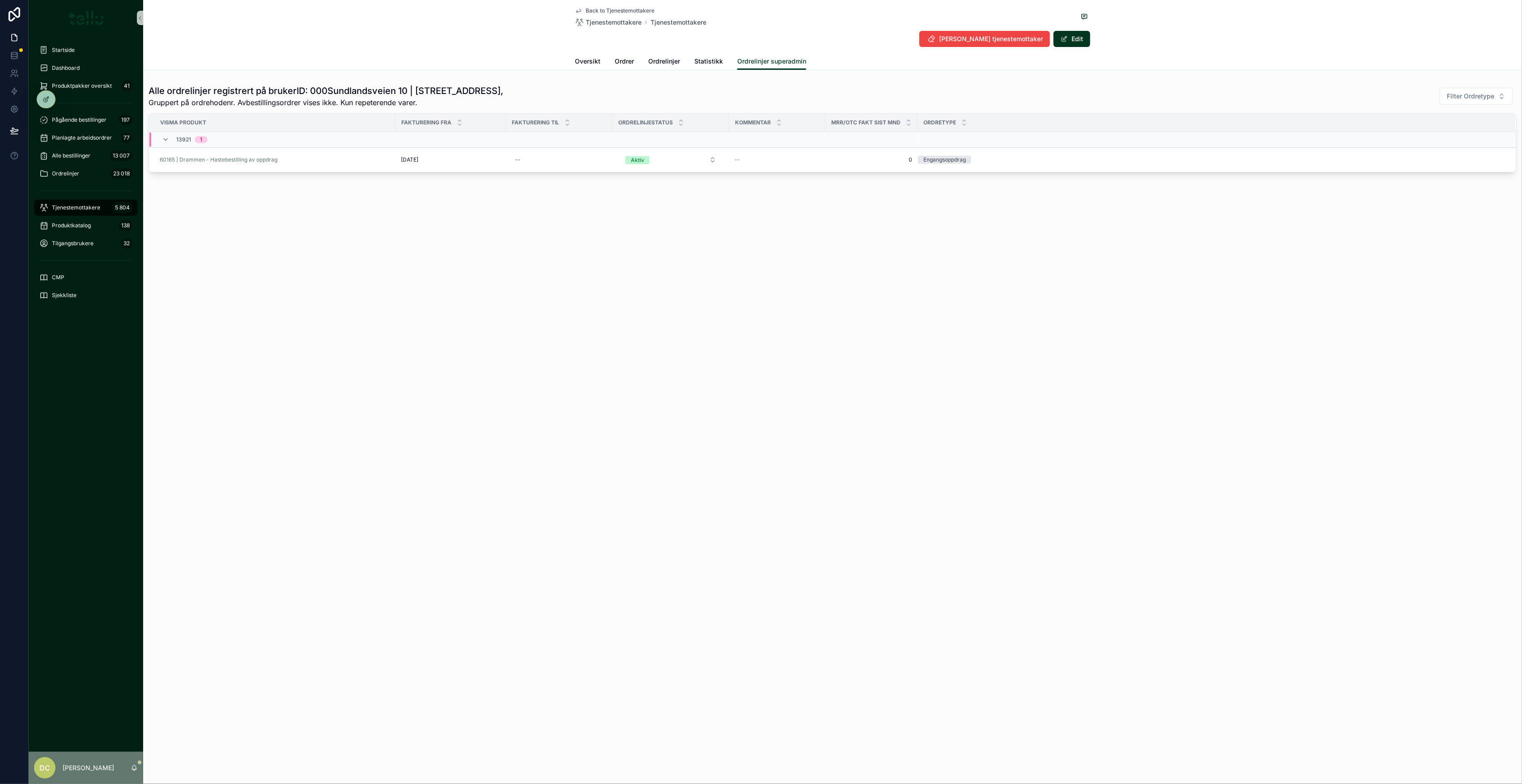
click at [80, 204] on span "Tjenestemottakere" at bounding box center [76, 207] width 48 height 7
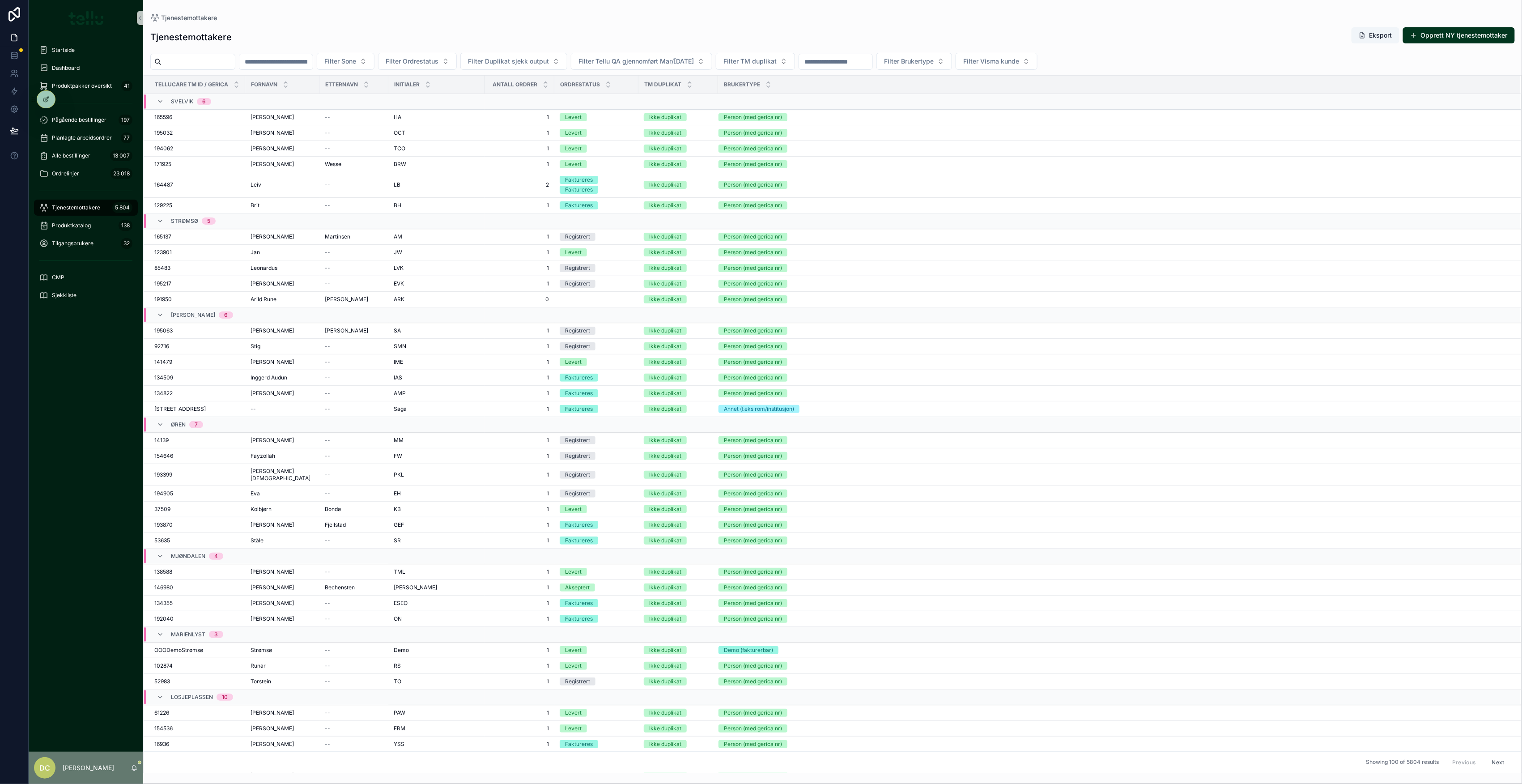
click at [313, 66] on input "scrollable content" at bounding box center [276, 61] width 73 height 12
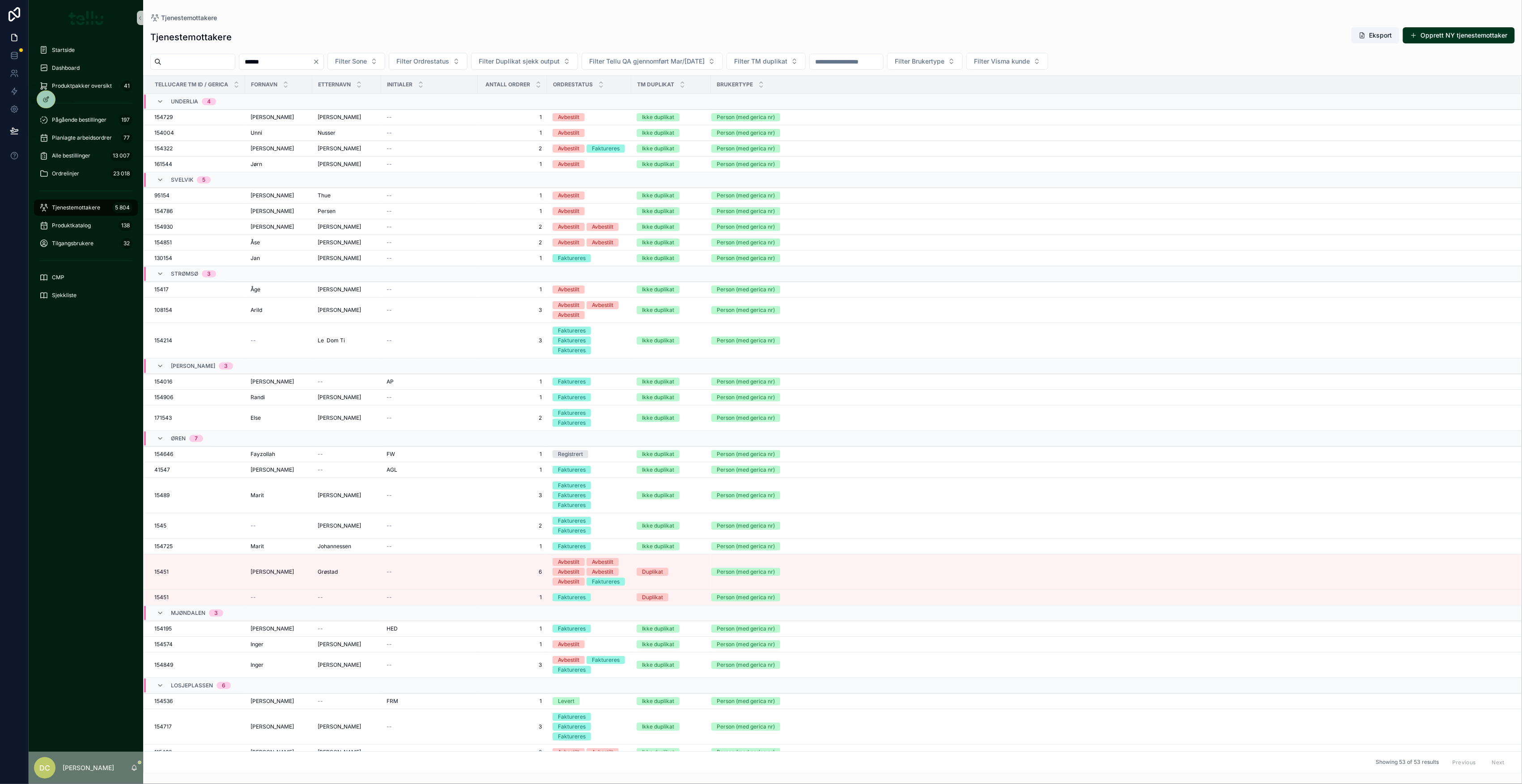
type input "******"
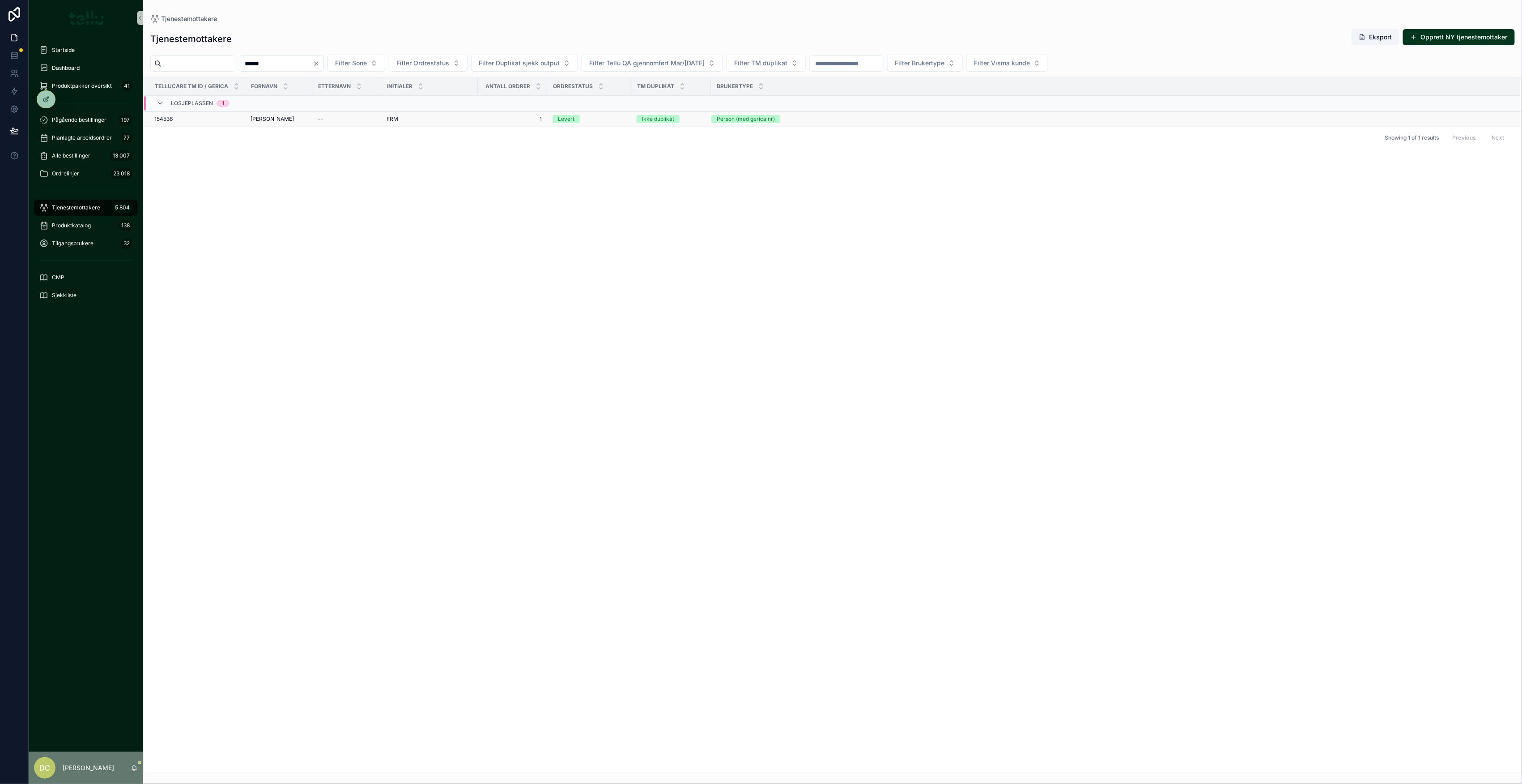
click at [225, 120] on div "154536 154536" at bounding box center [197, 119] width 86 height 7
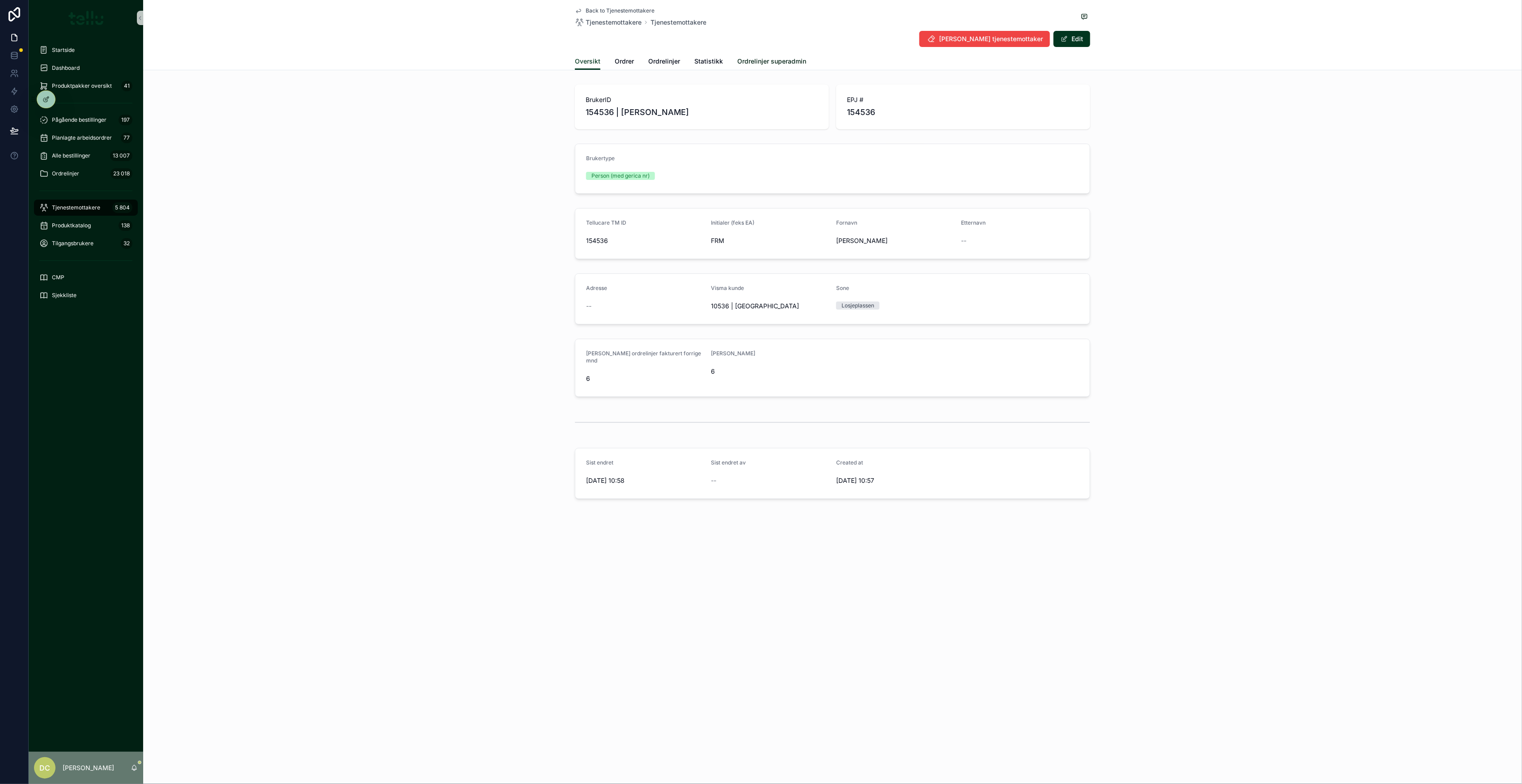
click at [779, 59] on span "Ordrelinjer superadmin" at bounding box center [772, 61] width 69 height 9
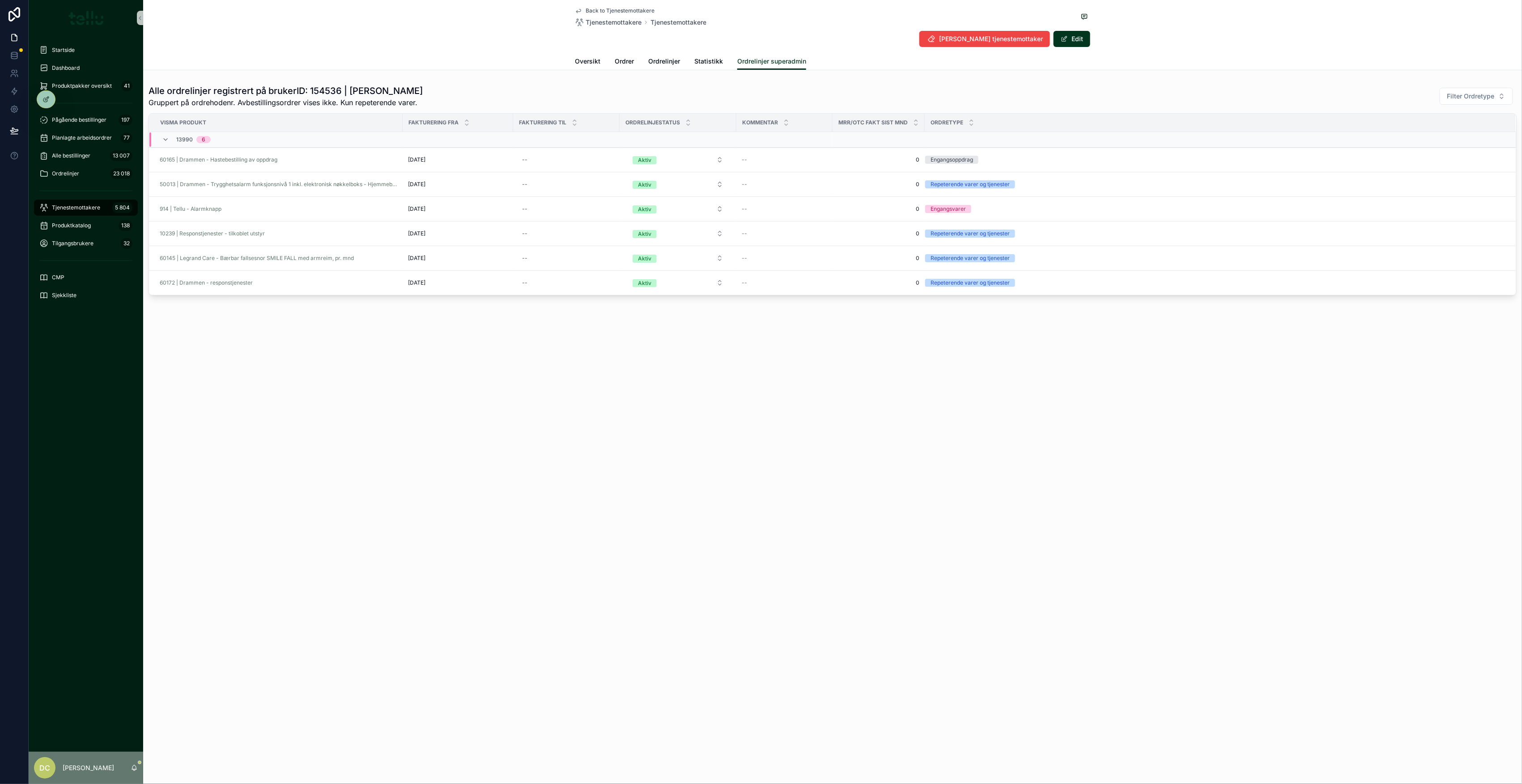
click at [707, 428] on div "Back to Tjenestemottakere Tjenestemottakere Tjenestemottakere [PERSON_NAME] tje…" at bounding box center [832, 392] width 1379 height 784
